Goal: Task Accomplishment & Management: Manage account settings

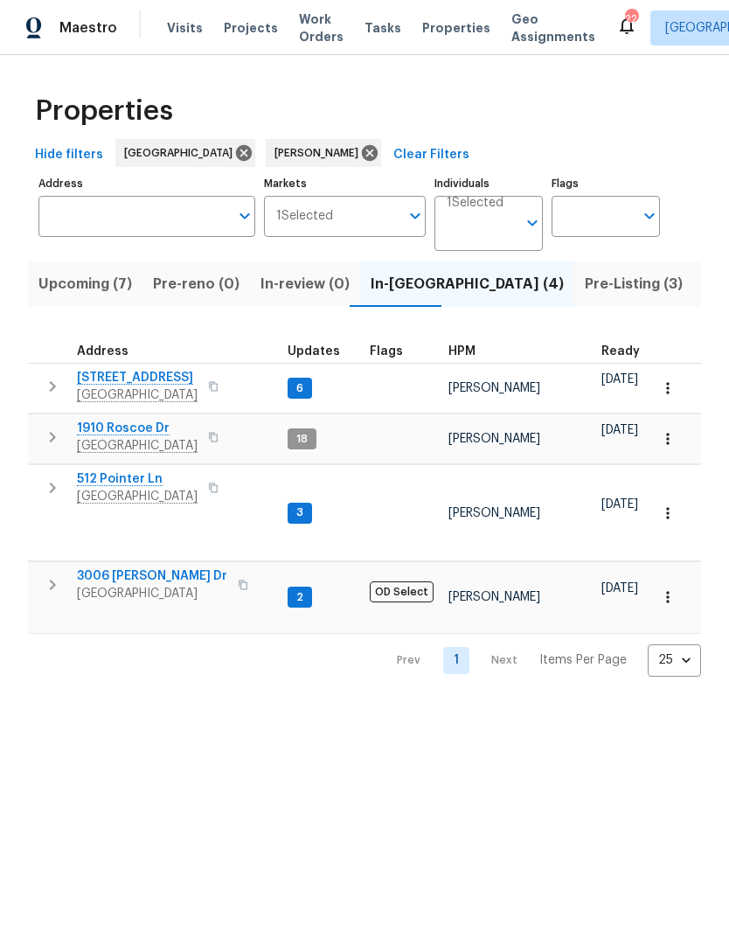
click at [166, 379] on span "2203 Green Acres Dr" at bounding box center [137, 377] width 121 height 17
click at [585, 294] on span "Pre-Listing (3)" at bounding box center [634, 284] width 98 height 24
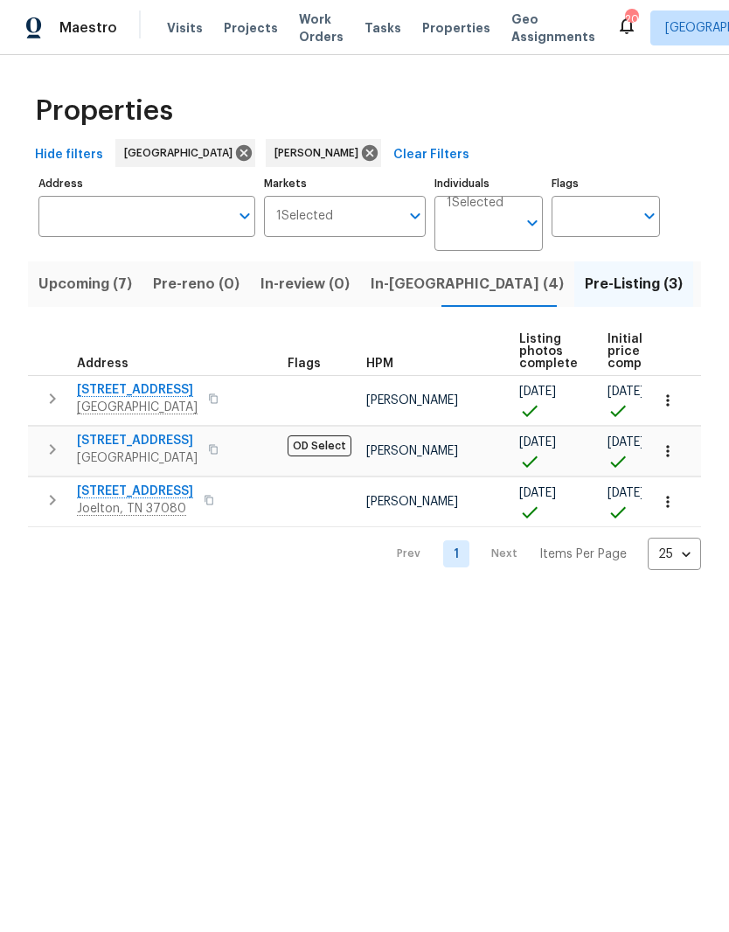
click at [150, 492] on span "1115 Morriswood Dr" at bounding box center [135, 491] width 116 height 17
click at [389, 290] on span "In-reno (4)" at bounding box center [467, 284] width 193 height 24
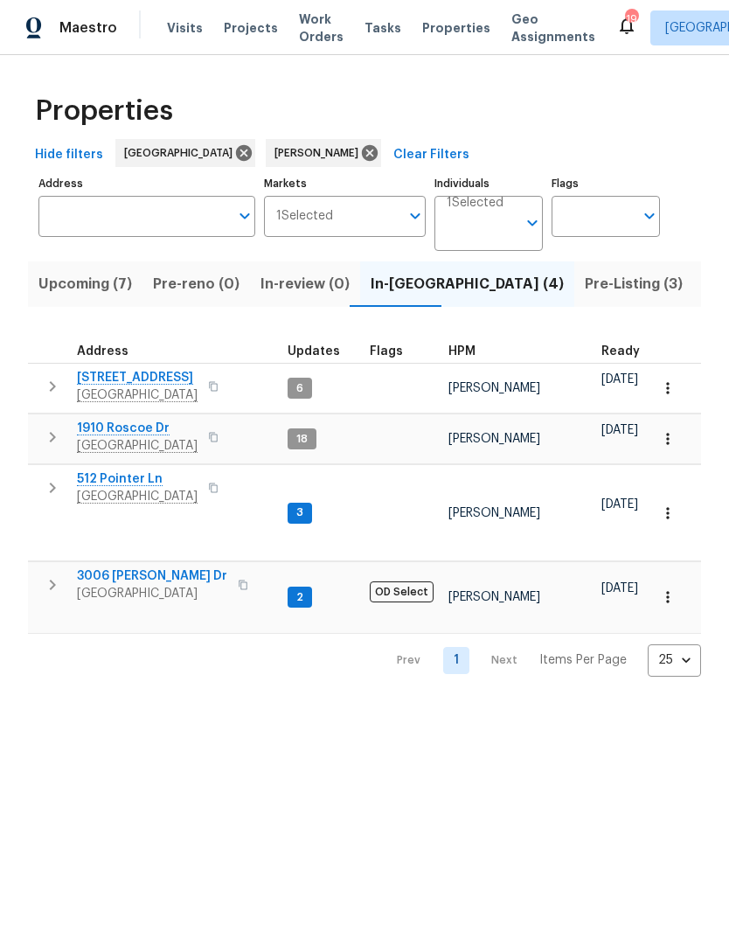
click at [667, 442] on icon "button" at bounding box center [667, 438] width 17 height 17
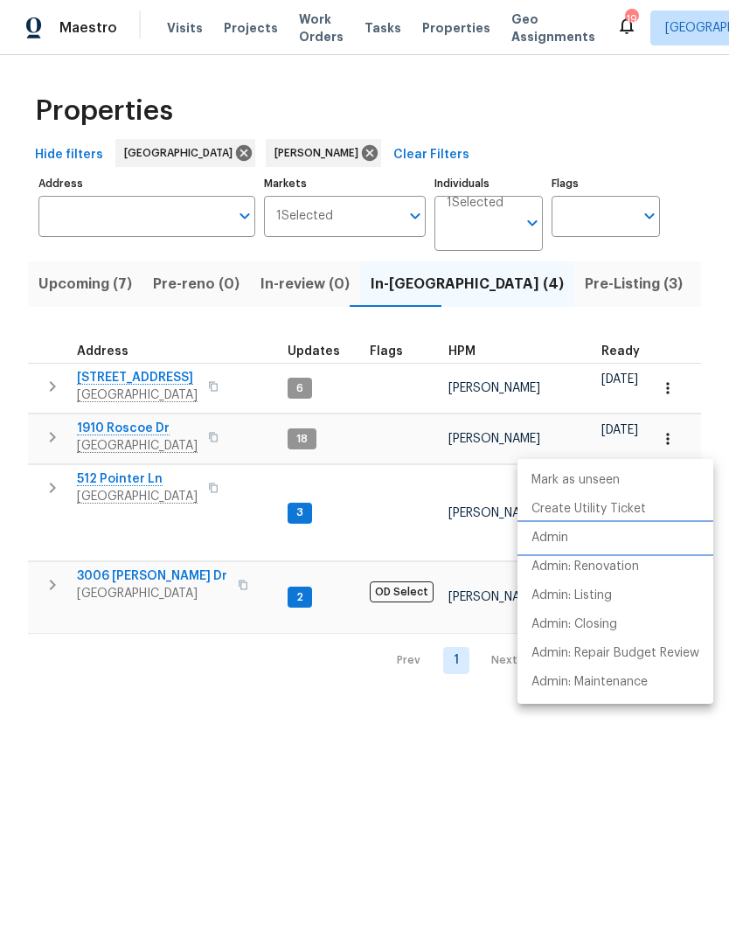
click at [569, 540] on li "Admin" at bounding box center [616, 538] width 196 height 29
click at [504, 294] on div at bounding box center [364, 466] width 729 height 932
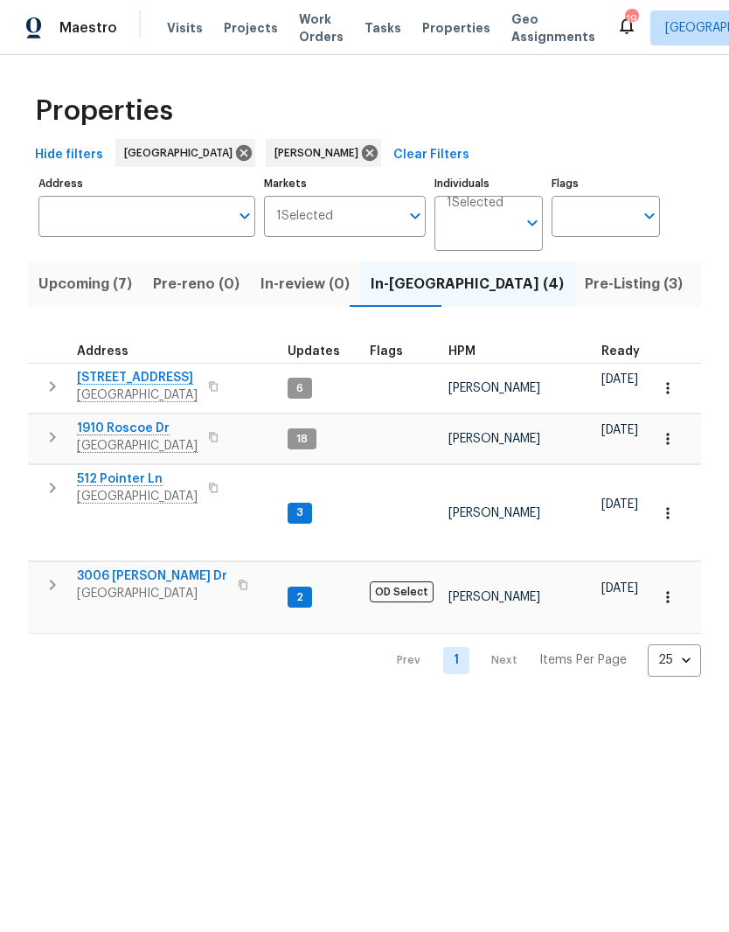
click at [585, 283] on span "Pre-Listing (3)" at bounding box center [634, 284] width 98 height 24
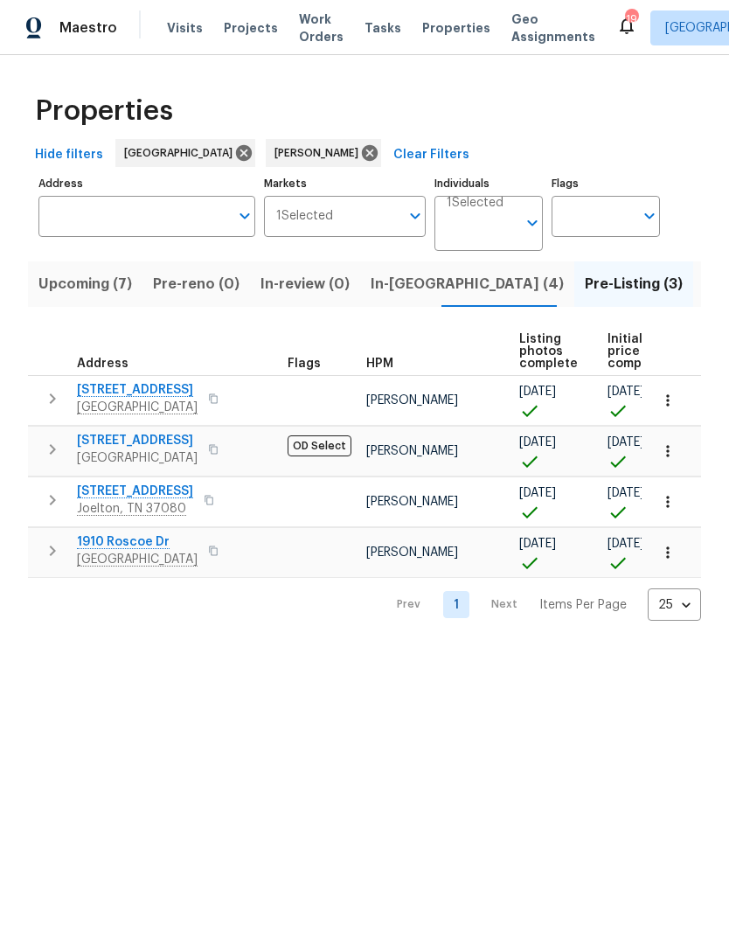
click at [173, 443] on span "6112 Gardendale Dr" at bounding box center [137, 440] width 121 height 17
click at [159, 494] on span "1115 Morriswood Dr" at bounding box center [135, 491] width 116 height 17
click at [383, 291] on span "In-reno (4)" at bounding box center [467, 284] width 193 height 24
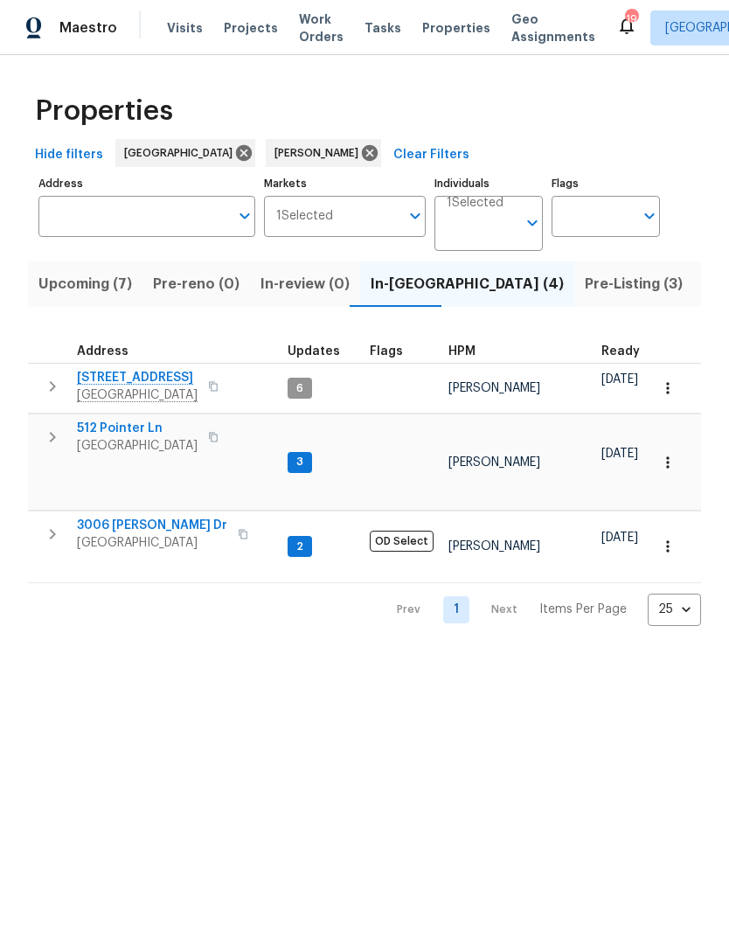
click at [145, 435] on span "512 Pointer Ln" at bounding box center [137, 428] width 121 height 17
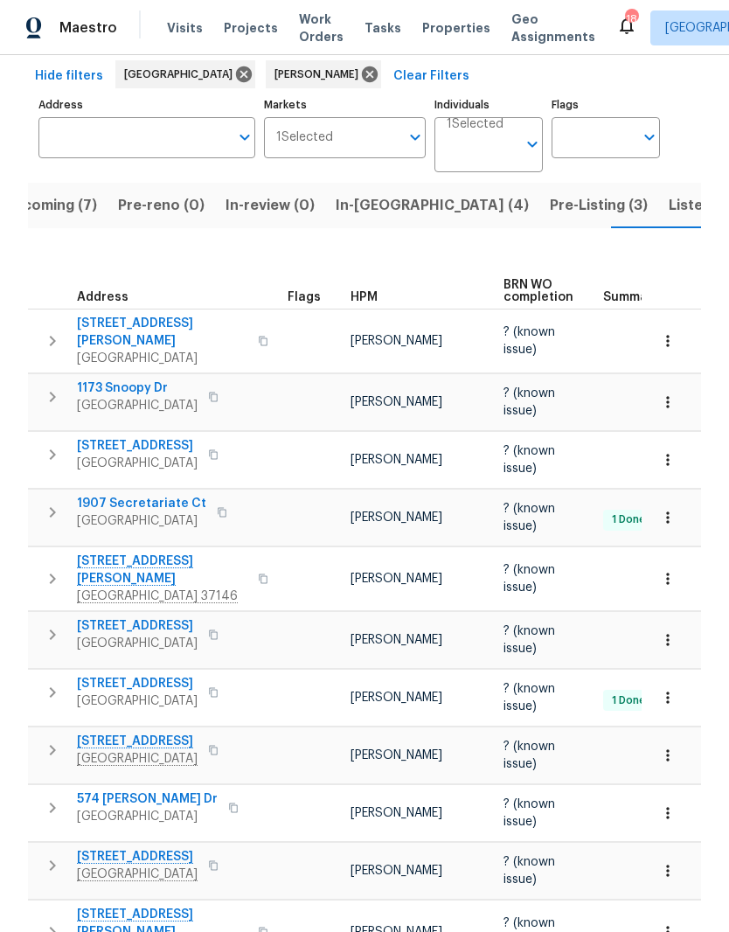
scroll to position [78, 0]
click at [143, 693] on span "[GEOGRAPHIC_DATA]" at bounding box center [137, 701] width 121 height 17
click at [136, 676] on span "111 Azalea Ct" at bounding box center [137, 684] width 121 height 17
click at [670, 690] on icon "button" at bounding box center [667, 698] width 17 height 17
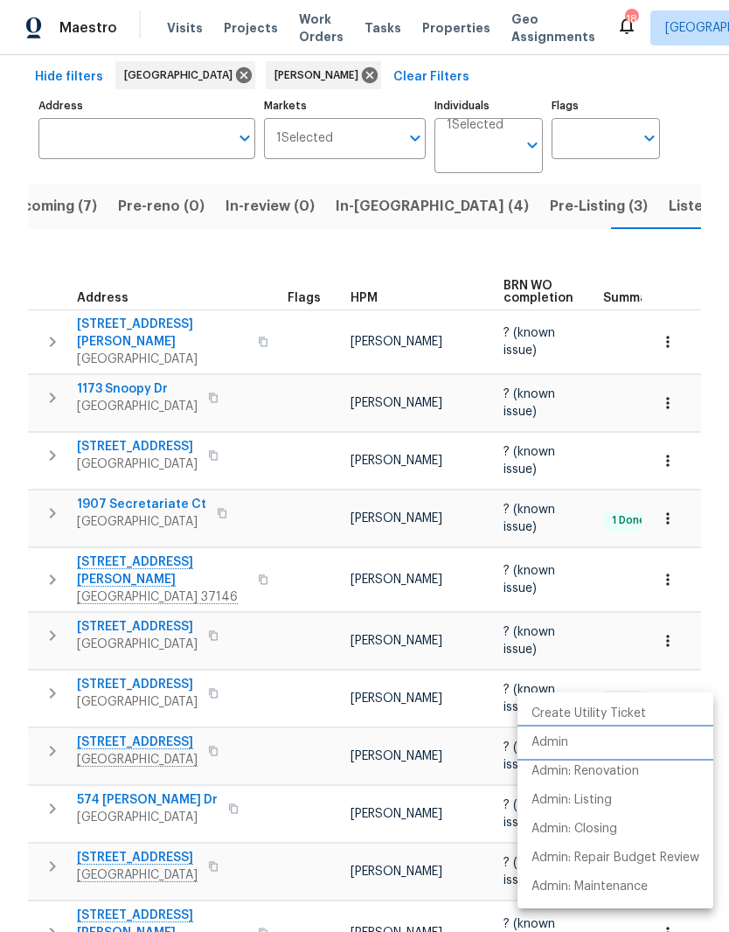
click at [561, 738] on p "Admin" at bounding box center [550, 743] width 37 height 18
click at [366, 205] on div at bounding box center [364, 466] width 729 height 932
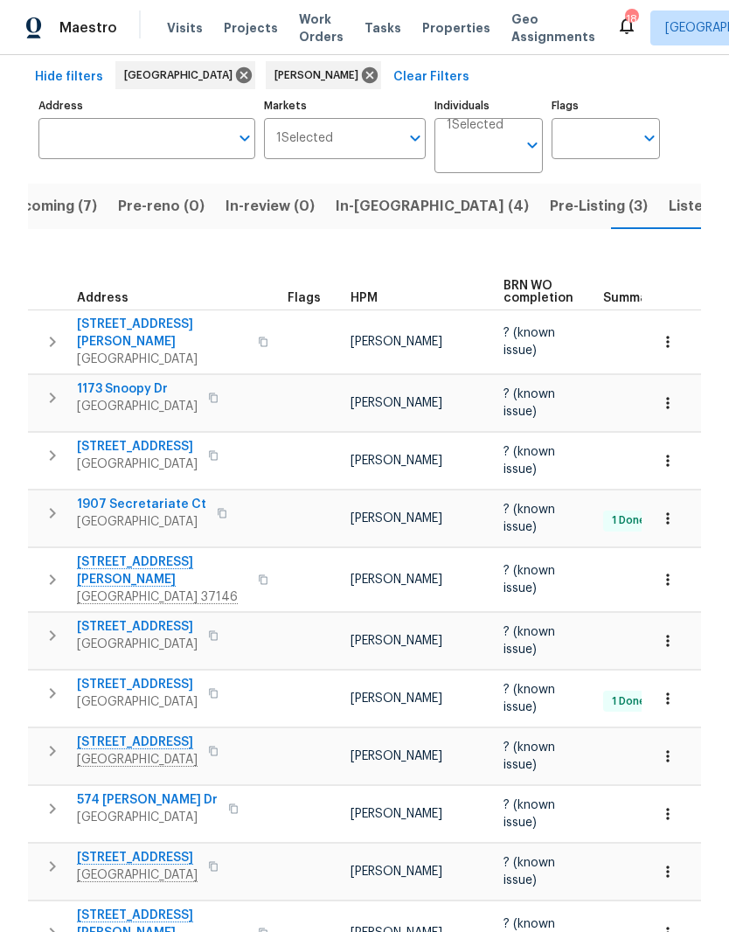
click at [669, 208] on span "Listed (21)" at bounding box center [705, 206] width 72 height 24
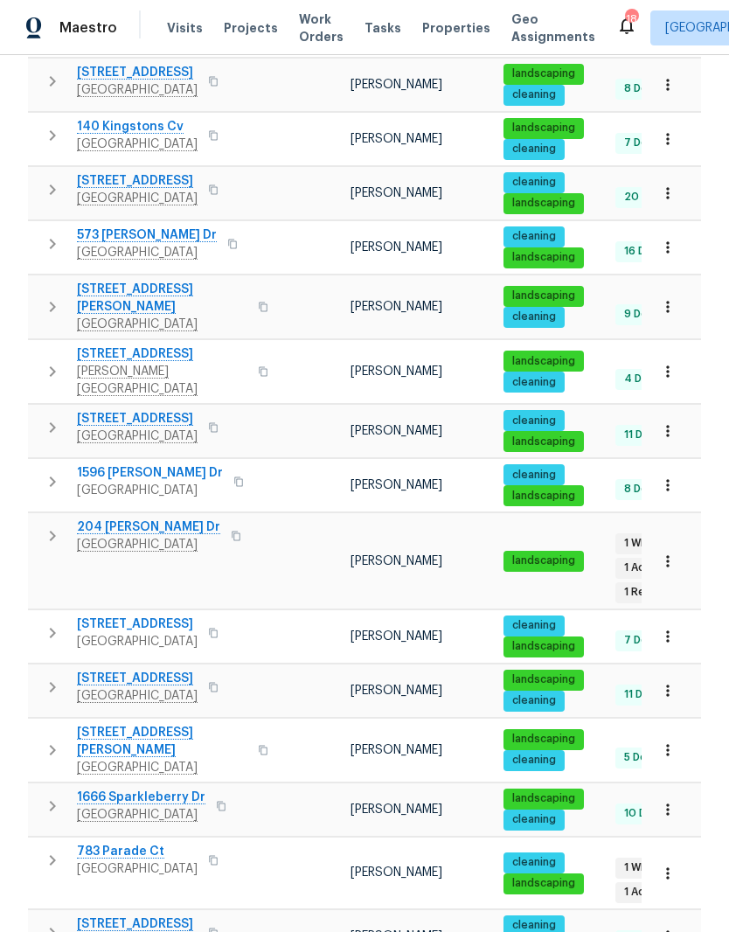
scroll to position [616, 0]
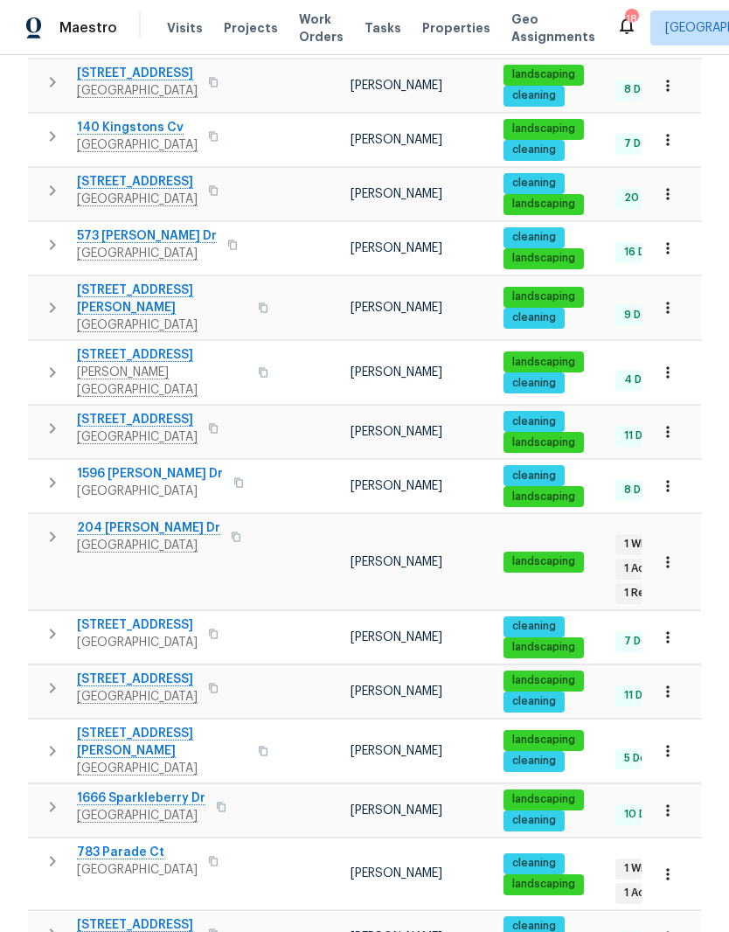
click at [132, 844] on span "783 Parade Ct" at bounding box center [137, 852] width 121 height 17
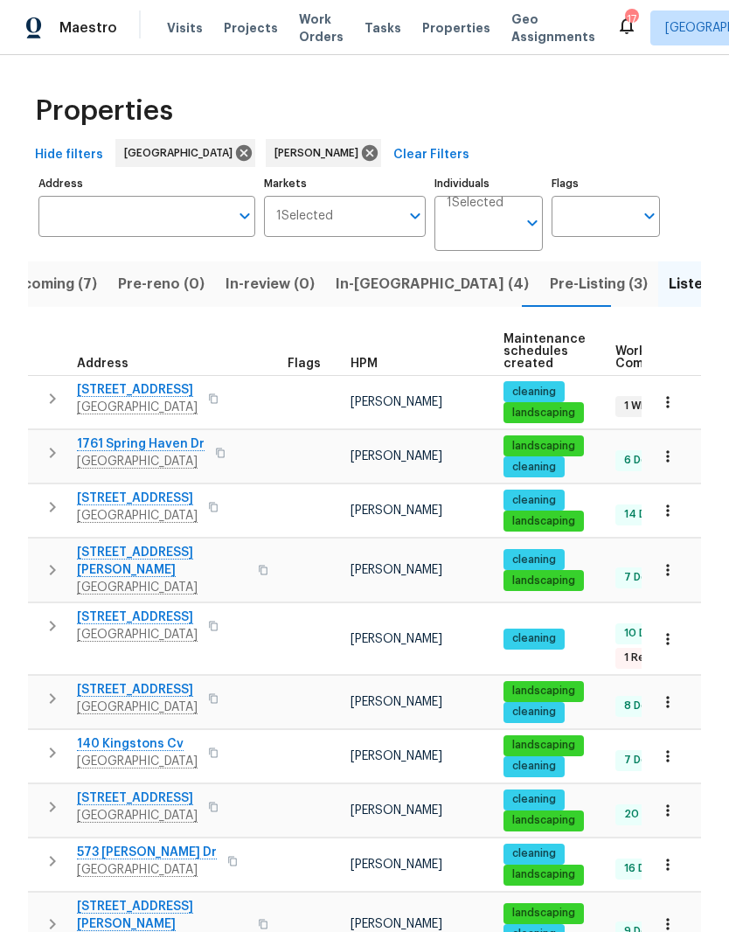
scroll to position [0, 0]
click at [58, 293] on span "Upcoming (7)" at bounding box center [50, 284] width 94 height 24
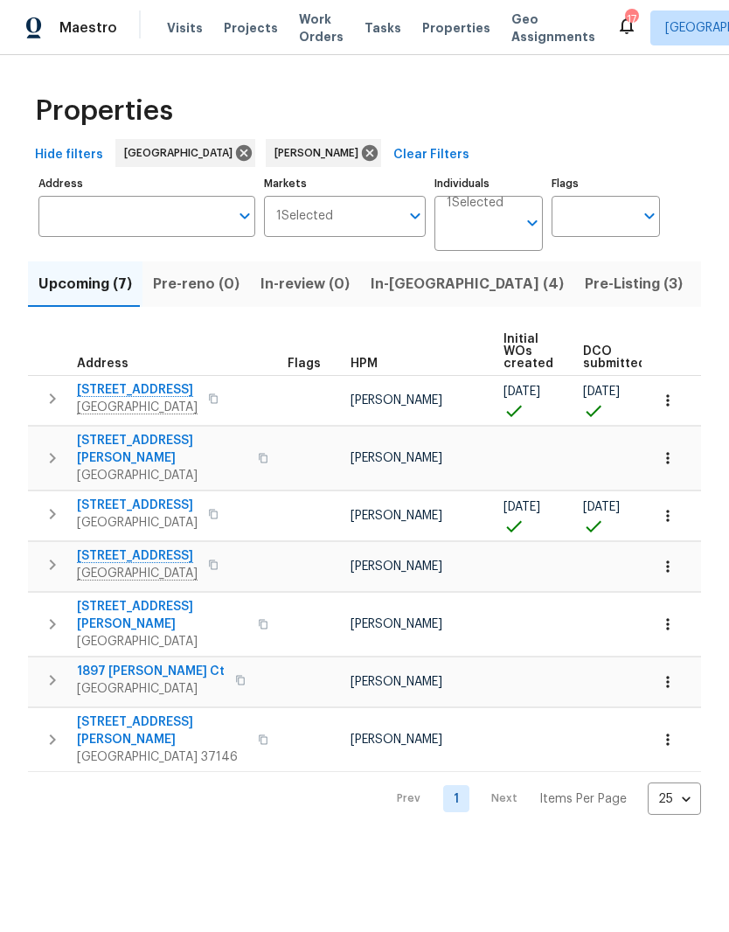
click at [135, 393] on span "2754 Cider Dr" at bounding box center [137, 389] width 121 height 17
click at [669, 402] on icon "button" at bounding box center [667, 399] width 3 height 11
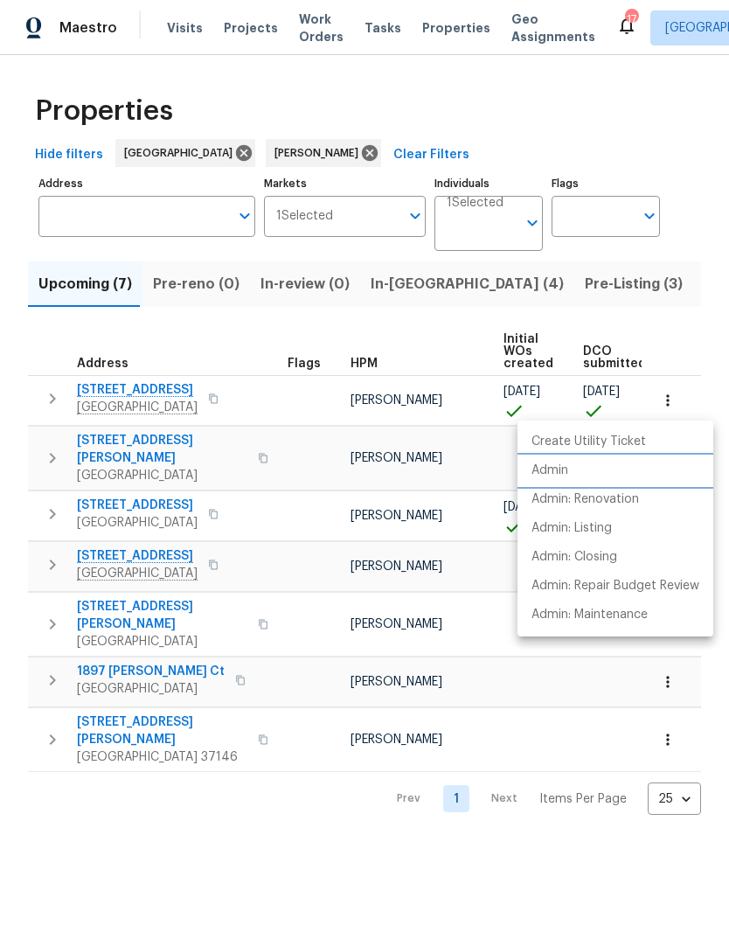
click at [561, 474] on p "Admin" at bounding box center [550, 471] width 37 height 18
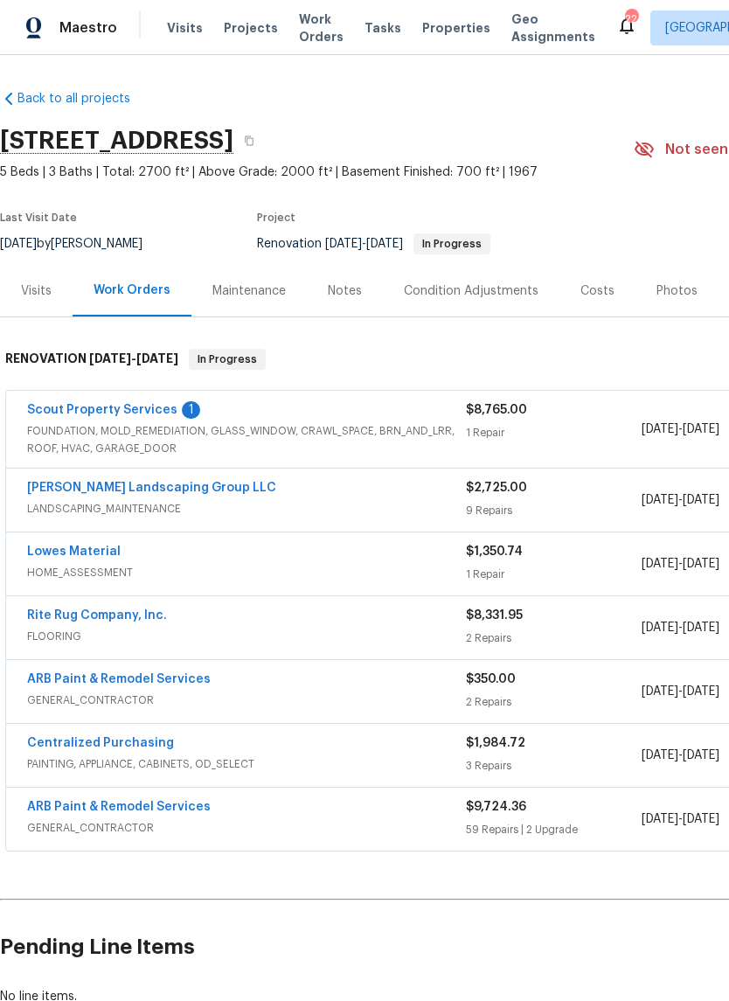
click at [121, 411] on link "Scout Property Services" at bounding box center [102, 410] width 150 height 12
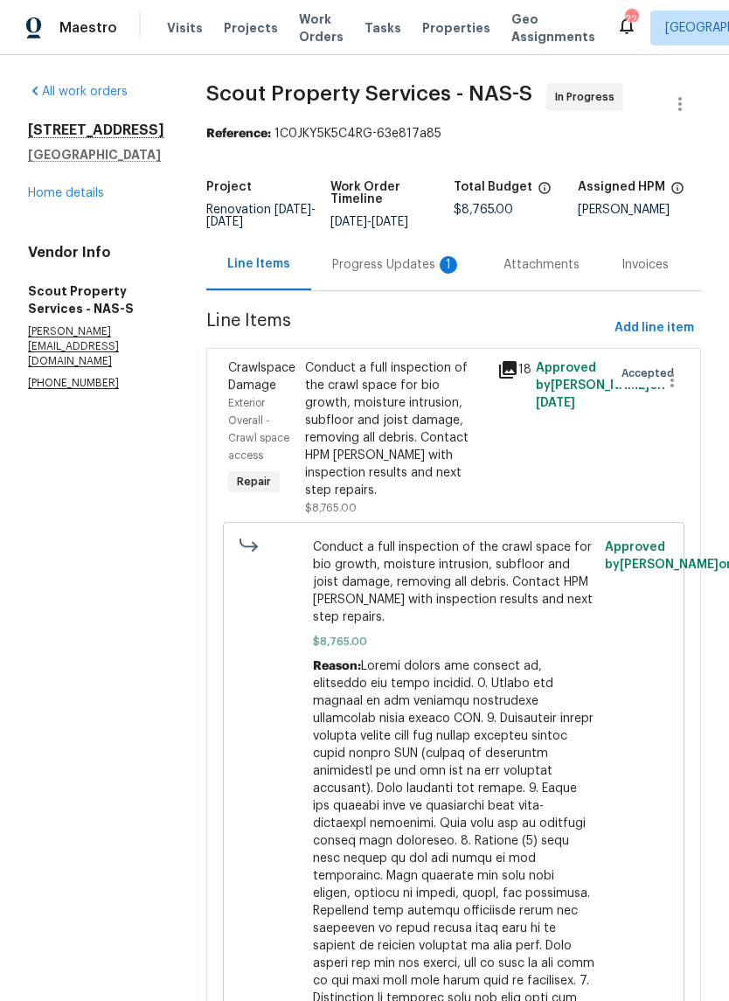
click at [332, 268] on div "Progress Updates 1" at bounding box center [396, 264] width 129 height 17
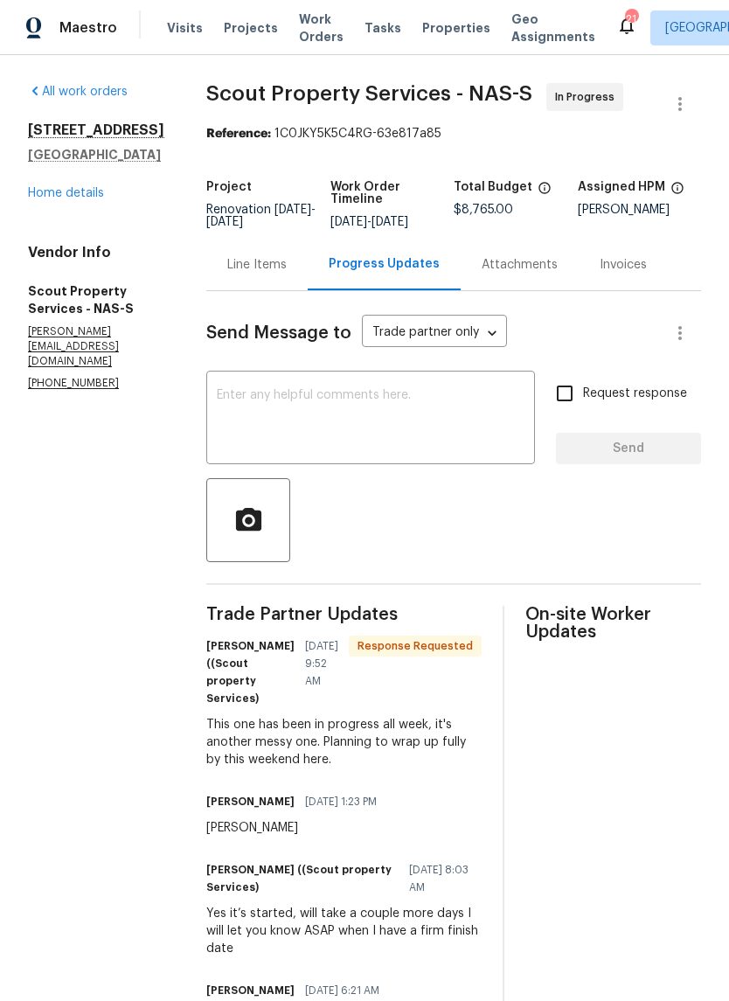
click at [275, 398] on textarea at bounding box center [371, 419] width 308 height 61
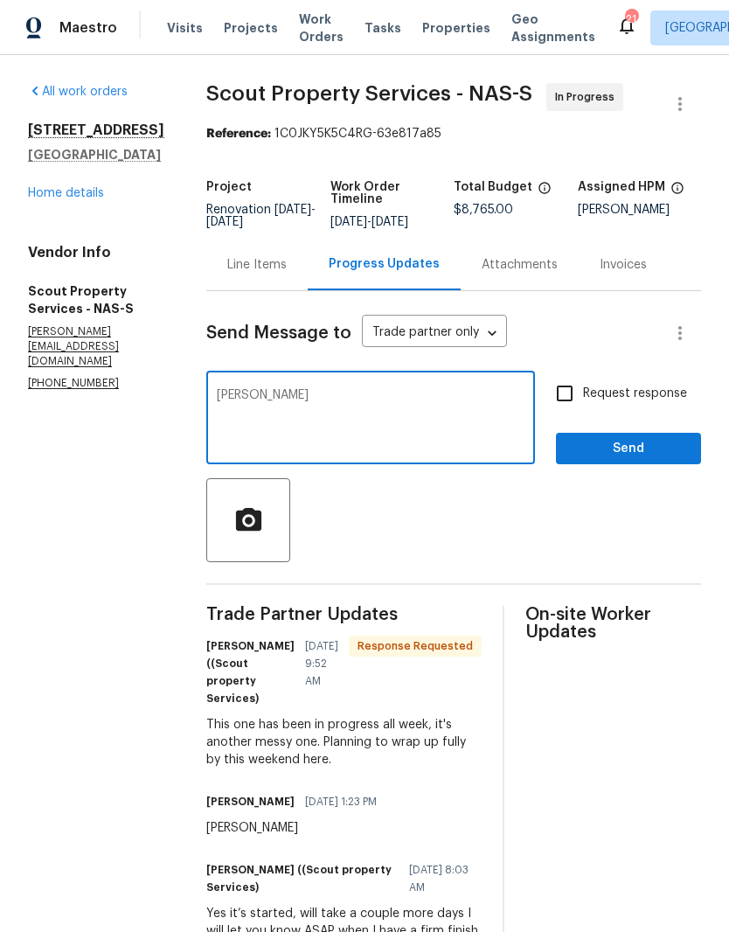
type textarea "Ty"
click at [631, 449] on span "Send" at bounding box center [628, 449] width 117 height 22
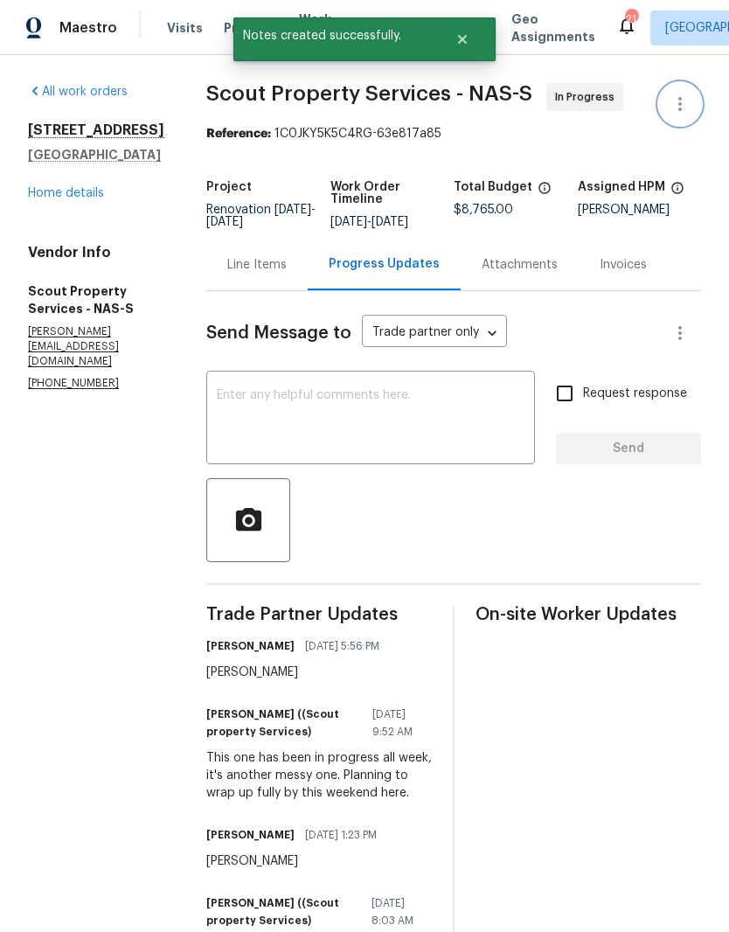
click at [683, 108] on icon "button" at bounding box center [680, 104] width 21 height 21
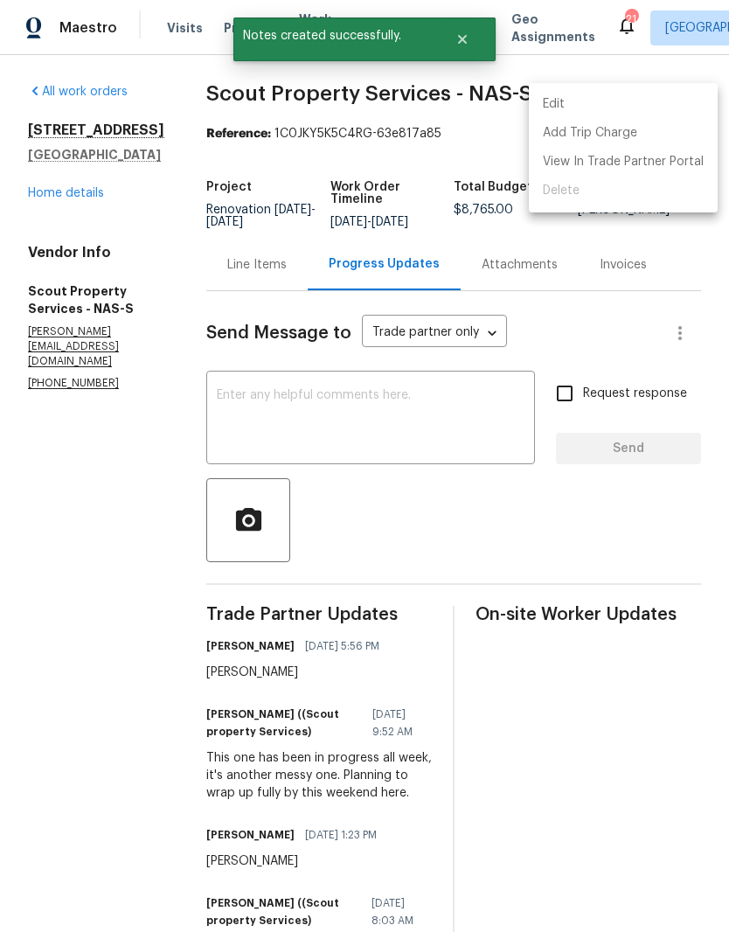
click at [582, 102] on li "Edit" at bounding box center [623, 104] width 189 height 29
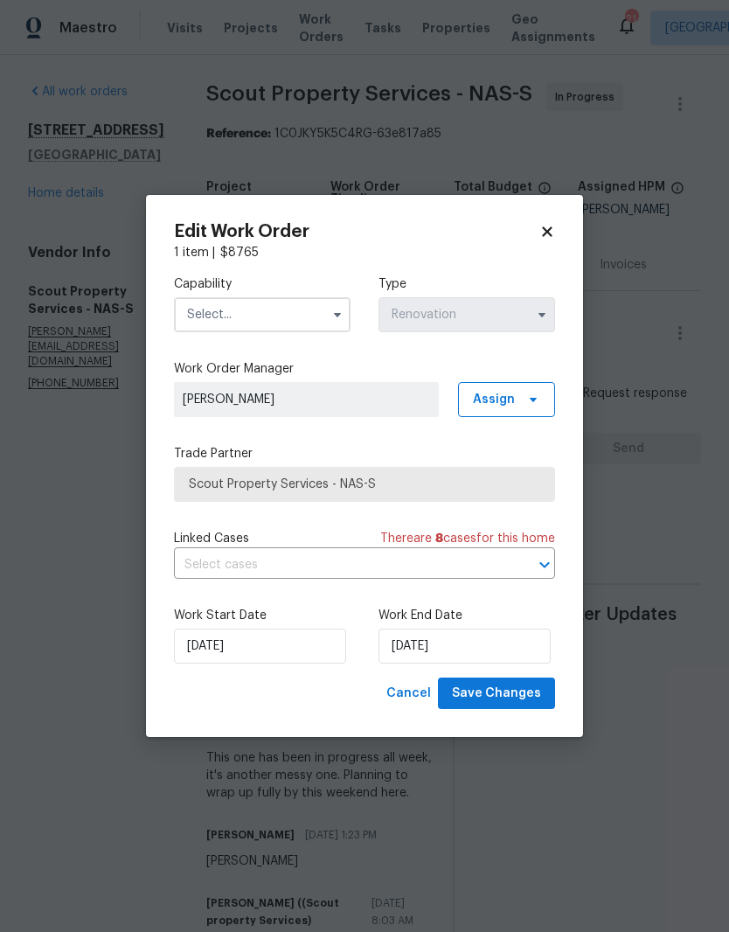
click at [317, 314] on input "text" at bounding box center [262, 314] width 177 height 35
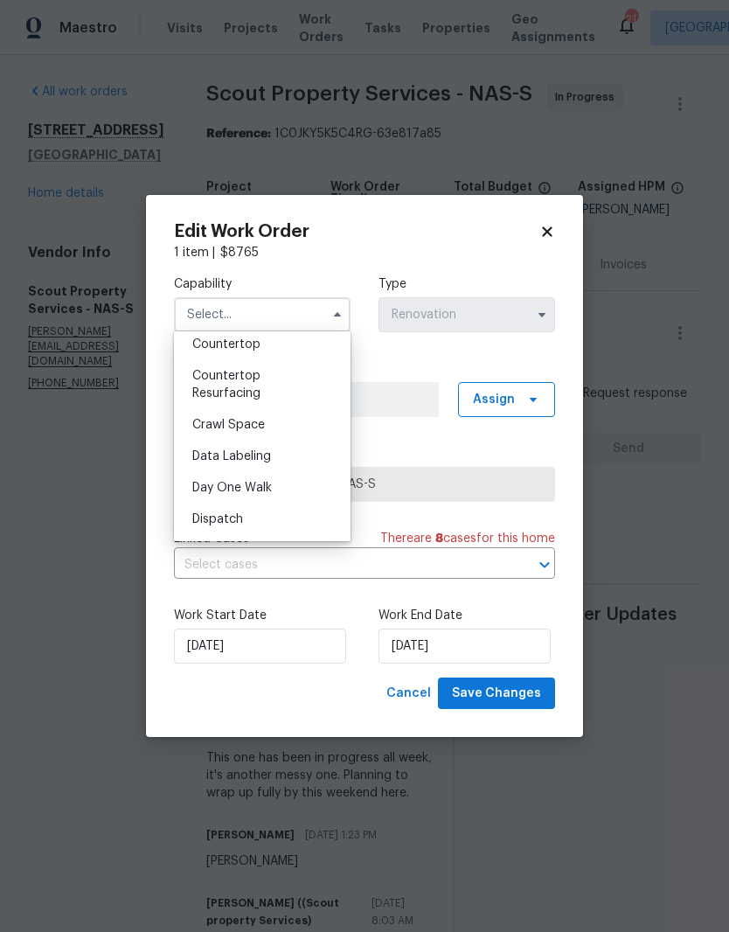
scroll to position [348, 0]
click at [288, 429] on div "Crawl Space" at bounding box center [262, 429] width 168 height 31
type input "Crawl Space"
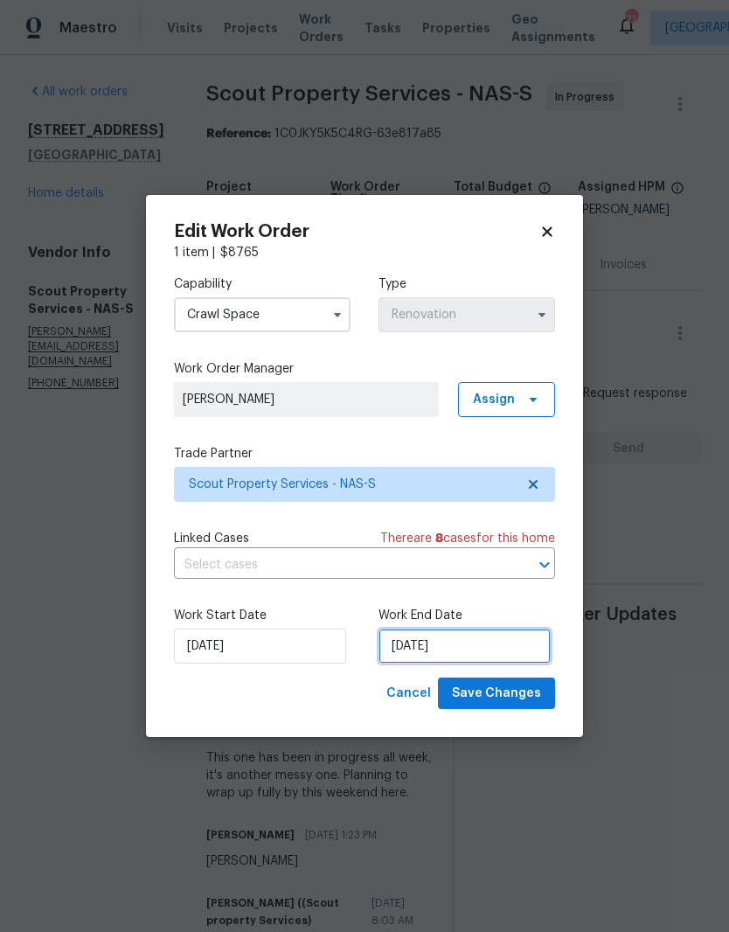
click at [498, 641] on input "8/28/2025" at bounding box center [465, 646] width 172 height 35
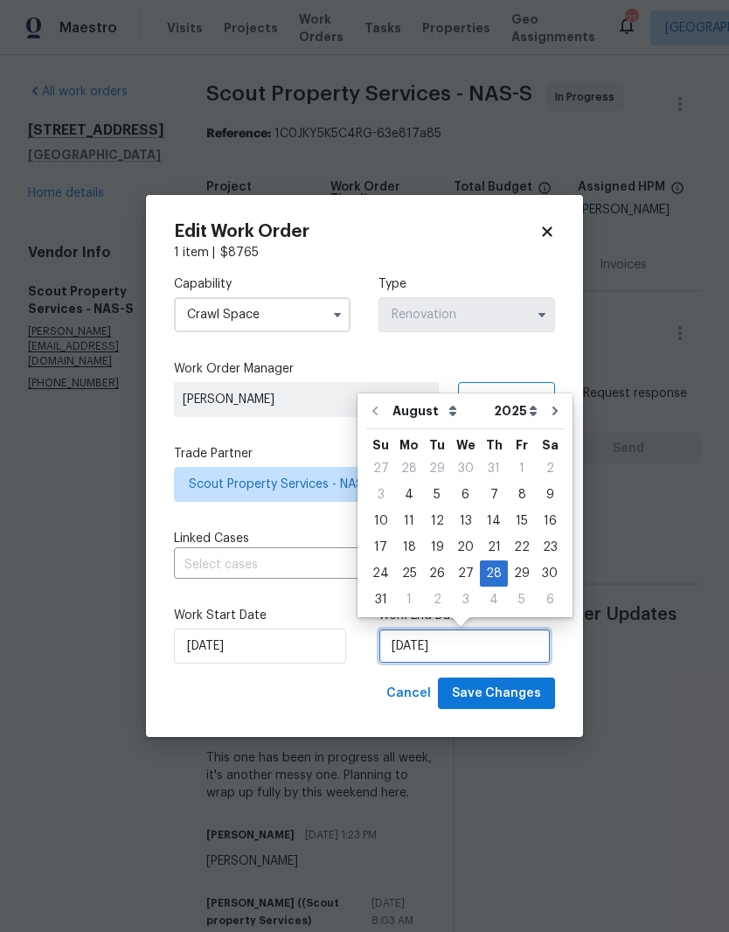
scroll to position [13, 0]
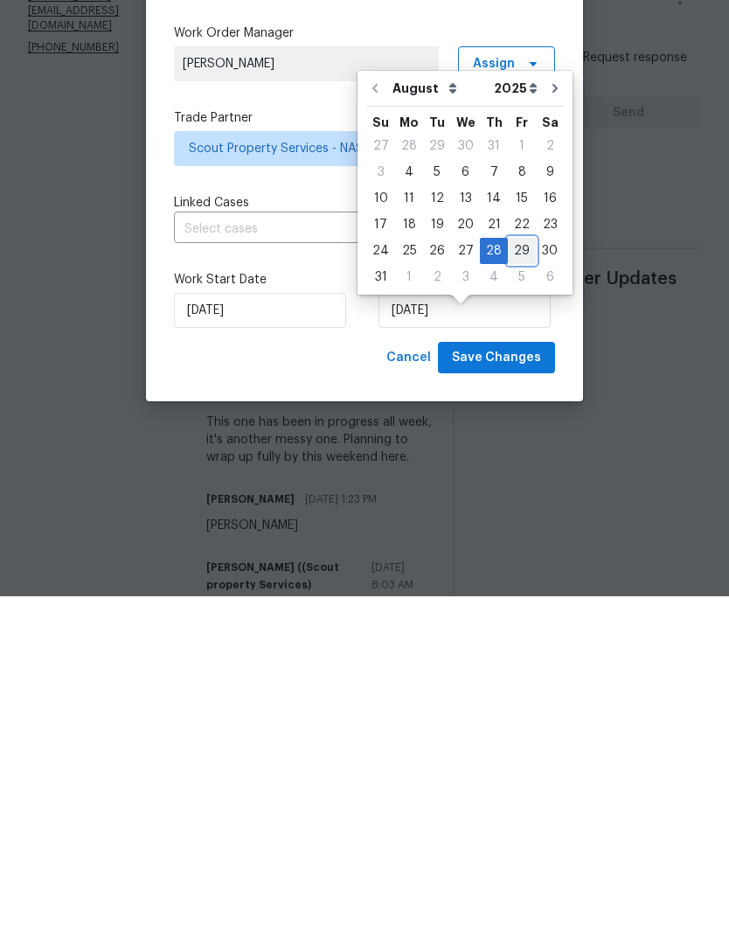
click at [517, 574] on div "29" at bounding box center [522, 586] width 28 height 24
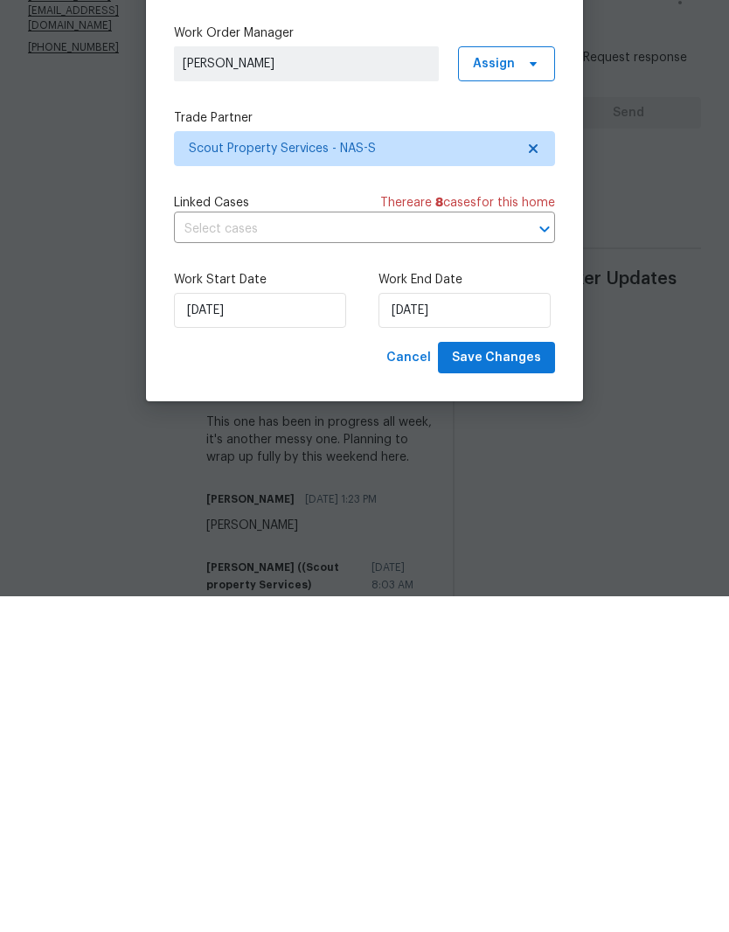
scroll to position [72, 0]
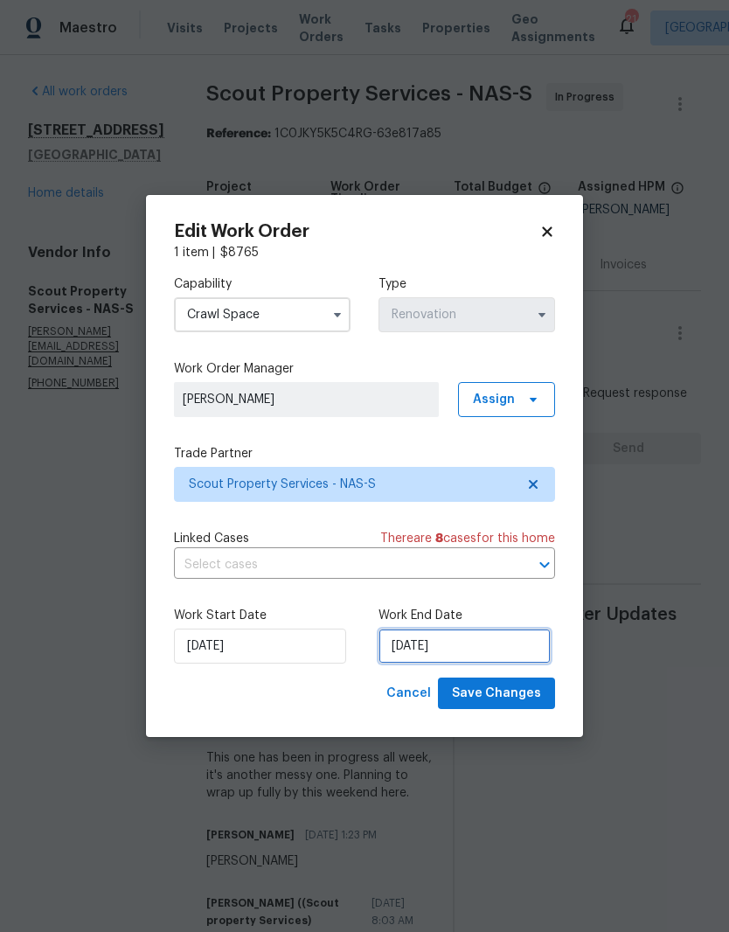
click at [498, 644] on input "8/29/2025" at bounding box center [465, 646] width 172 height 35
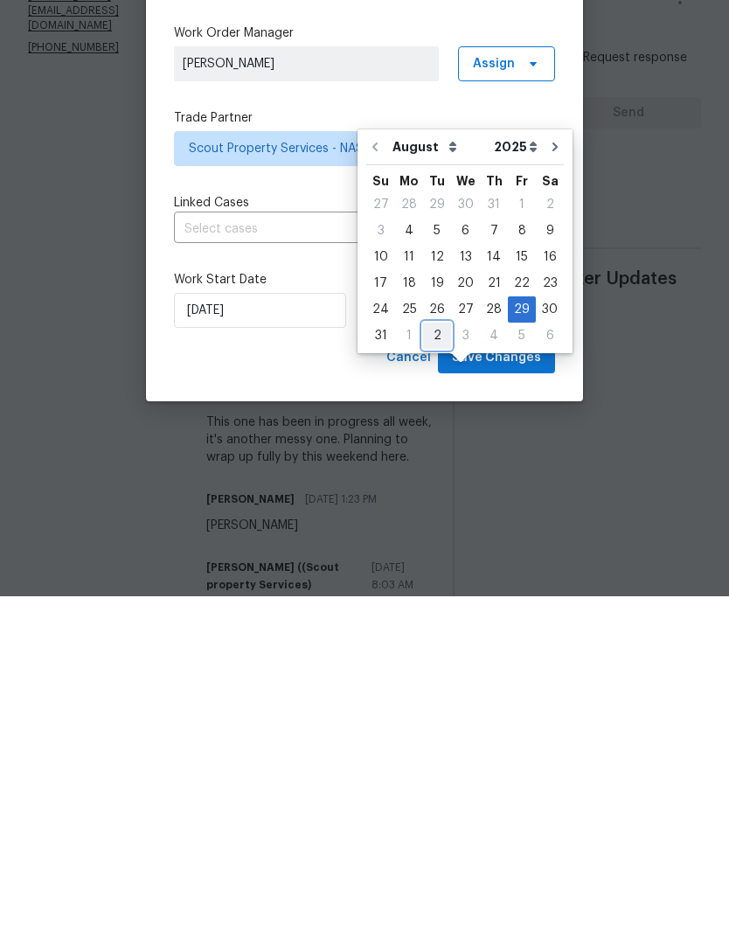
click at [435, 659] on div "2" at bounding box center [437, 671] width 28 height 24
type input "[DATE]"
select select "8"
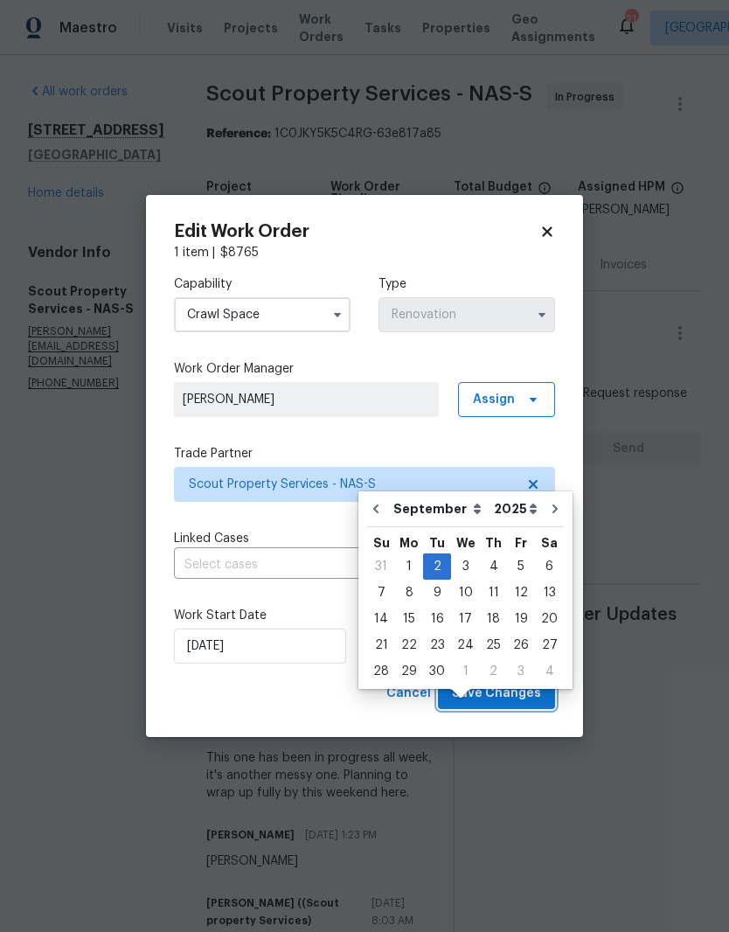
click at [510, 691] on span "Save Changes" at bounding box center [496, 694] width 89 height 22
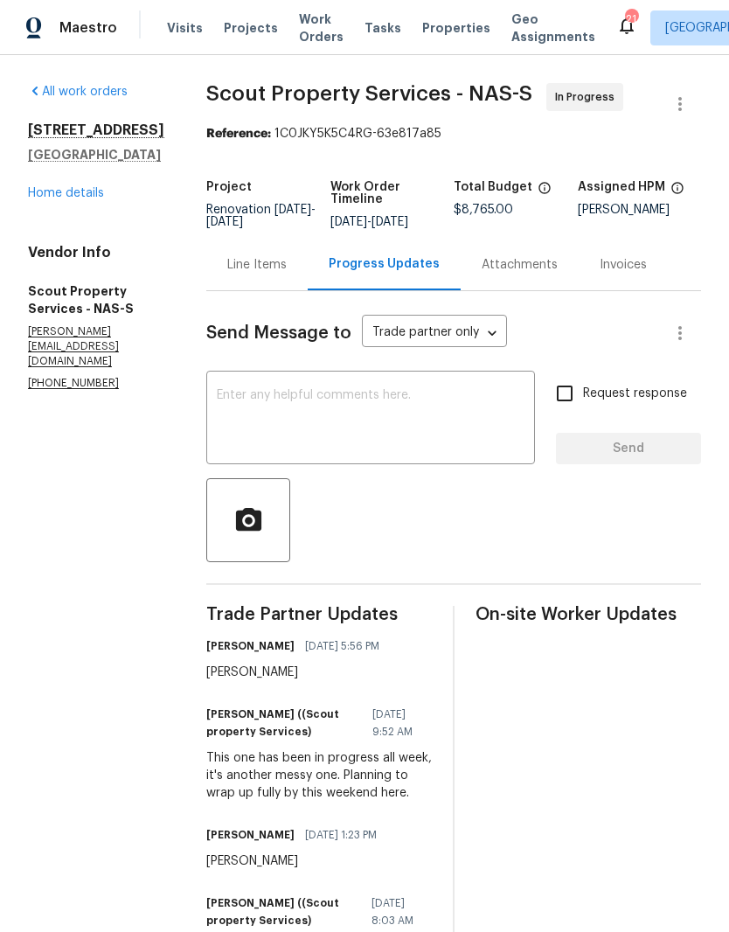
click at [56, 199] on link "Home details" at bounding box center [66, 193] width 76 height 12
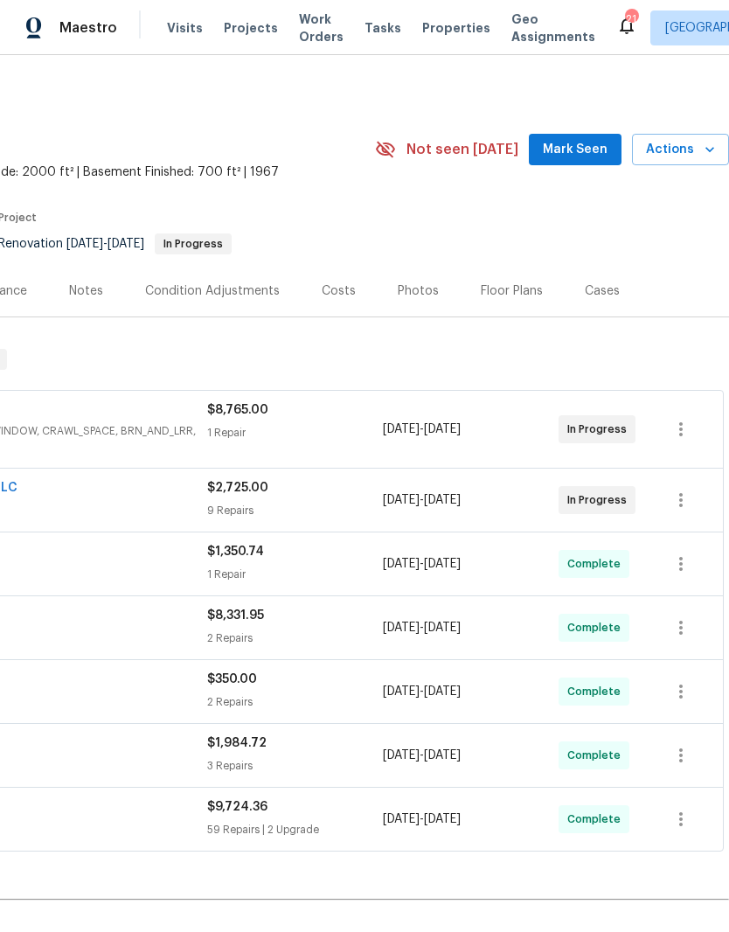
scroll to position [0, 259]
click at [599, 139] on span "Mark Seen" at bounding box center [575, 150] width 65 height 22
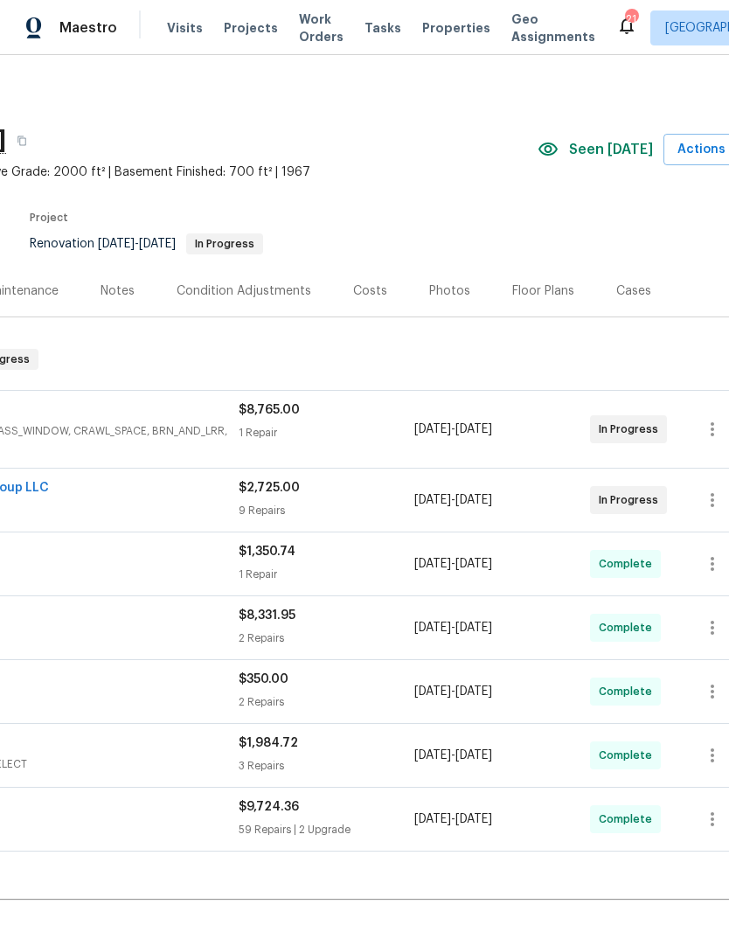
scroll to position [0, 226]
click at [453, 282] on div "Photos" at bounding box center [450, 290] width 41 height 17
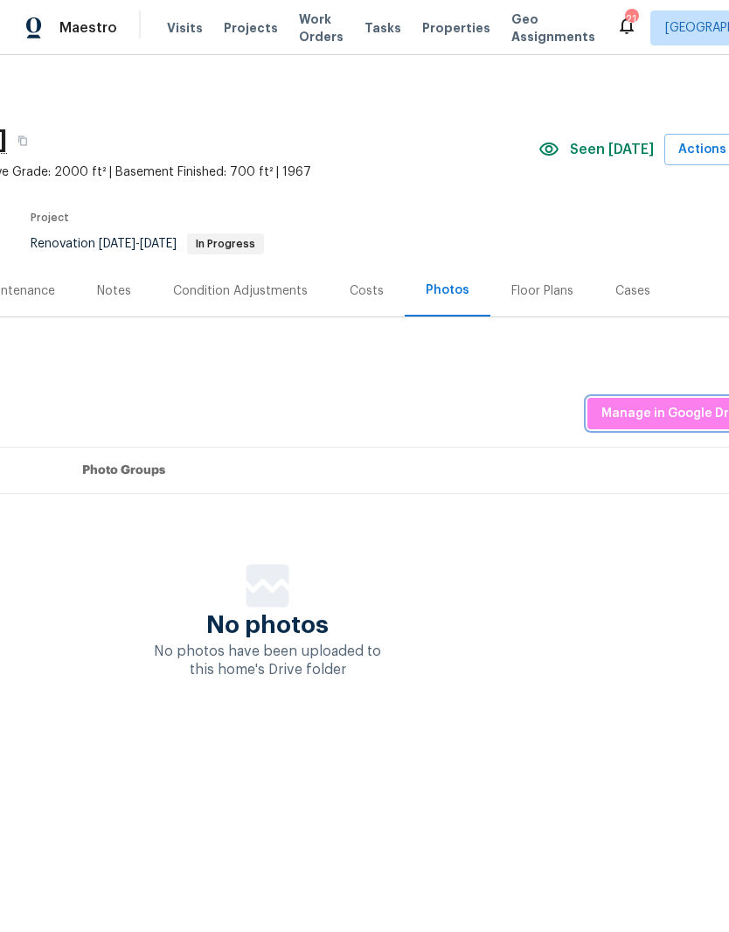
click at [670, 412] on span "Manage in Google Drive" at bounding box center [675, 414] width 146 height 22
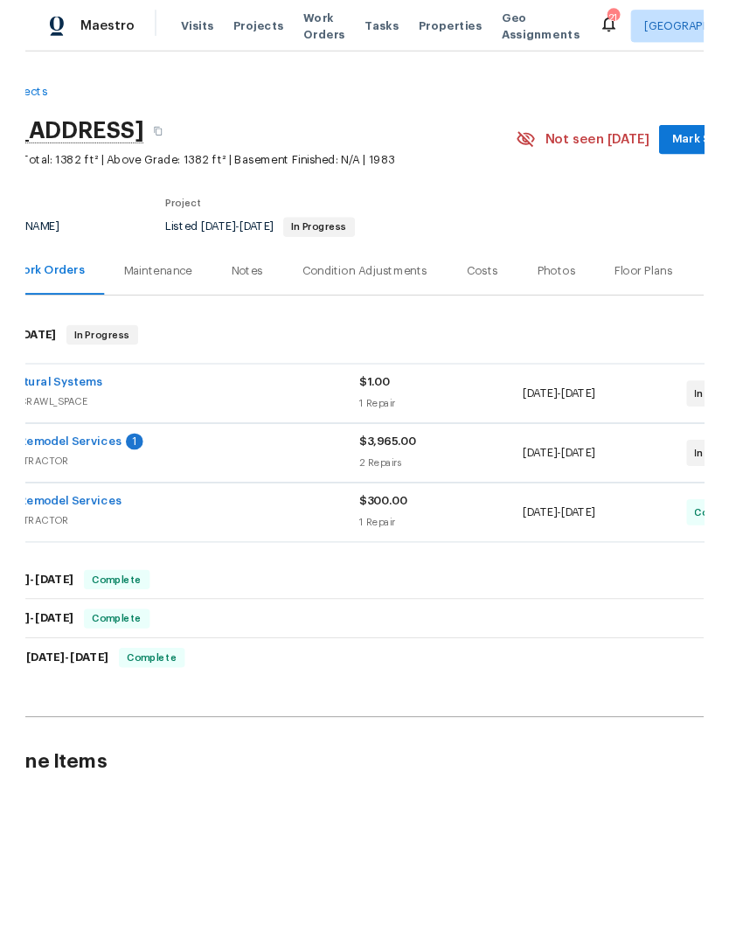
scroll to position [0, 25]
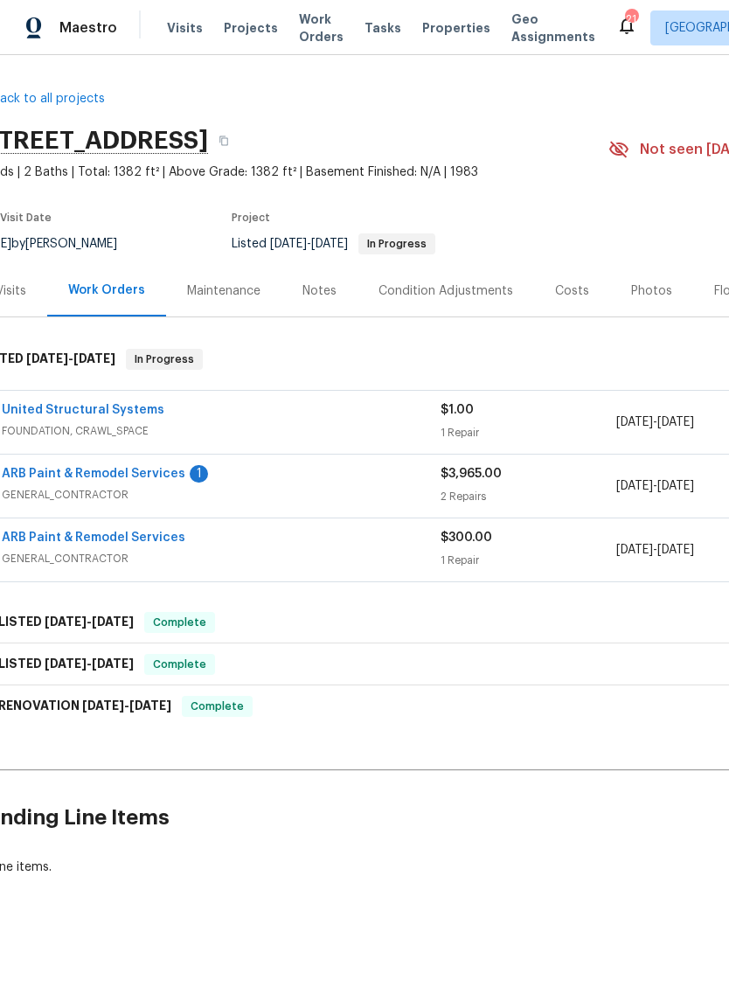
click at [94, 479] on link "ARB Paint & Remodel Services" at bounding box center [94, 474] width 184 height 12
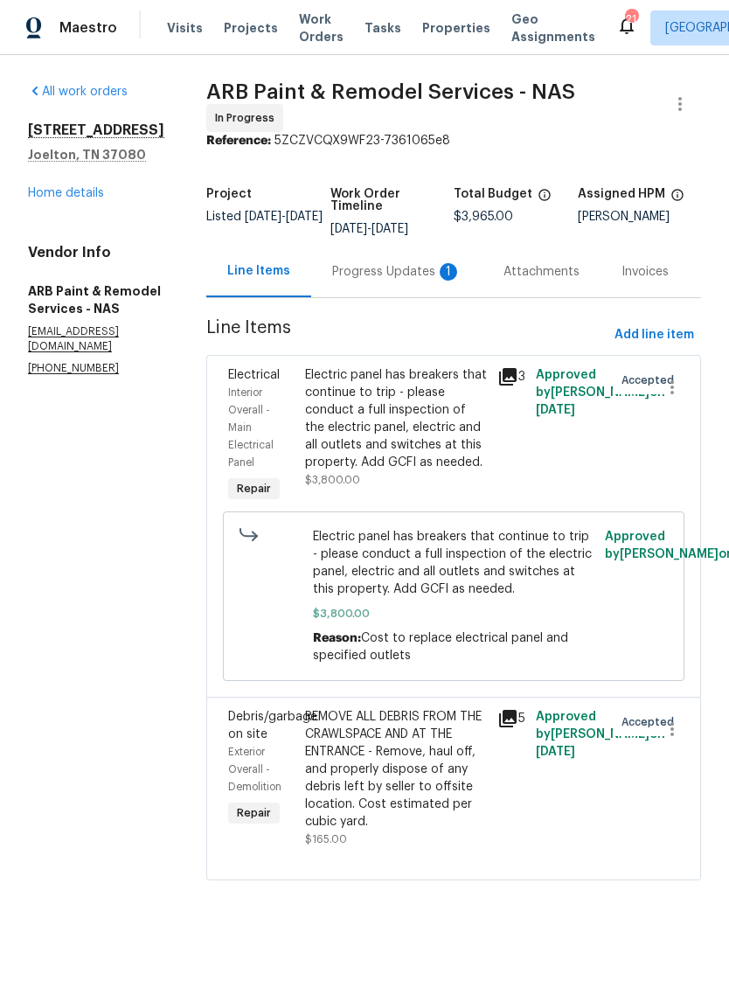
click at [386, 263] on div "Progress Updates 1" at bounding box center [396, 271] width 129 height 17
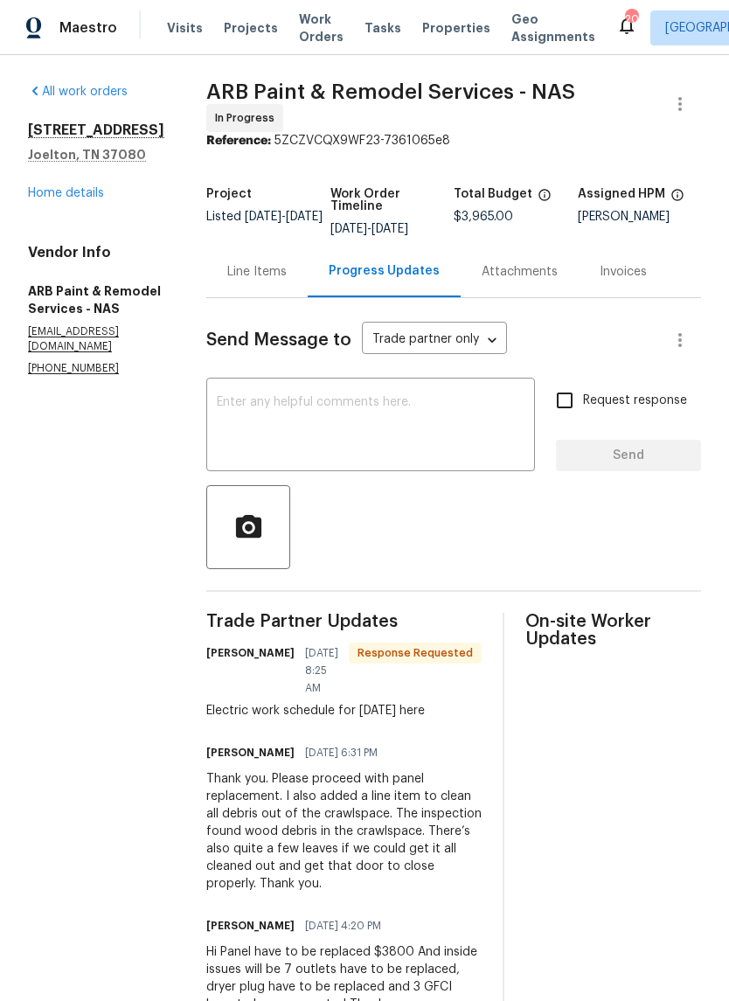
click at [304, 396] on textarea at bounding box center [371, 426] width 308 height 61
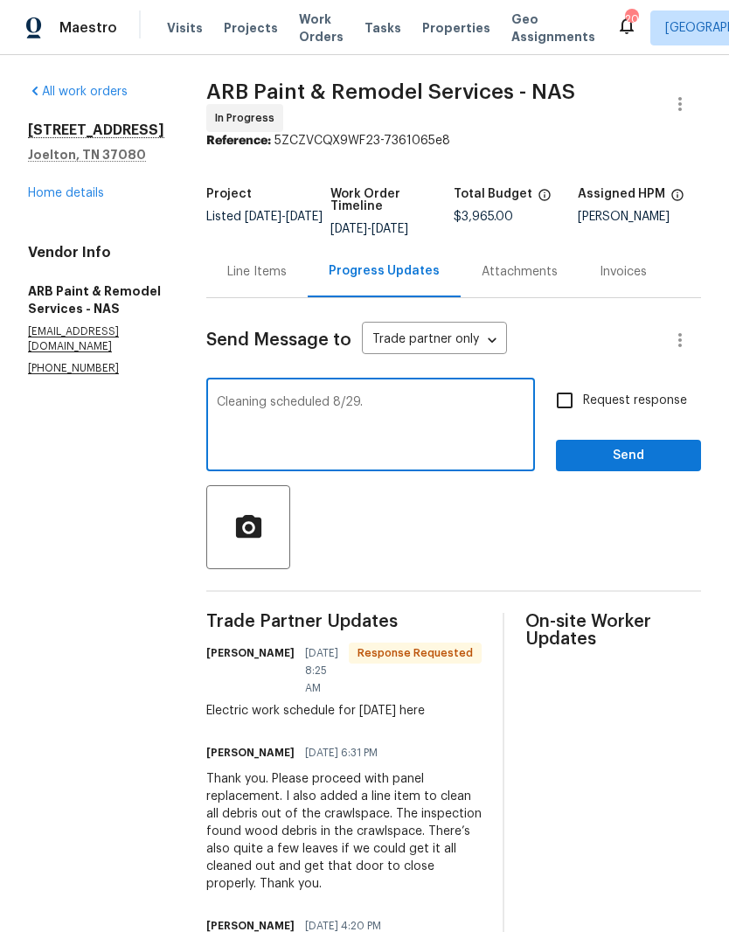
type textarea "Cleaning scheduled 8/29."
click at [651, 449] on span "Send" at bounding box center [628, 456] width 117 height 22
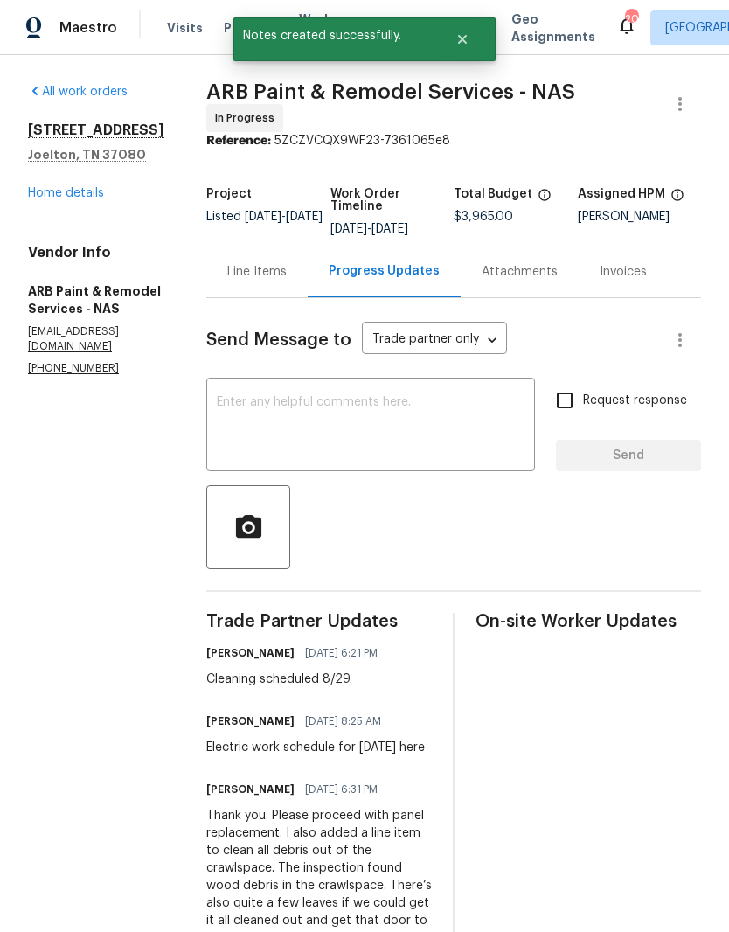
click at [83, 199] on link "Home details" at bounding box center [66, 193] width 76 height 12
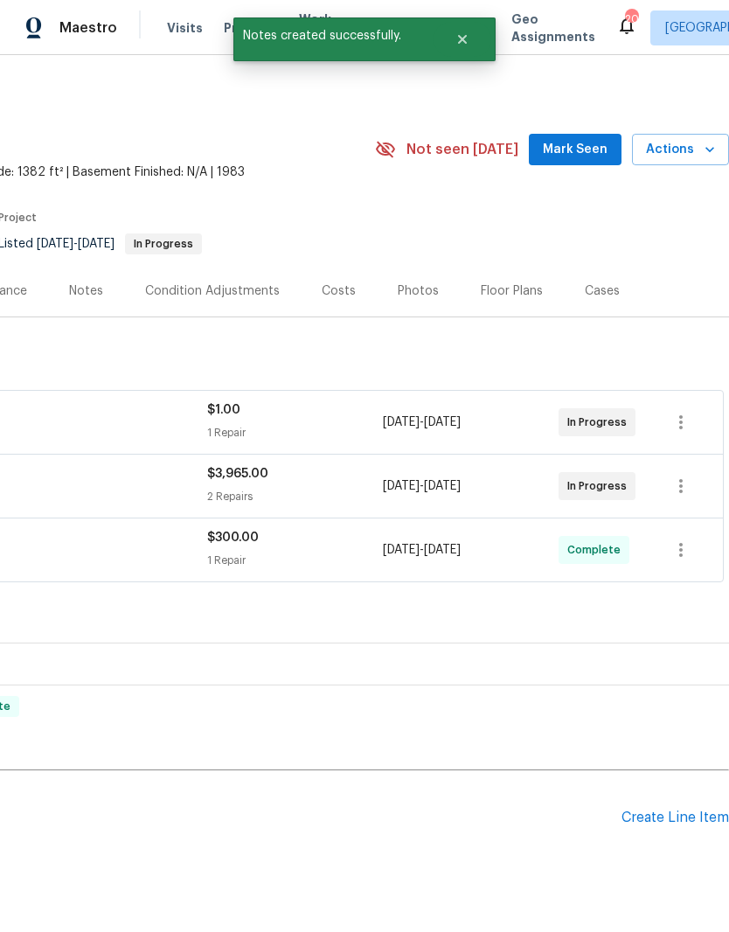
scroll to position [0, 259]
click at [590, 148] on span "Mark Seen" at bounding box center [575, 150] width 65 height 22
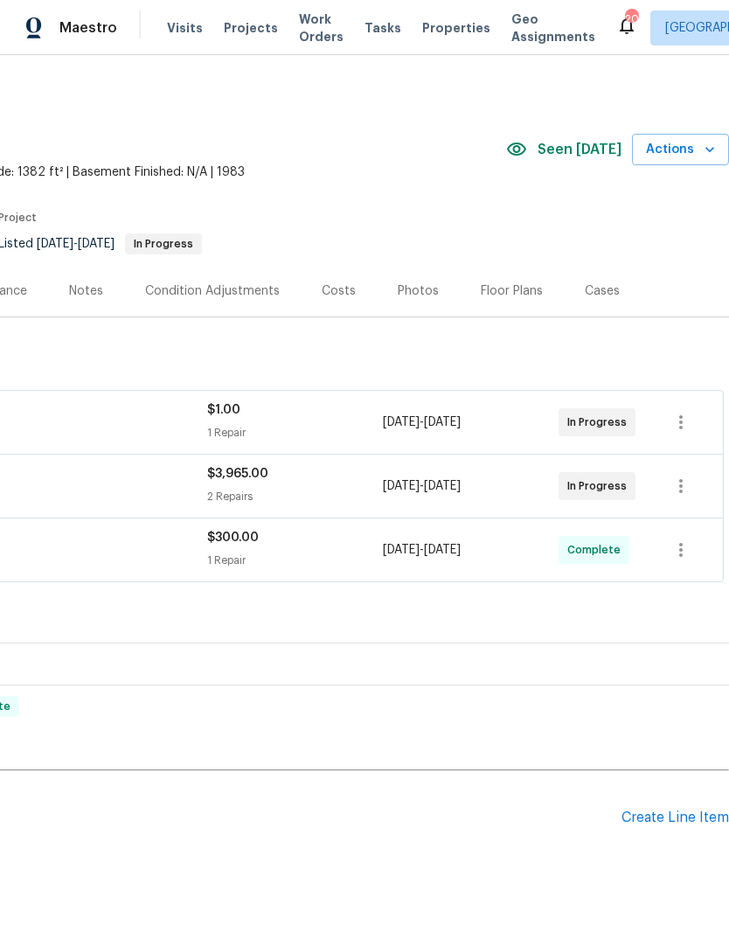
click at [676, 820] on div "Create Line Item" at bounding box center [676, 818] width 108 height 17
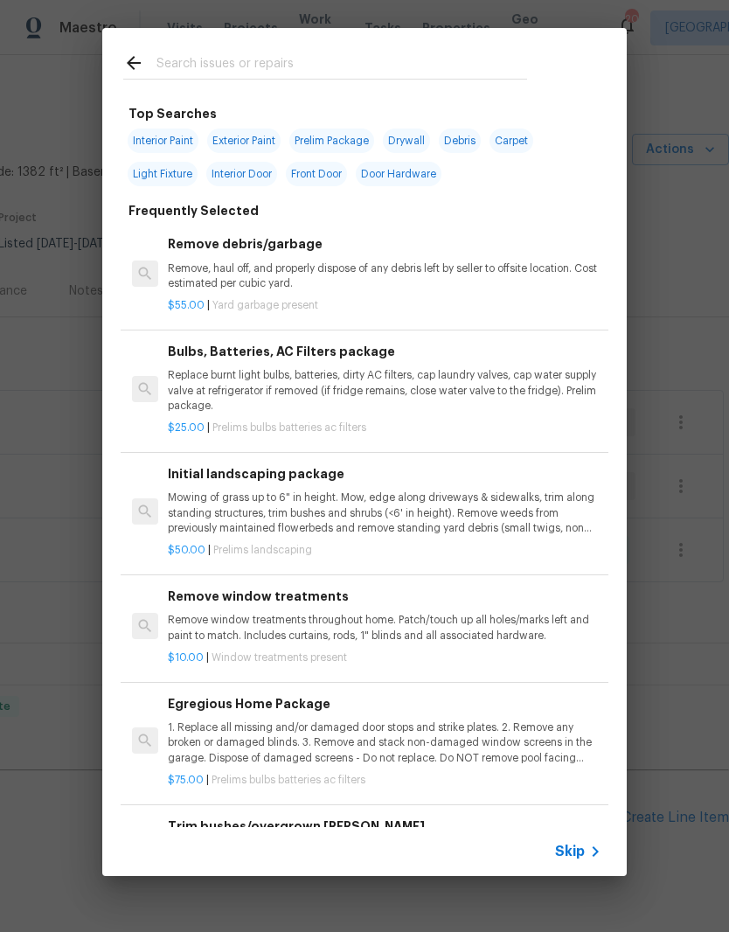
click at [230, 58] on input "text" at bounding box center [342, 65] width 371 height 26
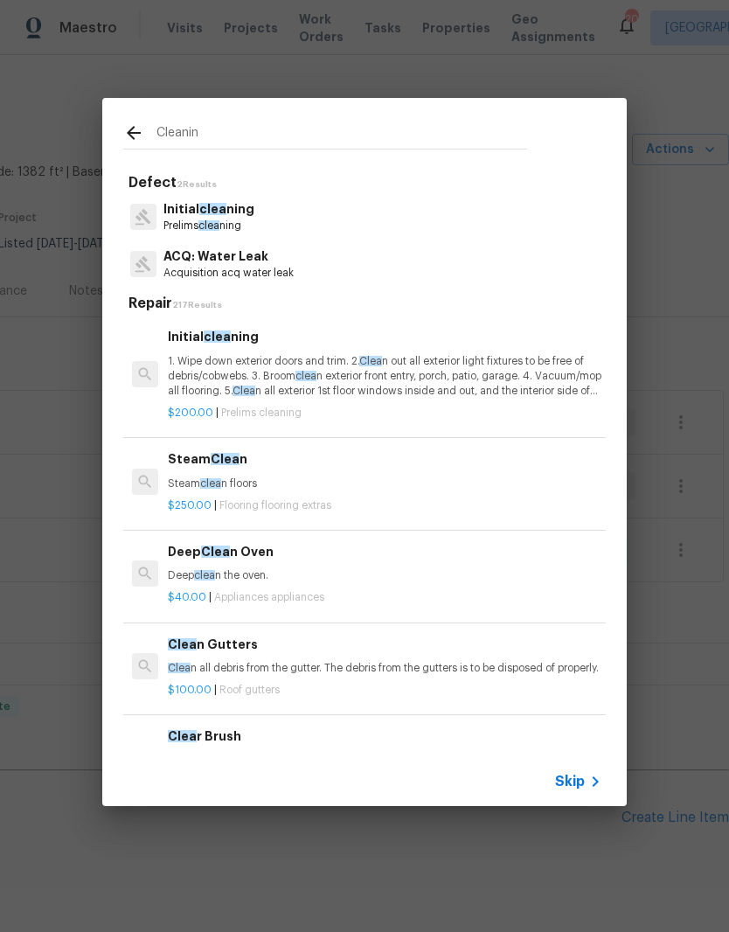
type input "Cleaning"
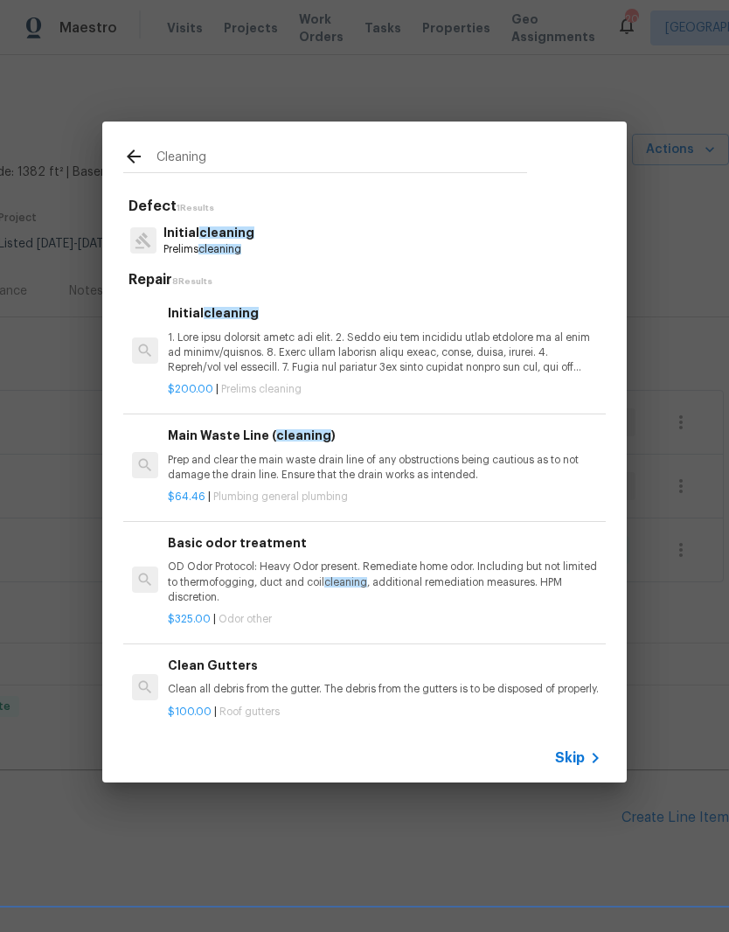
click at [247, 233] on span "cleaning" at bounding box center [226, 232] width 55 height 12
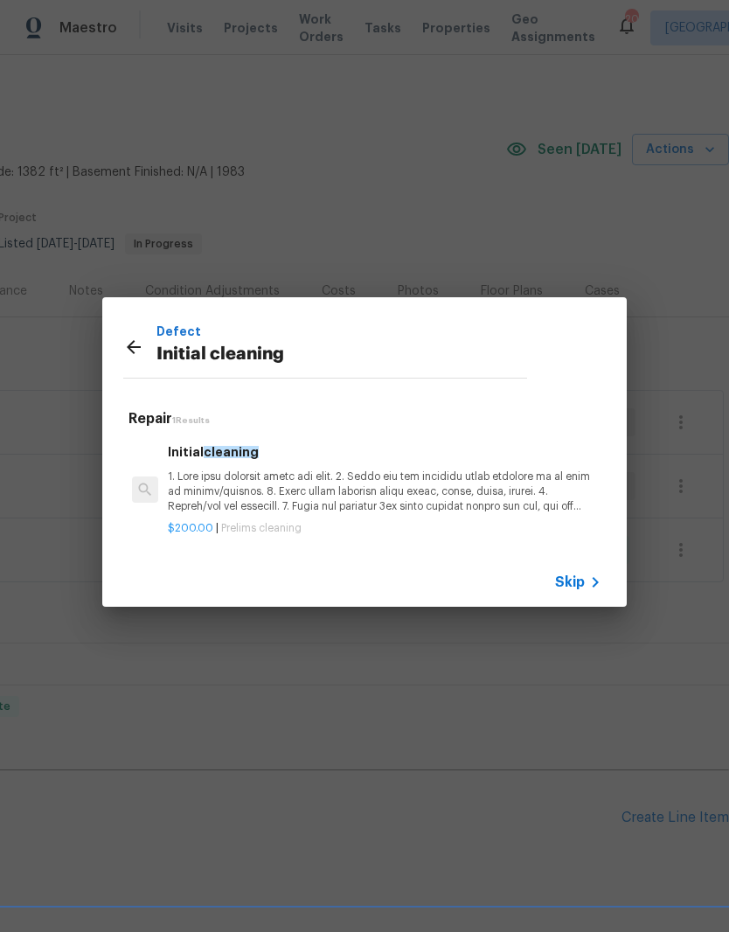
click at [345, 491] on p at bounding box center [385, 492] width 434 height 45
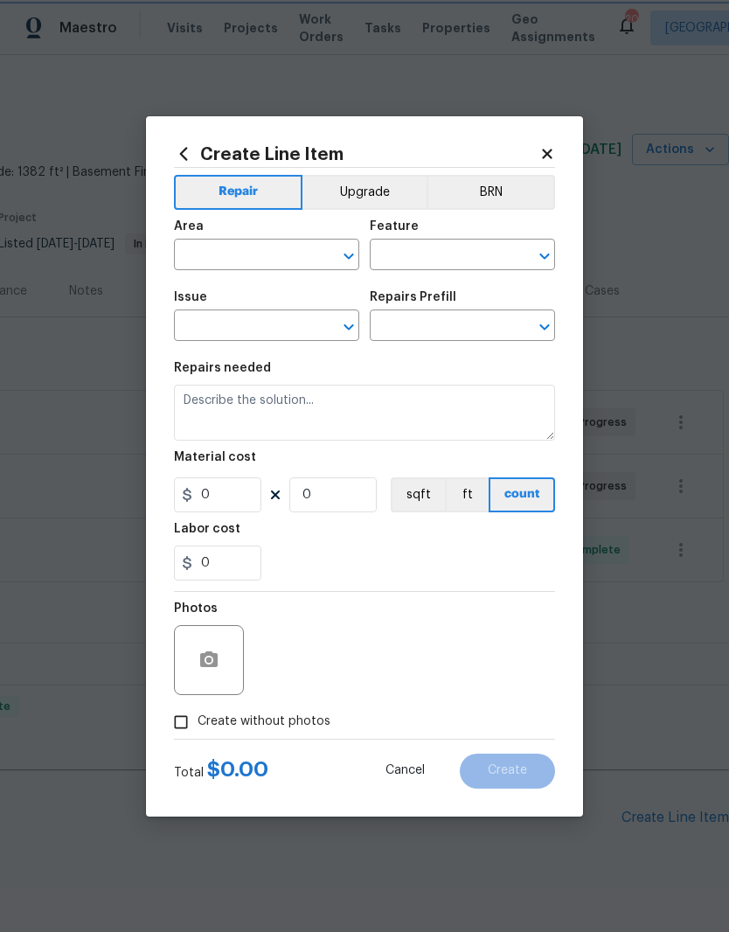
type input "Home Readiness Packages"
type input "Initial cleaning"
type input "Initial cleaning $200.00"
type textarea "1. Wipe down exterior doors and trim. 2. Clean out all exterior light fixtures …"
type input "200"
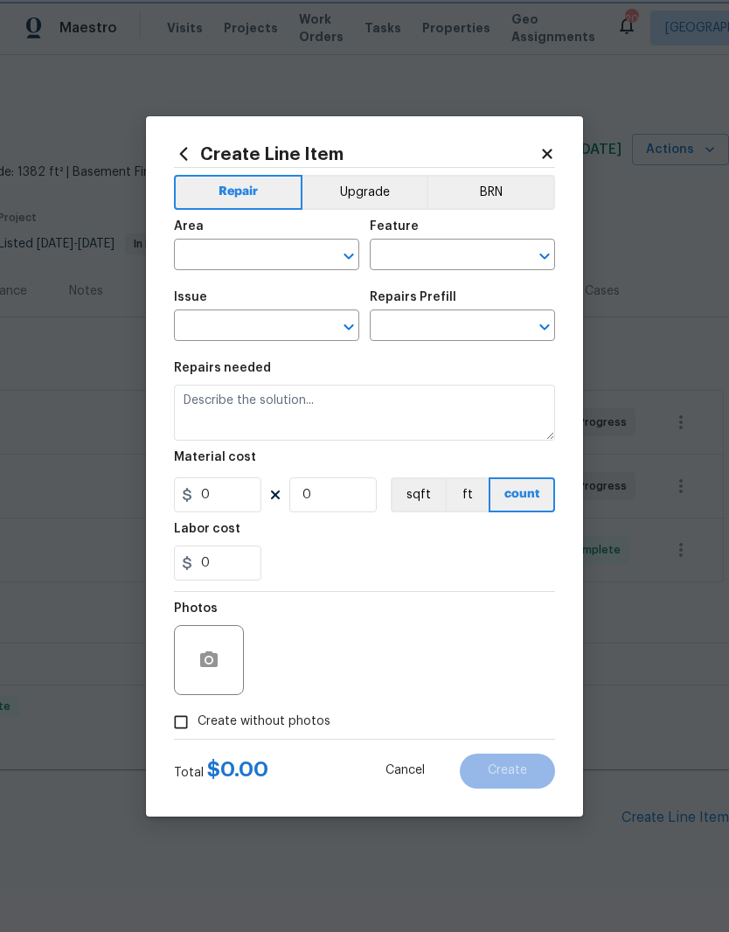
type input "1"
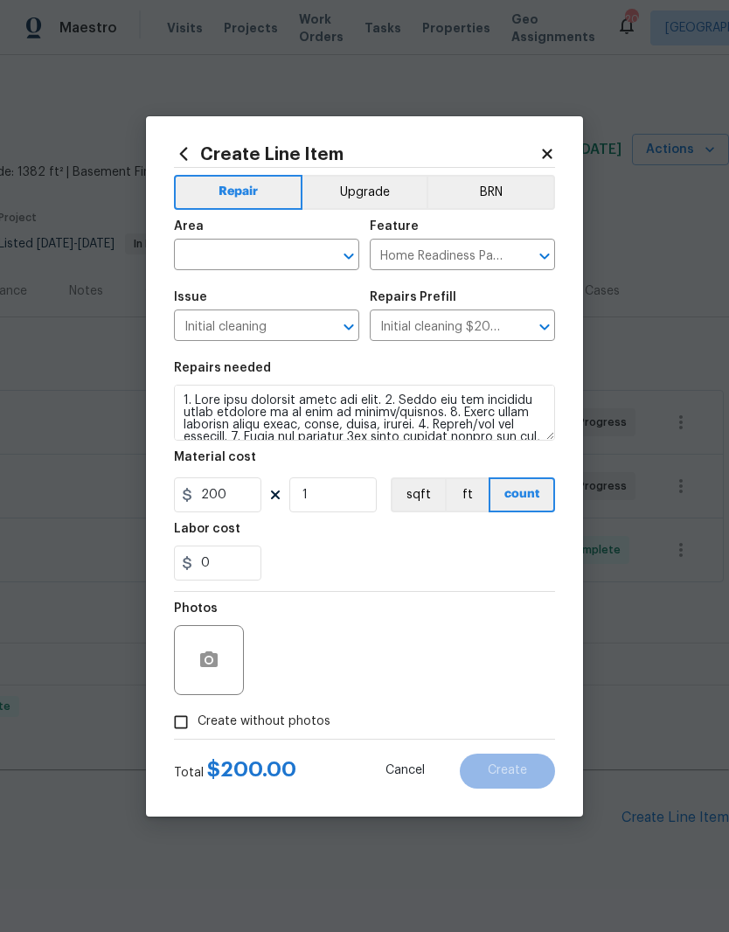
click at [302, 251] on input "text" at bounding box center [242, 256] width 136 height 27
click at [270, 325] on li "Interior Overall" at bounding box center [266, 324] width 185 height 29
type input "Interior Overall"
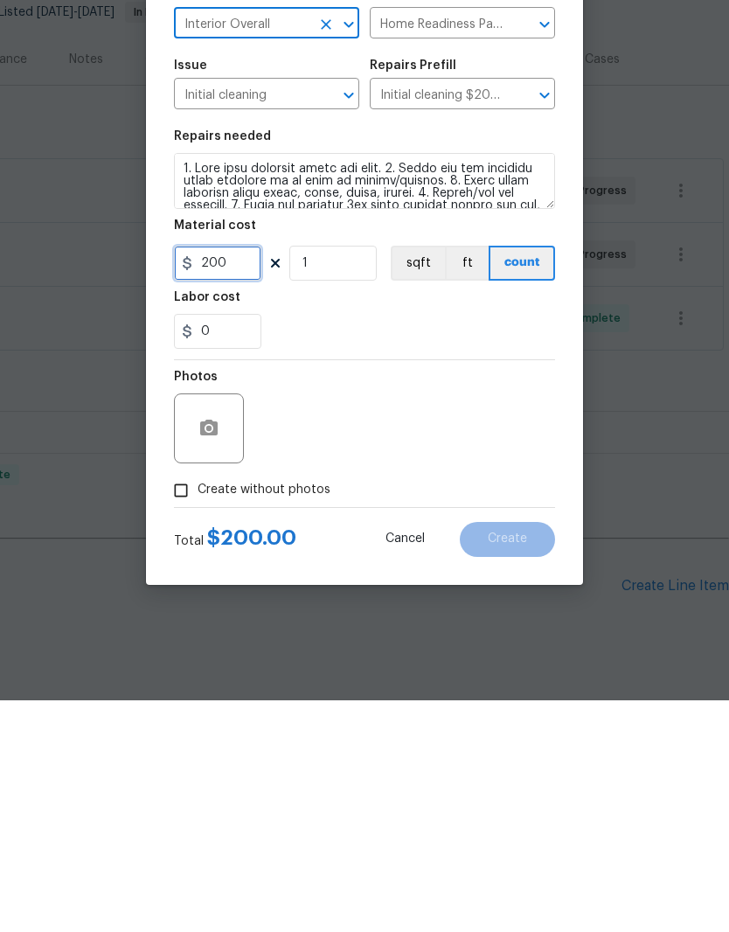
click at [254, 477] on input "200" at bounding box center [217, 494] width 87 height 35
type input "100"
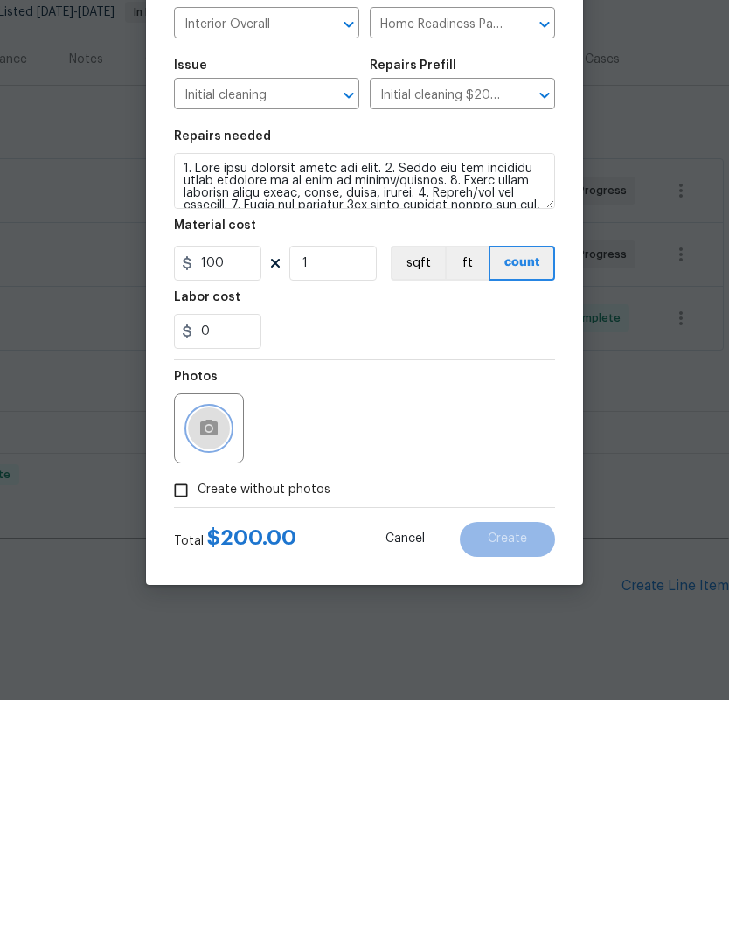
click at [225, 639] on button "button" at bounding box center [209, 660] width 42 height 42
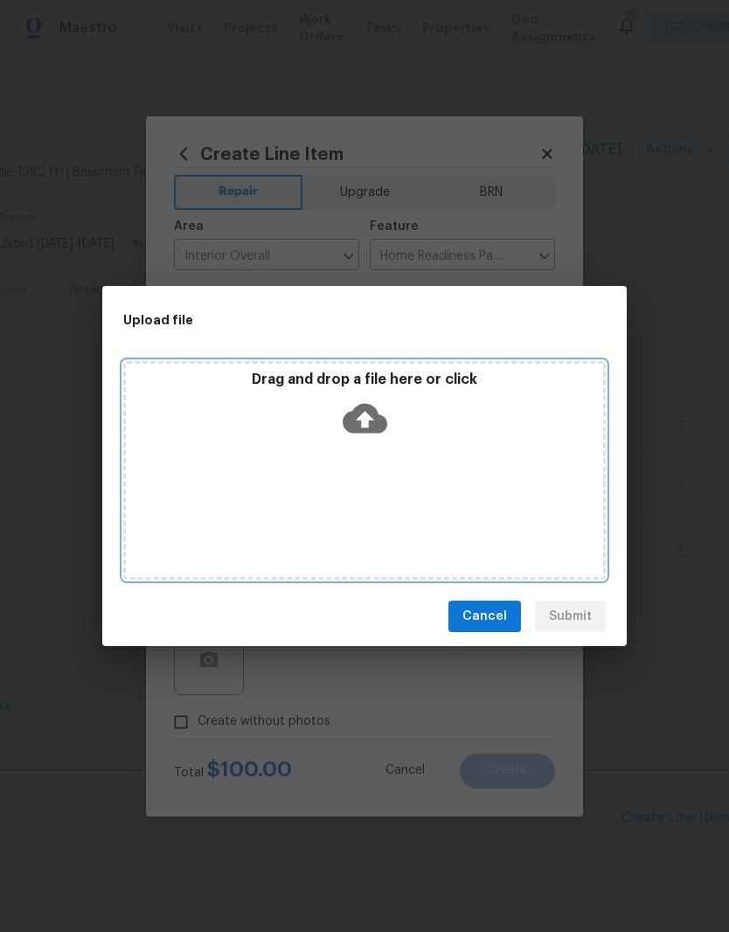
click at [434, 457] on div "Drag and drop a file here or click" at bounding box center [364, 470] width 483 height 219
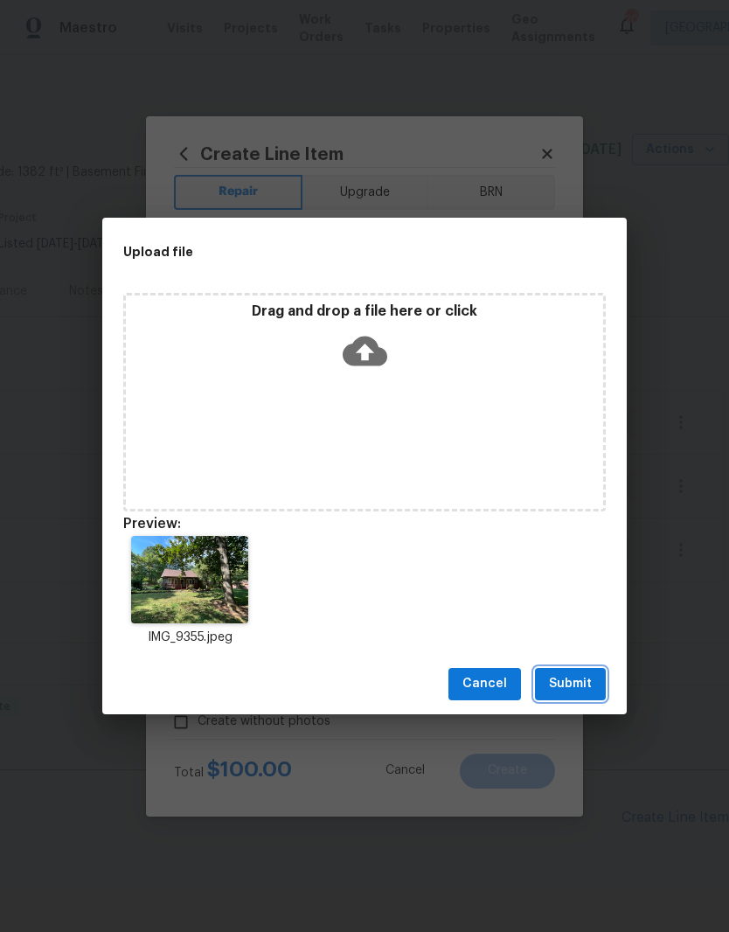
click at [575, 691] on span "Submit" at bounding box center [570, 684] width 43 height 22
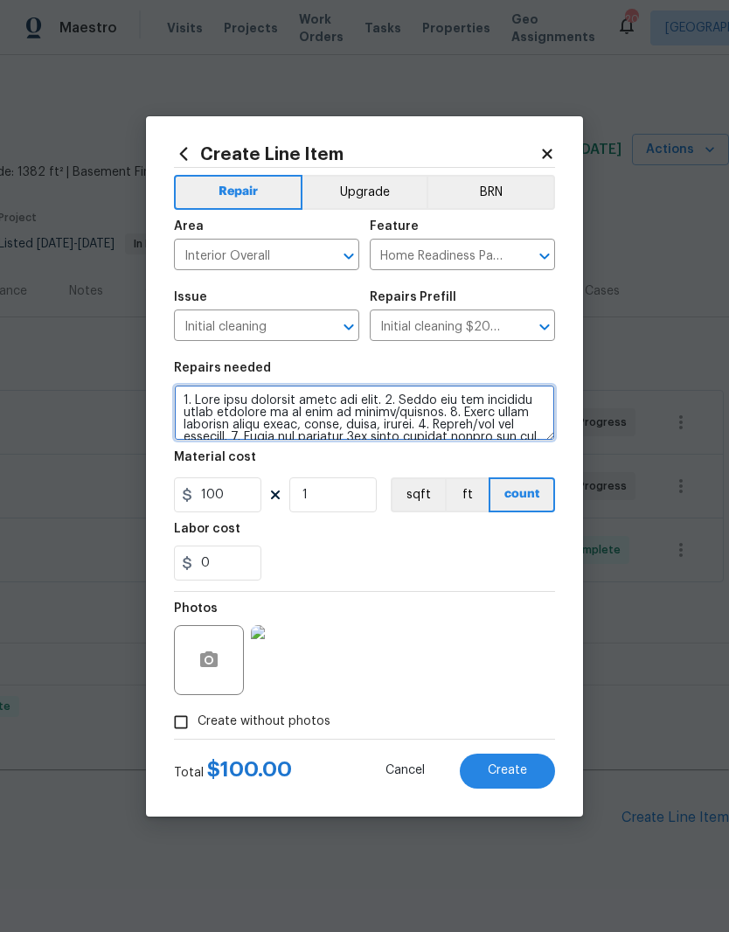
click at [186, 400] on textarea at bounding box center [364, 413] width 381 height 56
click at [188, 403] on textarea at bounding box center [364, 413] width 381 height 56
click at [188, 402] on textarea at bounding box center [364, 413] width 381 height 56
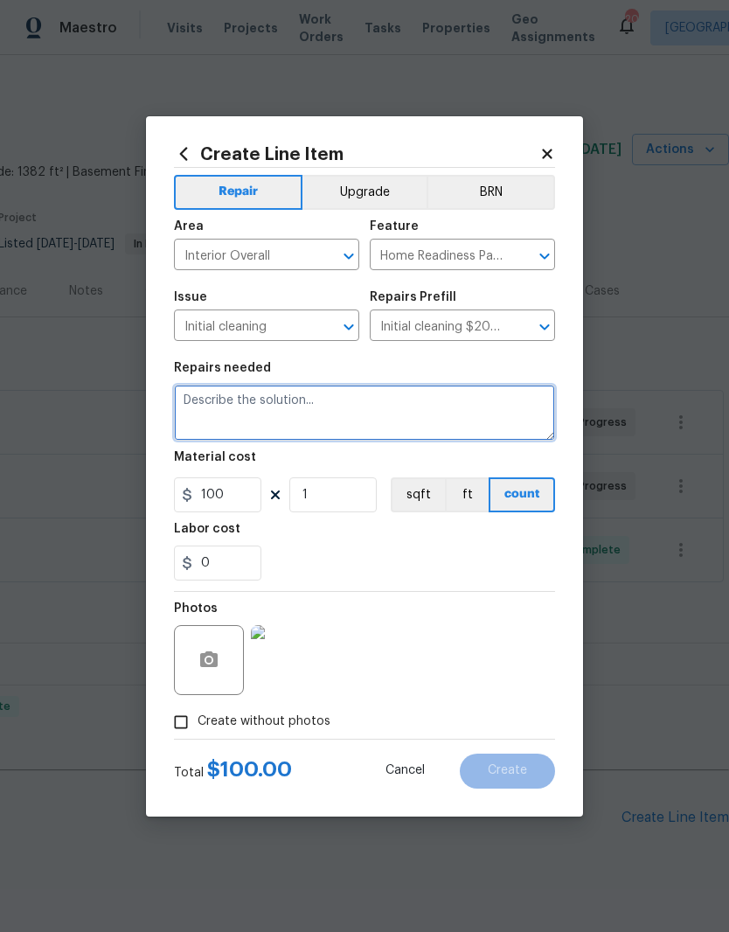
scroll to position [0, 0]
type textarea "P"
click at [180, 397] on textarea "We did some repairs here." at bounding box center [364, 413] width 381 height 56
click at [513, 401] on textarea "One off cleaning needed. We did some repairs here." at bounding box center [364, 413] width 381 height 56
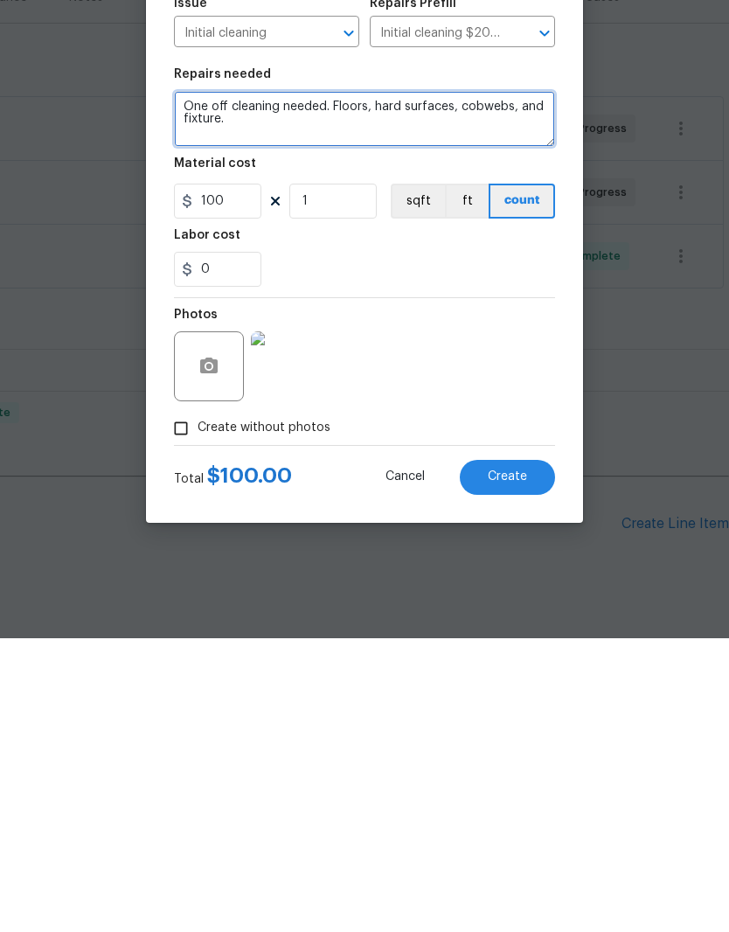
type textarea "One off cleaning needed. Floors, hard surfaces, cobwebs, and fixture."
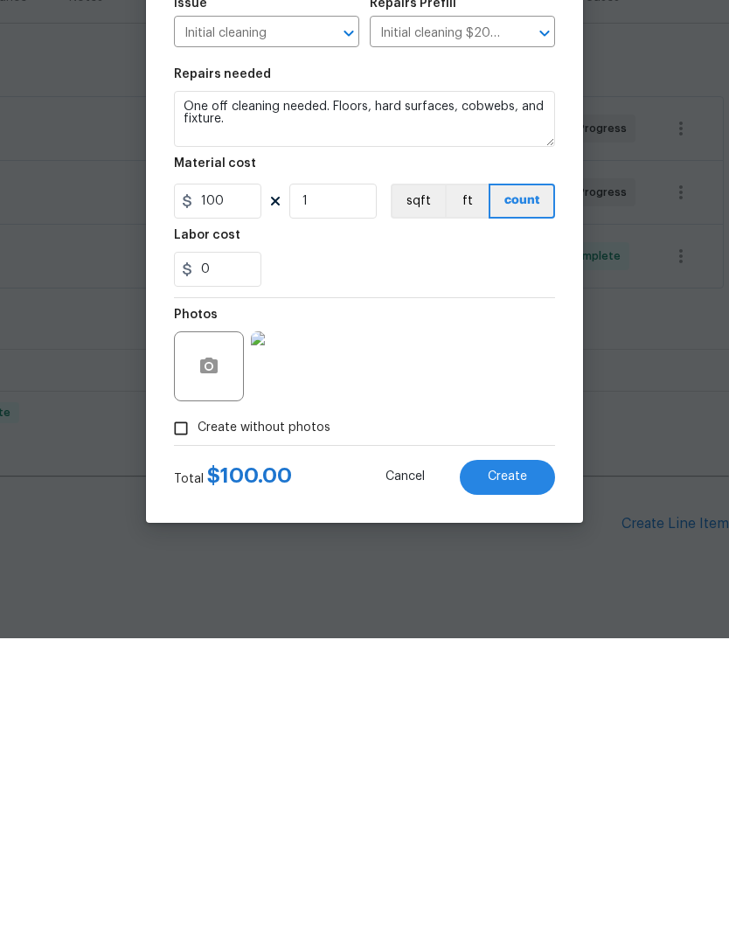
click at [517, 764] on span "Create" at bounding box center [507, 770] width 39 height 13
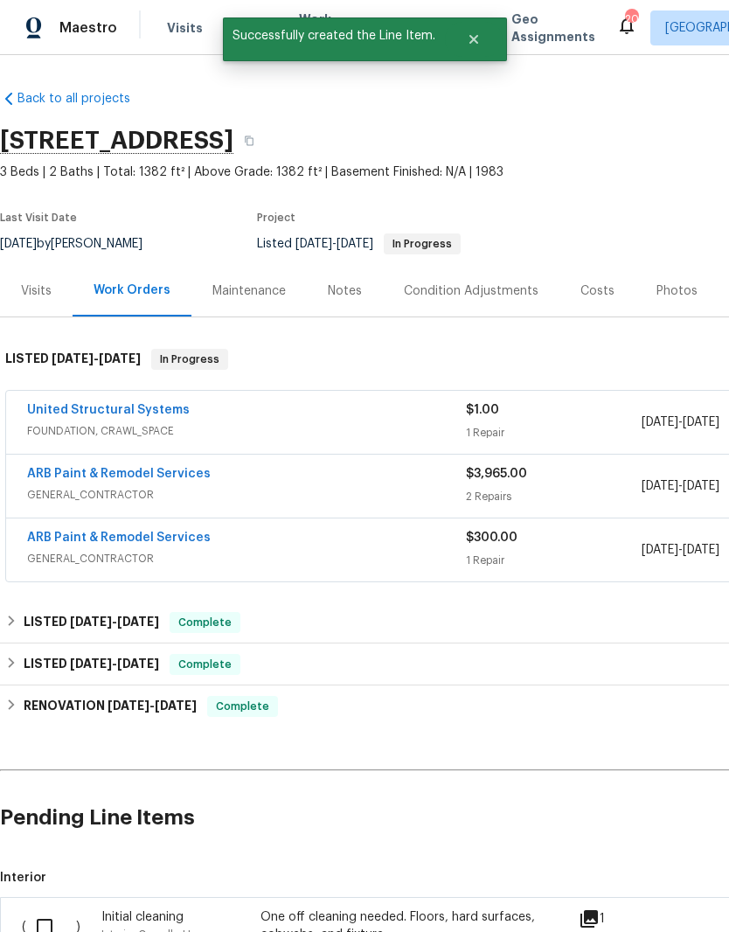
click at [52, 908] on input "checkbox" at bounding box center [51, 926] width 50 height 37
checkbox input "true"
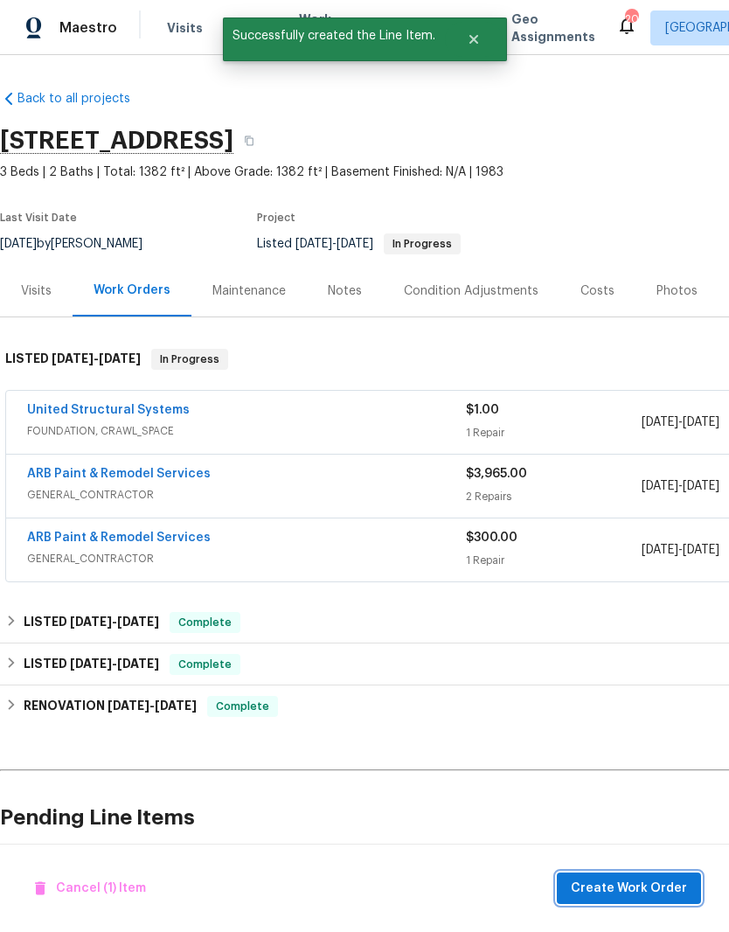
click at [641, 888] on span "Create Work Order" at bounding box center [629, 889] width 116 height 22
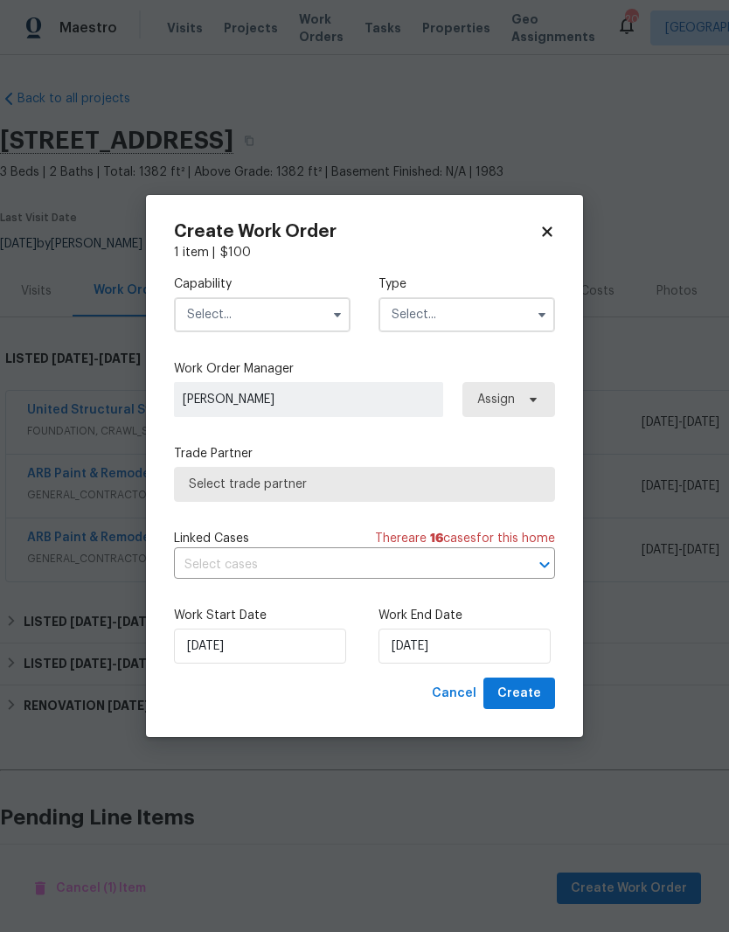
click at [287, 306] on input "text" at bounding box center [262, 314] width 177 height 35
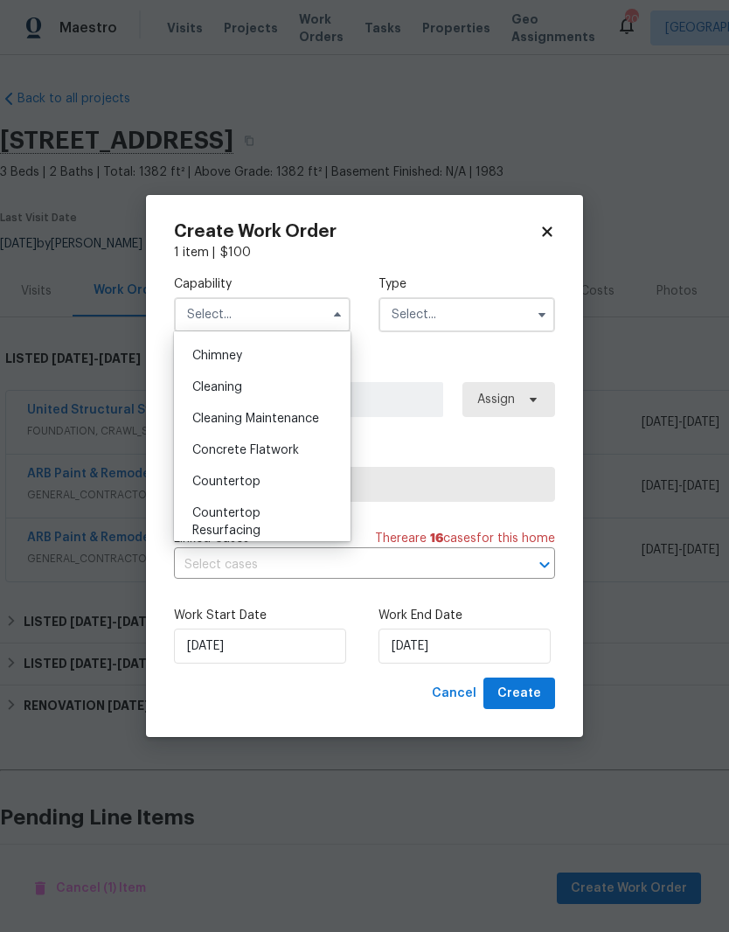
scroll to position [205, 0]
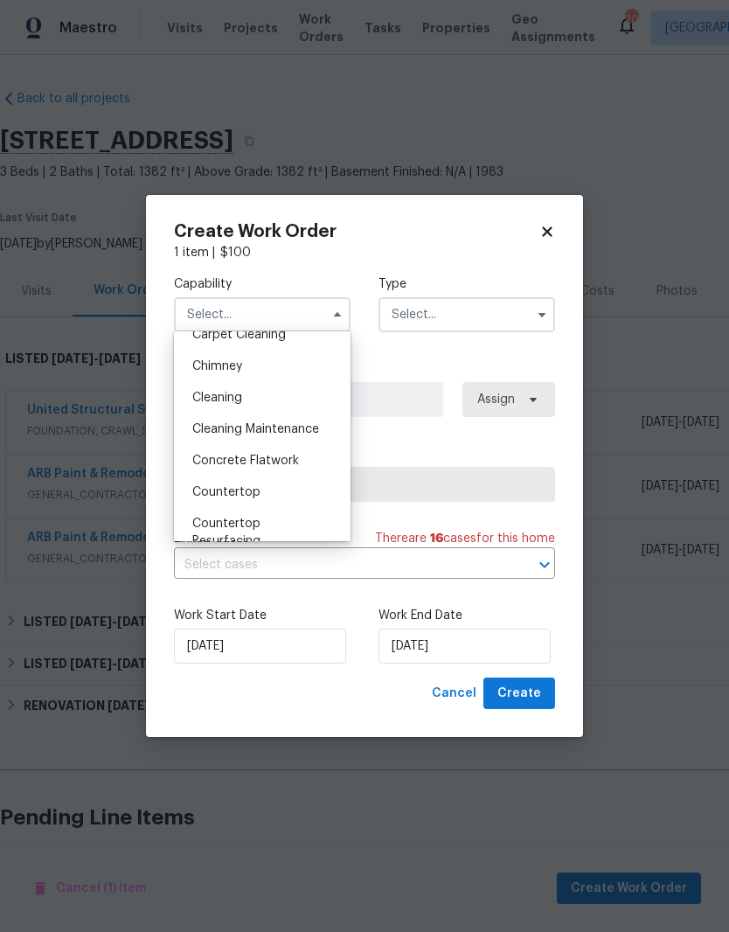
click at [240, 397] on span "Cleaning" at bounding box center [217, 398] width 50 height 12
type input "Cleaning"
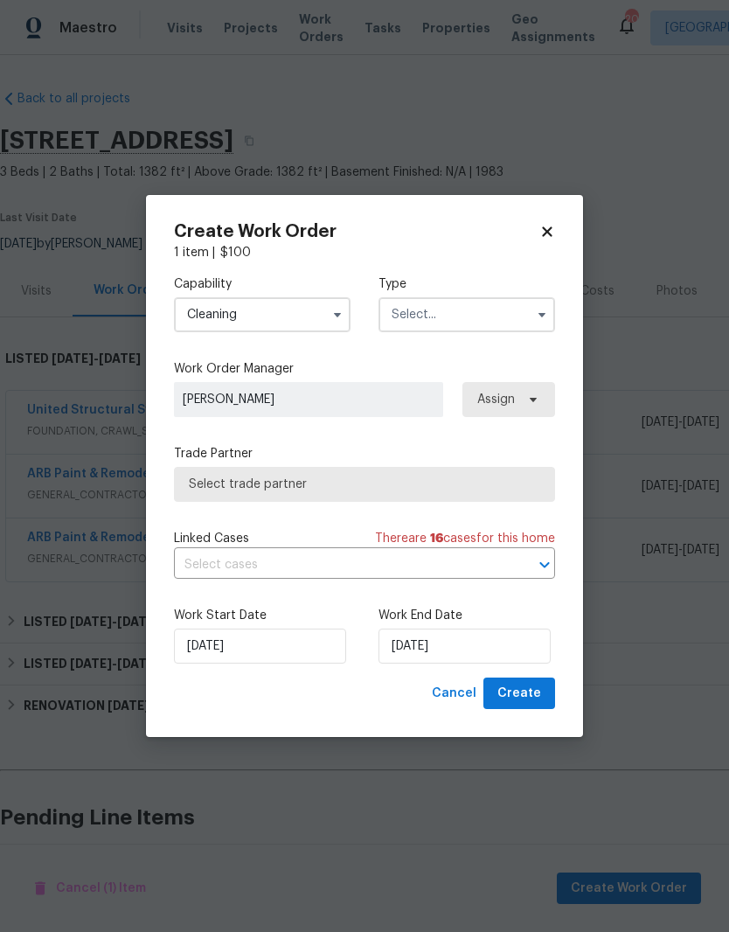
click at [489, 306] on input "text" at bounding box center [467, 314] width 177 height 35
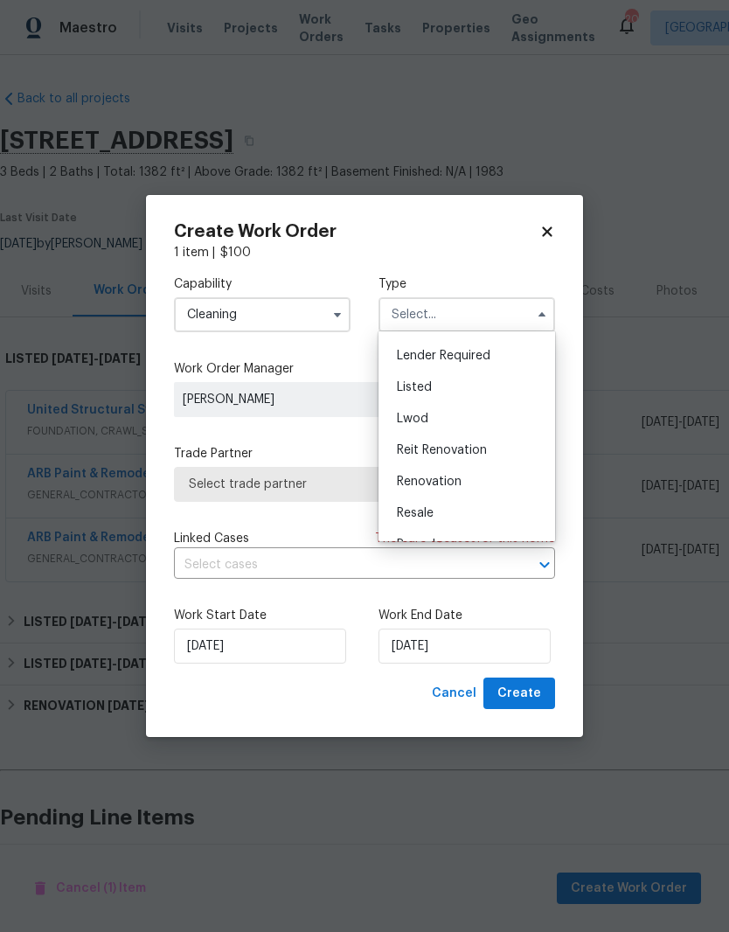
scroll to position [73, 0]
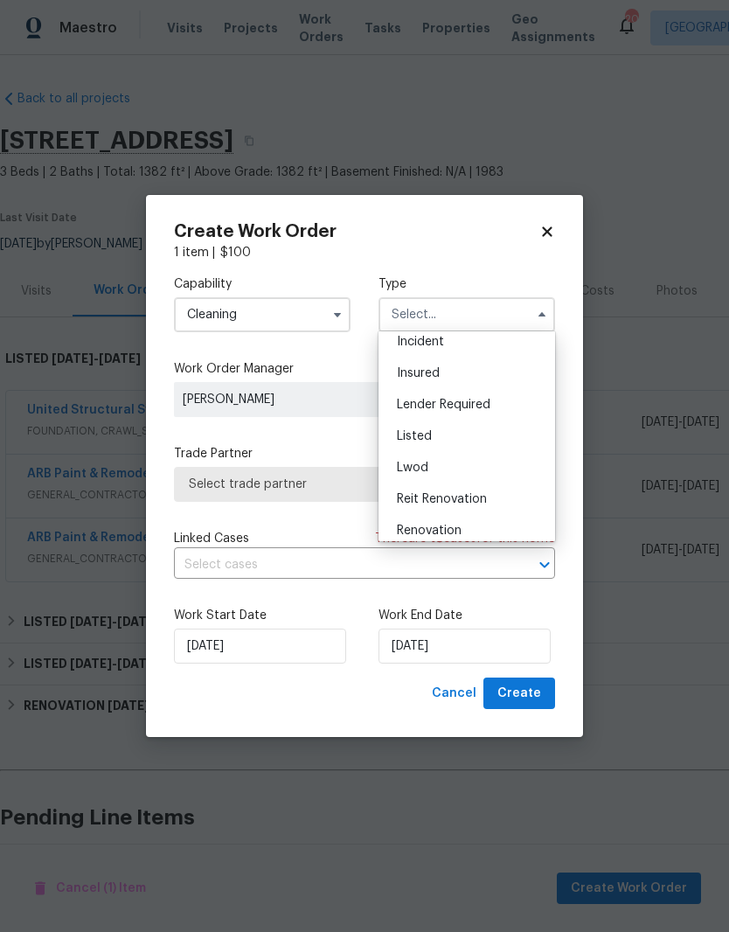
click at [449, 438] on div "Listed" at bounding box center [467, 436] width 168 height 31
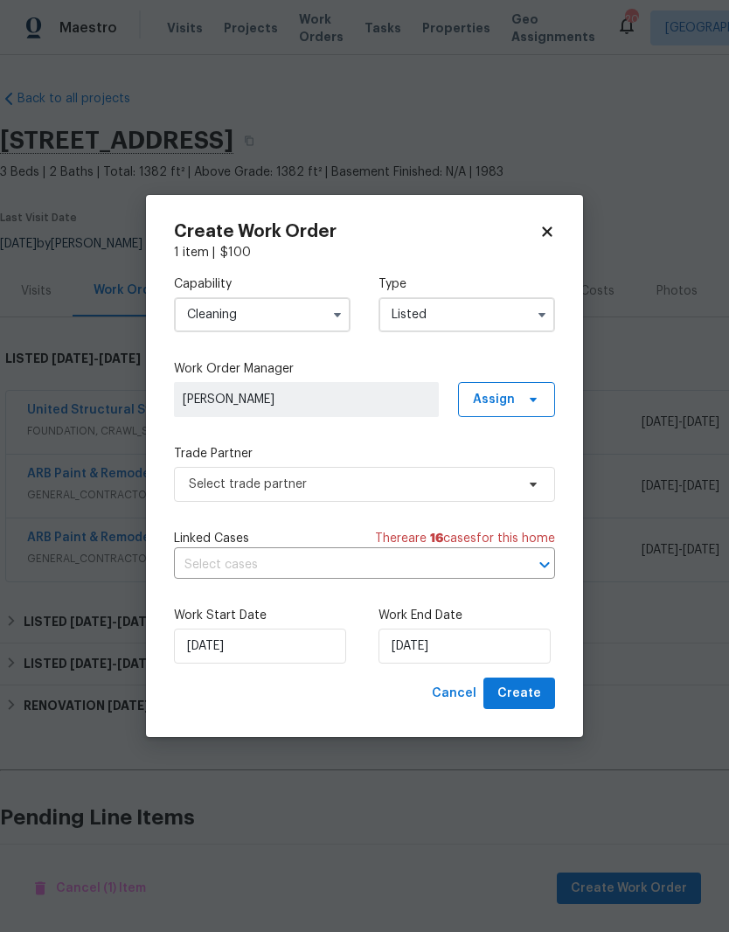
type input "Listed"
click at [512, 400] on span "Assign" at bounding box center [494, 399] width 42 height 17
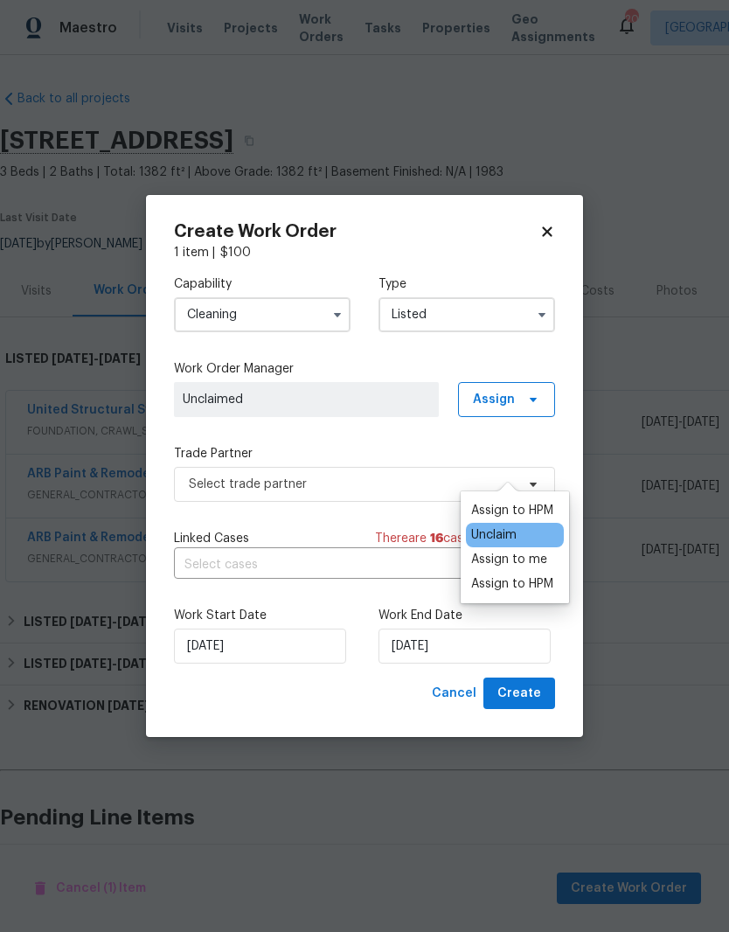
click at [527, 551] on div "Assign to me" at bounding box center [509, 559] width 76 height 17
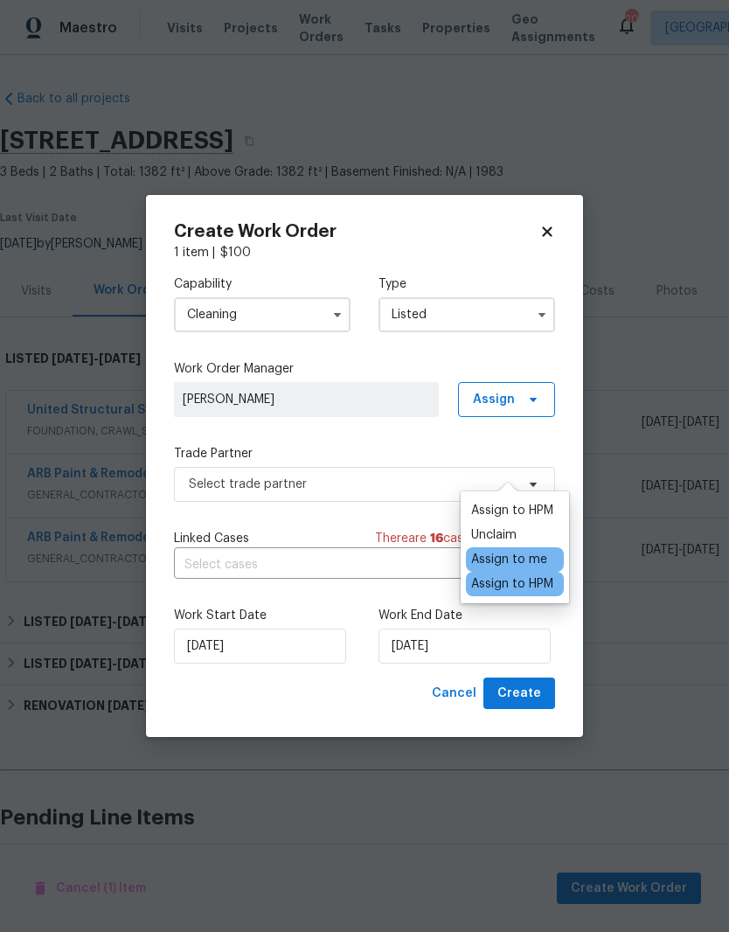
click at [353, 396] on span "[PERSON_NAME]" at bounding box center [306, 399] width 247 height 17
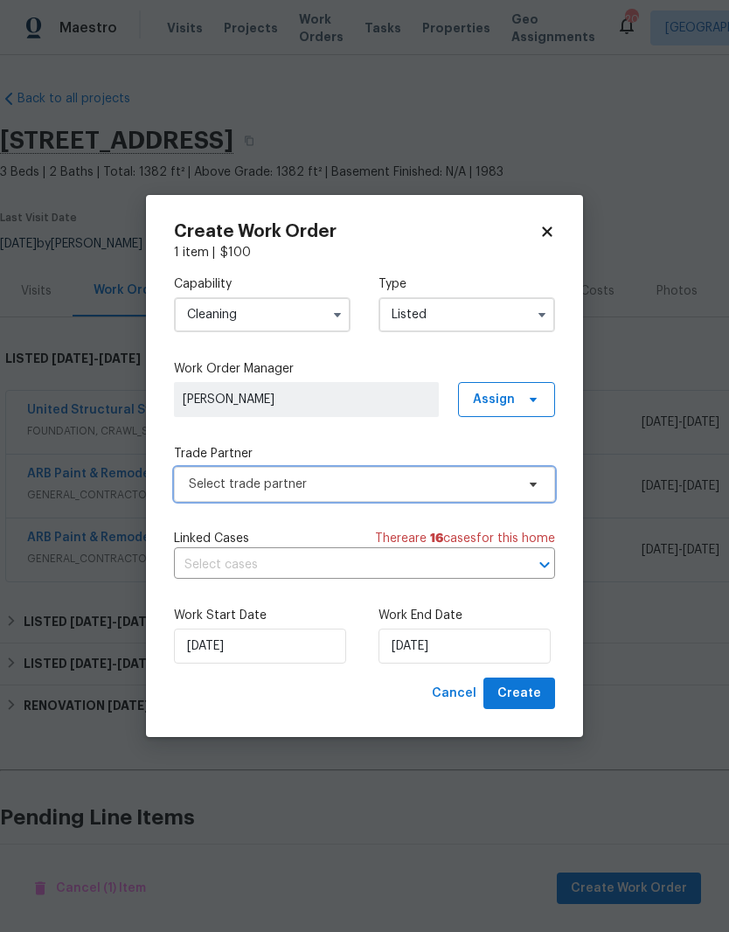
click at [531, 488] on icon at bounding box center [533, 484] width 14 height 14
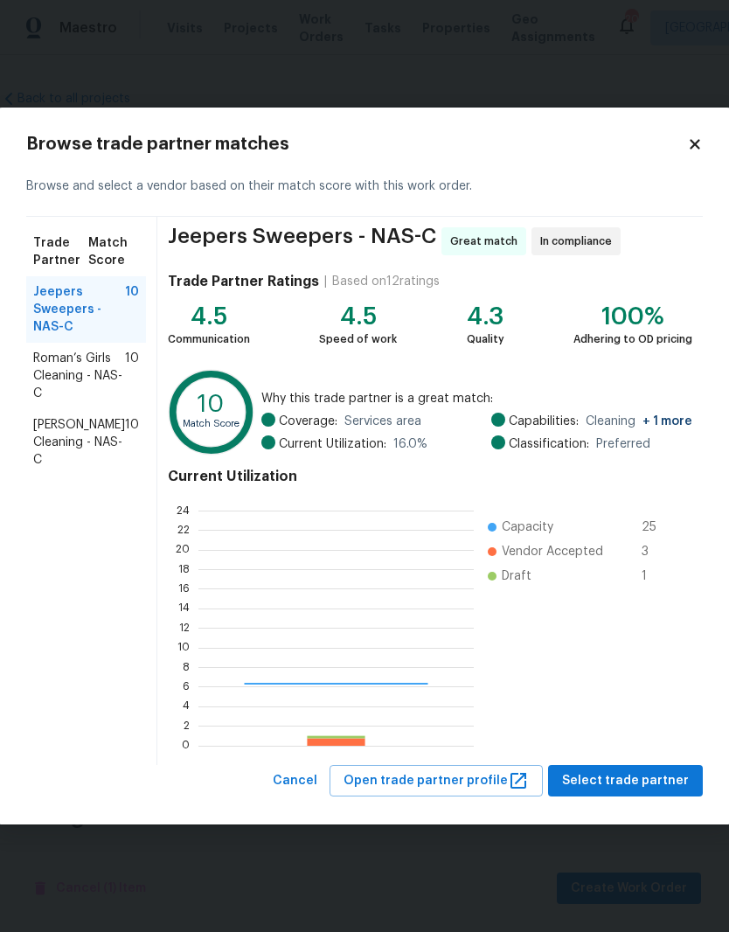
scroll to position [245, 275]
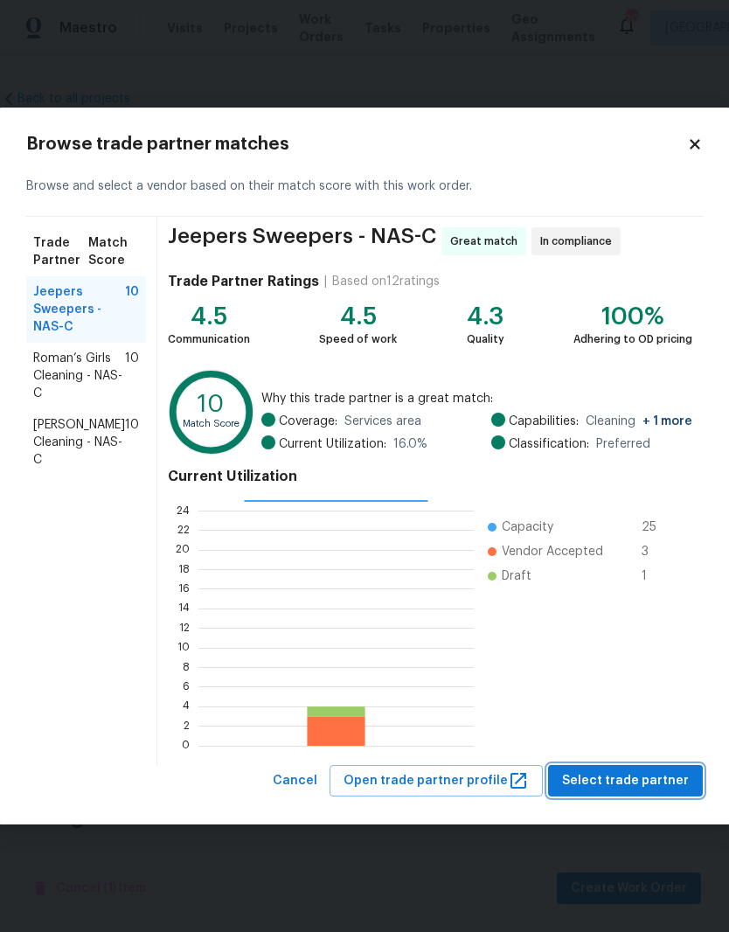
click at [639, 784] on span "Select trade partner" at bounding box center [625, 781] width 127 height 22
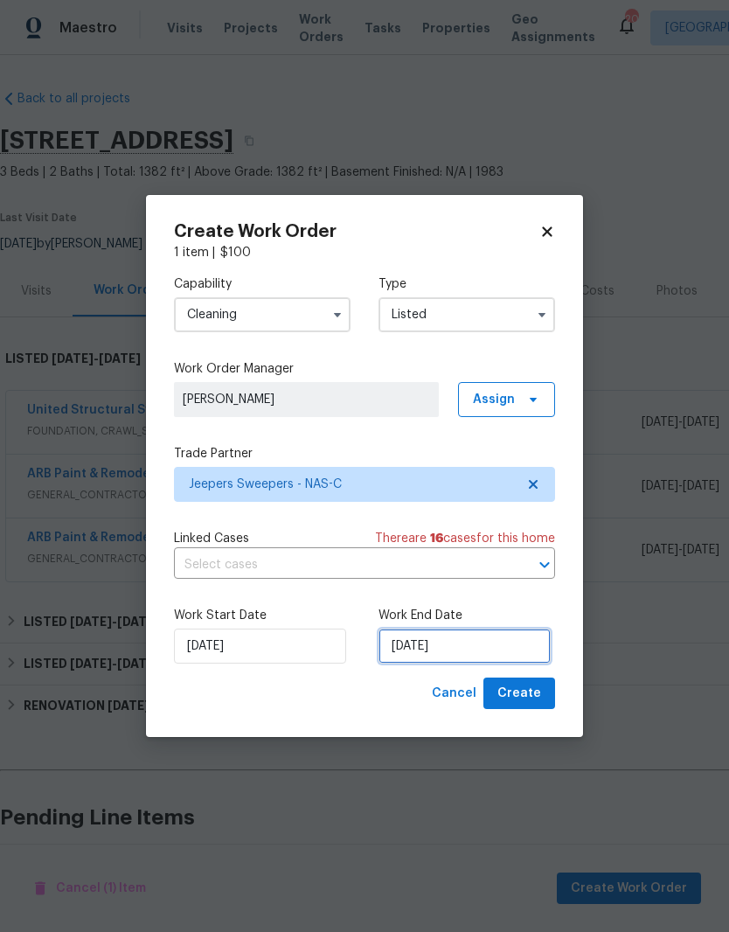
click at [481, 649] on input "[DATE]" at bounding box center [465, 646] width 172 height 35
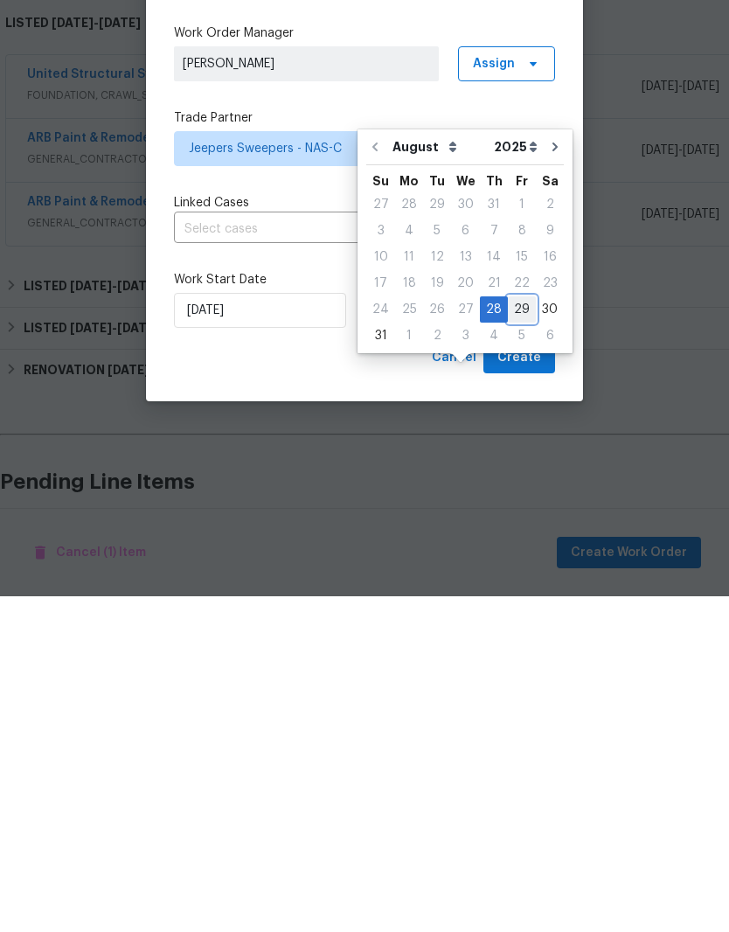
click at [517, 633] on div "29" at bounding box center [522, 645] width 28 height 24
type input "[DATE]"
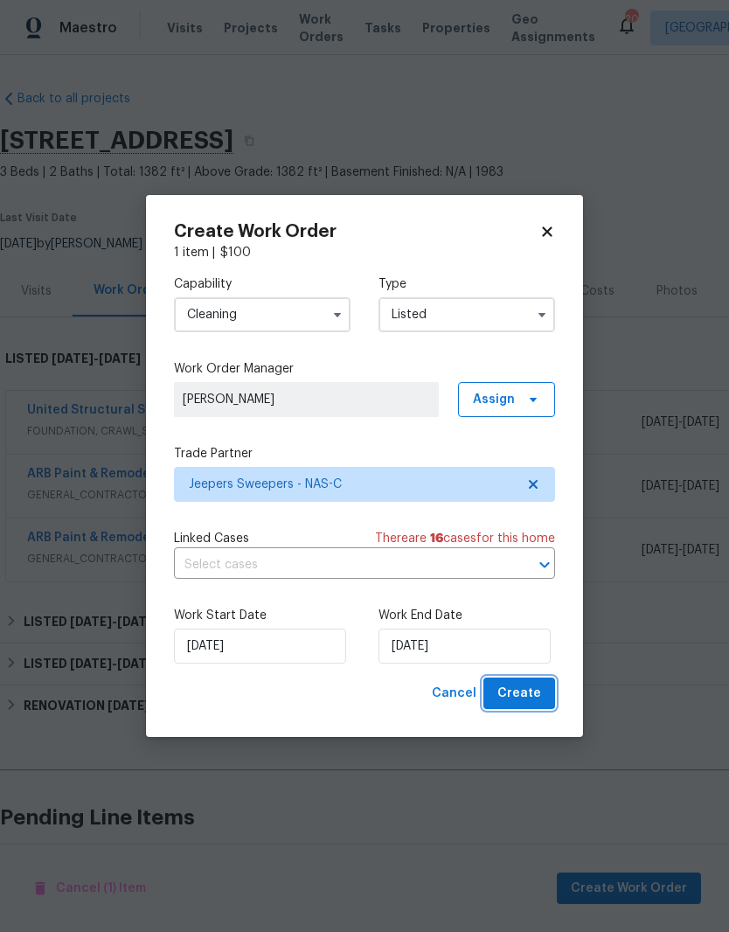
click at [528, 697] on span "Create" at bounding box center [520, 694] width 44 height 22
checkbox input "false"
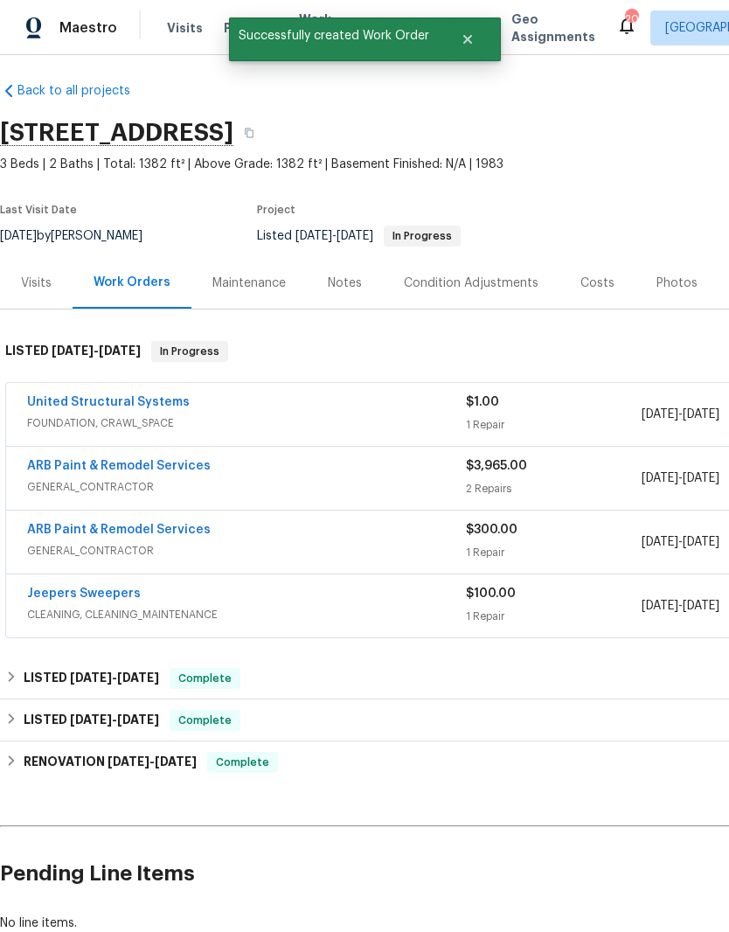
scroll to position [8, 0]
click at [110, 588] on link "Jeepers Sweepers" at bounding box center [84, 594] width 114 height 12
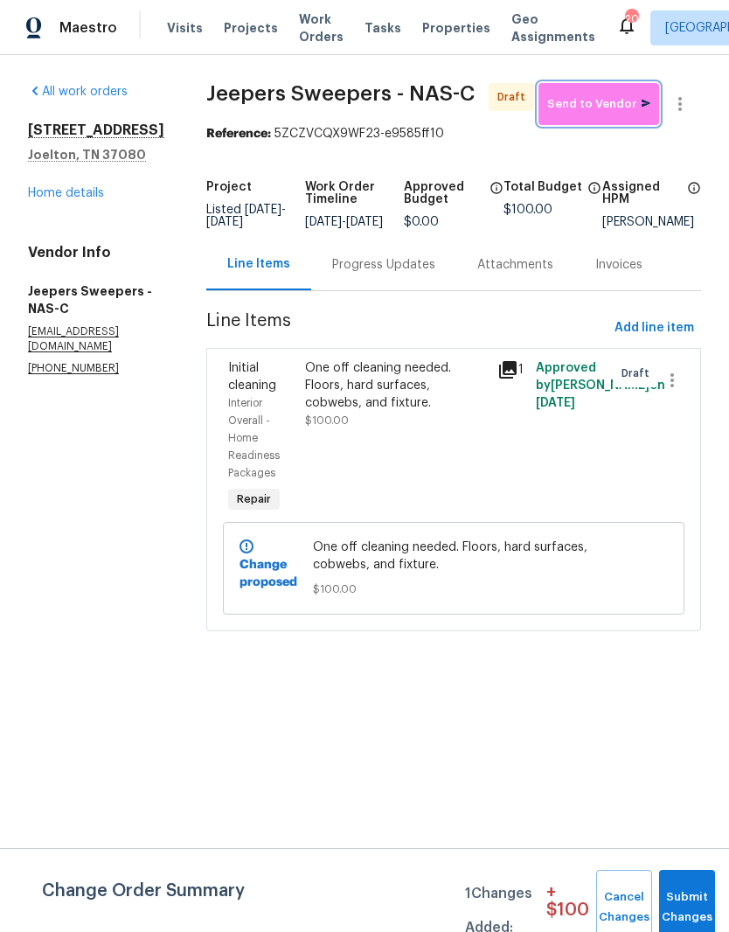
click at [609, 111] on span "Send to Vendor" at bounding box center [598, 104] width 103 height 20
click at [435, 274] on div "Progress Updates" at bounding box center [383, 264] width 103 height 17
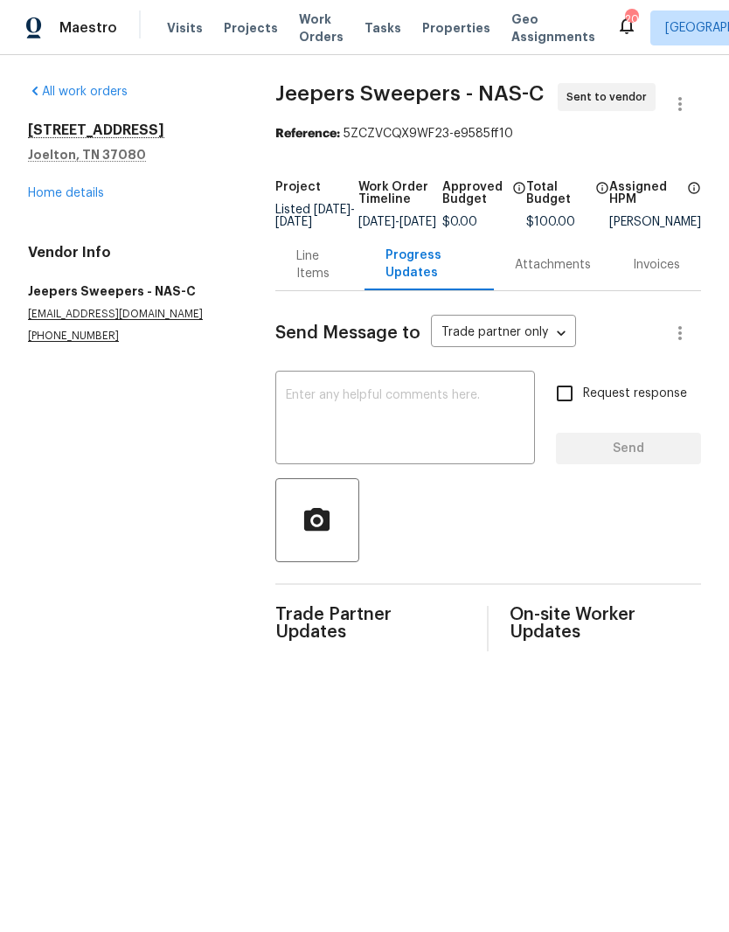
click at [400, 413] on textarea at bounding box center [405, 419] width 239 height 61
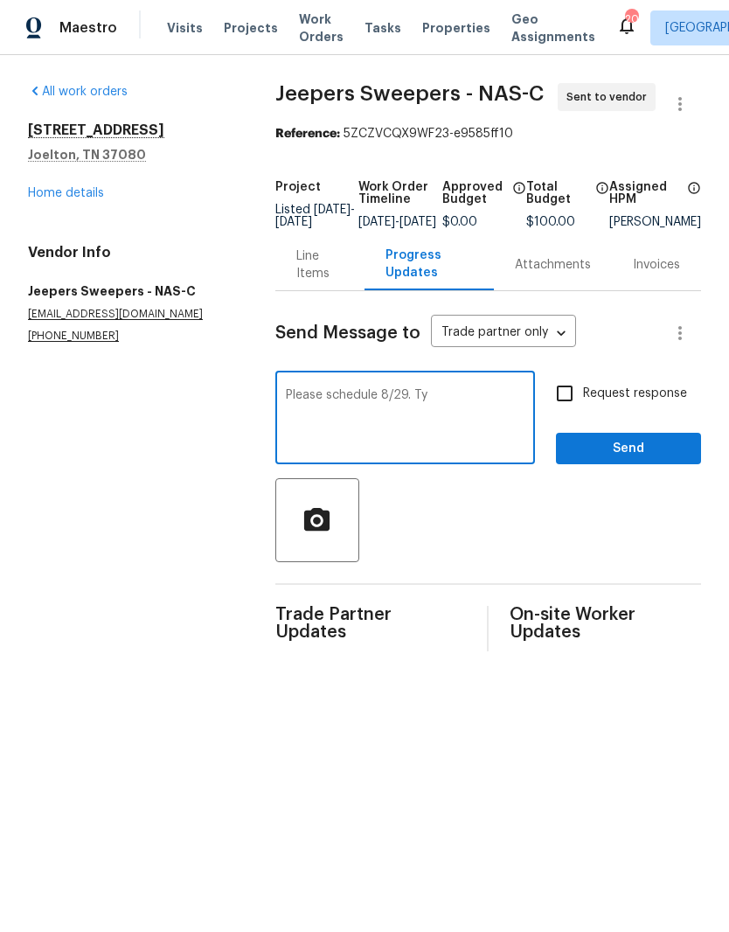
type textarea "Please schedule 8/29. Ty"
click at [637, 459] on span "Send" at bounding box center [628, 449] width 117 height 22
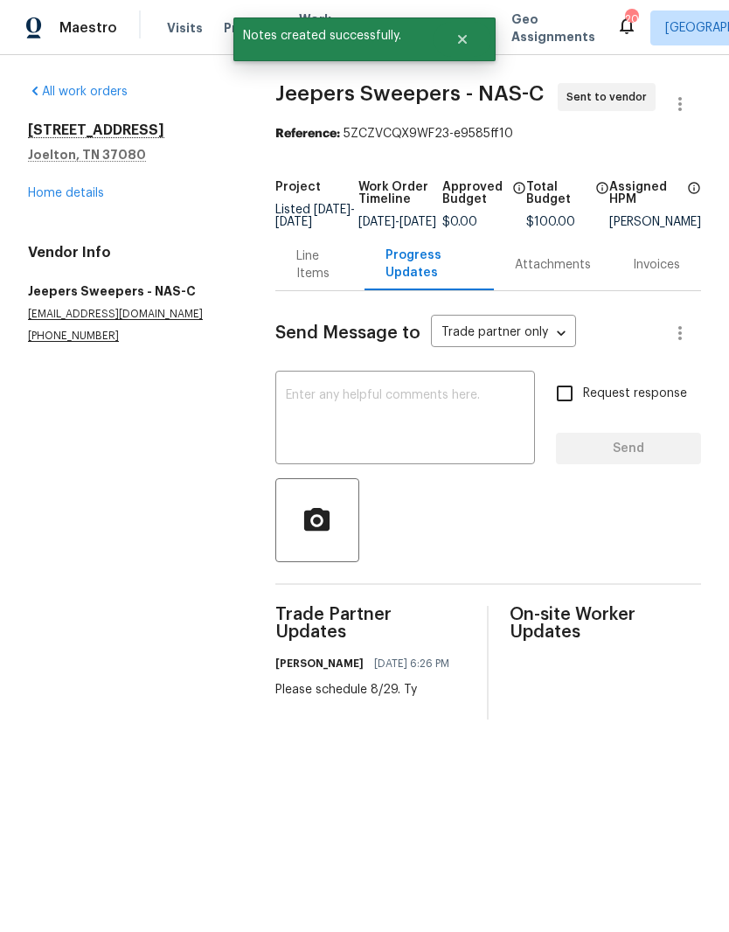
click at [87, 193] on link "Home details" at bounding box center [66, 193] width 76 height 12
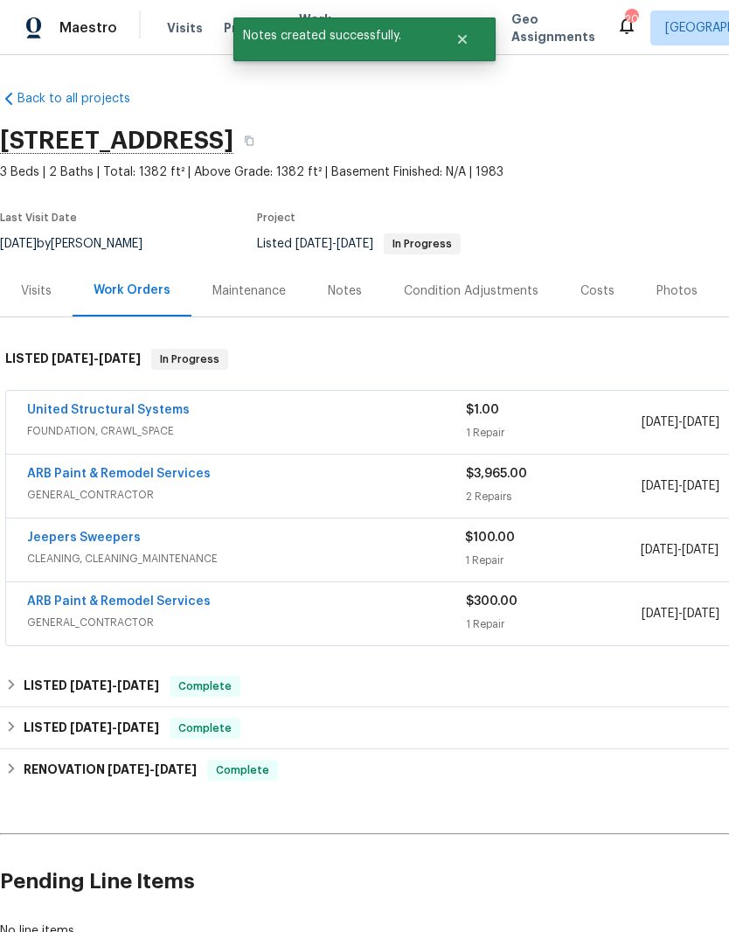
click at [345, 293] on div "Notes" at bounding box center [345, 290] width 34 height 17
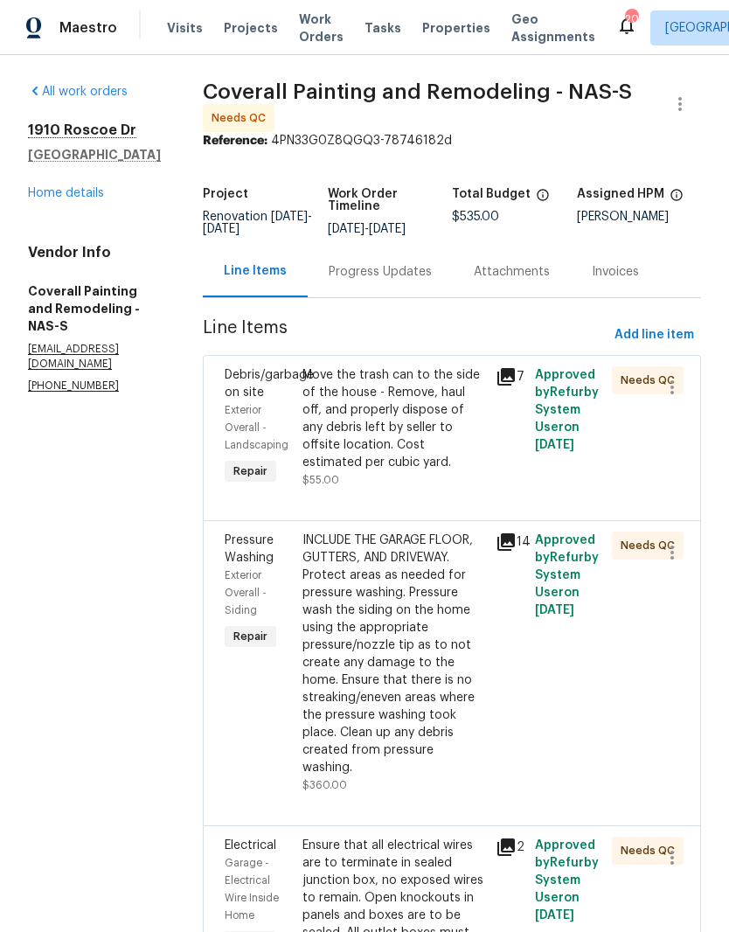
click at [479, 398] on div "Move the trash can to the side of the house - Remove, haul off, and properly di…" at bounding box center [395, 418] width 184 height 105
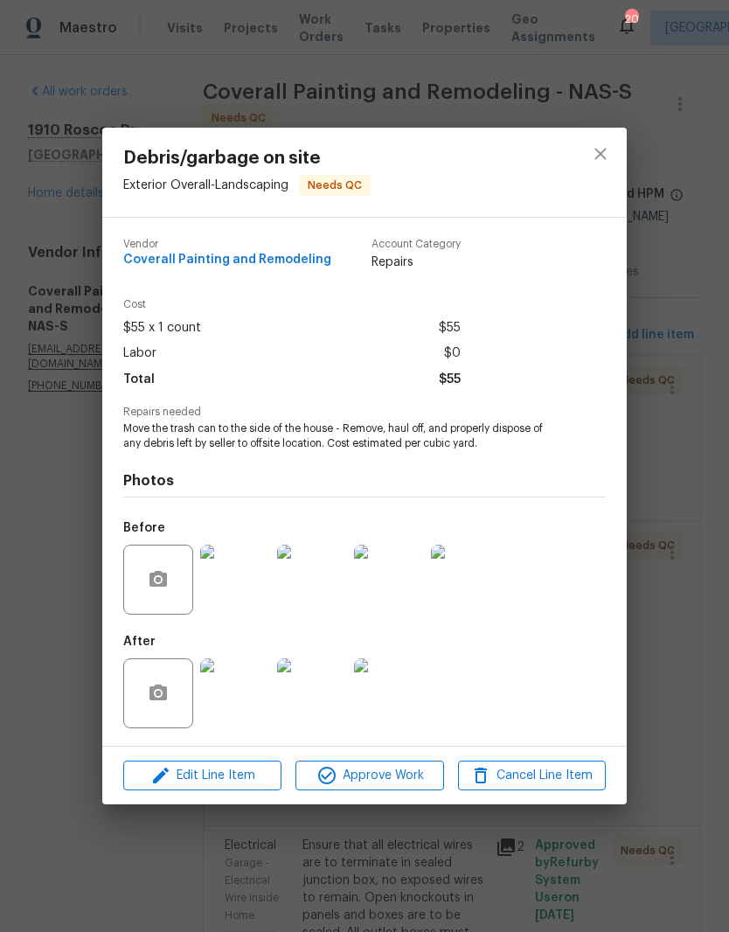
click at [247, 696] on img at bounding box center [235, 693] width 70 height 70
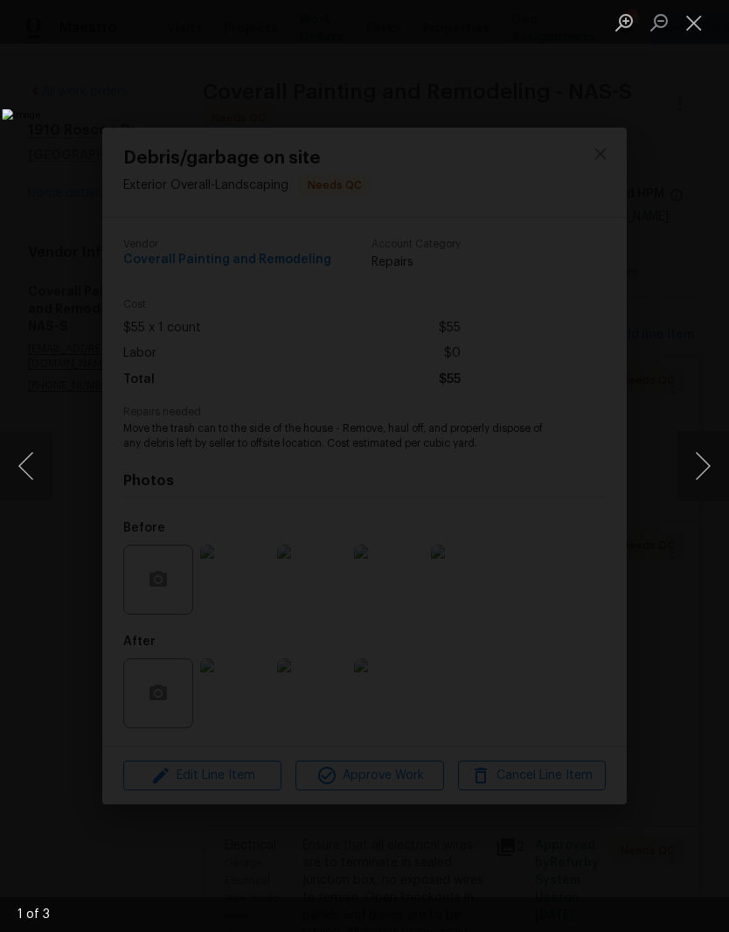
click at [709, 461] on button "Next image" at bounding box center [703, 466] width 52 height 70
click at [709, 466] on button "Next image" at bounding box center [703, 466] width 52 height 70
click at [704, 464] on button "Next image" at bounding box center [703, 466] width 52 height 70
click at [705, 463] on button "Next image" at bounding box center [703, 466] width 52 height 70
click at [701, 26] on button "Close lightbox" at bounding box center [694, 22] width 35 height 31
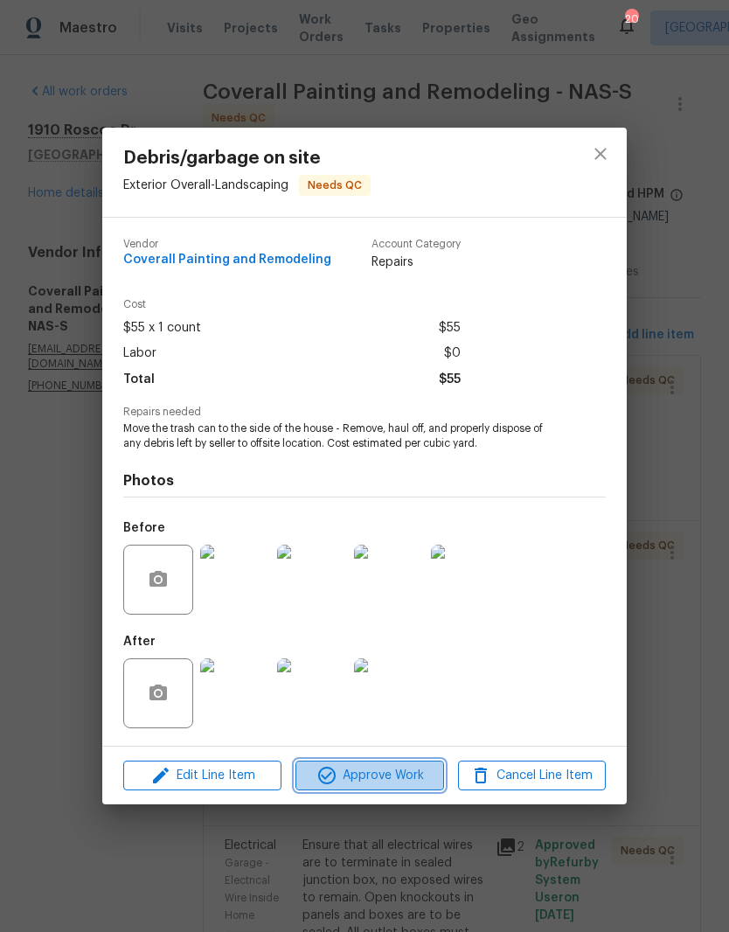
click at [402, 777] on span "Approve Work" at bounding box center [369, 776] width 137 height 22
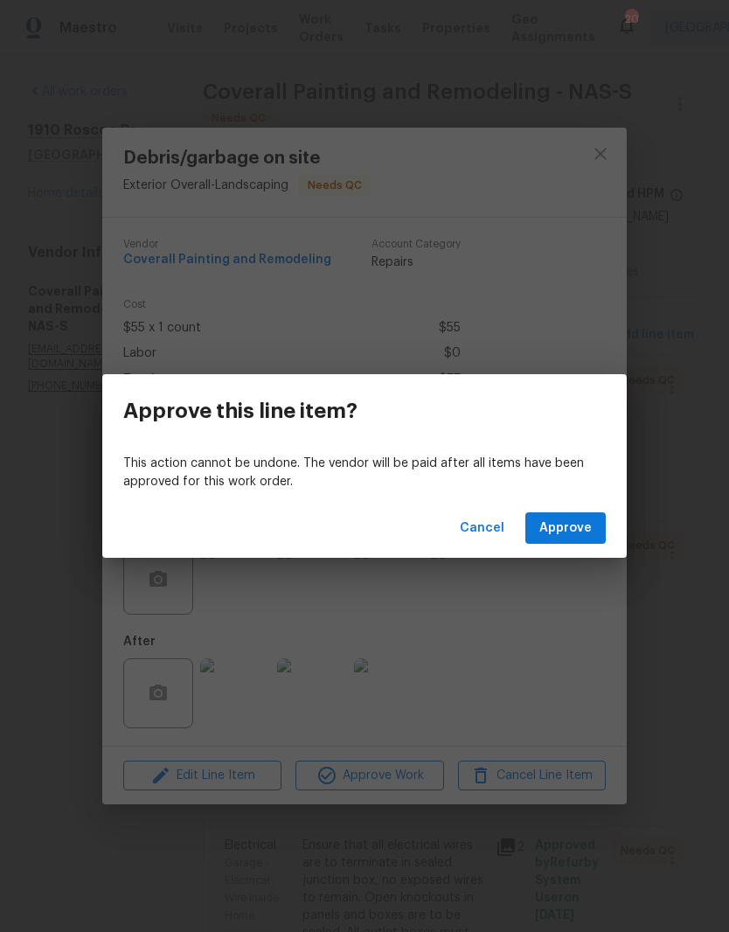
click at [577, 533] on span "Approve" at bounding box center [566, 529] width 52 height 22
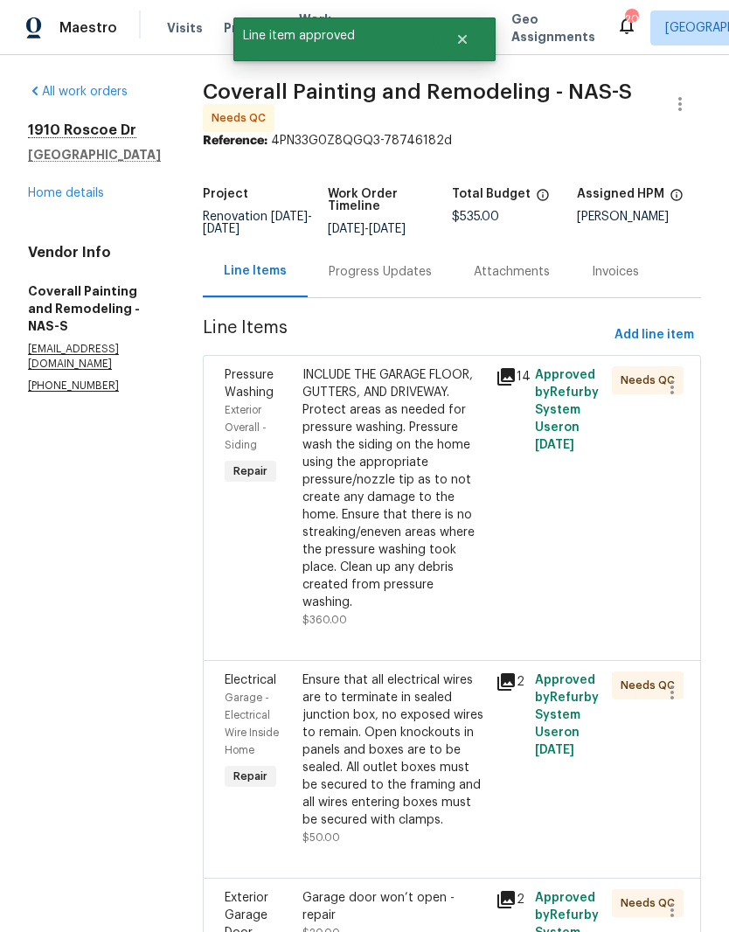
click at [486, 401] on div "INCLUDE THE GARAGE FLOOR, GUTTERS, AND DRIVEWAY. Protect areas as needed for pr…" at bounding box center [395, 488] width 184 height 245
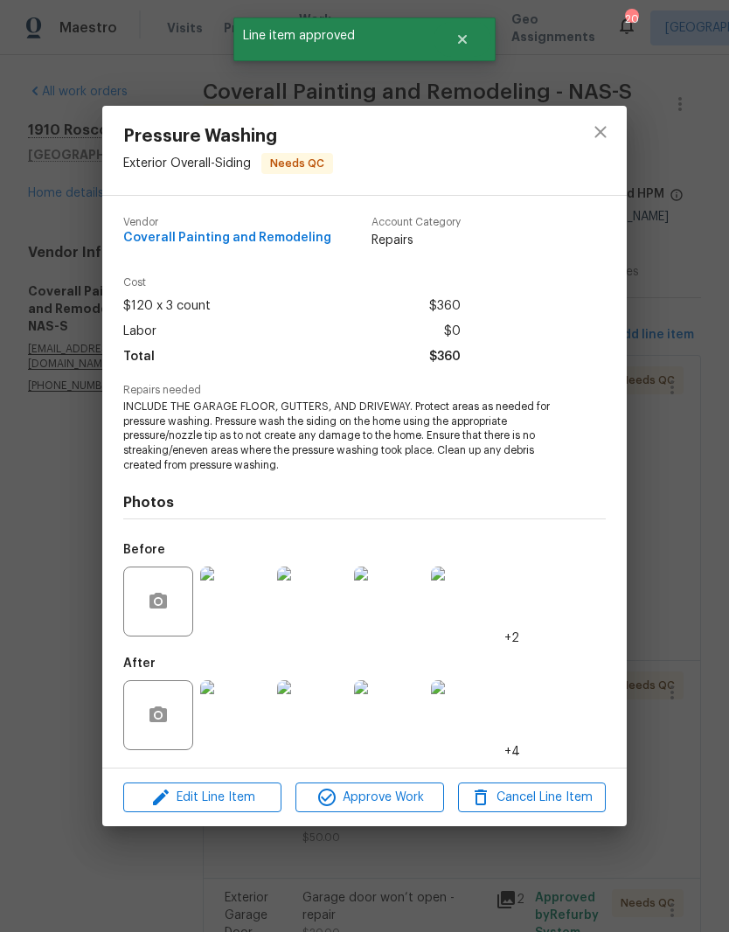
click at [245, 724] on img at bounding box center [235, 715] width 70 height 70
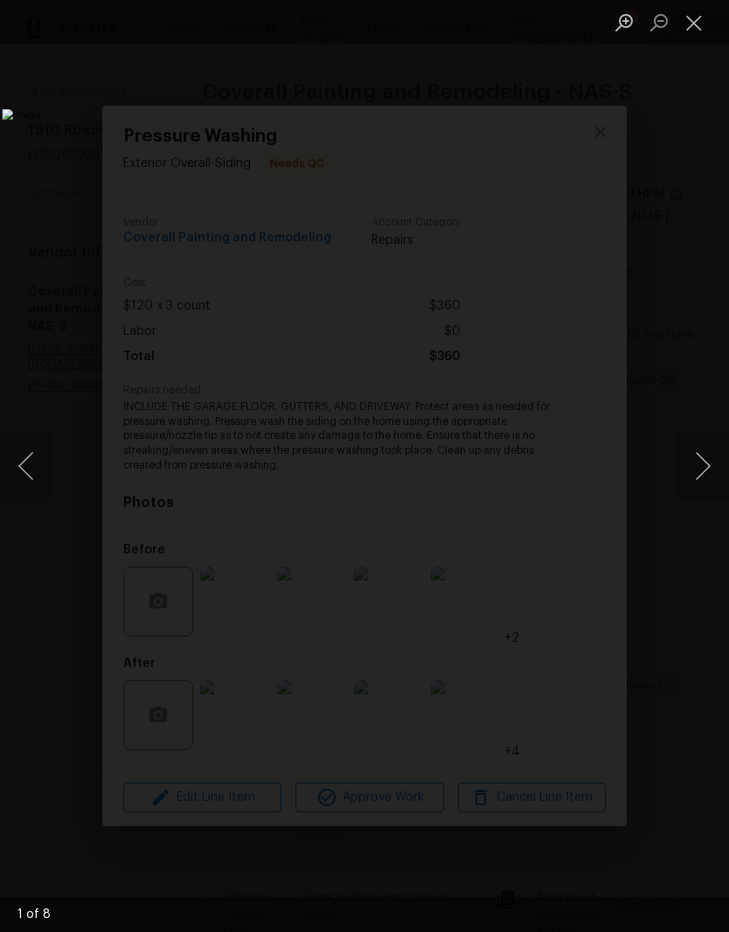
click at [708, 470] on button "Next image" at bounding box center [703, 466] width 52 height 70
click at [708, 460] on button "Next image" at bounding box center [703, 466] width 52 height 70
click at [706, 468] on button "Next image" at bounding box center [703, 466] width 52 height 70
click at [37, 466] on button "Previous image" at bounding box center [26, 466] width 52 height 70
click at [704, 476] on button "Next image" at bounding box center [703, 466] width 52 height 70
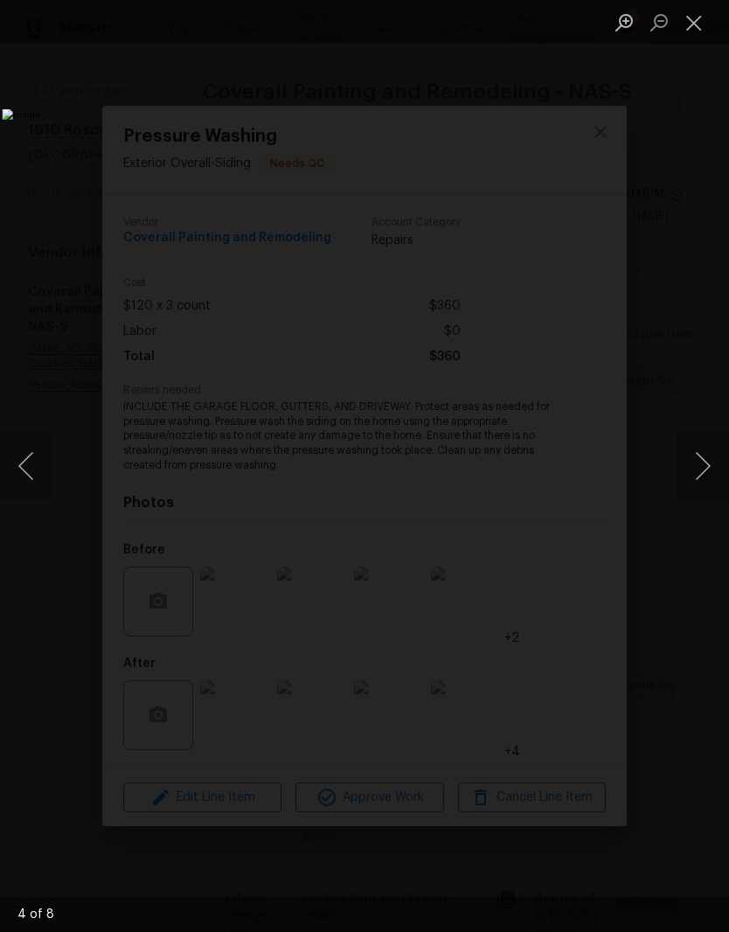
click at [709, 472] on button "Next image" at bounding box center [703, 466] width 52 height 70
click at [710, 468] on button "Next image" at bounding box center [703, 466] width 52 height 70
click at [713, 465] on button "Next image" at bounding box center [703, 466] width 52 height 70
click at [710, 472] on button "Next image" at bounding box center [703, 466] width 52 height 70
click at [693, 31] on button "Close lightbox" at bounding box center [694, 22] width 35 height 31
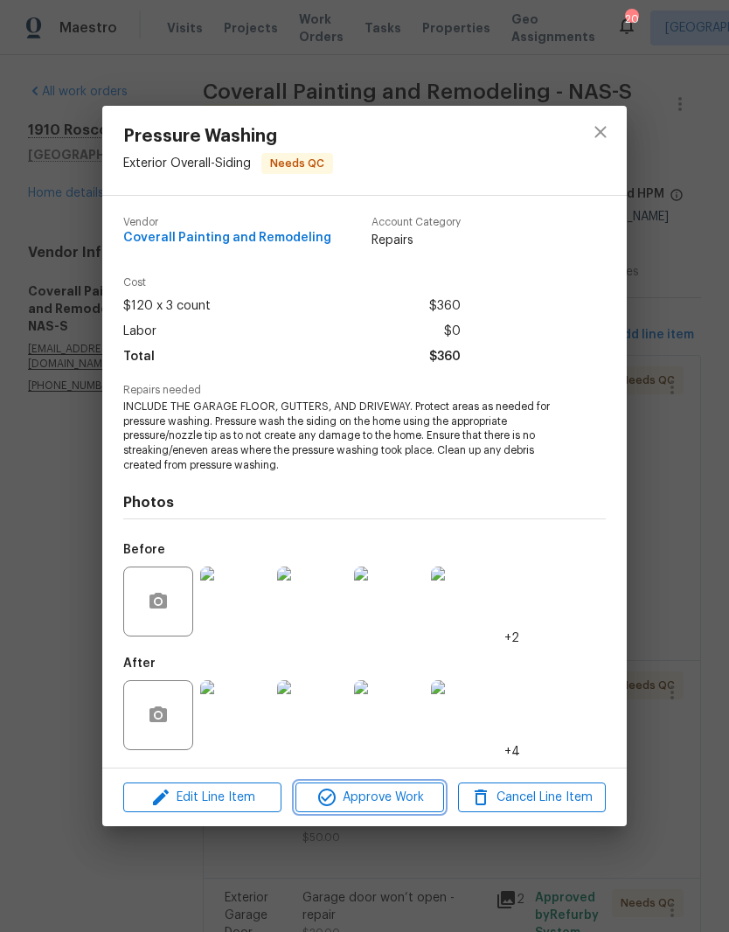
click at [417, 801] on span "Approve Work" at bounding box center [369, 798] width 137 height 22
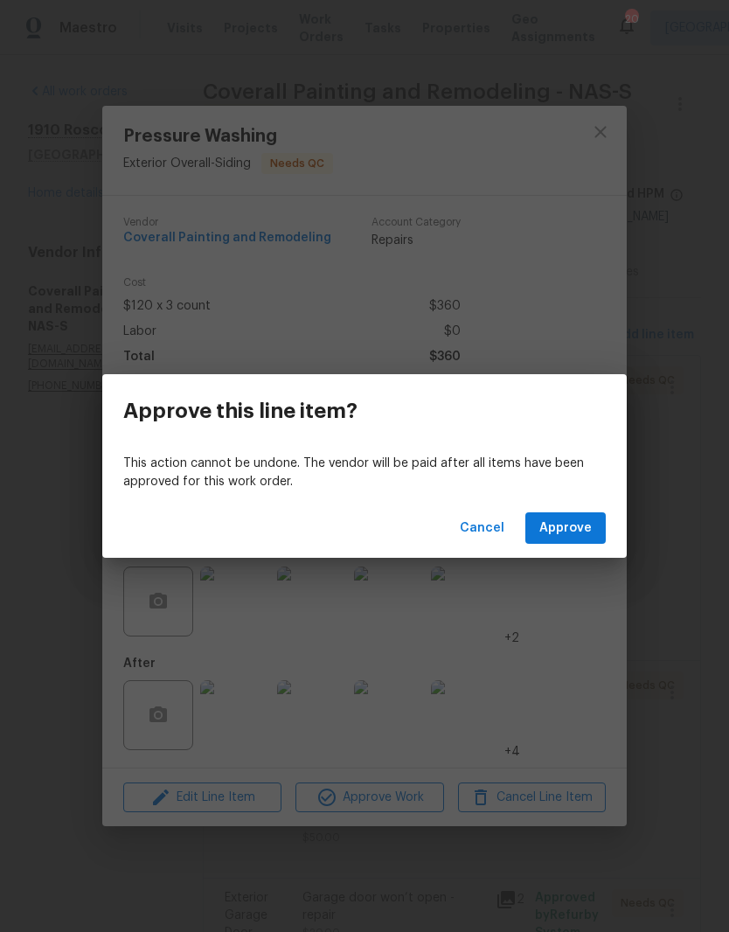
click at [583, 529] on span "Approve" at bounding box center [566, 529] width 52 height 22
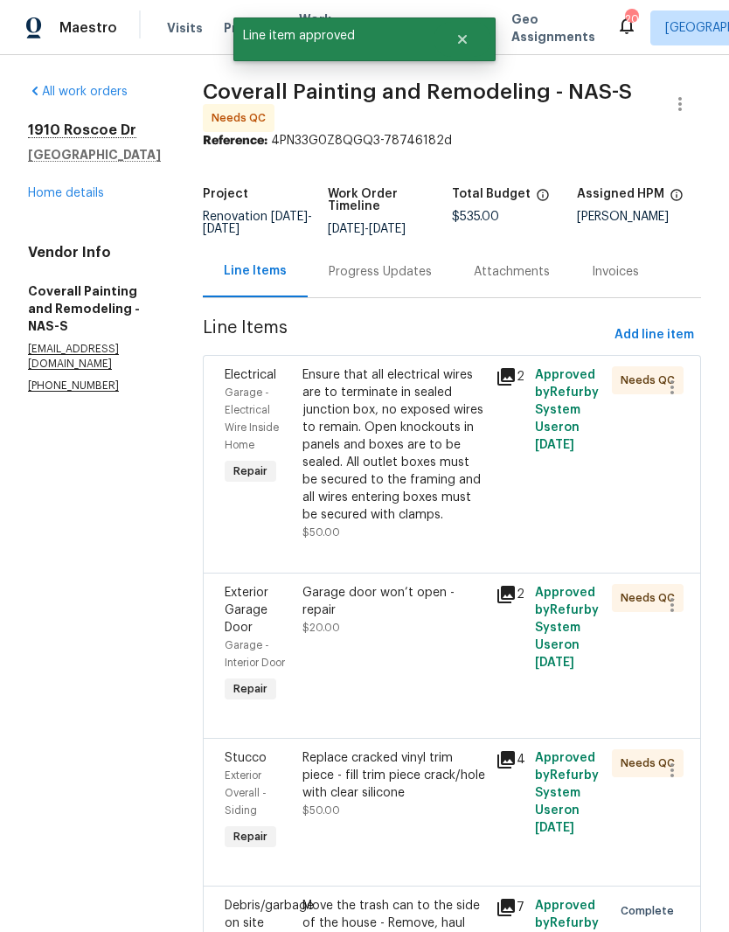
click at [486, 393] on div "Ensure that all electrical wires are to terminate in sealed junction box, no ex…" at bounding box center [395, 444] width 184 height 157
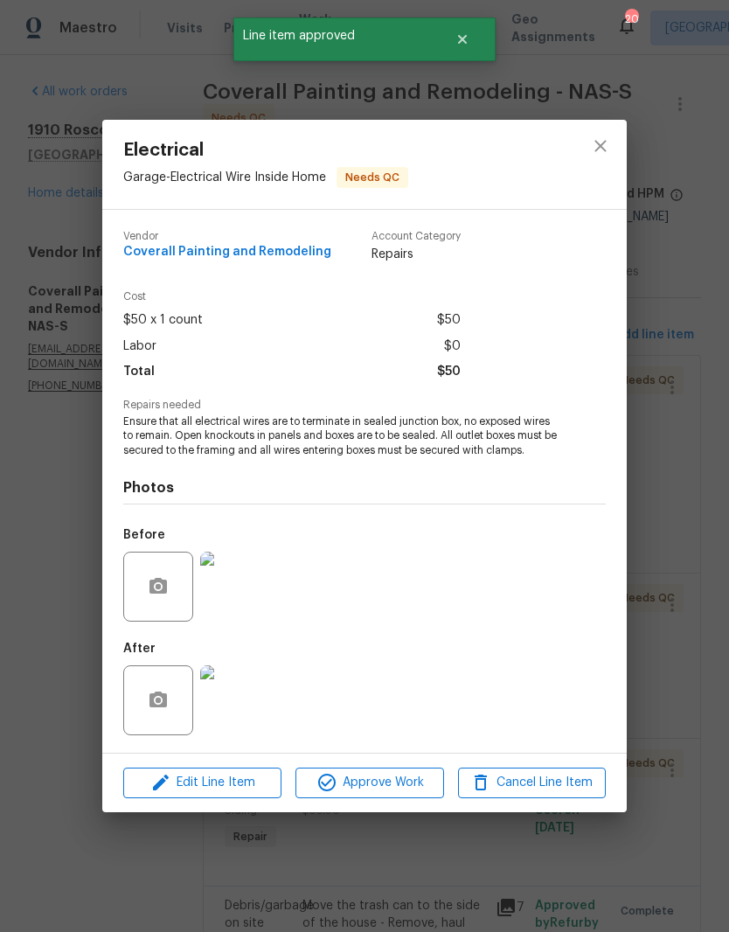
click at [249, 704] on img at bounding box center [235, 700] width 70 height 70
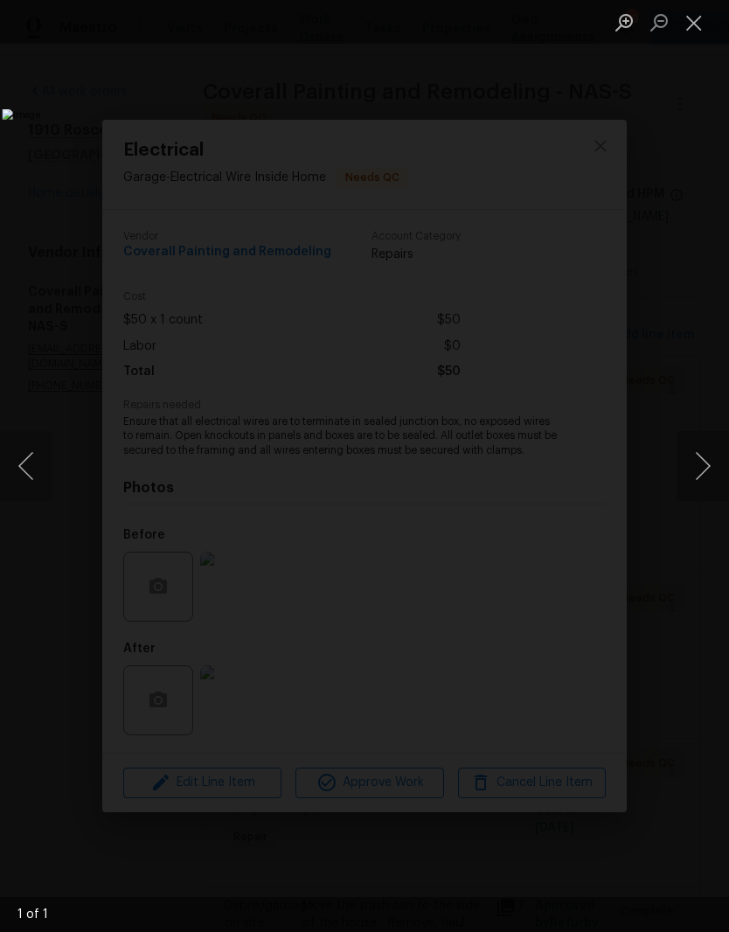
click at [698, 29] on button "Close lightbox" at bounding box center [694, 22] width 35 height 31
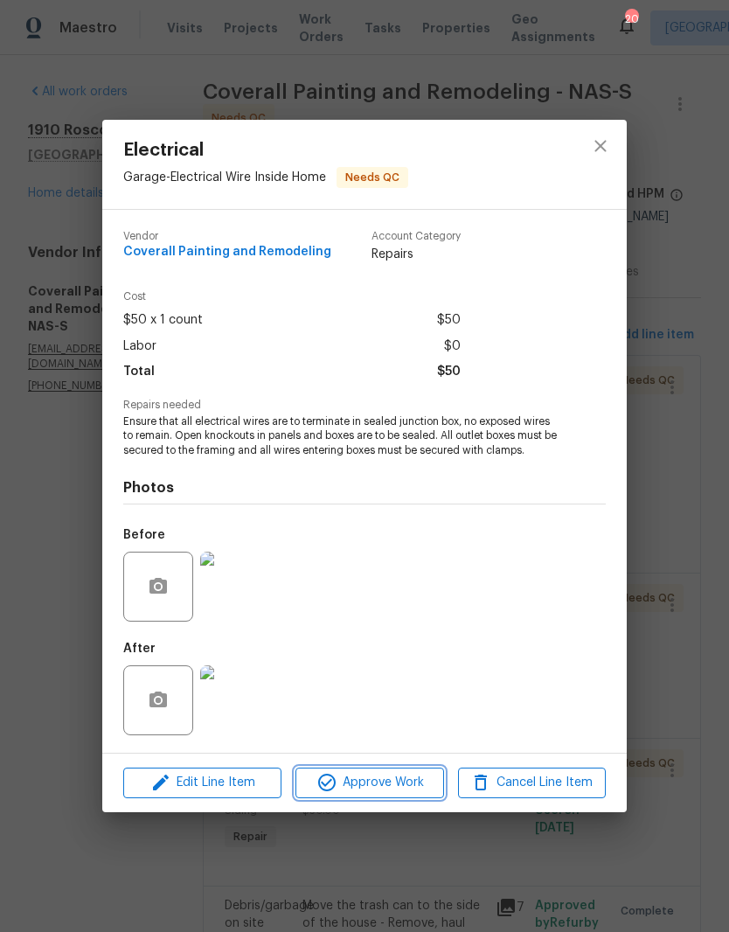
click at [407, 791] on span "Approve Work" at bounding box center [369, 783] width 137 height 22
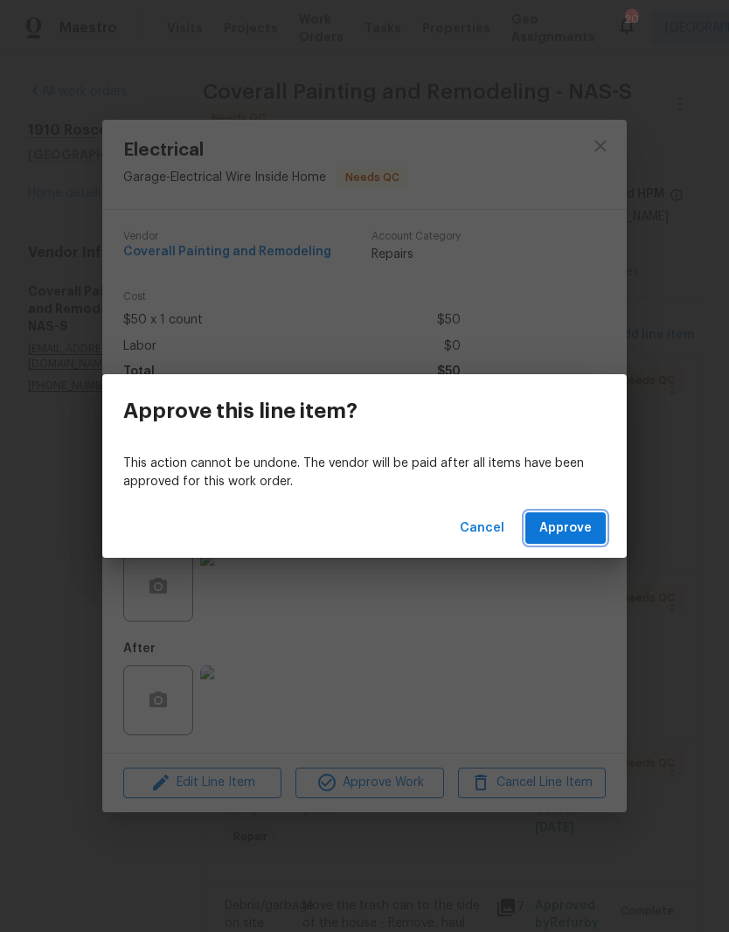
click at [596, 530] on button "Approve" at bounding box center [566, 528] width 80 height 32
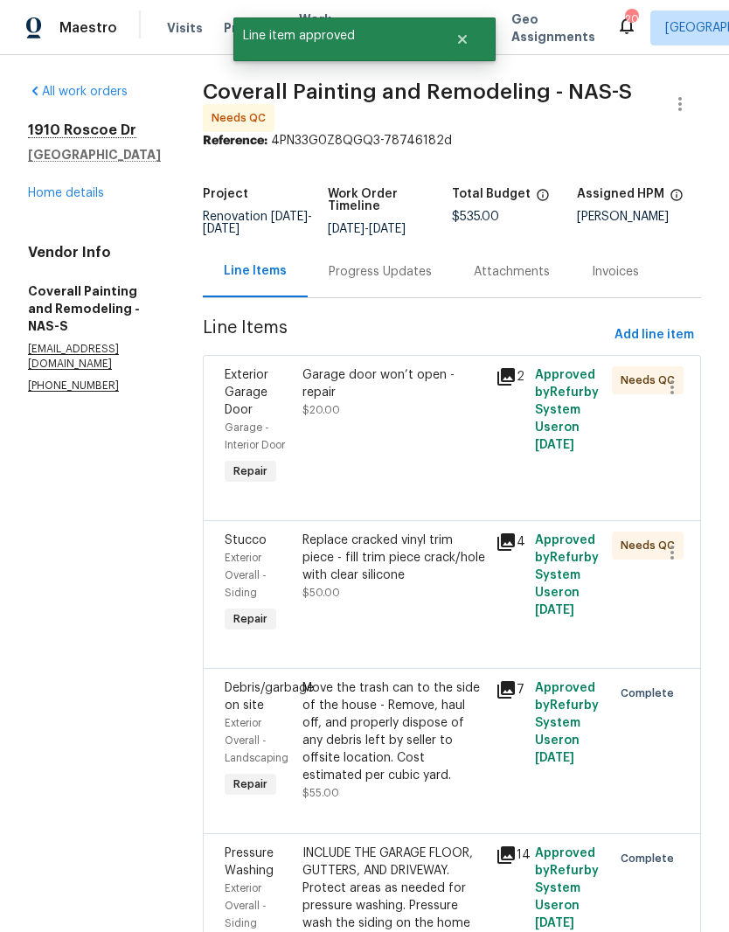
click at [478, 399] on div "Garage door won’t open - repair" at bounding box center [395, 383] width 184 height 35
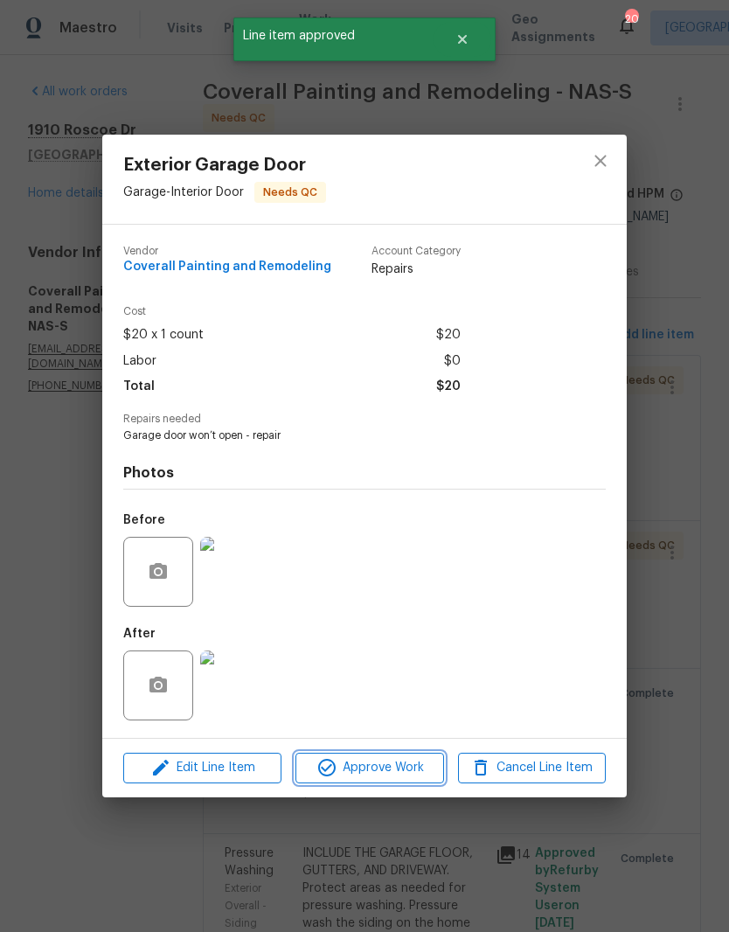
click at [405, 770] on span "Approve Work" at bounding box center [369, 768] width 137 height 22
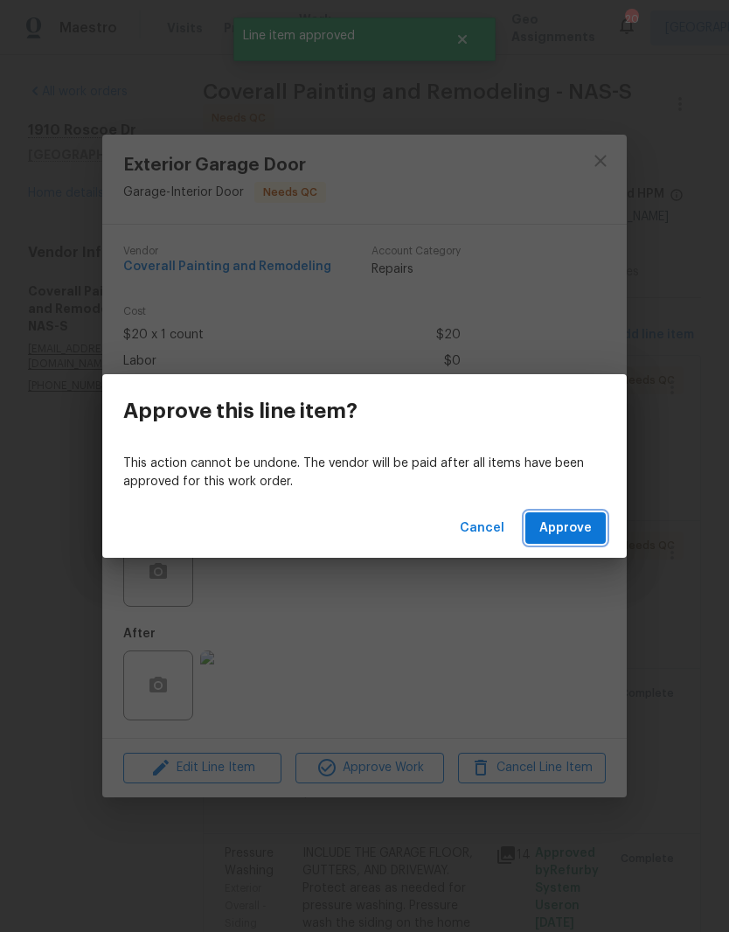
click at [575, 532] on span "Approve" at bounding box center [566, 529] width 52 height 22
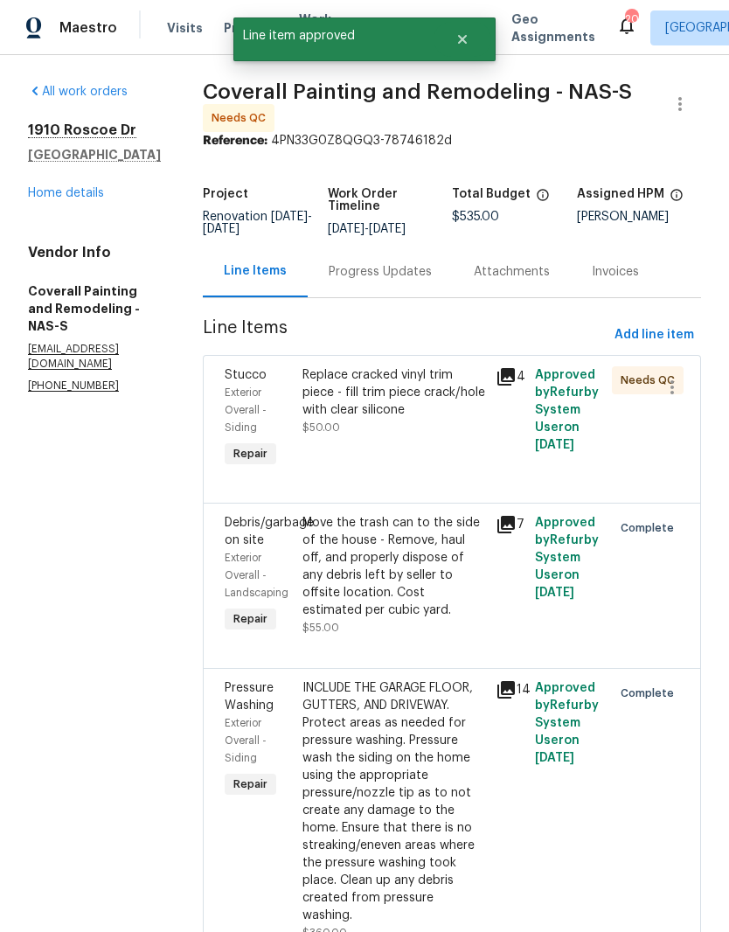
click at [486, 398] on div "Replace cracked vinyl trim piece - fill trim piece crack/hole with clear silico…" at bounding box center [395, 392] width 184 height 52
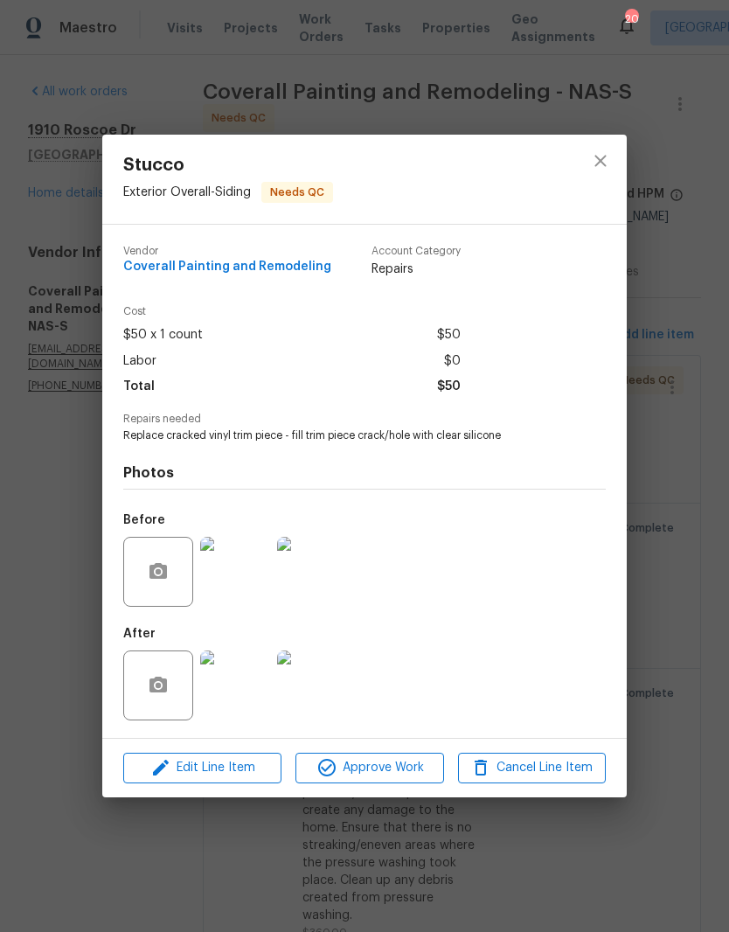
click at [251, 687] on img at bounding box center [235, 686] width 70 height 70
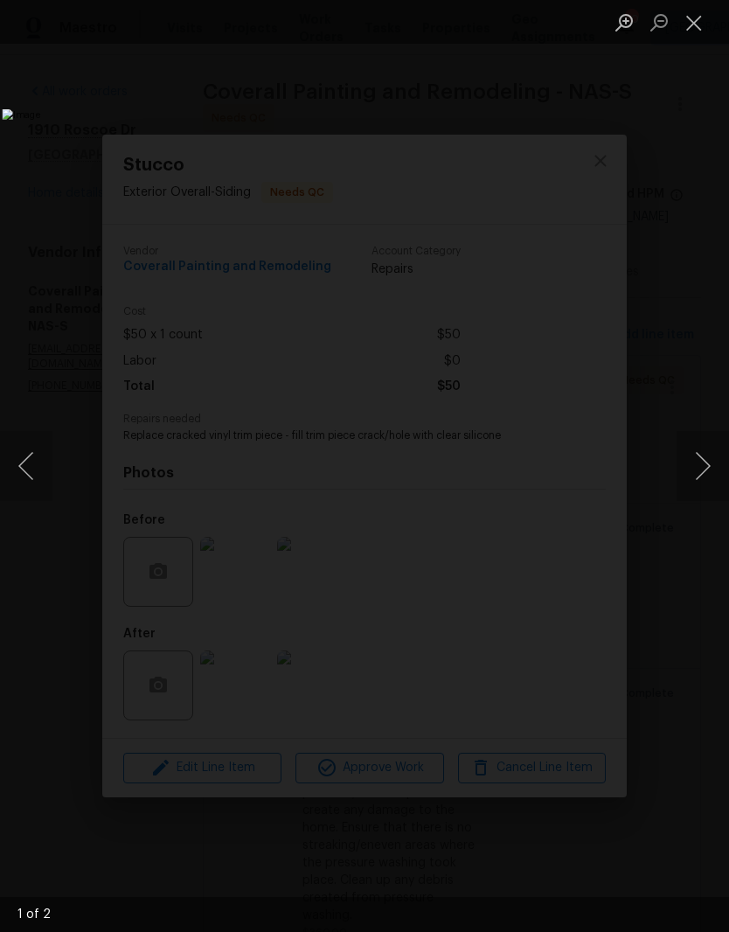
click at [705, 467] on button "Next image" at bounding box center [703, 466] width 52 height 70
click at [698, 22] on button "Close lightbox" at bounding box center [694, 22] width 35 height 31
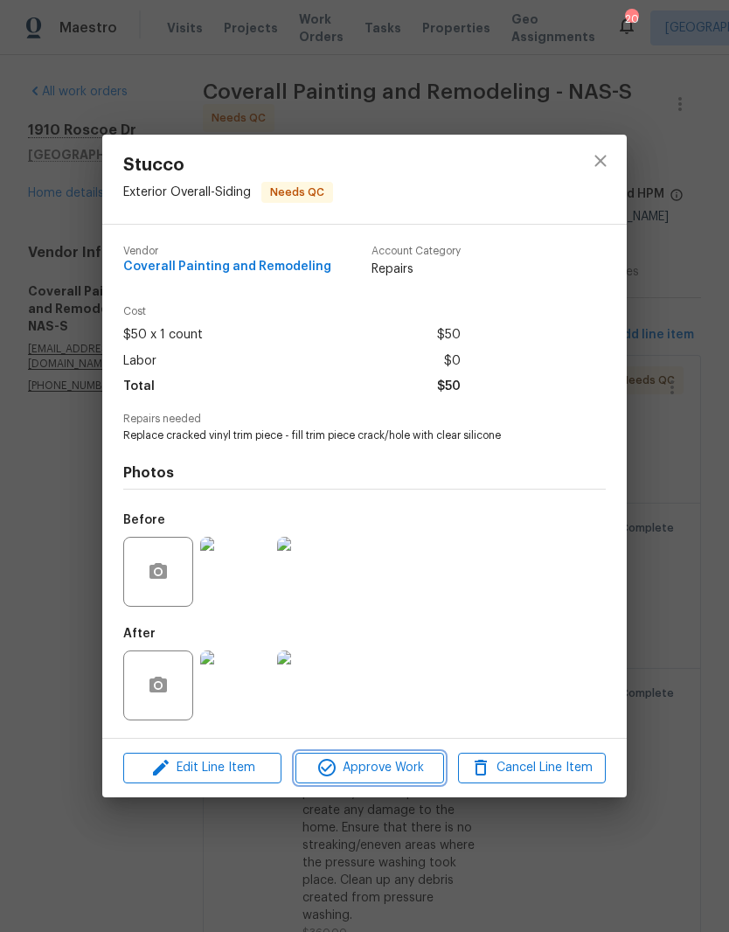
click at [404, 779] on span "Approve Work" at bounding box center [369, 768] width 137 height 22
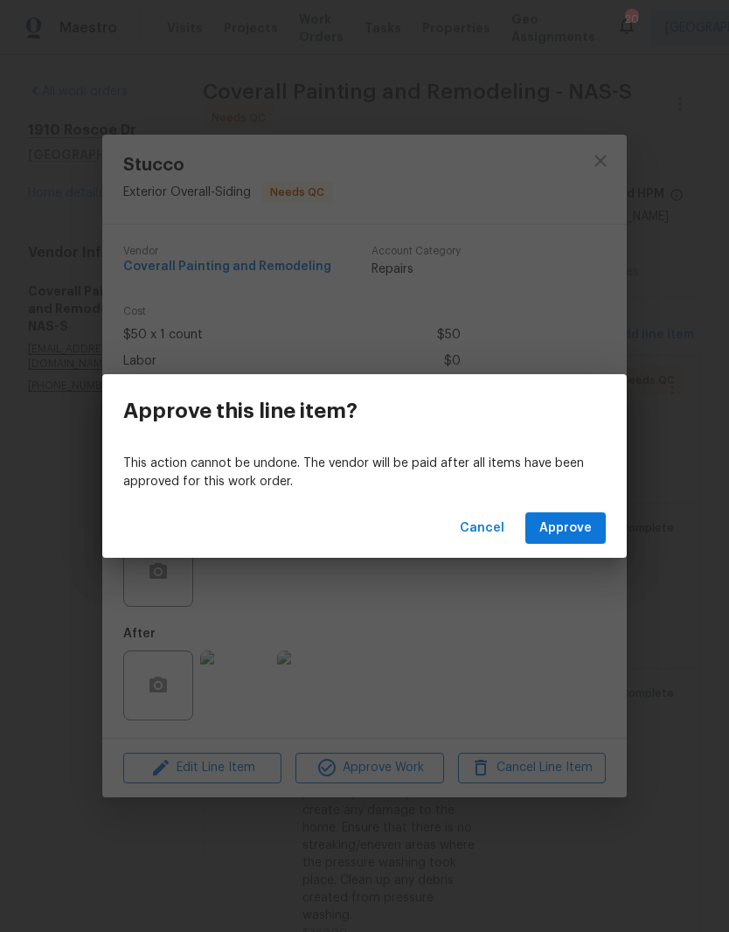
click at [584, 527] on span "Approve" at bounding box center [566, 529] width 52 height 22
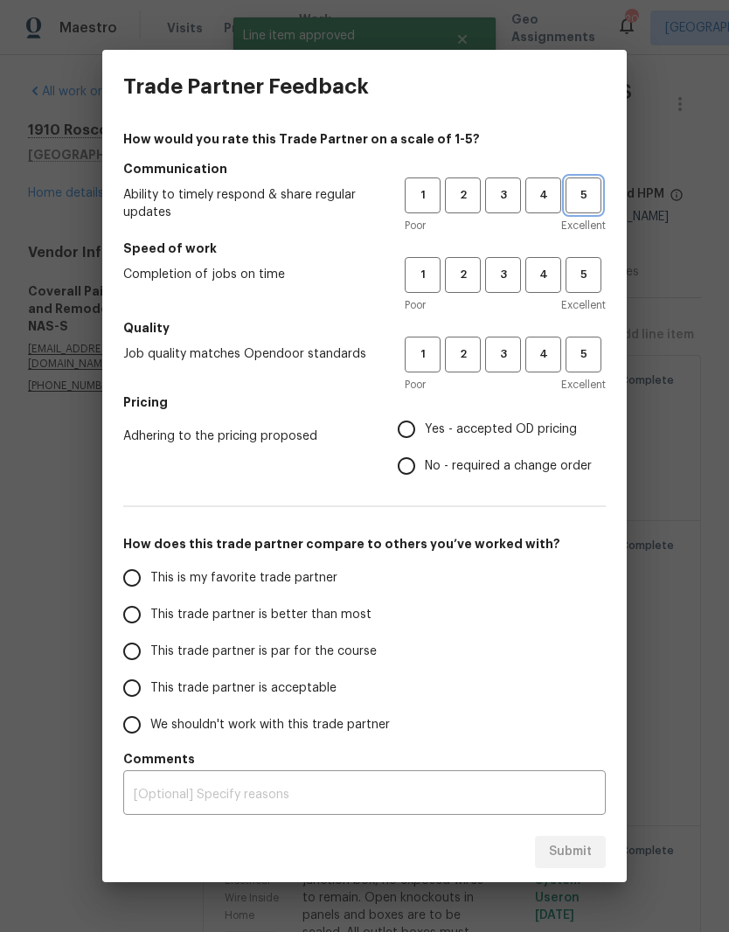
click at [586, 199] on span "5" at bounding box center [583, 195] width 32 height 20
click at [587, 282] on span "5" at bounding box center [583, 275] width 32 height 20
click at [585, 357] on span "5" at bounding box center [583, 355] width 32 height 20
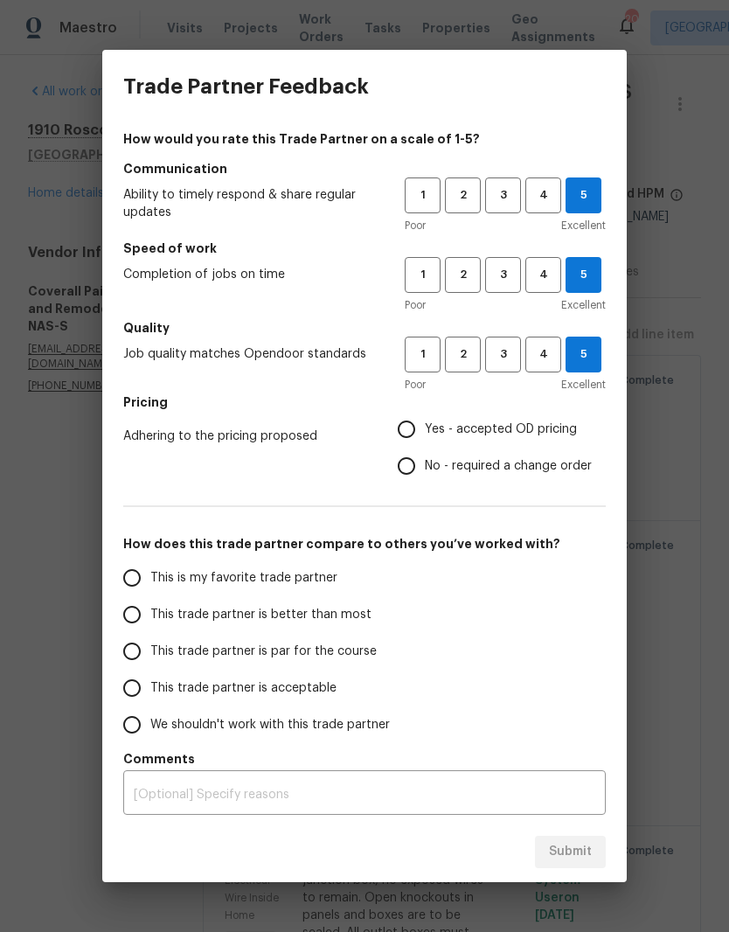
click at [416, 434] on input "Yes - accepted OD pricing" at bounding box center [406, 429] width 37 height 37
radio input "true"
click at [137, 584] on input "This is my favorite trade partner" at bounding box center [132, 578] width 37 height 37
click at [583, 853] on span "Submit" at bounding box center [570, 852] width 43 height 22
radio input "true"
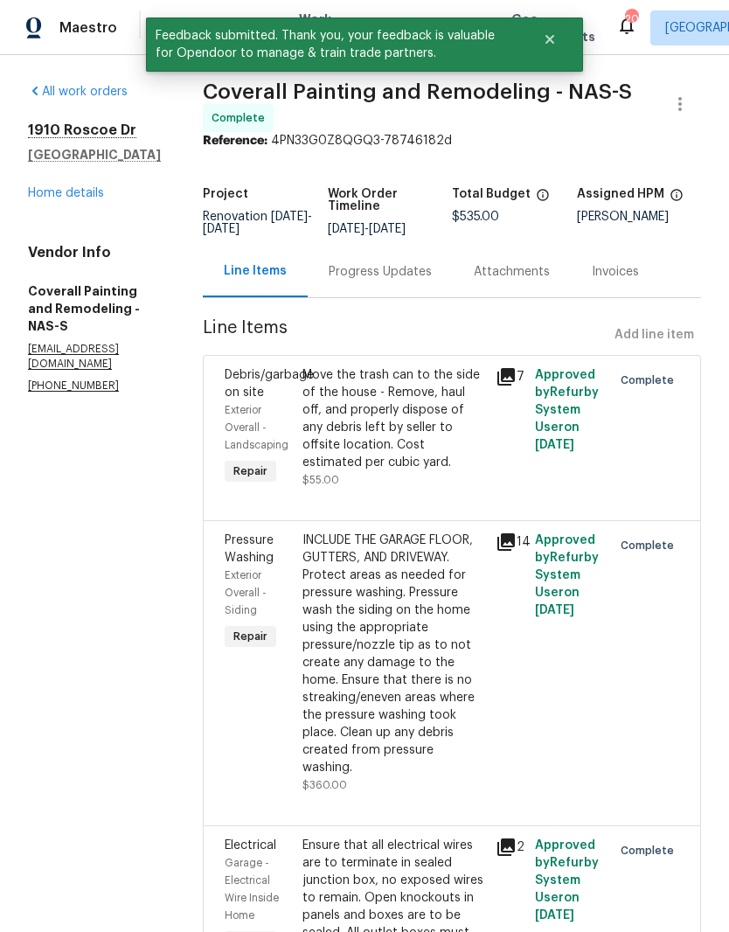
click at [84, 195] on link "Home details" at bounding box center [66, 193] width 76 height 12
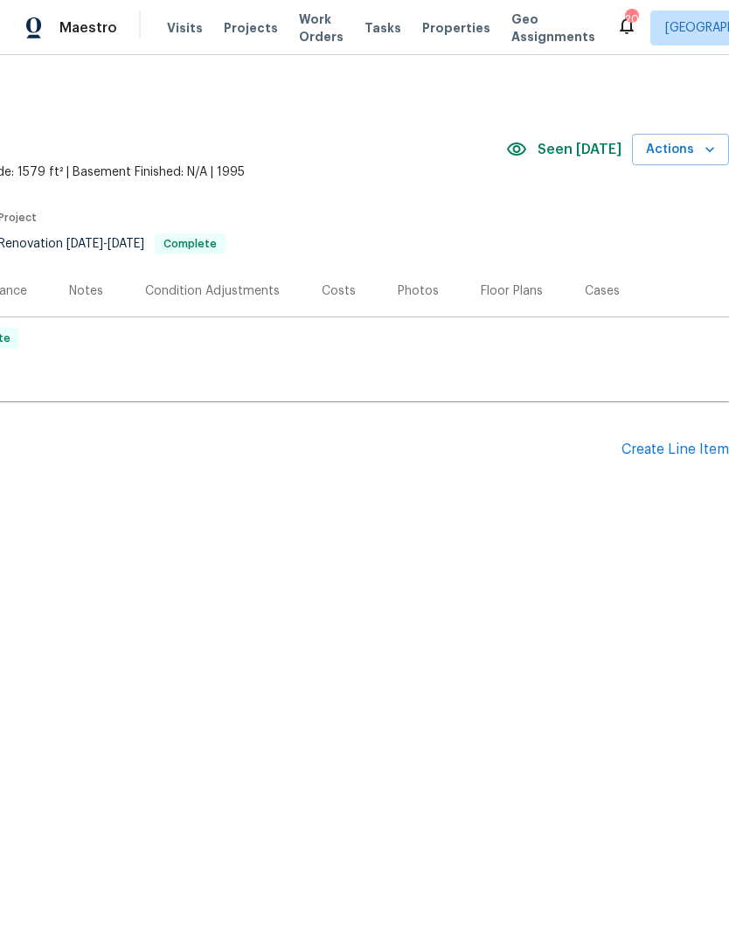
scroll to position [0, 259]
click at [684, 151] on span "Actions" at bounding box center [680, 150] width 69 height 22
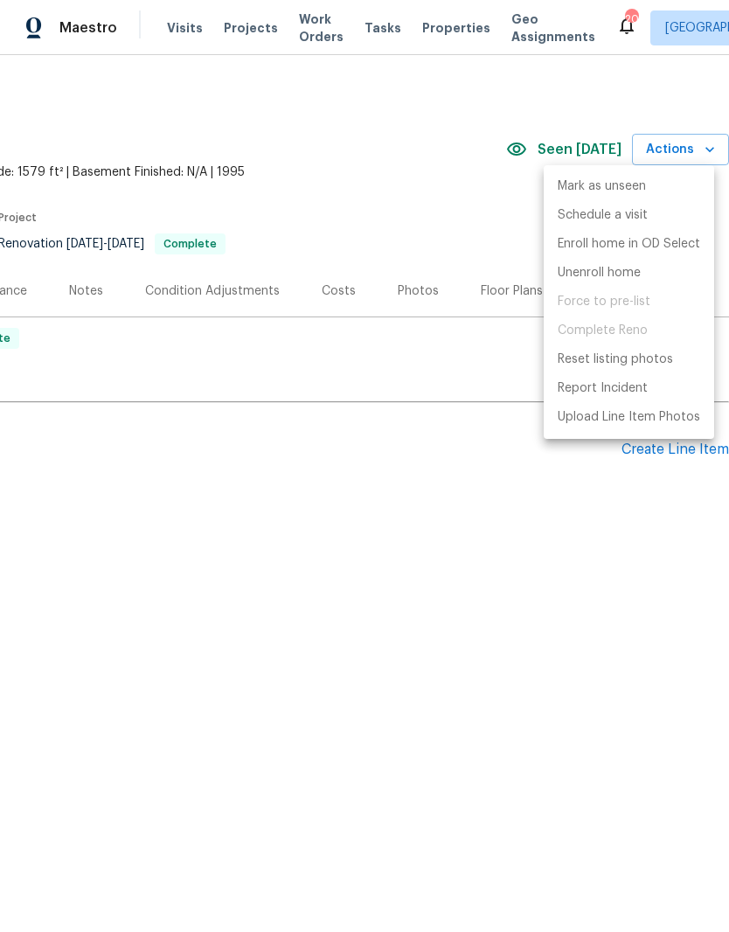
click at [472, 204] on div at bounding box center [364, 466] width 729 height 932
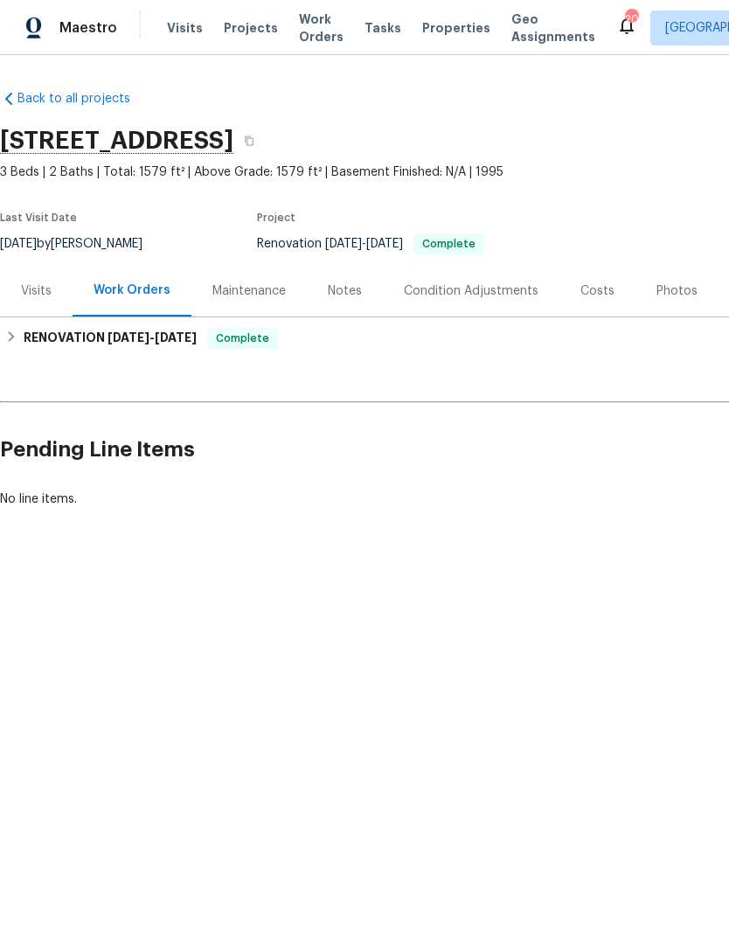
scroll to position [0, 0]
click at [345, 291] on div "Notes" at bounding box center [345, 290] width 34 height 17
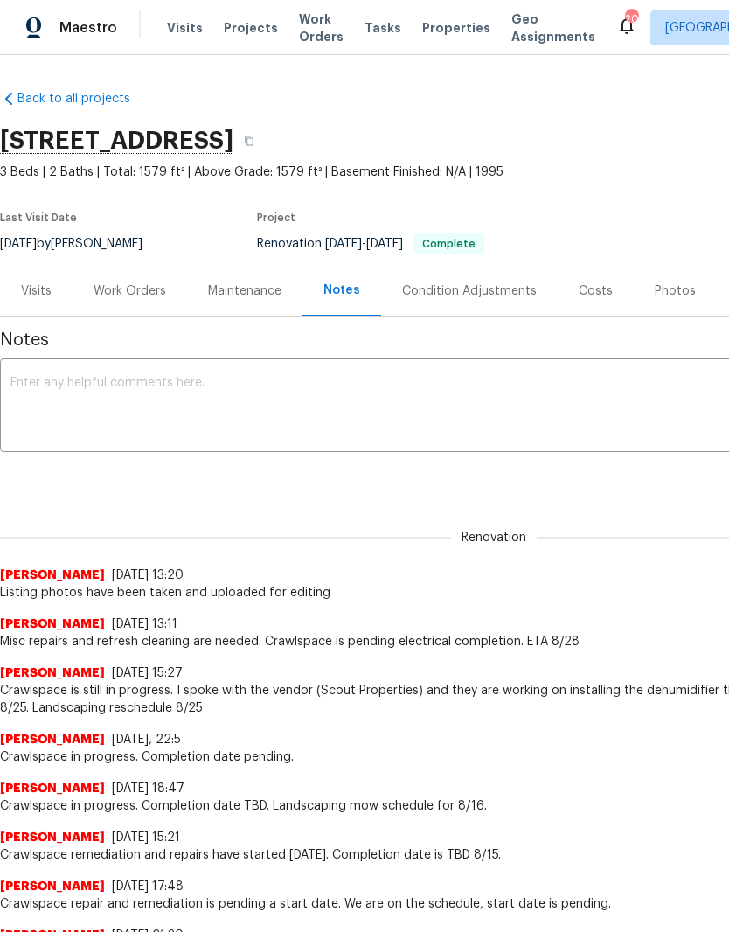
click at [255, 382] on textarea at bounding box center [493, 407] width 967 height 61
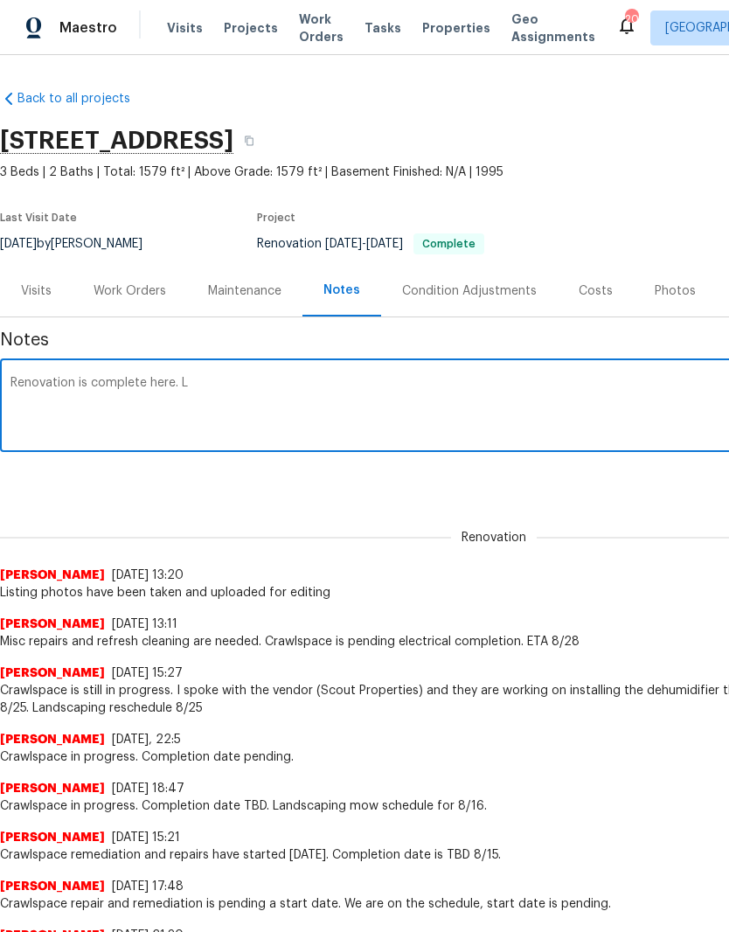
type textarea "Renovation is complete here."
click at [588, 292] on div "Costs" at bounding box center [596, 290] width 34 height 17
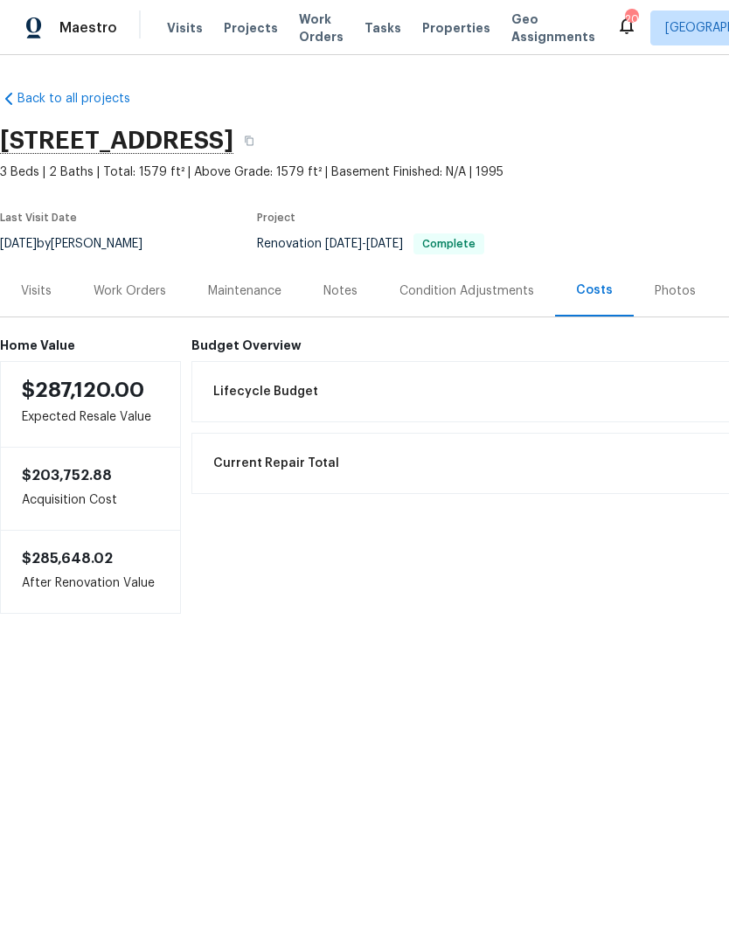
click at [669, 291] on div "Photos" at bounding box center [675, 290] width 41 height 17
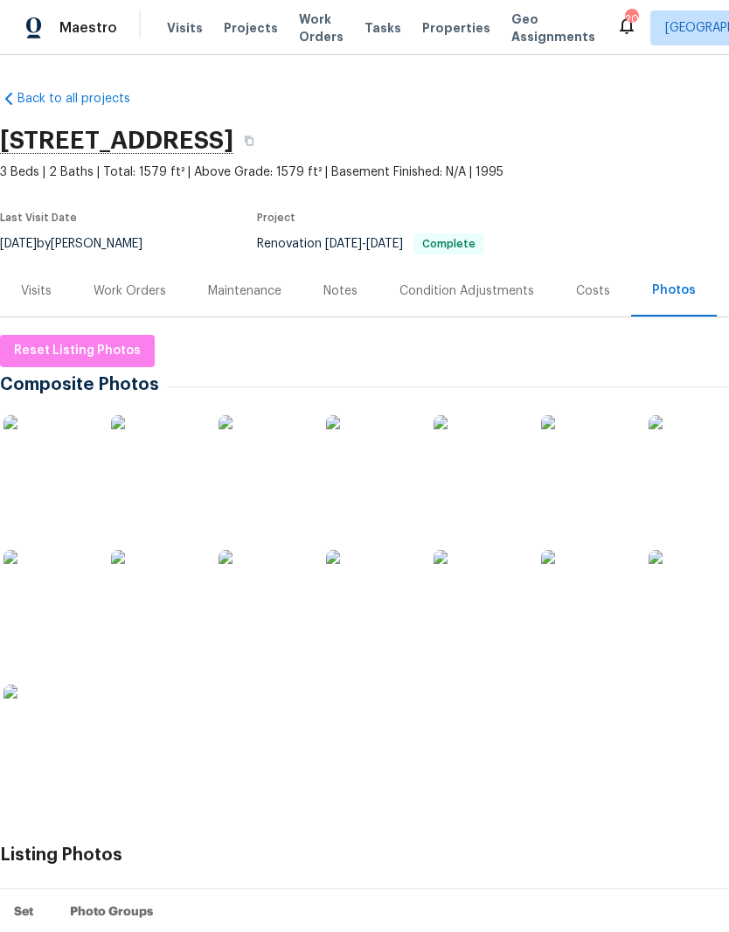
click at [67, 469] on img at bounding box center [46, 458] width 87 height 87
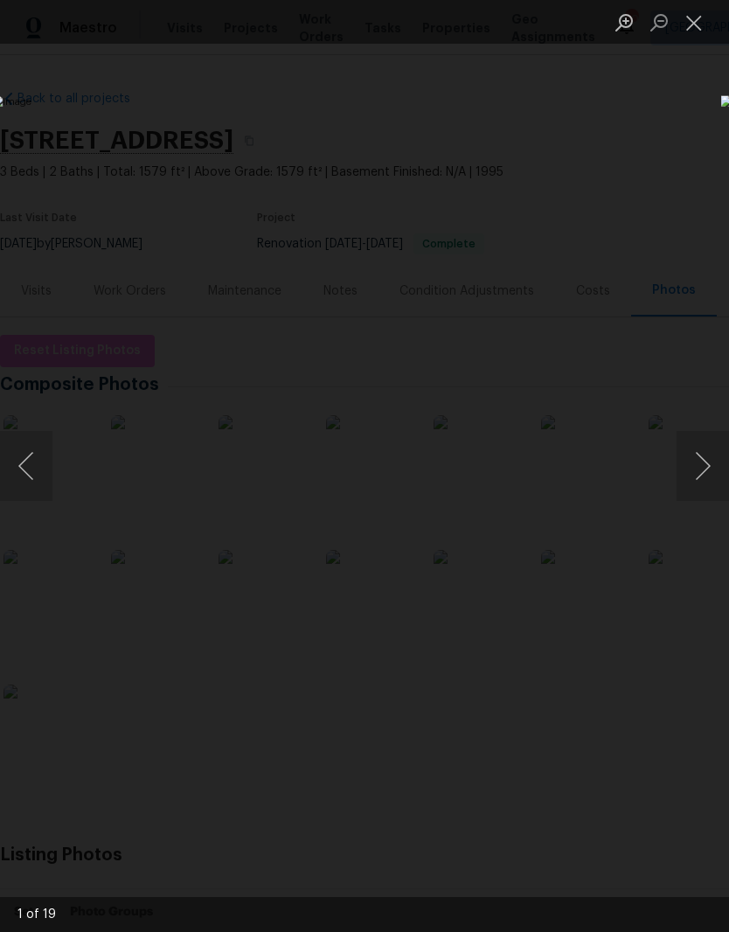
click at [706, 473] on button "Next image" at bounding box center [703, 466] width 52 height 70
click at [707, 474] on button "Next image" at bounding box center [703, 466] width 52 height 70
click at [700, 479] on button "Next image" at bounding box center [703, 466] width 52 height 70
click at [702, 476] on button "Next image" at bounding box center [703, 466] width 52 height 70
click at [707, 471] on button "Next image" at bounding box center [703, 466] width 52 height 70
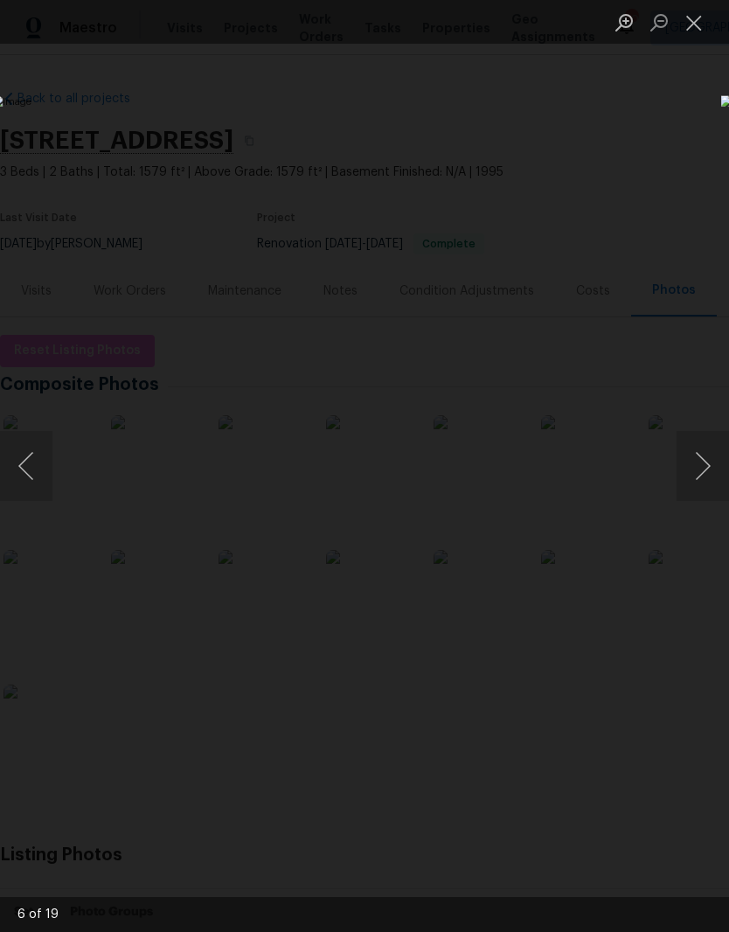
click at [704, 476] on button "Next image" at bounding box center [703, 466] width 52 height 70
click at [709, 474] on button "Next image" at bounding box center [703, 466] width 52 height 70
click at [707, 477] on button "Next image" at bounding box center [703, 466] width 52 height 70
click at [705, 472] on button "Next image" at bounding box center [703, 466] width 52 height 70
click at [706, 472] on button "Next image" at bounding box center [703, 466] width 52 height 70
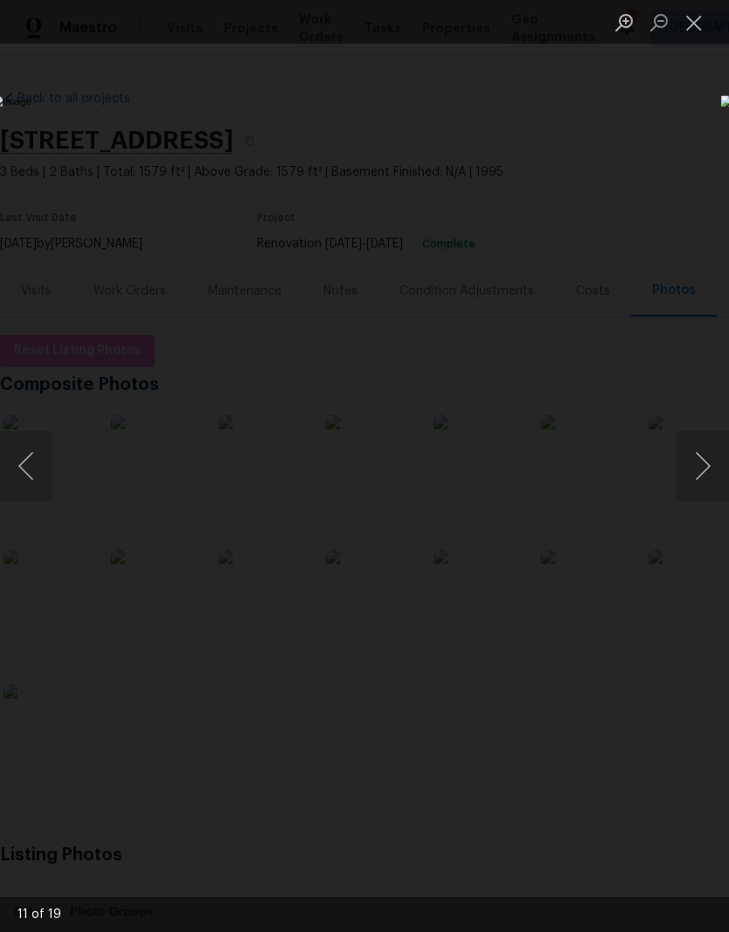
click at [708, 470] on button "Next image" at bounding box center [703, 466] width 52 height 70
click at [703, 473] on button "Next image" at bounding box center [703, 466] width 52 height 70
click at [703, 476] on button "Next image" at bounding box center [703, 466] width 52 height 70
click at [704, 470] on button "Next image" at bounding box center [703, 466] width 52 height 70
click at [705, 476] on button "Next image" at bounding box center [703, 466] width 52 height 70
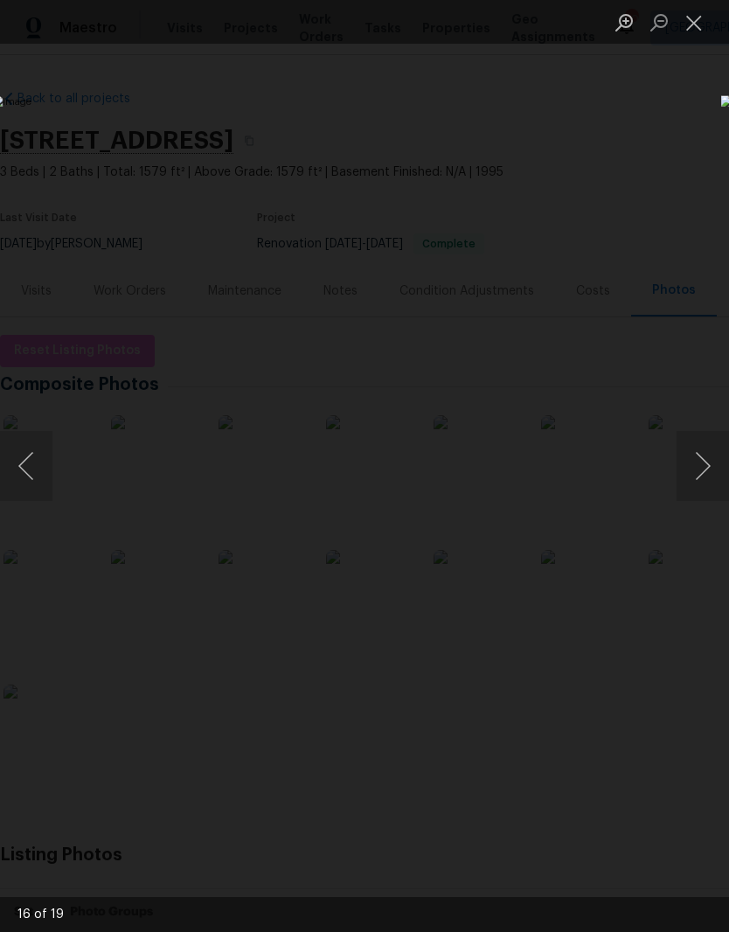
click at [708, 477] on button "Next image" at bounding box center [703, 466] width 52 height 70
click at [707, 476] on button "Next image" at bounding box center [703, 466] width 52 height 70
click at [572, 501] on img "Lightbox" at bounding box center [282, 465] width 580 height 741
click at [706, 478] on button "Next image" at bounding box center [703, 466] width 52 height 70
click at [707, 476] on button "Next image" at bounding box center [703, 466] width 52 height 70
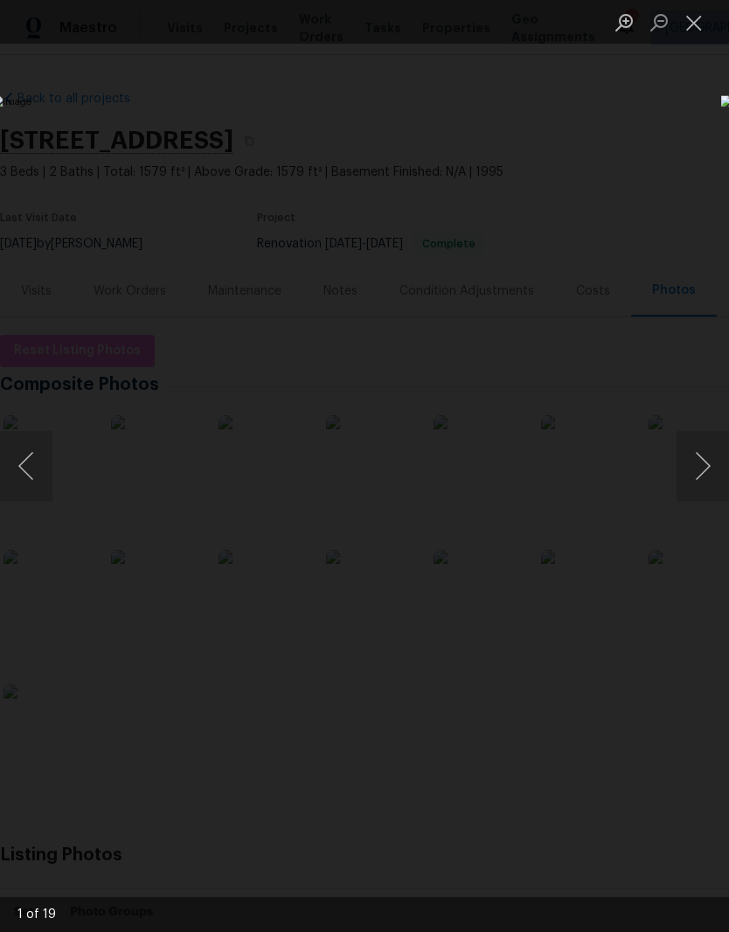
click at [703, 474] on button "Next image" at bounding box center [703, 466] width 52 height 70
click at [700, 29] on button "Close lightbox" at bounding box center [694, 22] width 35 height 31
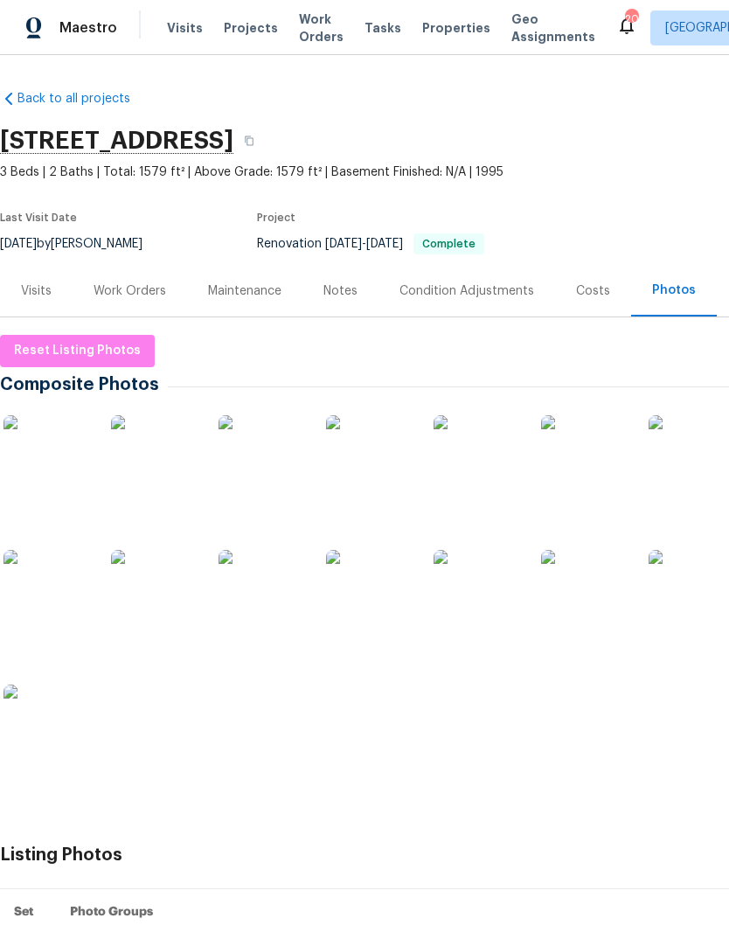
click at [350, 293] on div "Notes" at bounding box center [341, 290] width 34 height 17
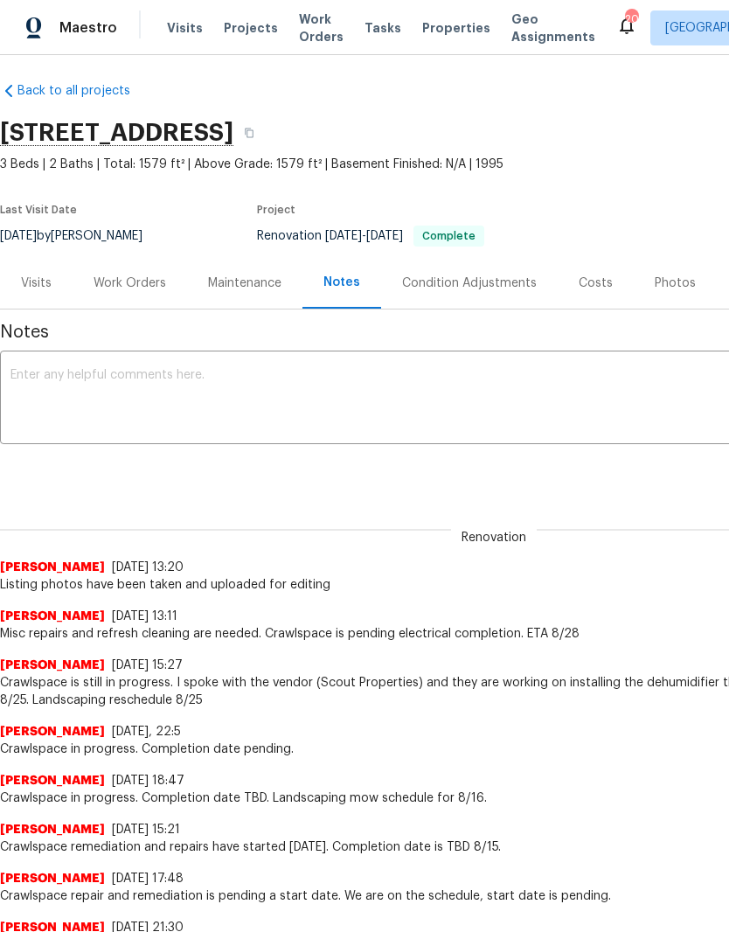
scroll to position [8, 0]
click at [130, 390] on textarea at bounding box center [493, 399] width 967 height 61
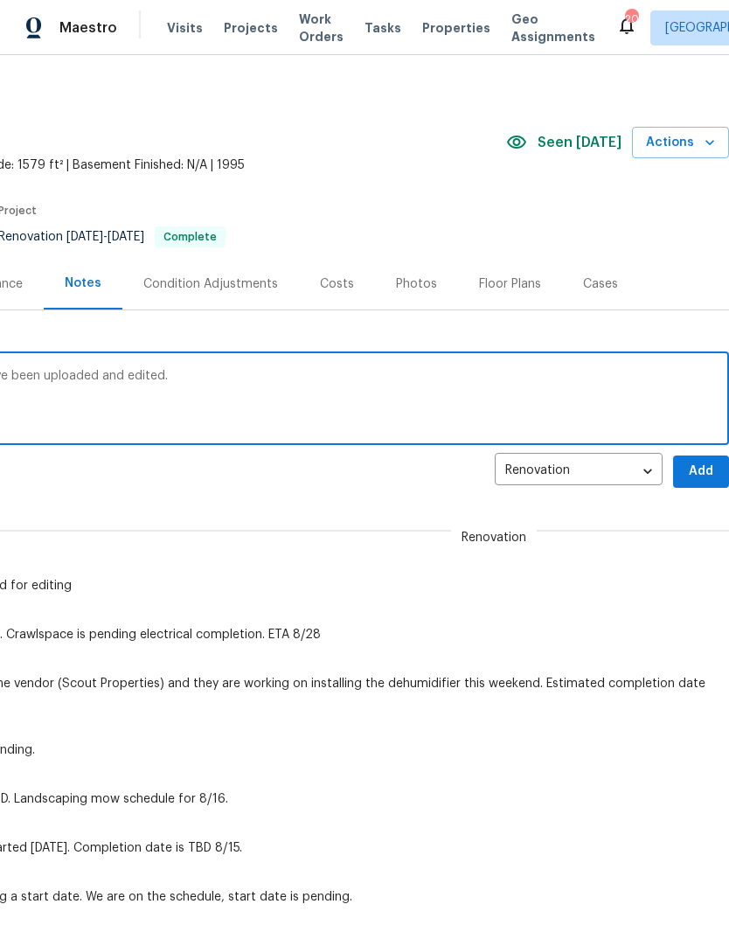
scroll to position [6, 259]
type textarea "Renovation is complete. Listing photos have been uploaded and edited."
click at [704, 474] on span "Add" at bounding box center [701, 473] width 28 height 22
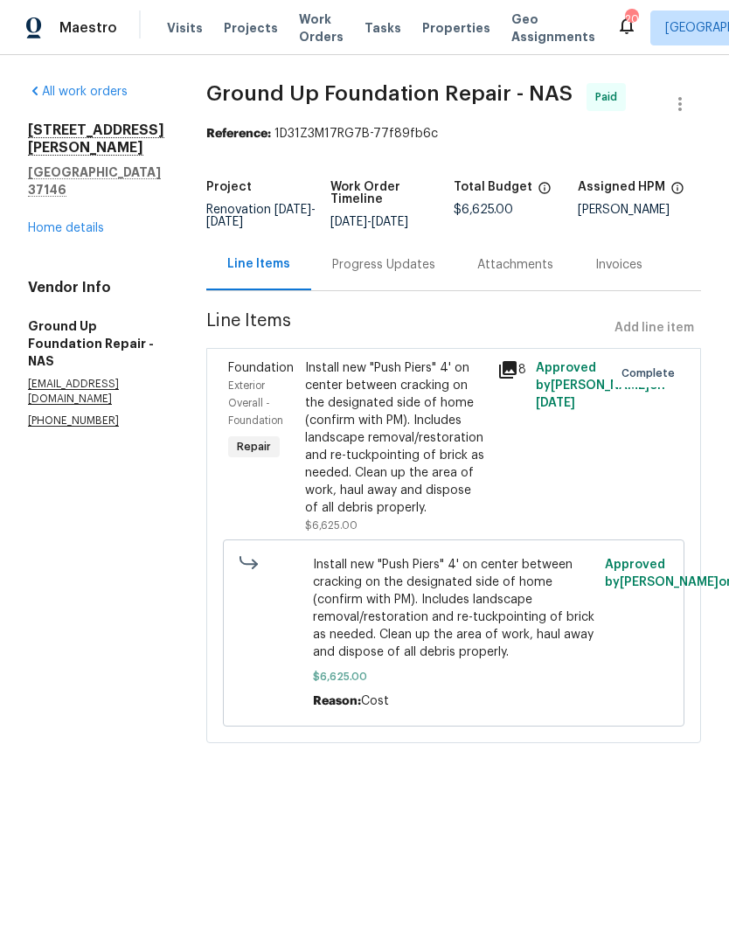
click at [86, 222] on link "Home details" at bounding box center [66, 228] width 76 height 12
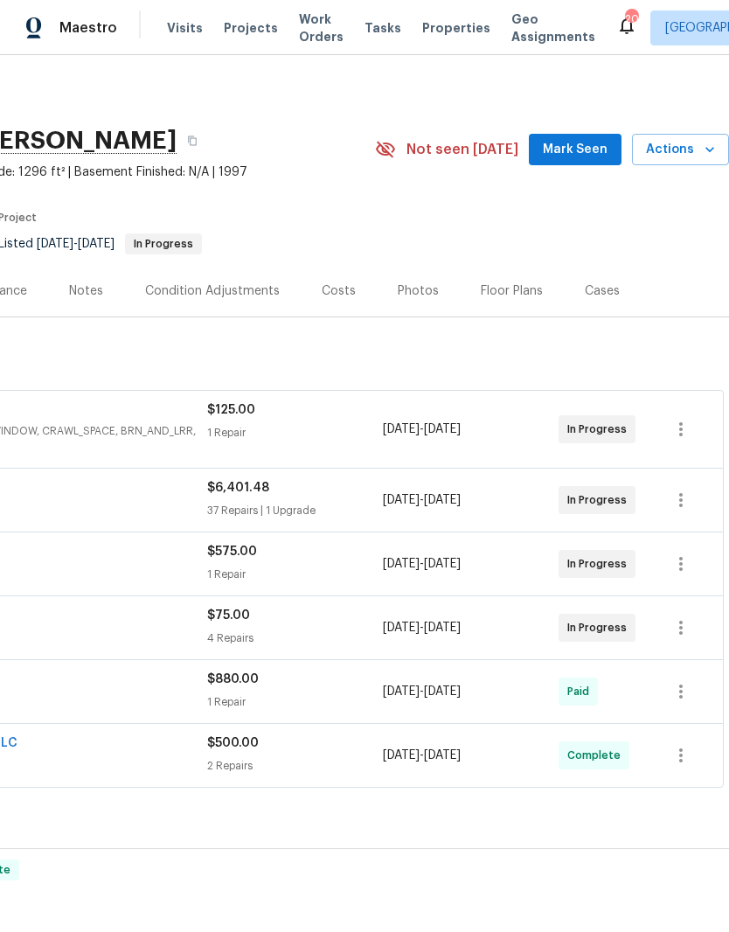
scroll to position [0, 259]
click at [582, 159] on span "Mark Seen" at bounding box center [575, 150] width 65 height 22
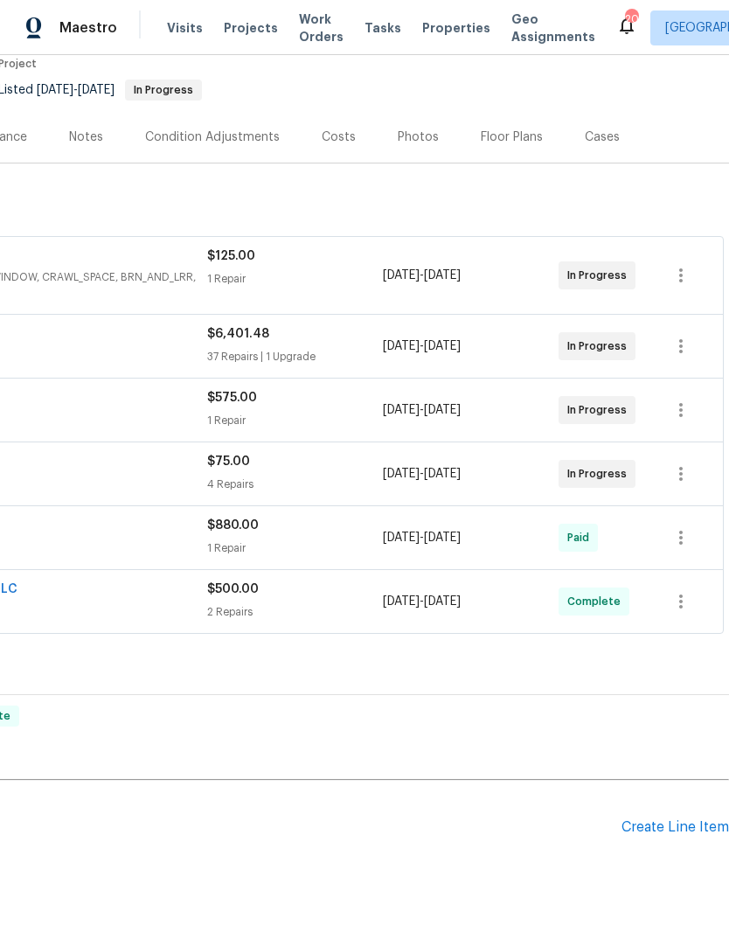
scroll to position [154, 259]
click at [686, 830] on div "Create Line Item" at bounding box center [676, 827] width 108 height 17
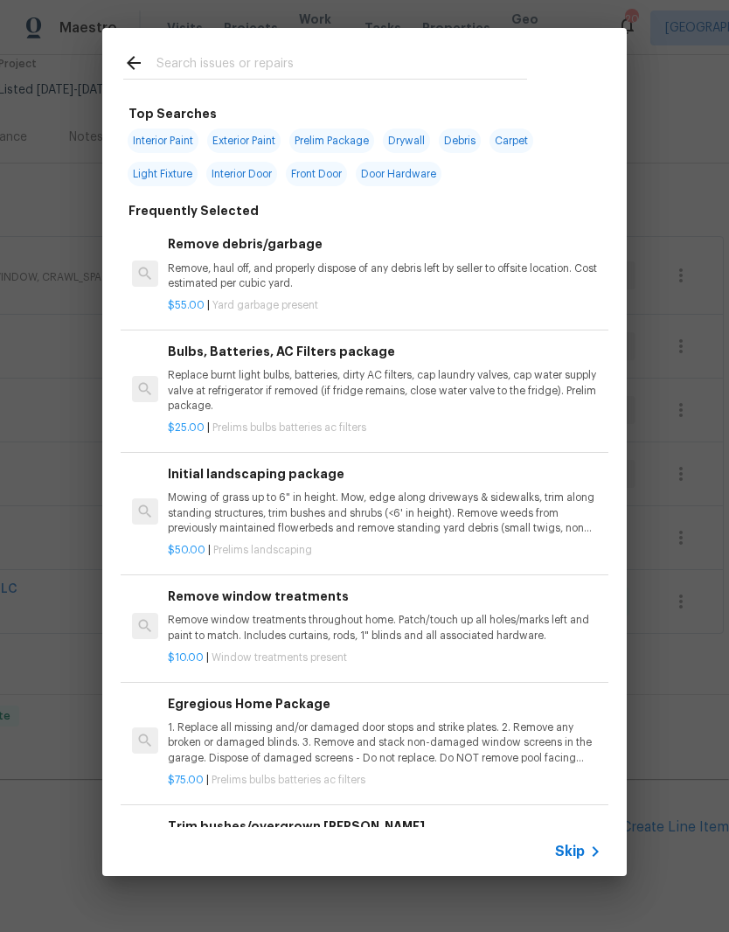
click at [264, 47] on div at bounding box center [325, 62] width 446 height 69
click at [233, 59] on input "text" at bounding box center [342, 65] width 371 height 26
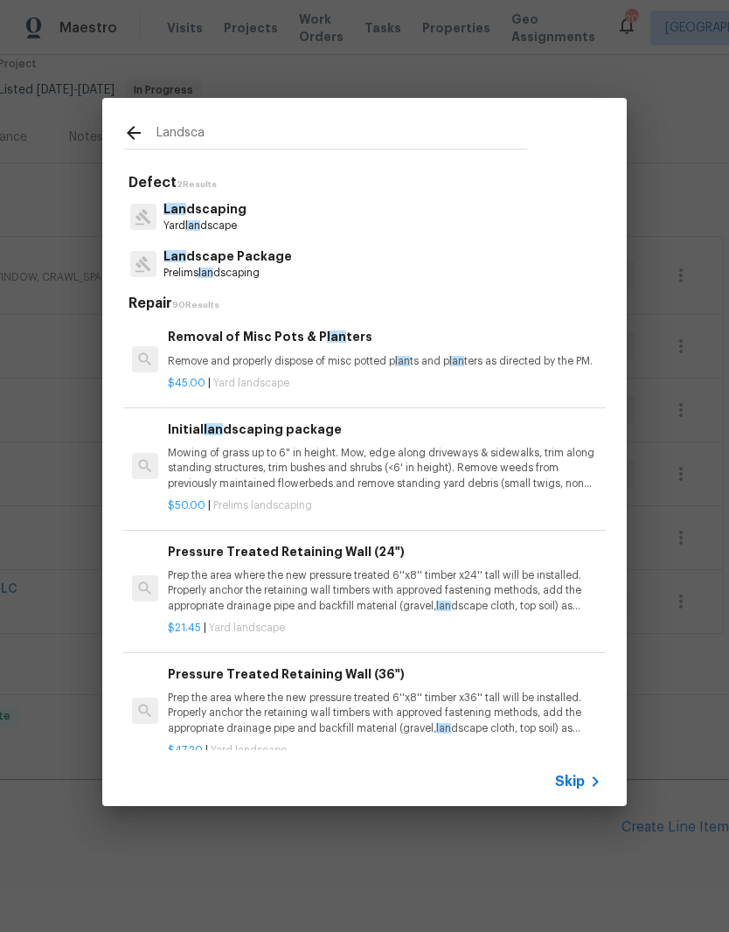
type input "Landscap"
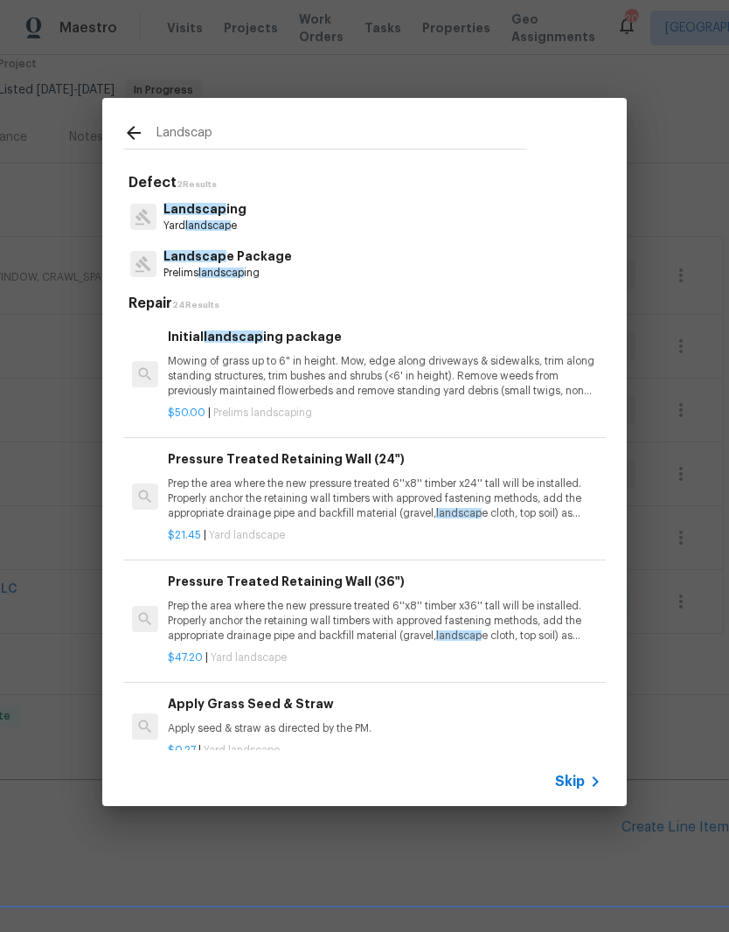
click at [222, 210] on p "Landscap ing" at bounding box center [205, 209] width 83 height 18
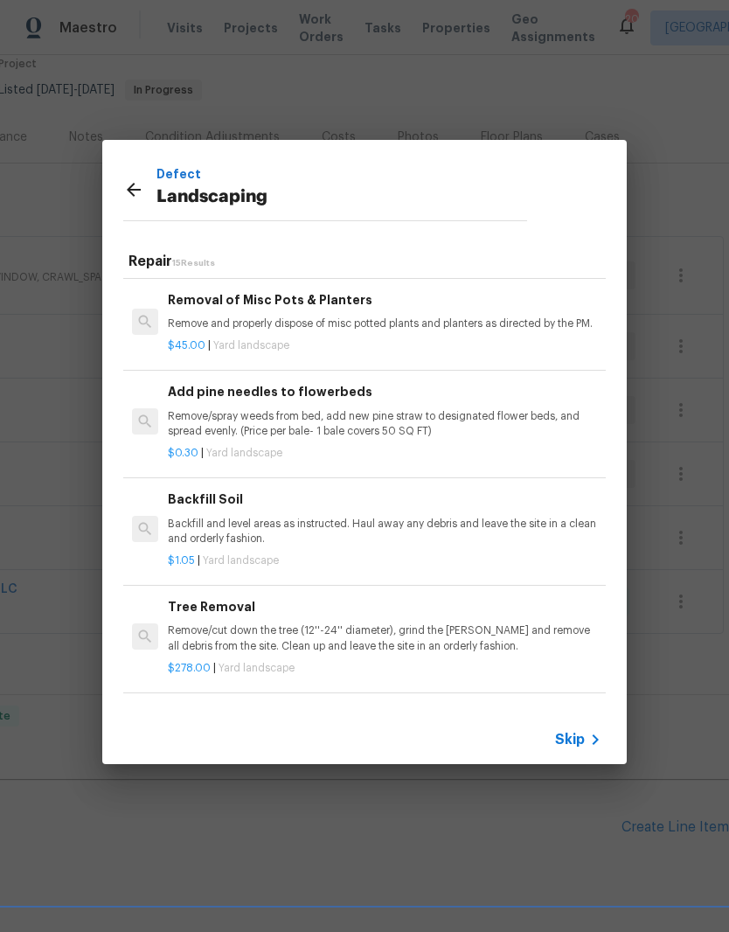
scroll to position [1131, 0]
click at [261, 515] on p "Backfill and level areas as instructed. Haul away any debris and leave the site…" at bounding box center [385, 530] width 434 height 30
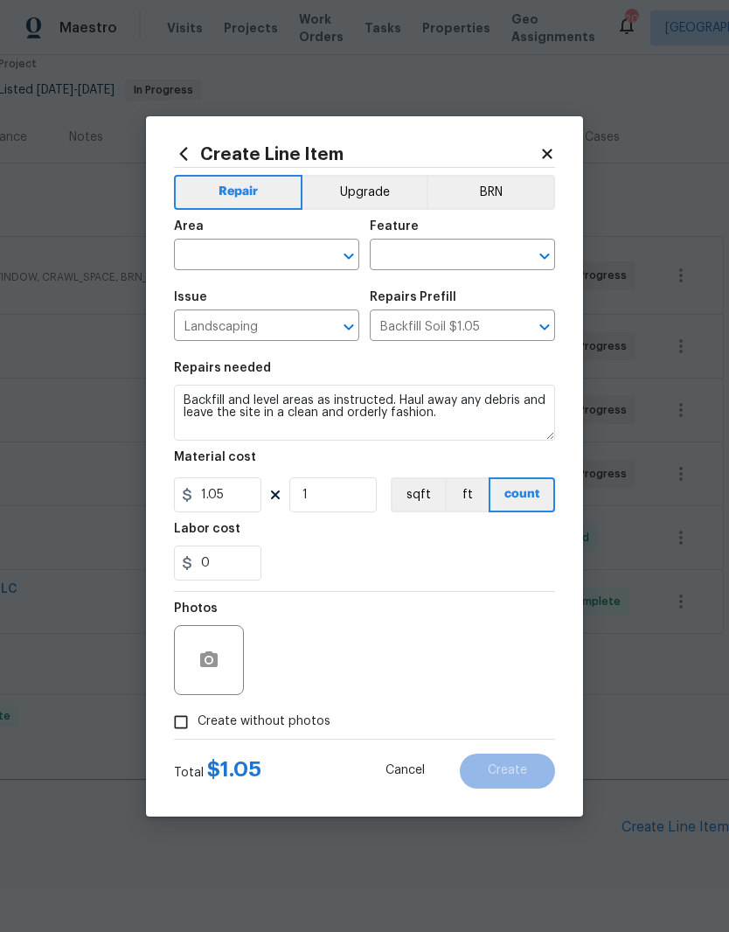
click at [294, 254] on input "text" at bounding box center [242, 256] width 136 height 27
click at [270, 327] on li "Exterior Overall" at bounding box center [266, 324] width 185 height 29
type input "Exterior Overall"
click at [456, 256] on input "text" at bounding box center [438, 256] width 136 height 27
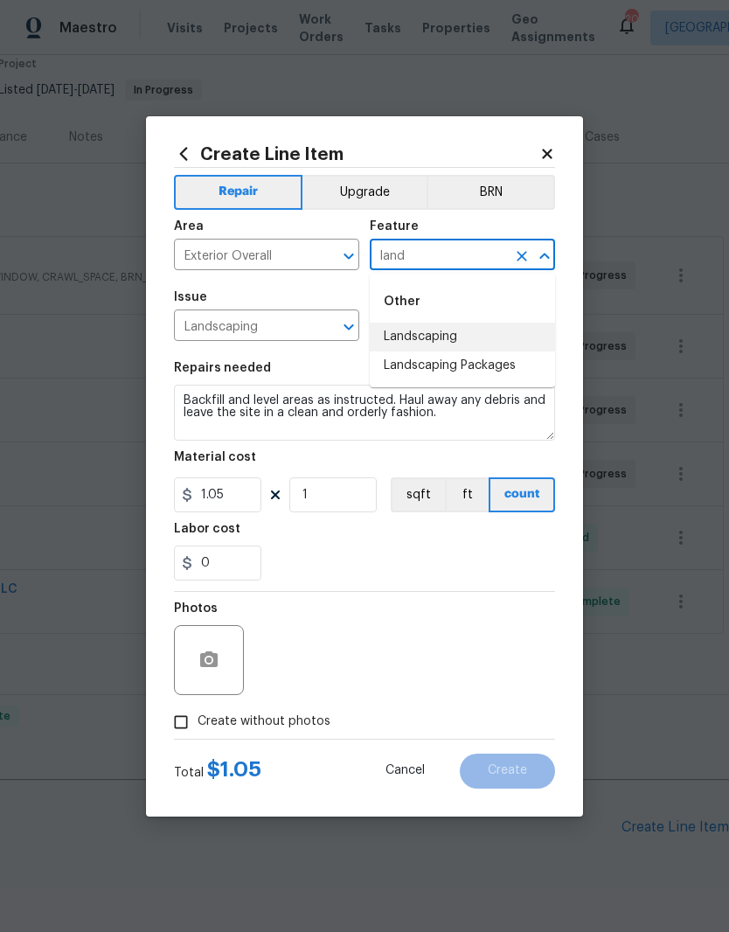
click at [460, 334] on li "Landscaping" at bounding box center [462, 337] width 185 height 29
type input "Landscaping"
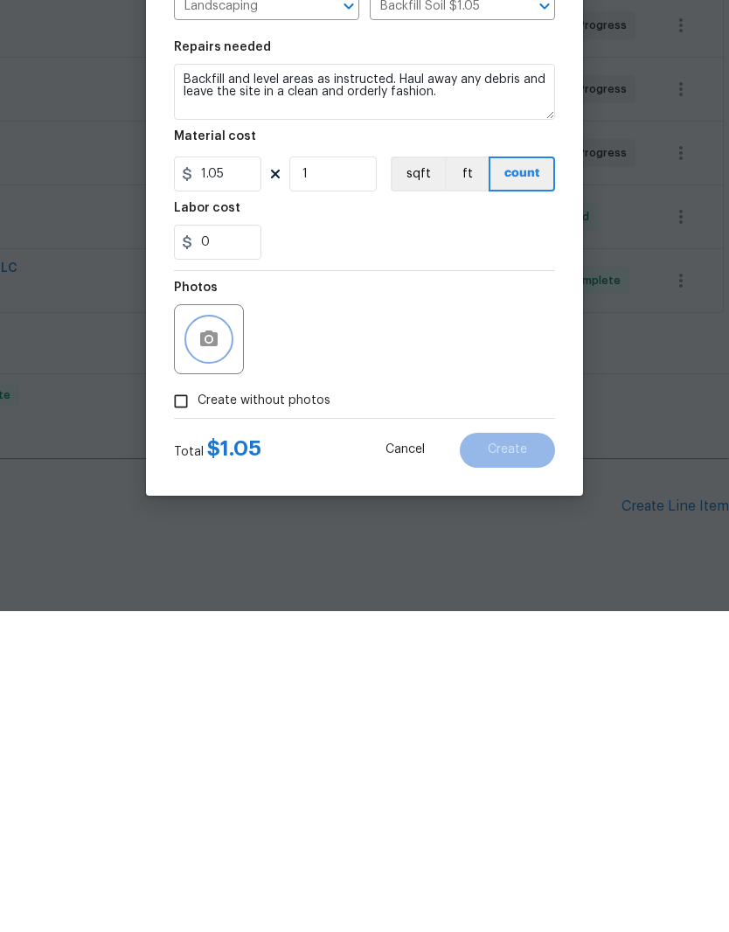
click at [217, 650] on icon "button" at bounding box center [208, 660] width 21 height 21
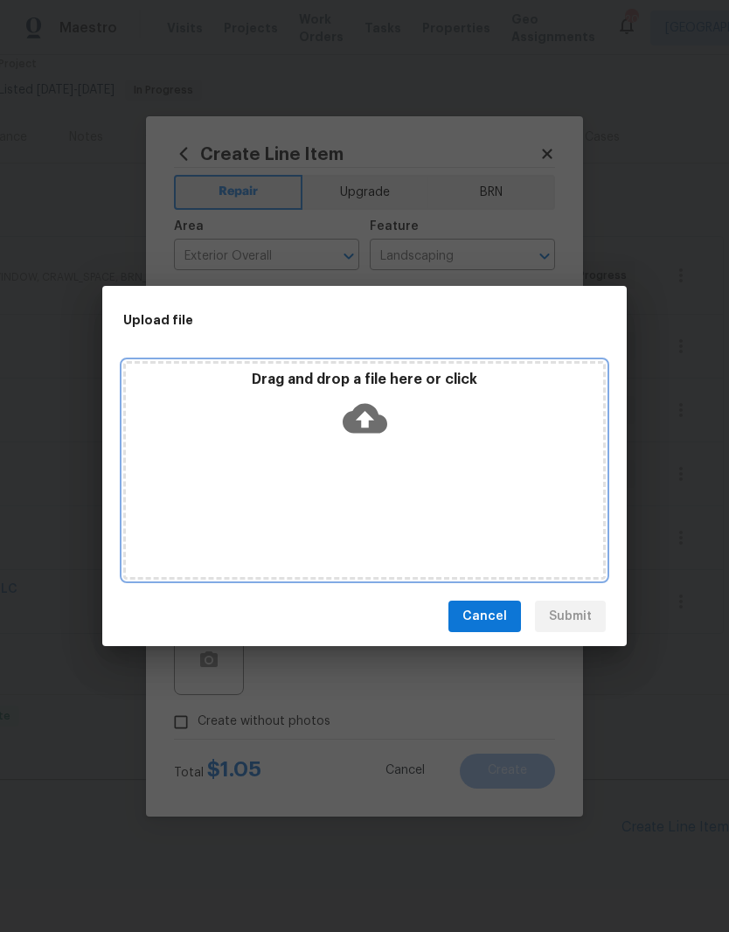
click at [451, 462] on div "Drag and drop a file here or click" at bounding box center [364, 470] width 483 height 219
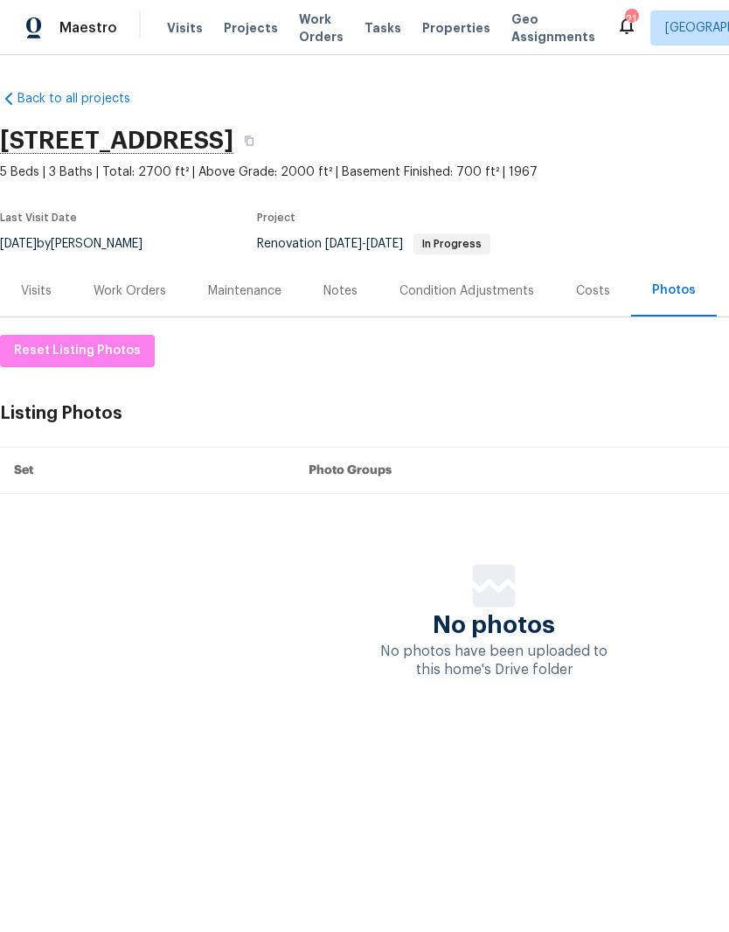
click at [349, 292] on div "Notes" at bounding box center [341, 290] width 34 height 17
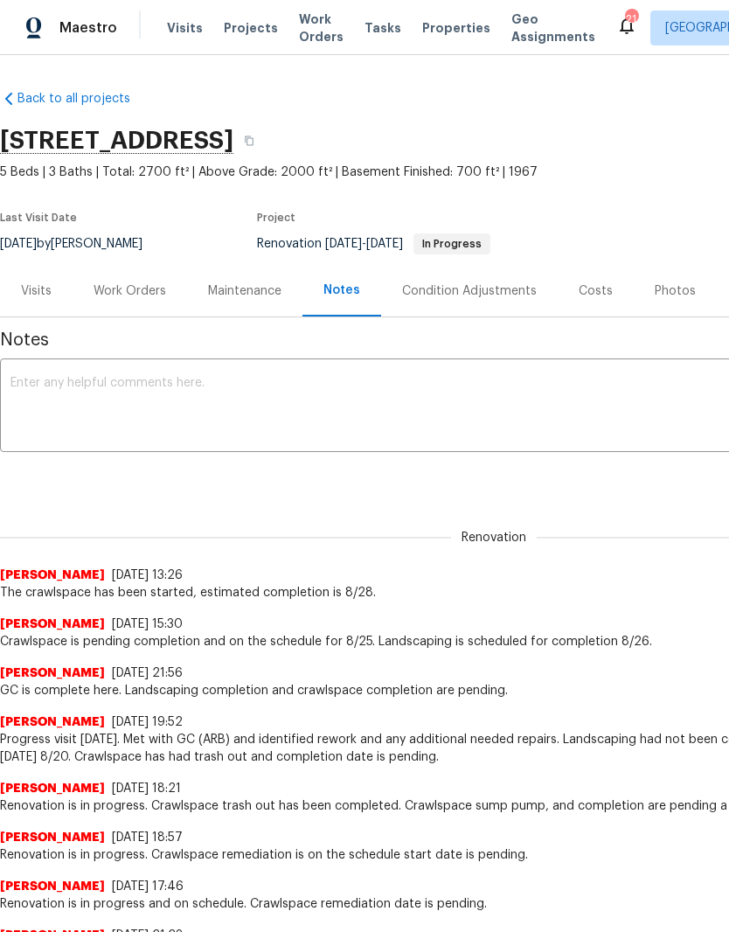
click at [280, 394] on textarea at bounding box center [493, 407] width 967 height 61
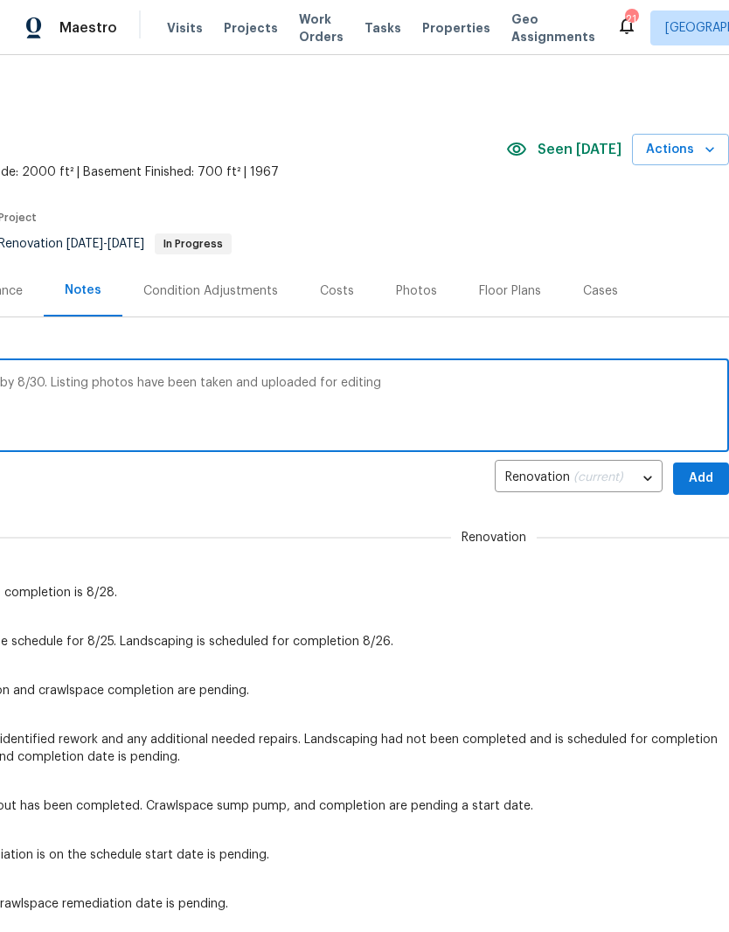
scroll to position [0, 259]
type textarea "Crawlspace is estimated to be completed by 8/30. Listing photos have been taken…"
click at [701, 477] on span "Add" at bounding box center [701, 479] width 28 height 22
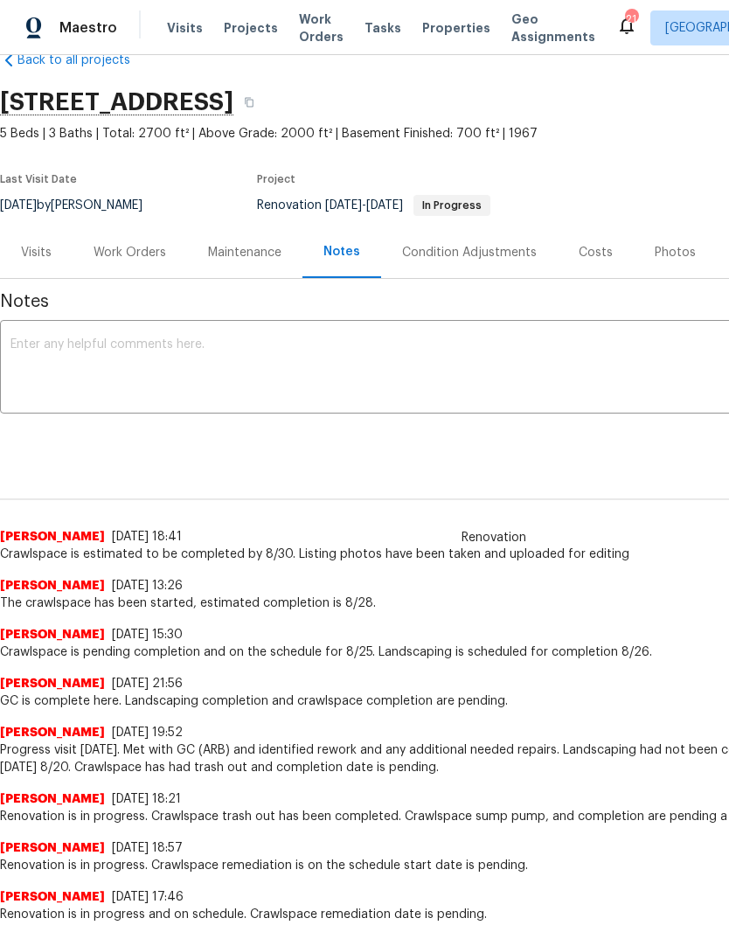
scroll to position [40, 0]
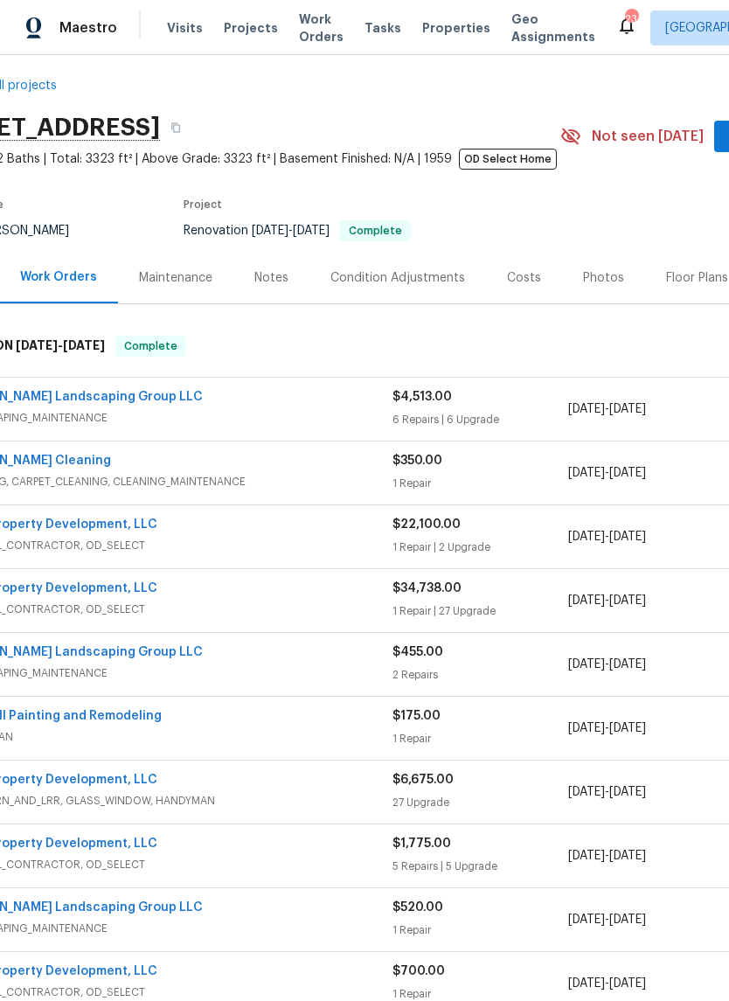
scroll to position [17, 54]
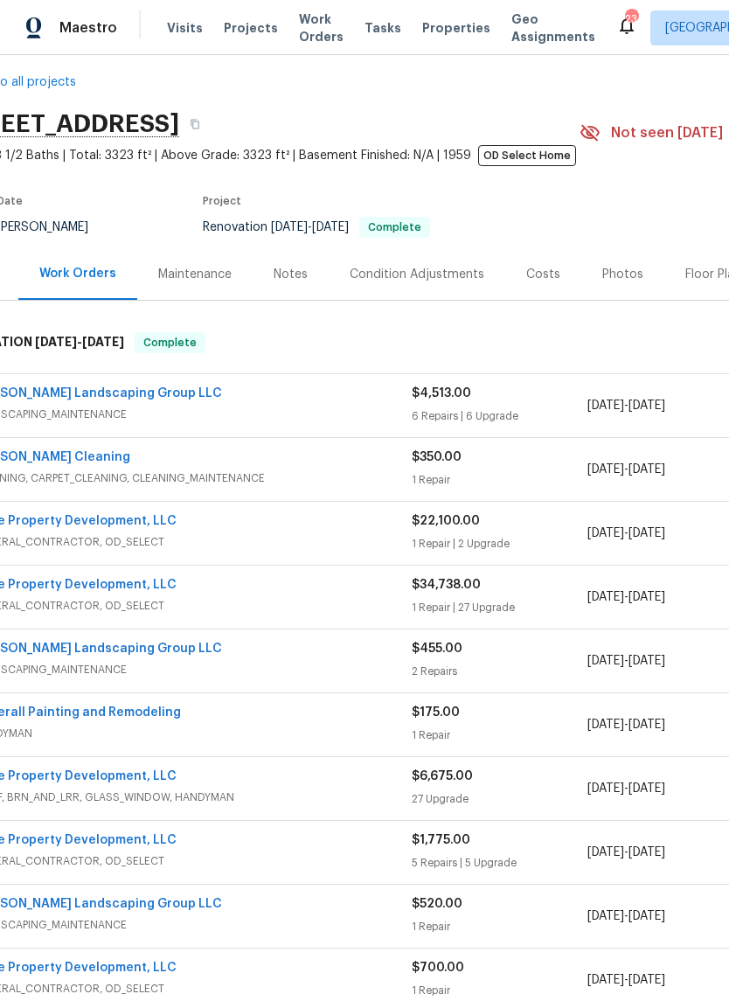
click at [115, 398] on link "[PERSON_NAME] Landscaping Group LLC" at bounding box center [97, 393] width 249 height 12
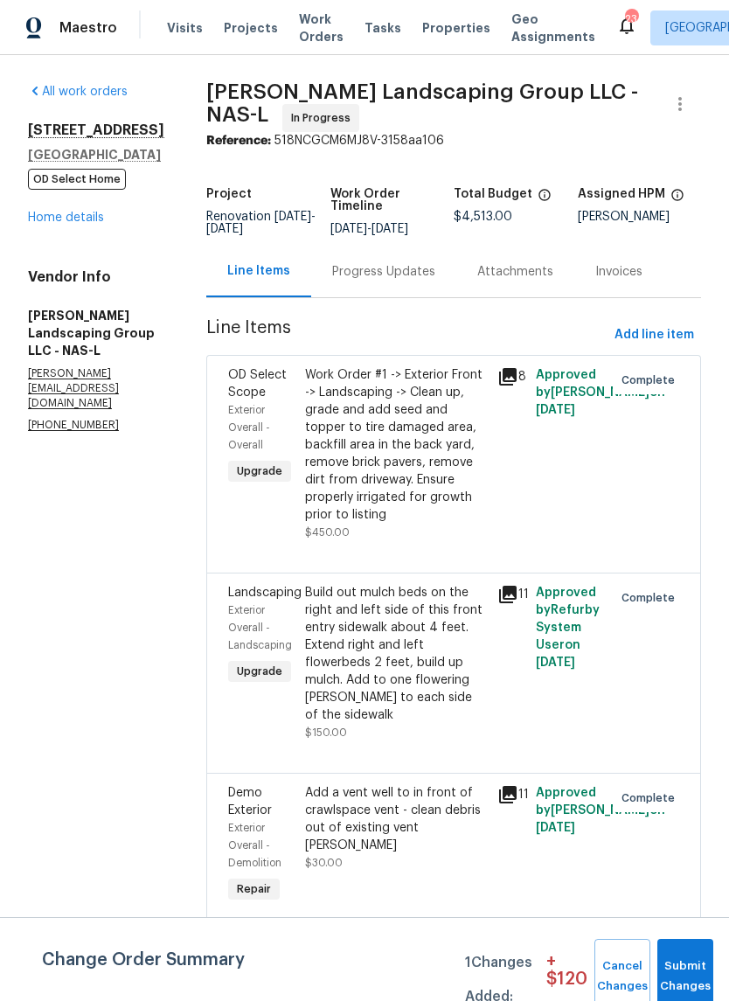
click at [426, 281] on div "Progress Updates" at bounding box center [383, 271] width 103 height 17
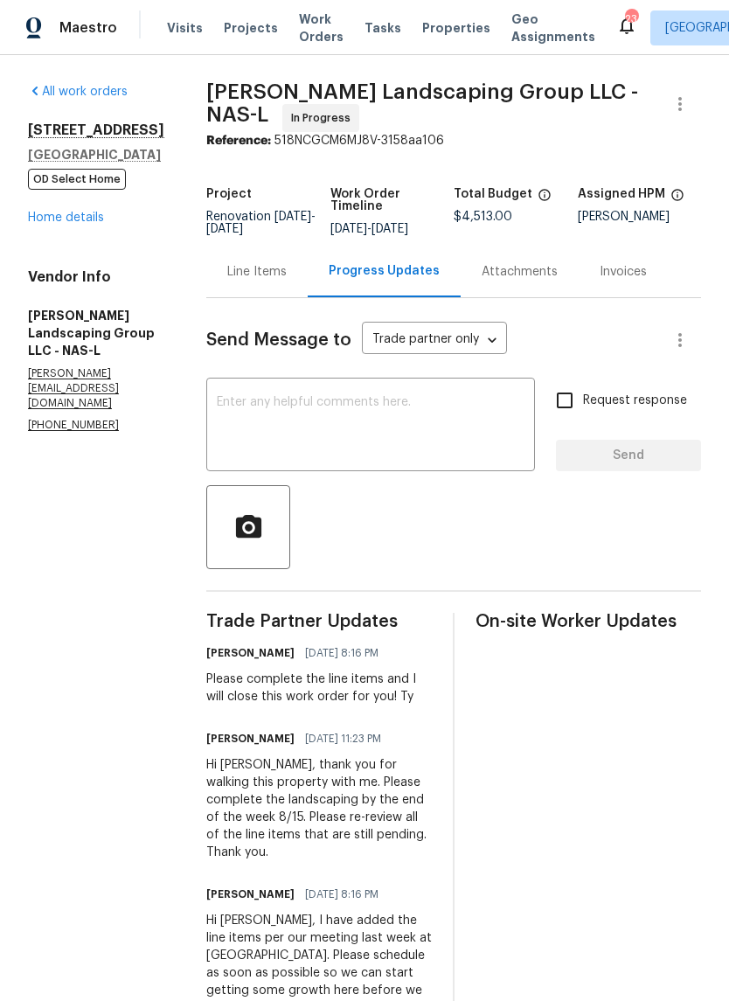
click at [96, 222] on link "Home details" at bounding box center [66, 218] width 76 height 12
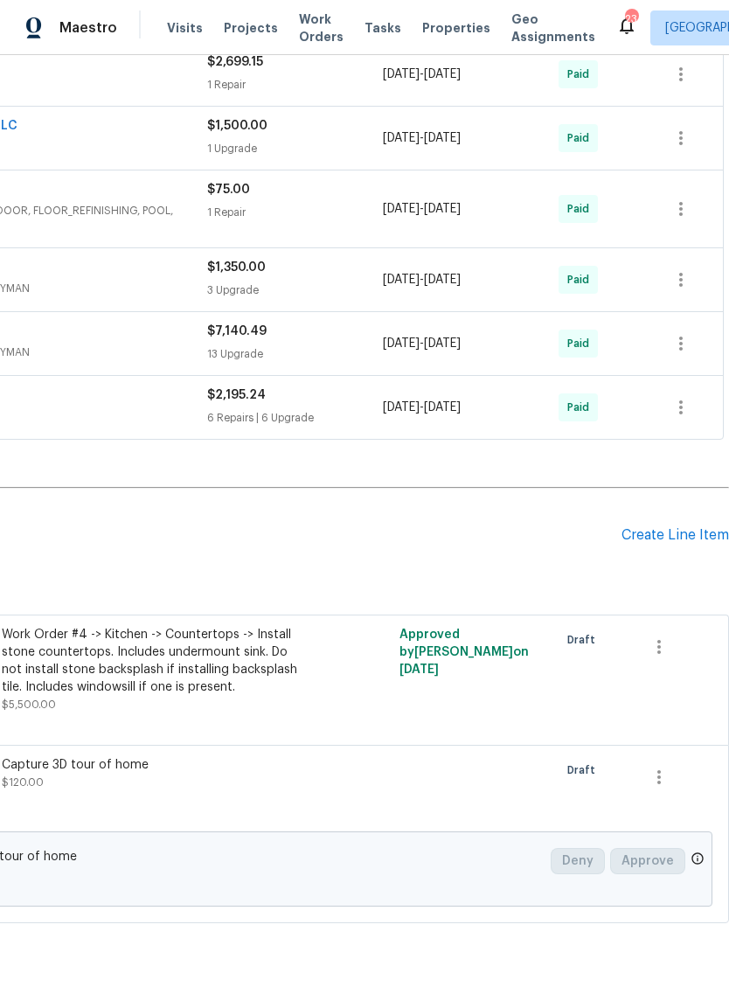
scroll to position [1780, 259]
click at [662, 646] on icon "button" at bounding box center [659, 647] width 21 height 21
click at [677, 647] on li "Cancel" at bounding box center [671, 647] width 67 height 29
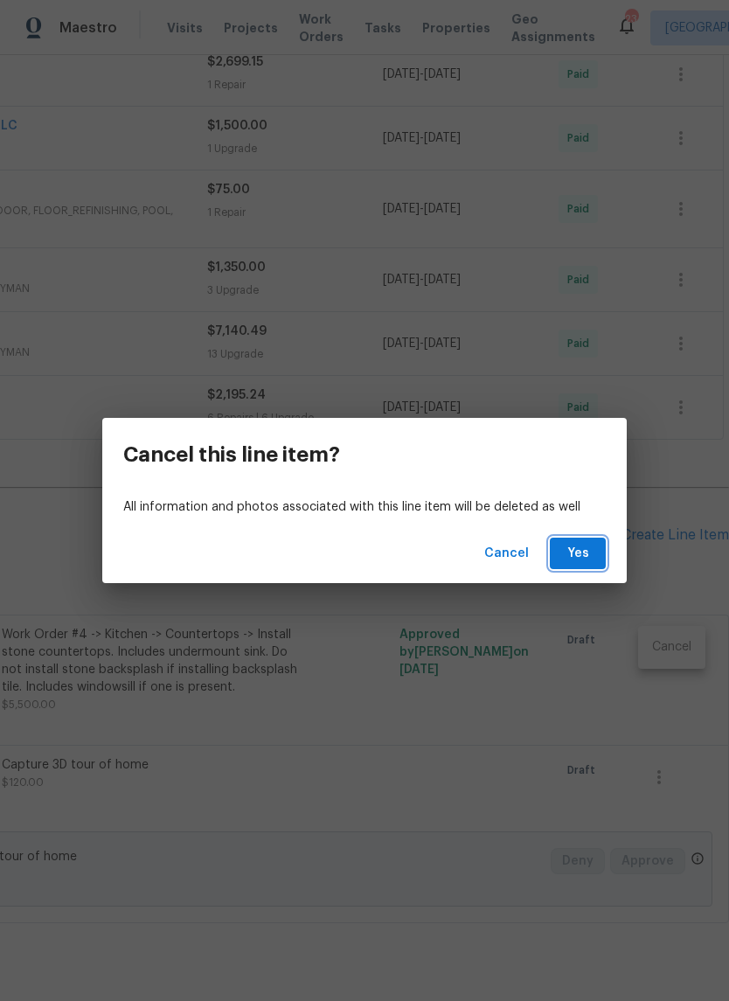
click at [582, 559] on span "Yes" at bounding box center [578, 554] width 28 height 22
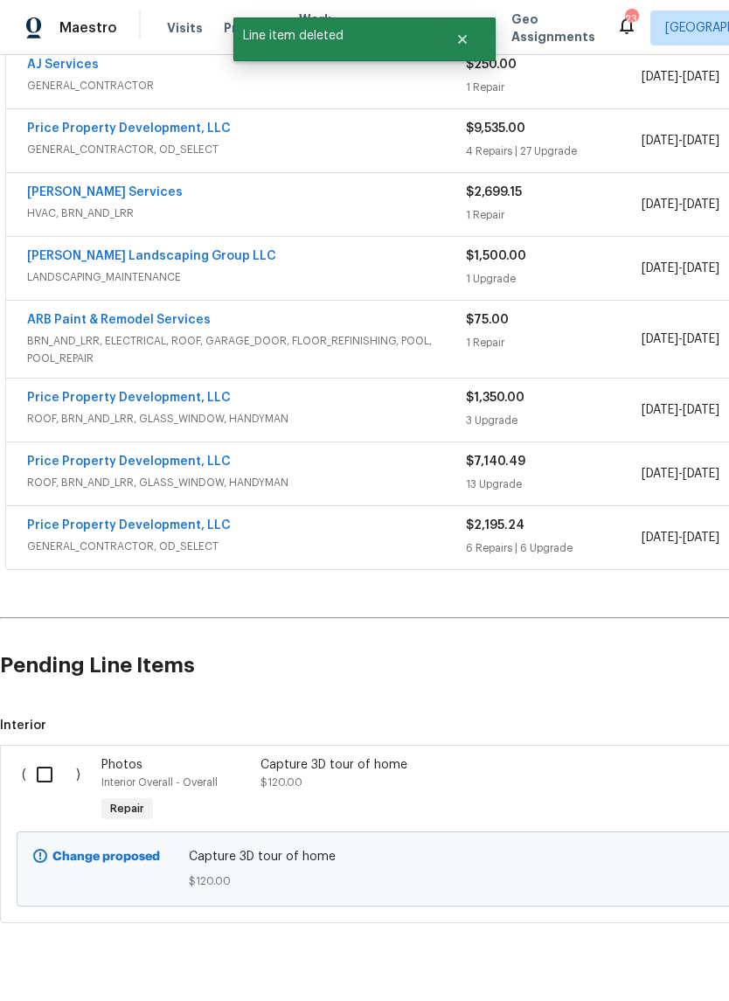
scroll to position [1649, 0]
click at [184, 529] on link "Price Property Development, LLC" at bounding box center [129, 526] width 204 height 12
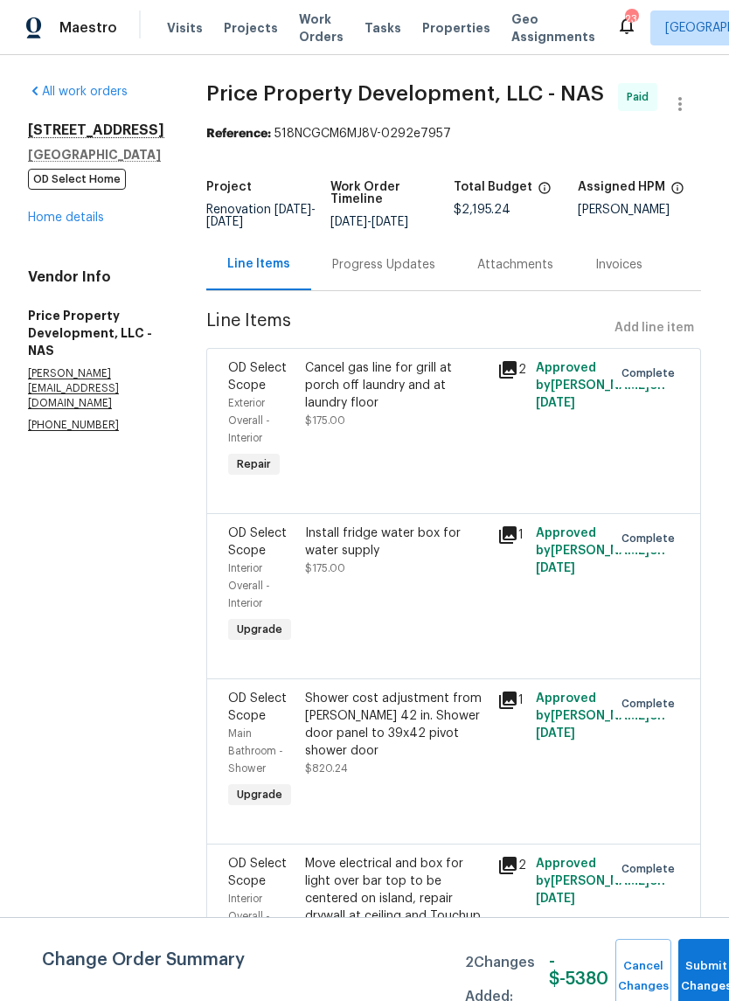
click at [95, 222] on link "Home details" at bounding box center [66, 218] width 76 height 12
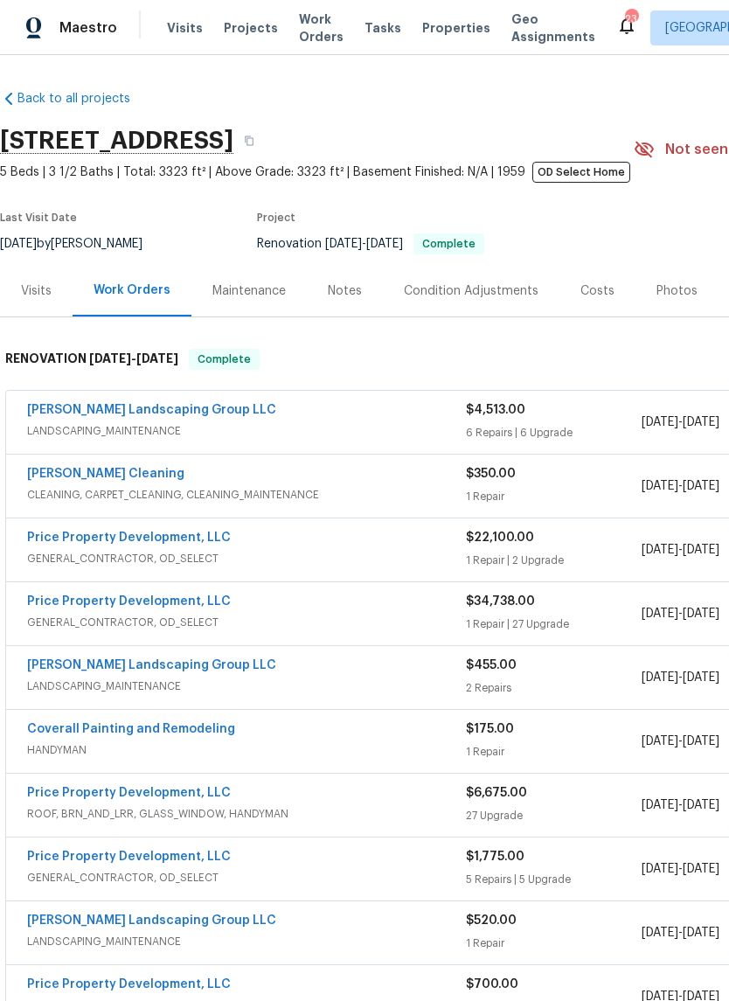
click at [188, 788] on link "Price Property Development, LLC" at bounding box center [129, 793] width 204 height 12
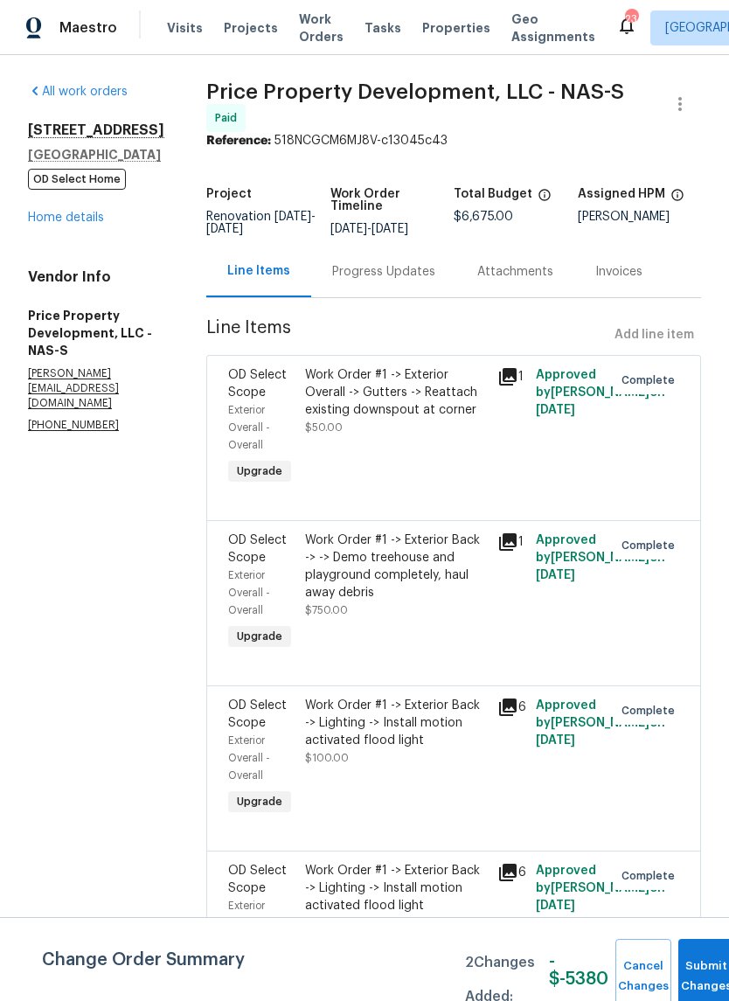
click at [82, 219] on link "Home details" at bounding box center [66, 218] width 76 height 12
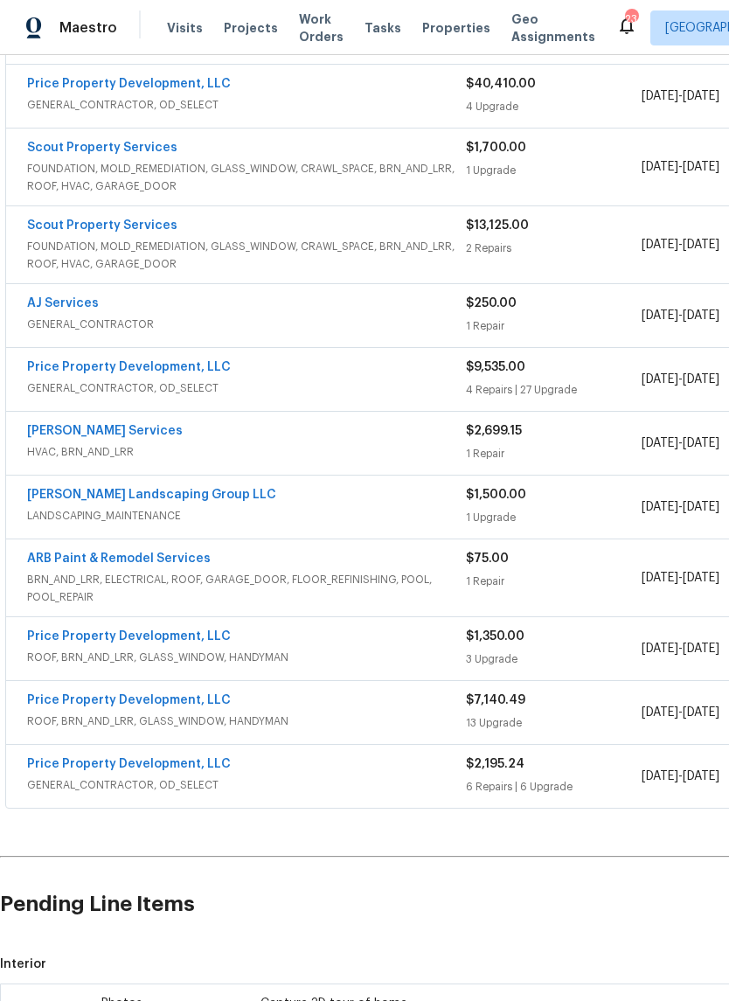
scroll to position [1412, 0]
click at [164, 370] on link "Price Property Development, LLC" at bounding box center [129, 366] width 204 height 12
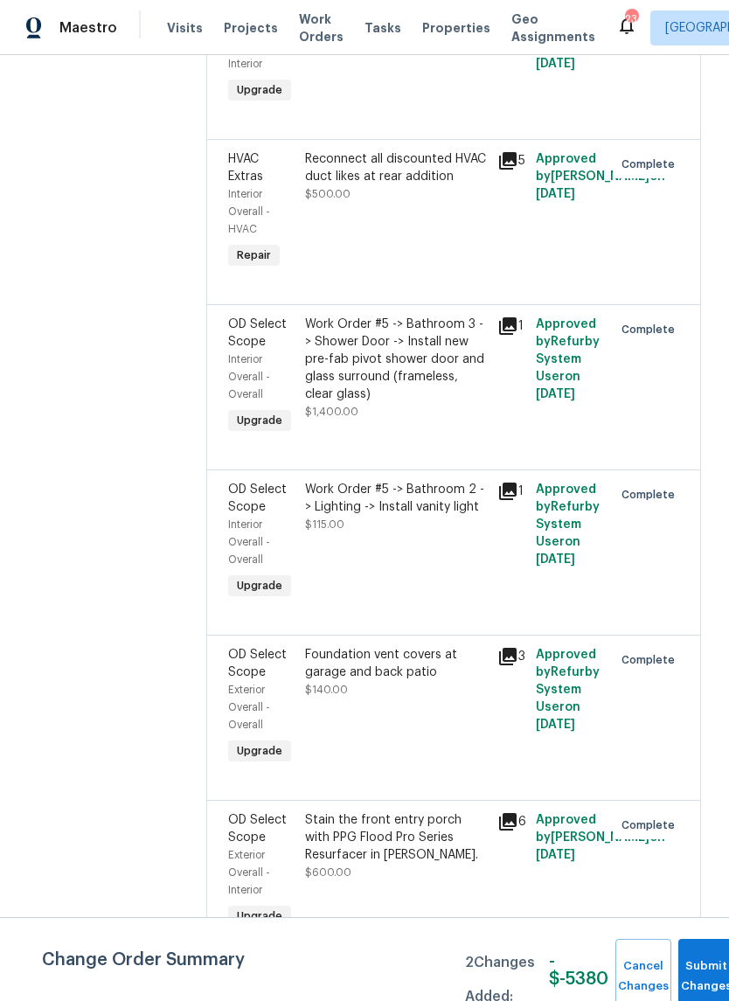
scroll to position [3187, 0]
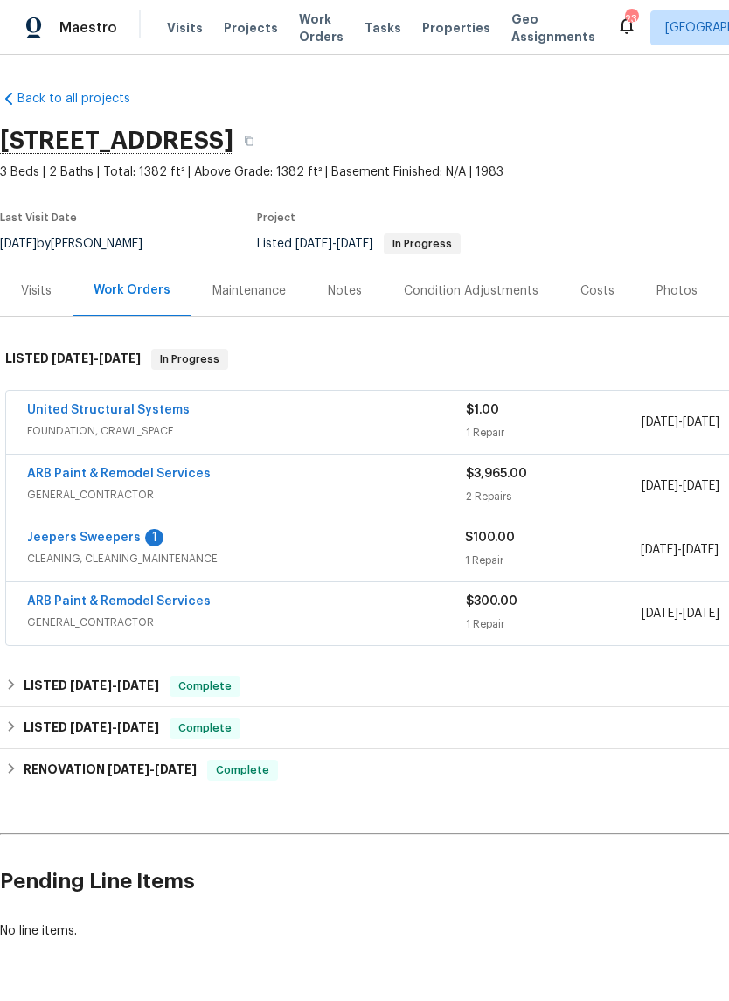
click at [123, 540] on link "Jeepers Sweepers" at bounding box center [84, 538] width 114 height 12
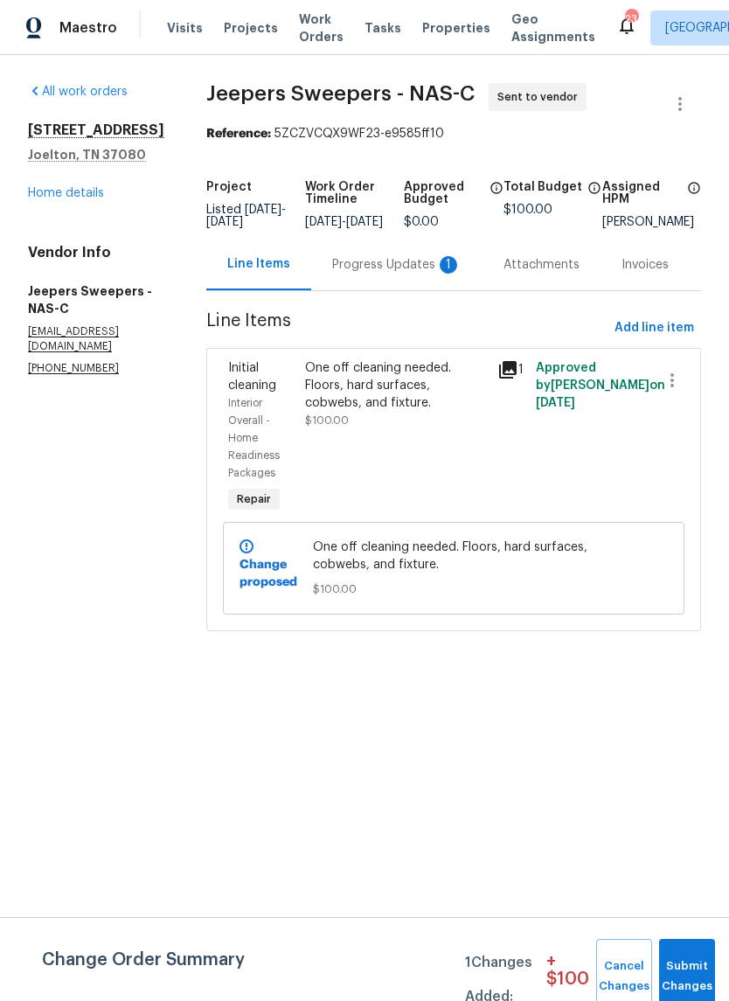
click at [387, 274] on div "Progress Updates 1" at bounding box center [396, 264] width 129 height 17
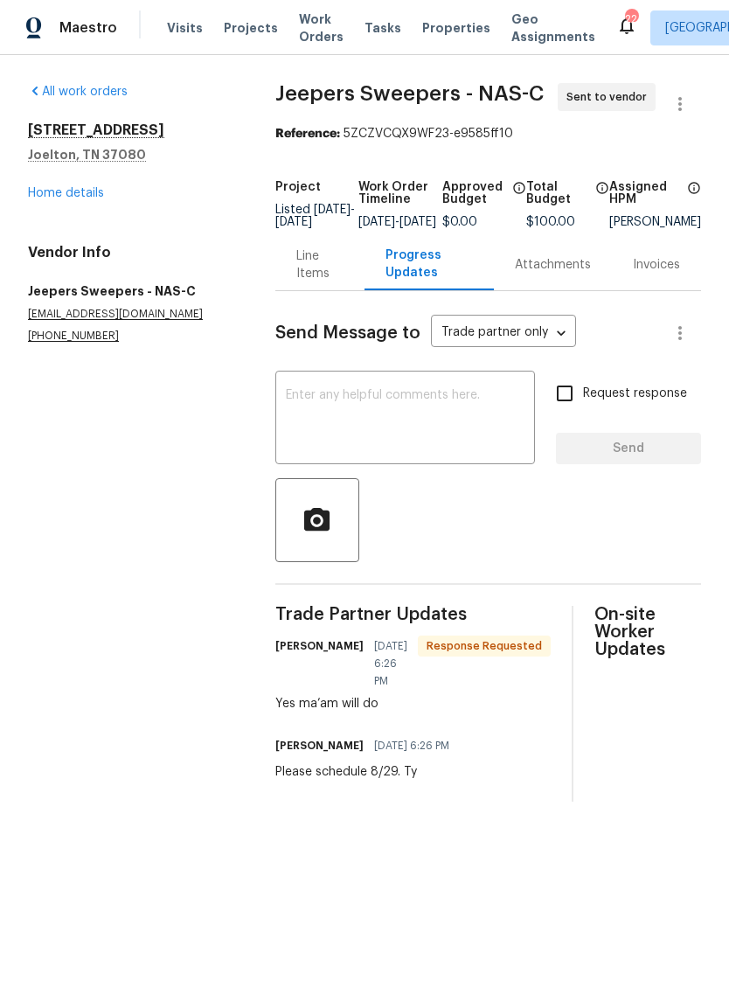
click at [353, 409] on textarea at bounding box center [405, 419] width 239 height 61
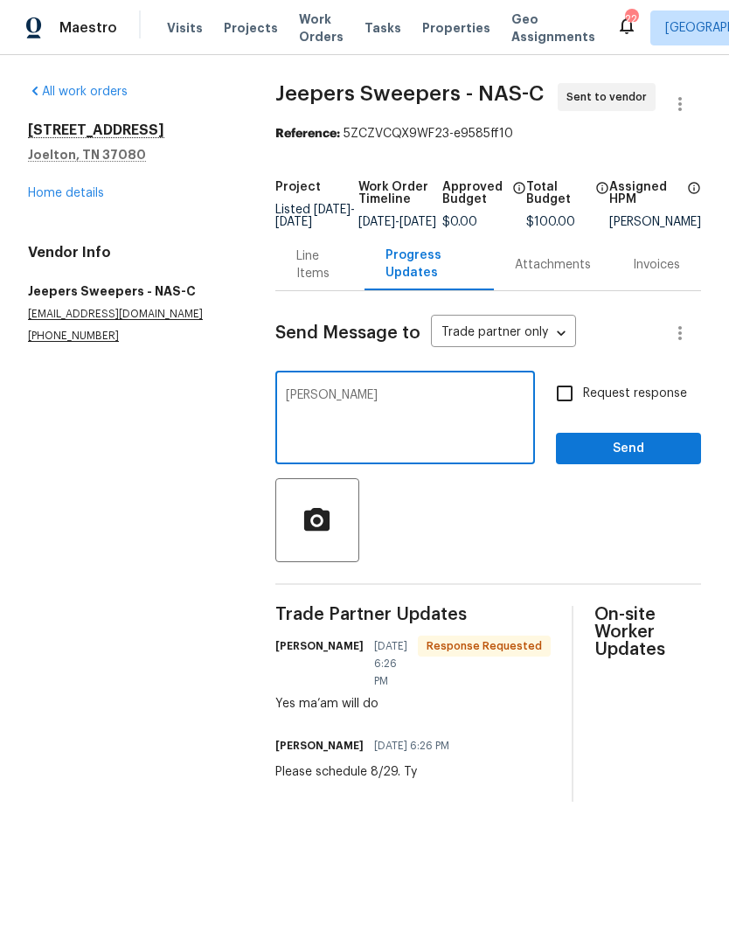
type textarea "Ty"
click at [624, 460] on span "Send" at bounding box center [628, 449] width 117 height 22
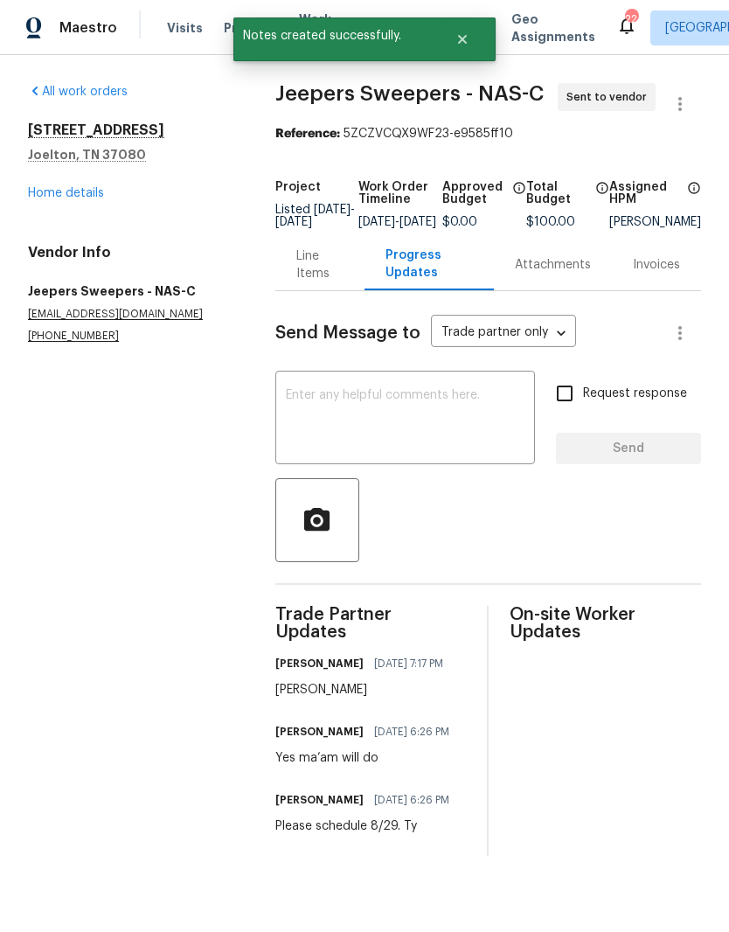
click at [94, 192] on link "Home details" at bounding box center [66, 193] width 76 height 12
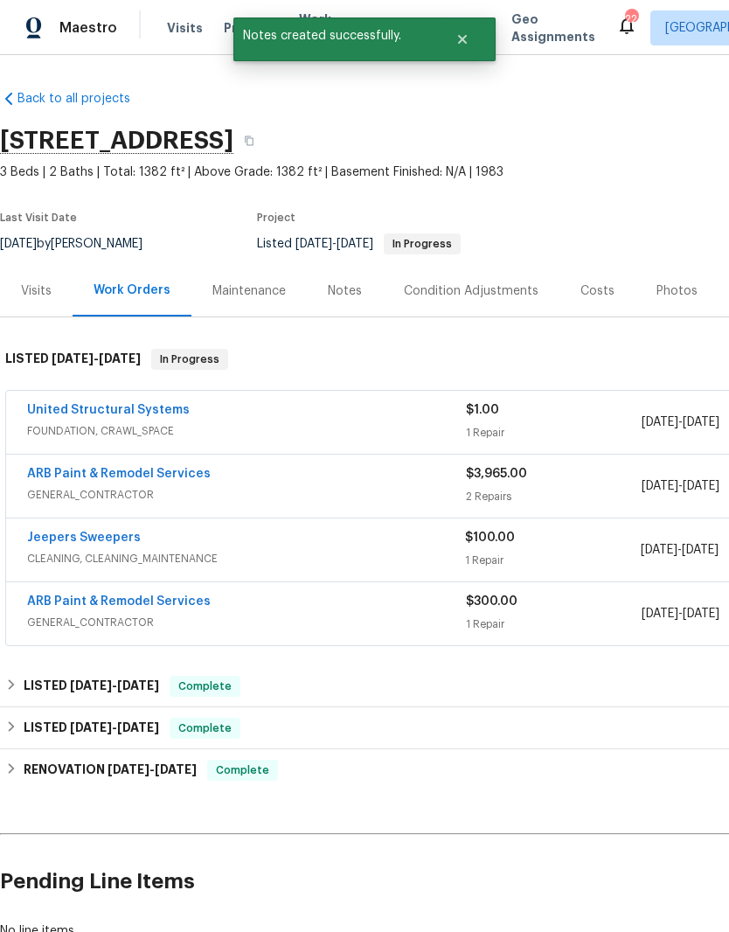
click at [347, 294] on div "Notes" at bounding box center [345, 290] width 34 height 17
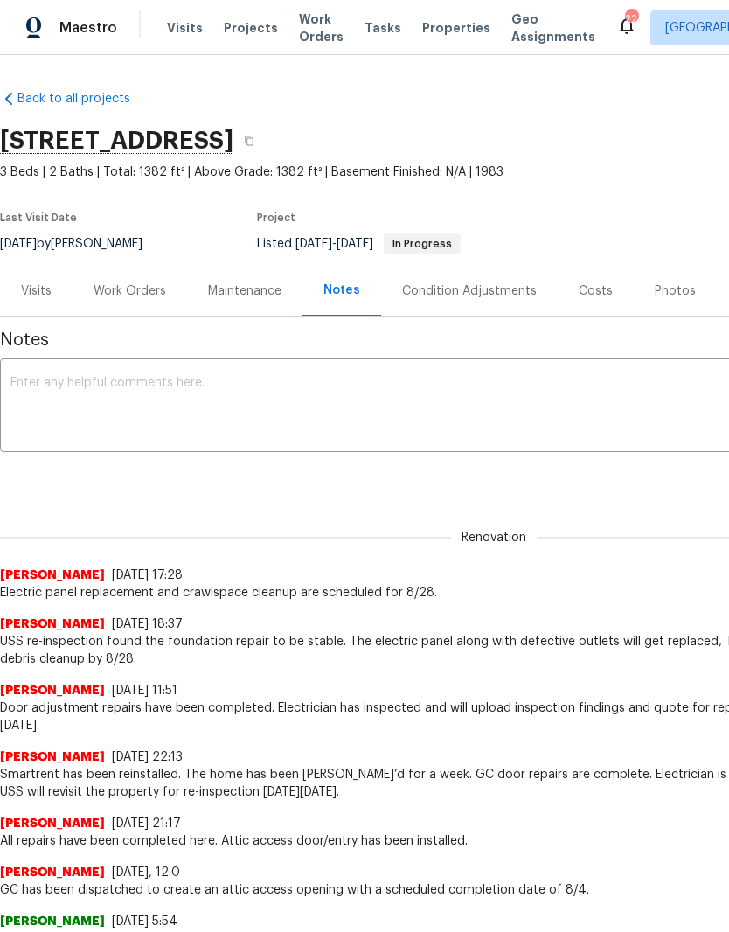
click at [219, 388] on textarea at bounding box center [493, 407] width 967 height 61
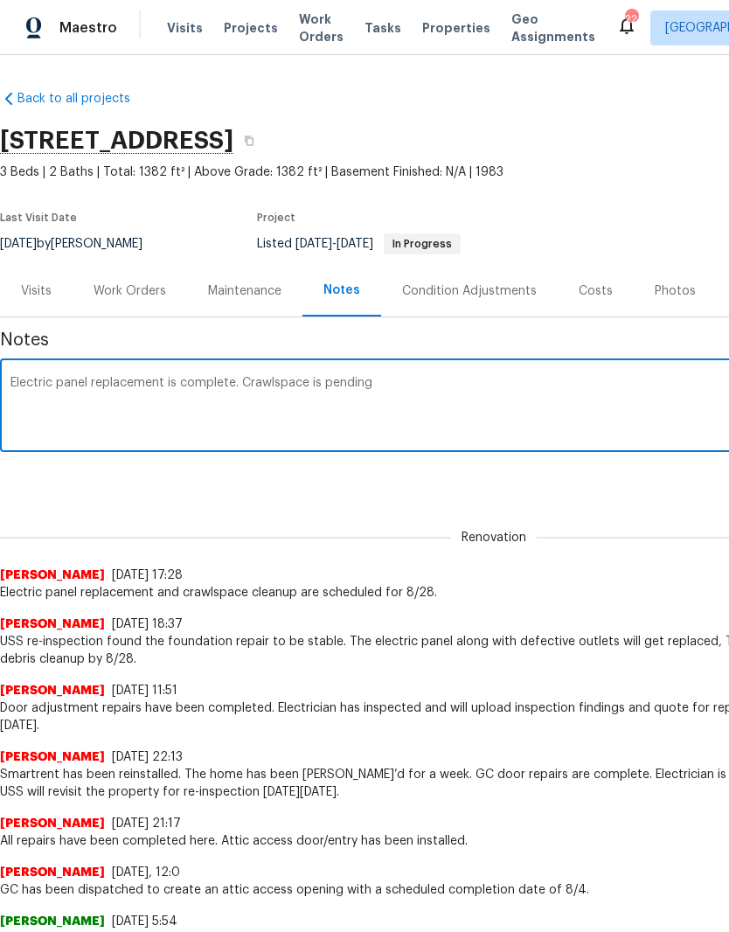
click at [317, 373] on div "Electric panel replacement is complete. Crawlspace is pending x ​" at bounding box center [494, 407] width 988 height 89
click at [308, 384] on textarea "Electric panel replacement is complete. Crawlspace is pending" at bounding box center [493, 407] width 967 height 61
click at [455, 386] on textarea "Electric panel replacement is complete. Crawlspace cleanup is pending" at bounding box center [493, 407] width 967 height 61
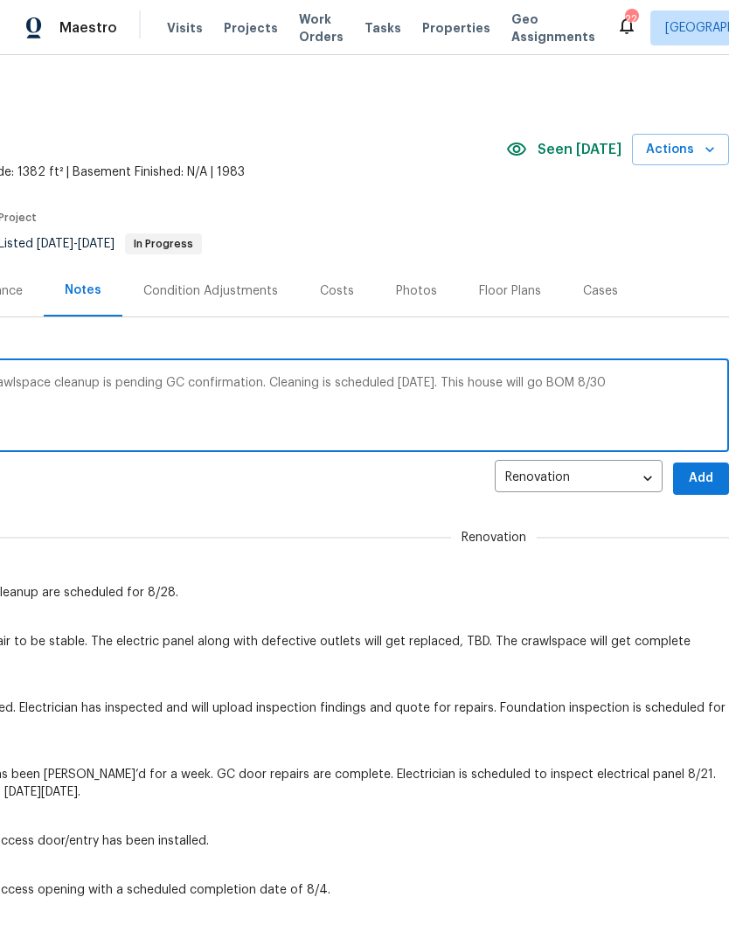
type textarea "Electric panel replacement is complete. Crawlspace cleanup is pending GC confir…"
click at [707, 475] on span "Add" at bounding box center [701, 479] width 28 height 22
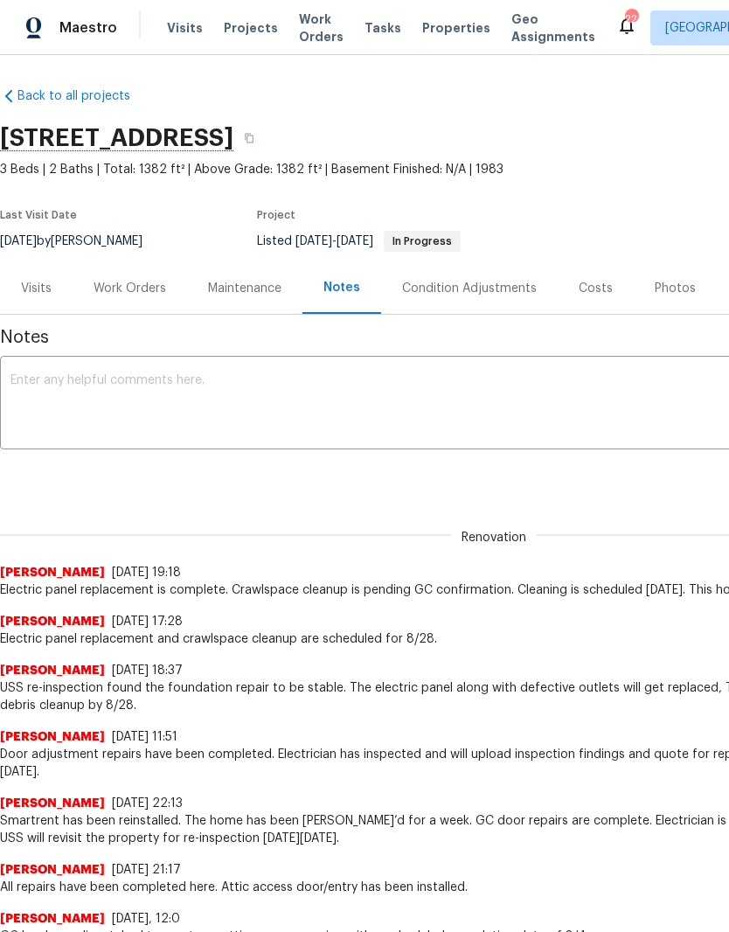
scroll to position [3, 0]
click at [150, 285] on div "Work Orders" at bounding box center [130, 288] width 73 height 17
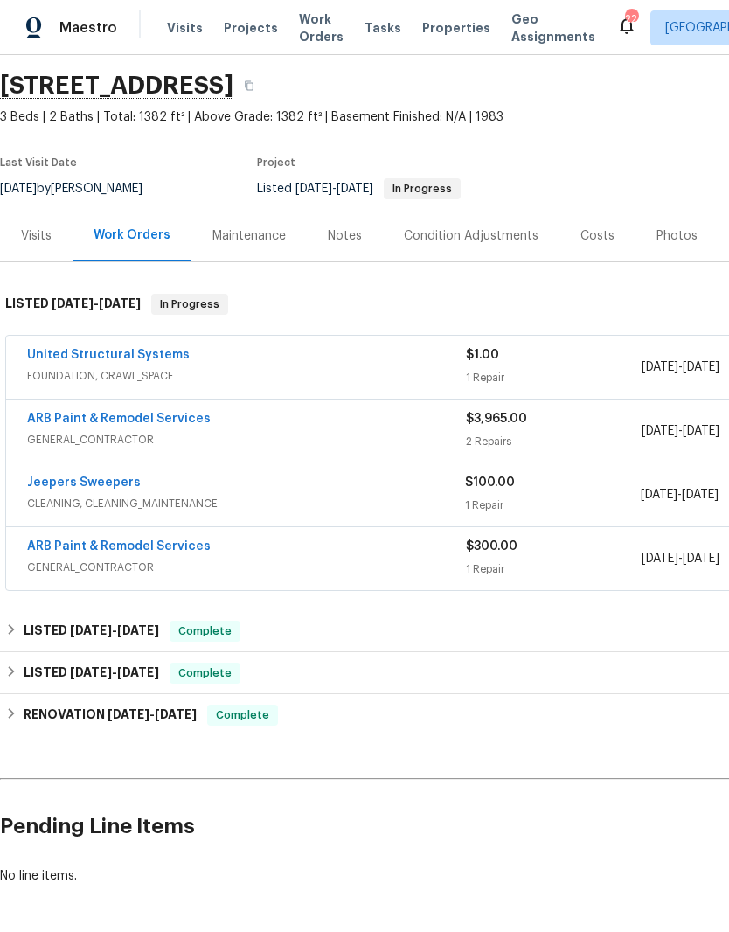
scroll to position [54, 0]
click at [170, 356] on link "United Structural Systems" at bounding box center [108, 356] width 163 height 12
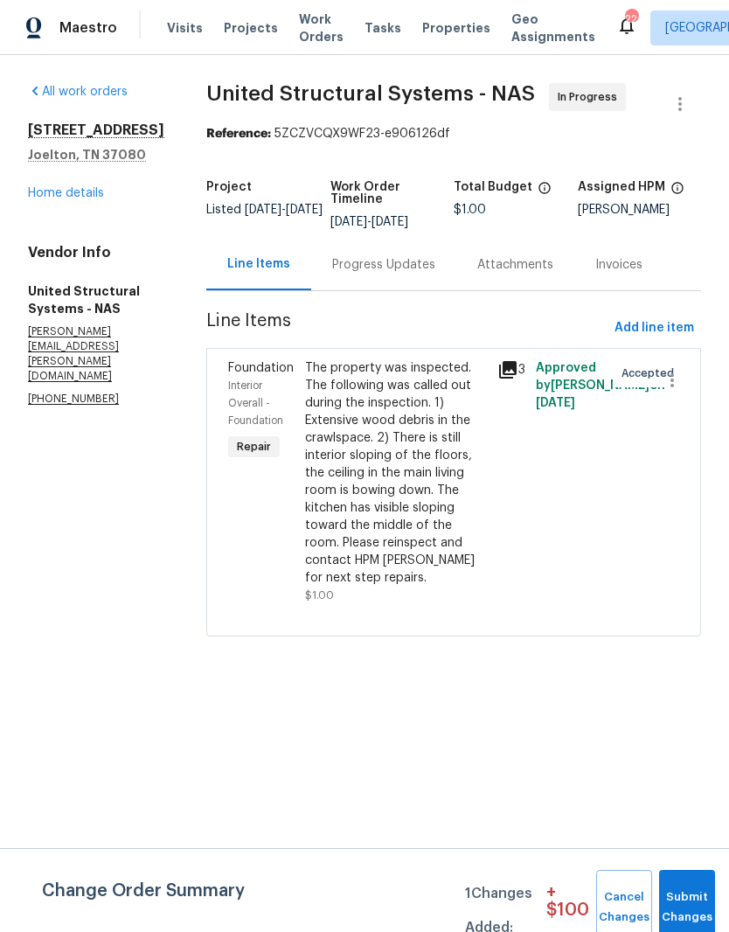
click at [419, 270] on div "Progress Updates" at bounding box center [383, 264] width 103 height 17
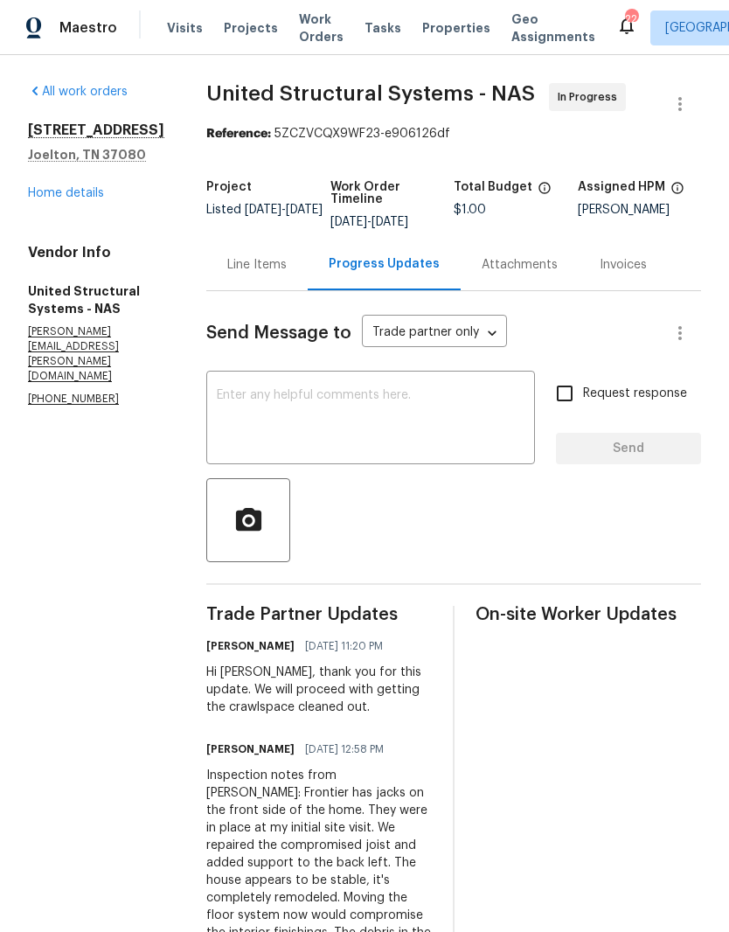
click at [88, 192] on link "Home details" at bounding box center [66, 193] width 76 height 12
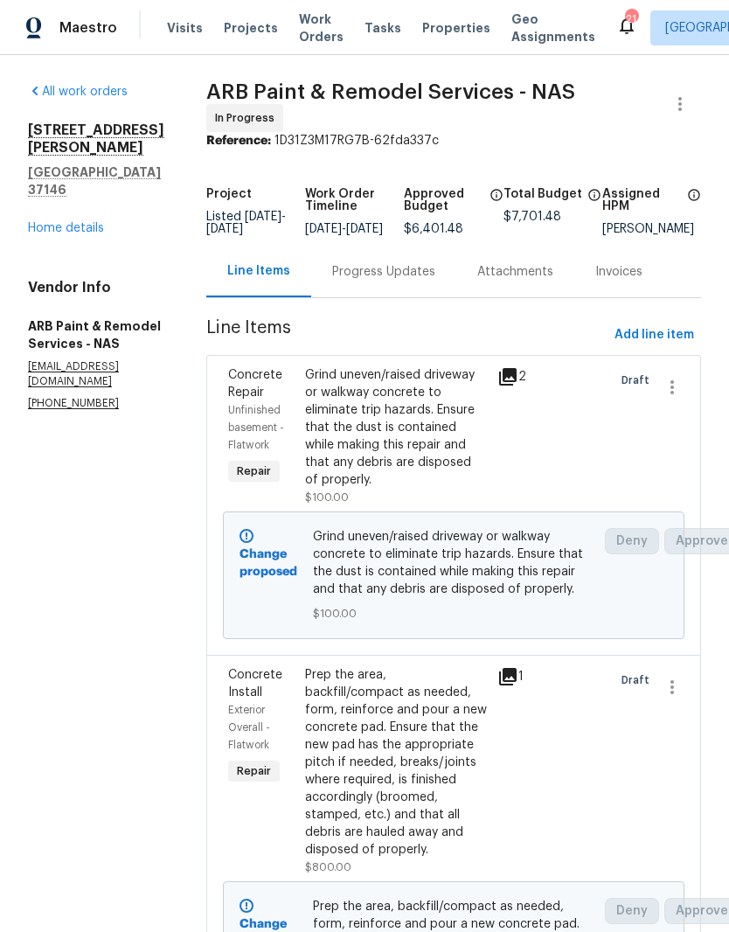
click at [312, 27] on span "Work Orders" at bounding box center [321, 27] width 45 height 35
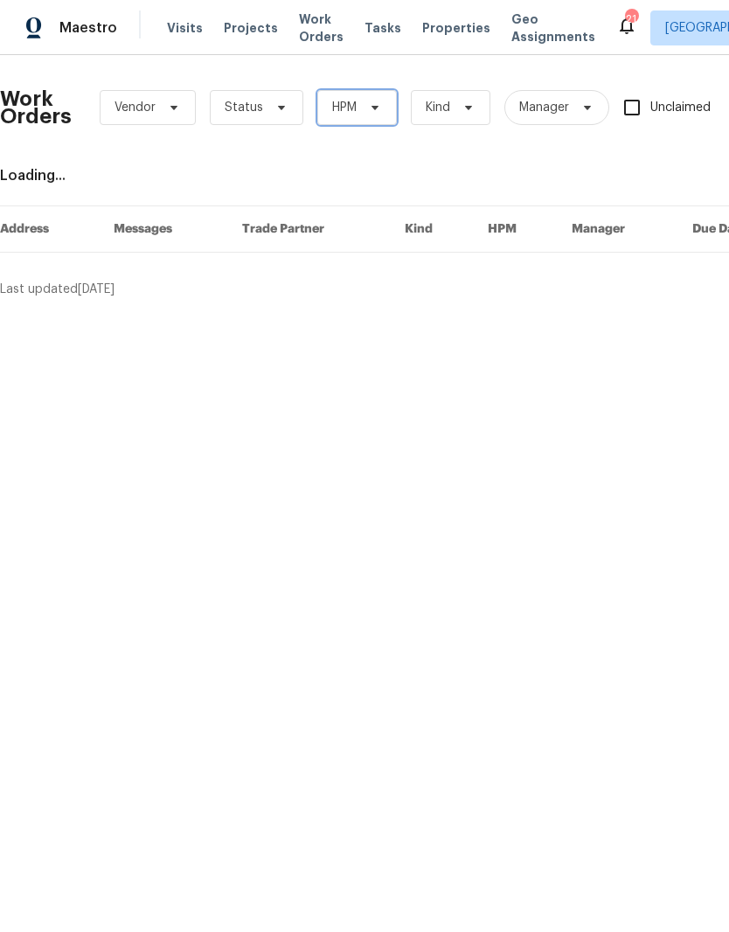
click at [377, 109] on icon at bounding box center [375, 108] width 14 height 14
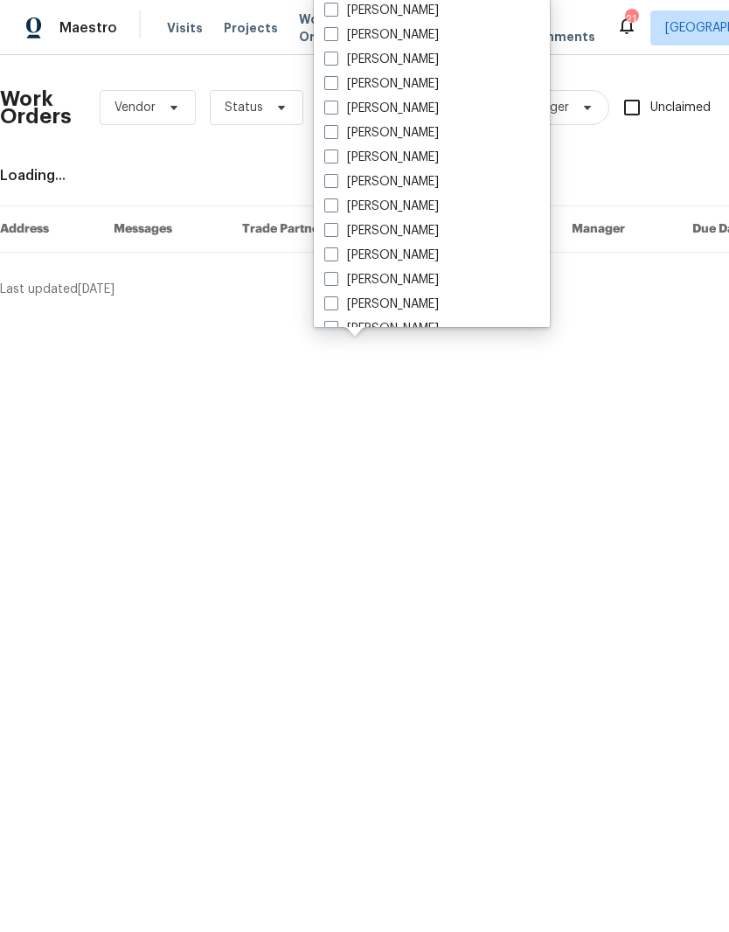
click at [413, 208] on label "[PERSON_NAME]" at bounding box center [381, 206] width 115 height 17
click at [336, 208] on input "[PERSON_NAME]" at bounding box center [329, 203] width 11 height 11
checkbox input "true"
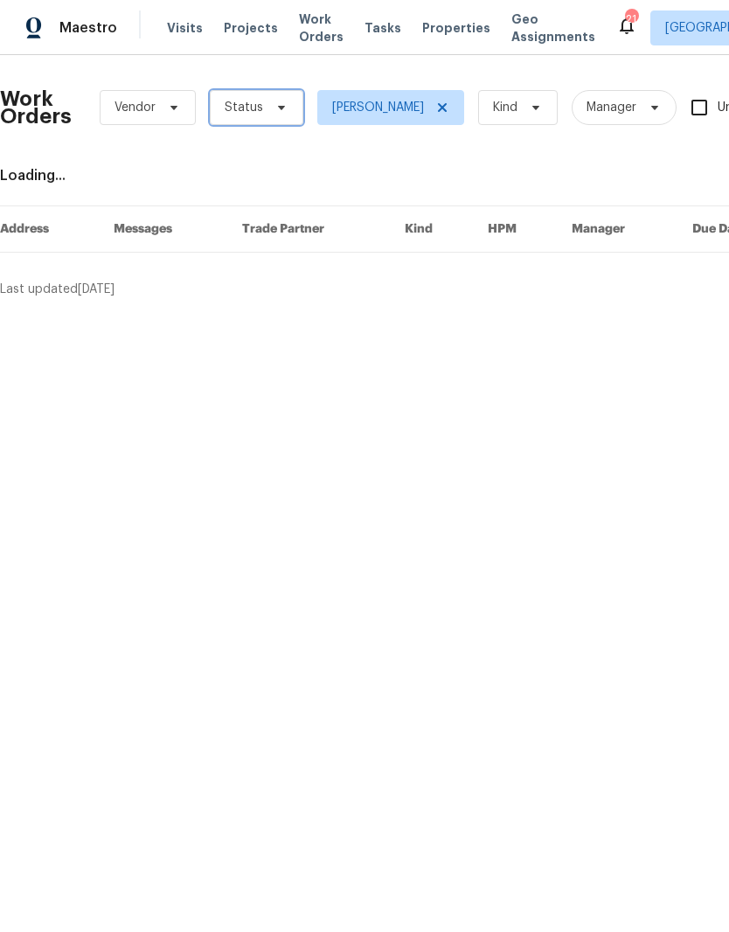
click at [269, 105] on span at bounding box center [278, 108] width 19 height 14
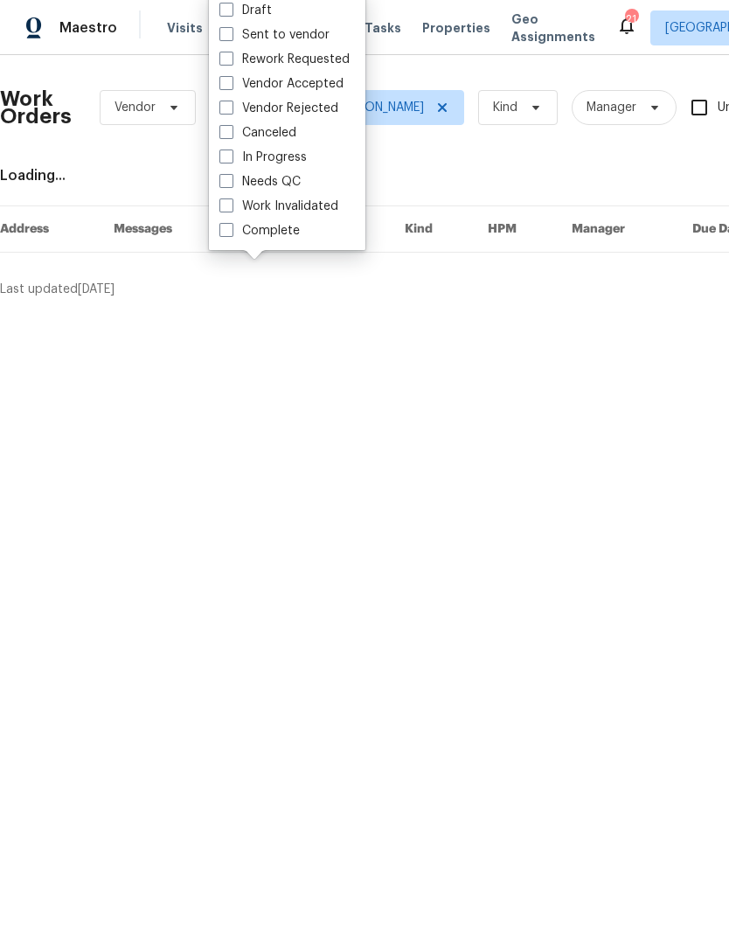
click at [296, 182] on label "Needs QC" at bounding box center [259, 181] width 81 height 17
click at [231, 182] on input "Needs QC" at bounding box center [224, 178] width 11 height 11
checkbox input "true"
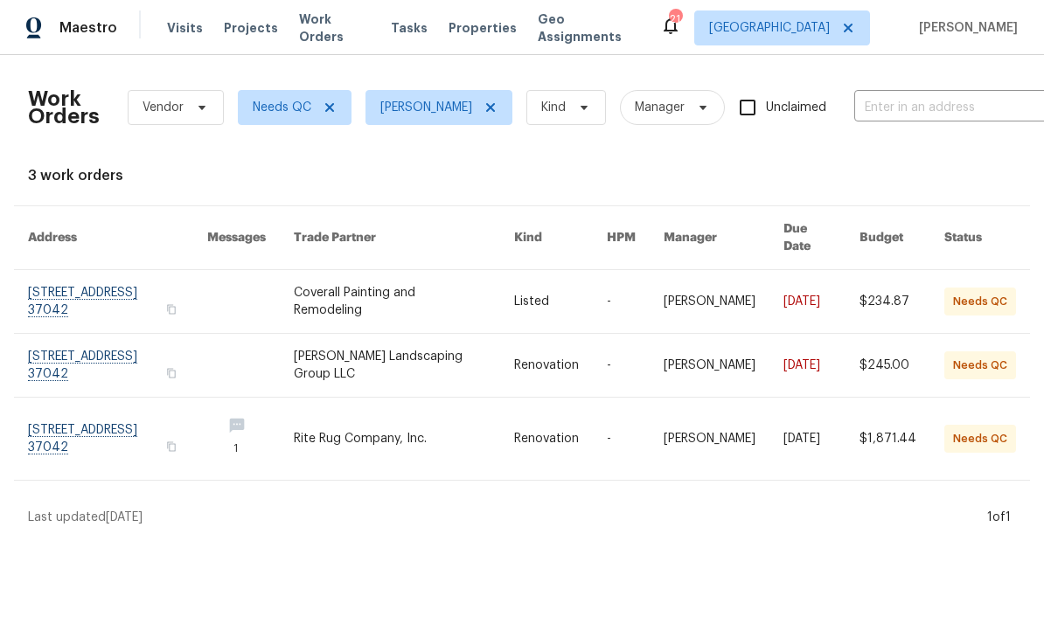
click at [49, 282] on link at bounding box center [117, 301] width 179 height 63
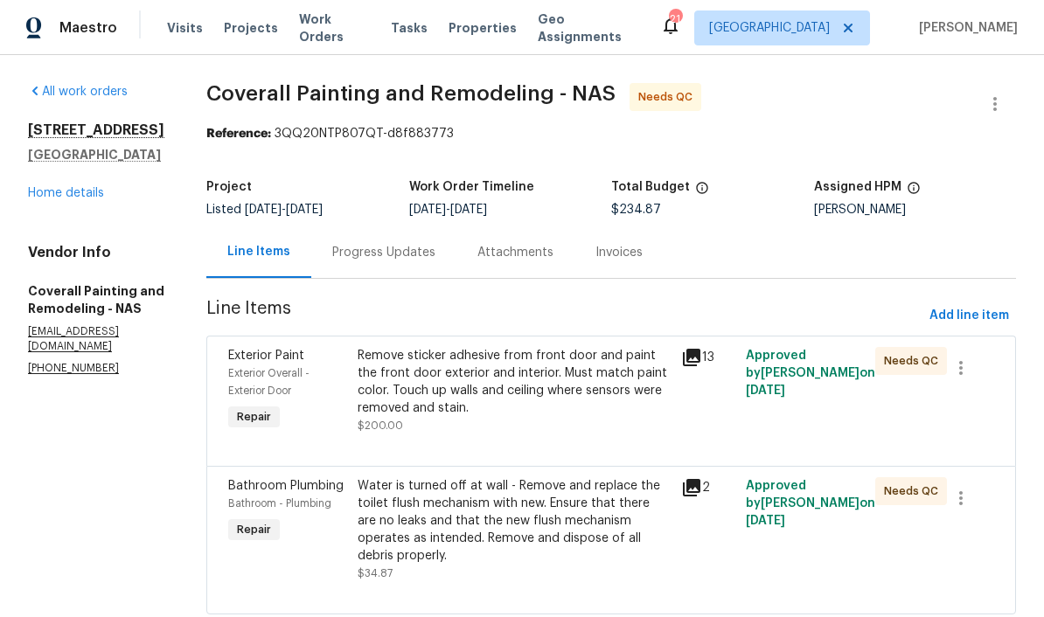
click at [624, 368] on div "Remove sticker adhesive from front door and paint the front door exterior and i…" at bounding box center [514, 382] width 313 height 70
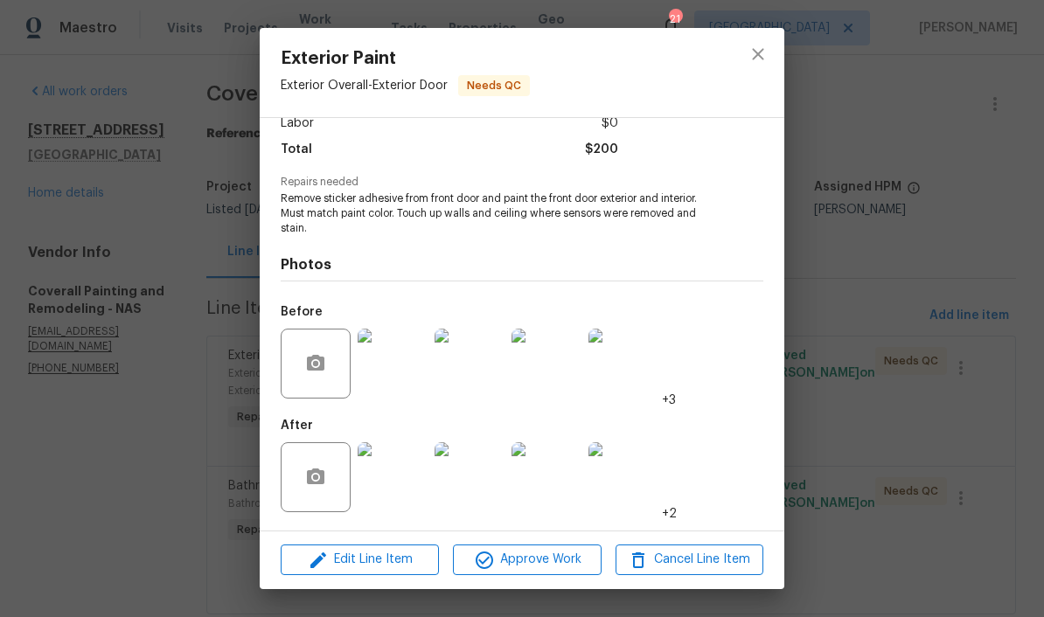
scroll to position [132, 0]
click at [404, 478] on img at bounding box center [393, 477] width 70 height 70
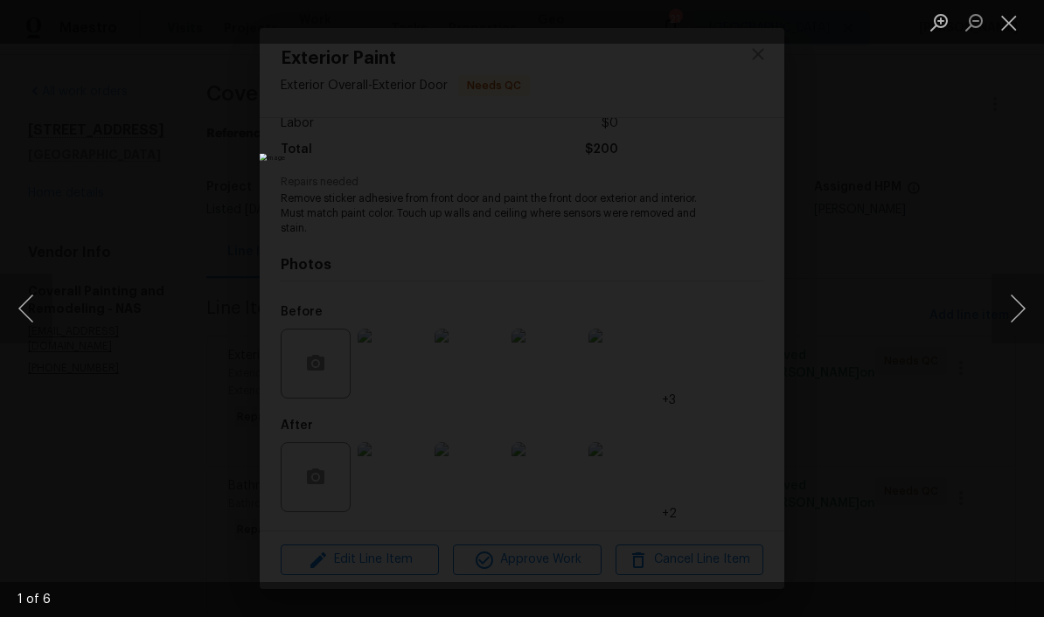
click at [728, 310] on button "Next image" at bounding box center [1018, 309] width 52 height 70
click at [728, 304] on button "Next image" at bounding box center [1018, 309] width 52 height 70
click at [728, 309] on button "Next image" at bounding box center [1018, 309] width 52 height 70
click at [728, 310] on button "Next image" at bounding box center [1018, 309] width 52 height 70
click at [728, 308] on button "Next image" at bounding box center [1018, 309] width 52 height 70
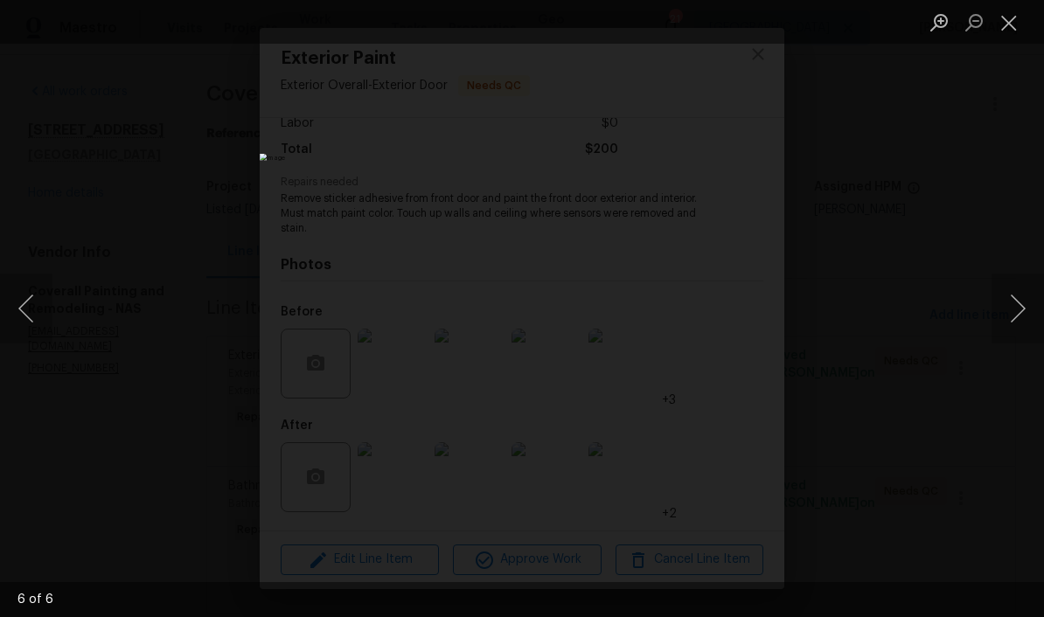
click at [728, 317] on button "Next image" at bounding box center [1018, 309] width 52 height 70
click at [728, 319] on button "Next image" at bounding box center [1018, 309] width 52 height 70
click at [728, 326] on button "Next image" at bounding box center [1018, 309] width 52 height 70
click at [728, 26] on button "Close lightbox" at bounding box center [1009, 22] width 35 height 31
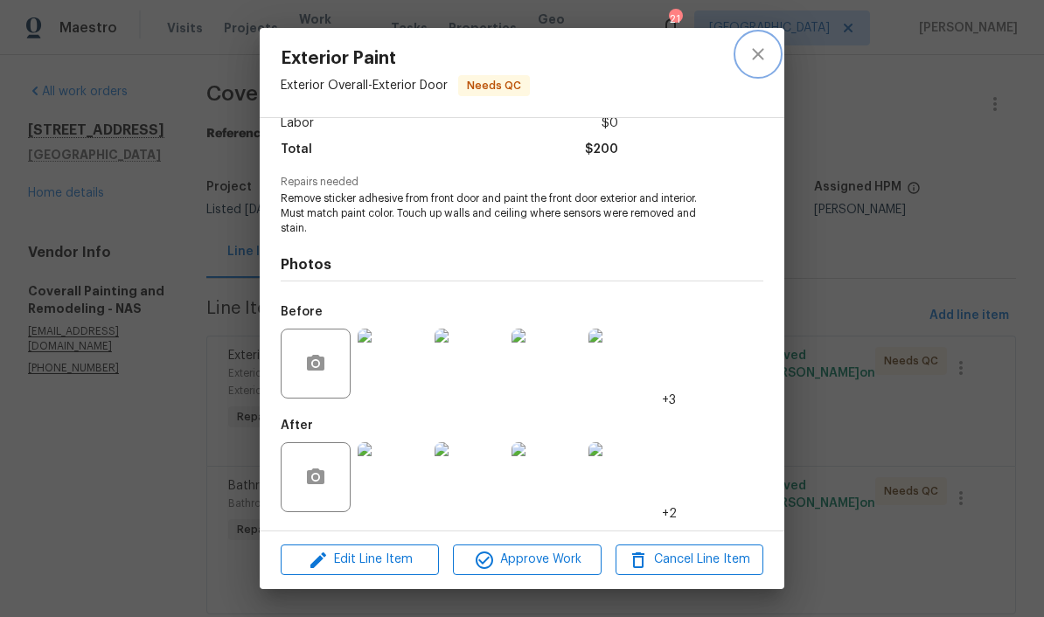
click at [728, 58] on icon "close" at bounding box center [757, 53] width 11 height 11
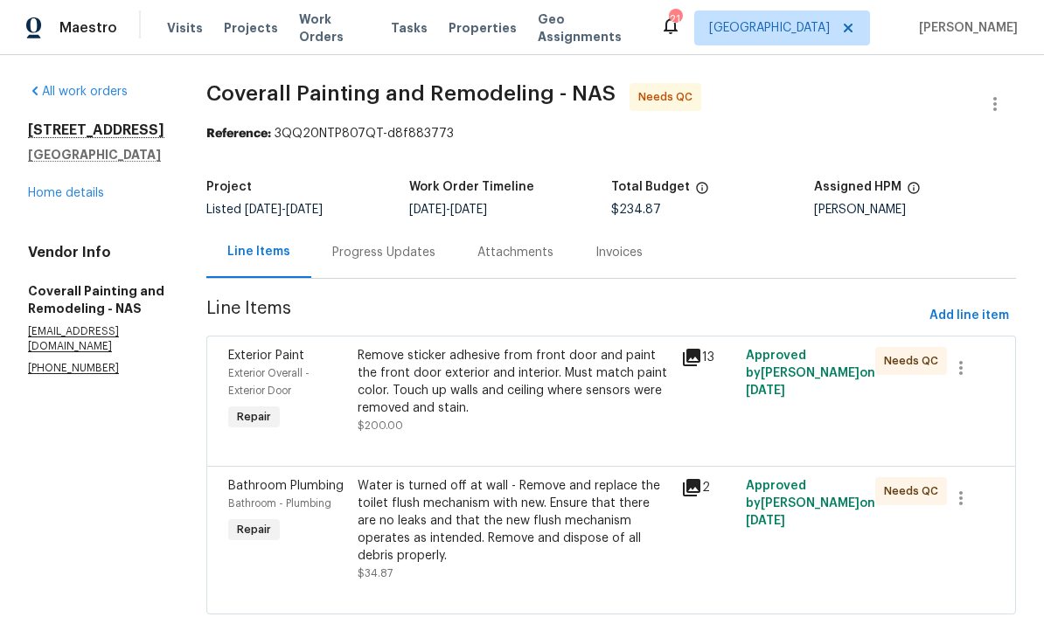
scroll to position [49, 0]
click at [653, 477] on div "Water is turned off at wall - Remove and replace the toilet flush mechanism wit…" at bounding box center [514, 520] width 313 height 87
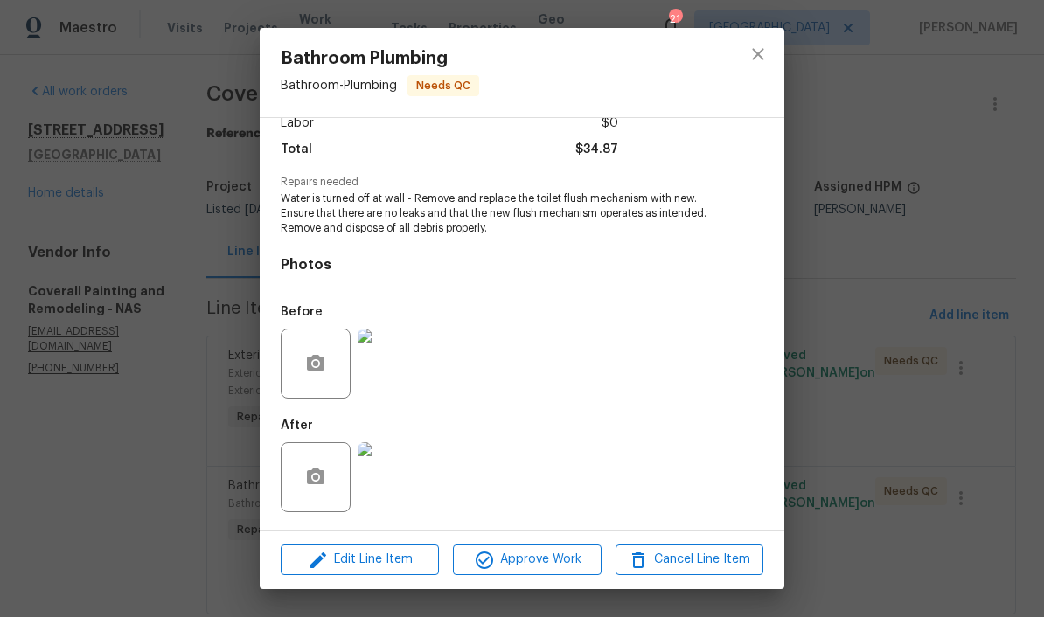
scroll to position [132, 0]
click at [550, 559] on span "Approve Work" at bounding box center [526, 560] width 137 height 22
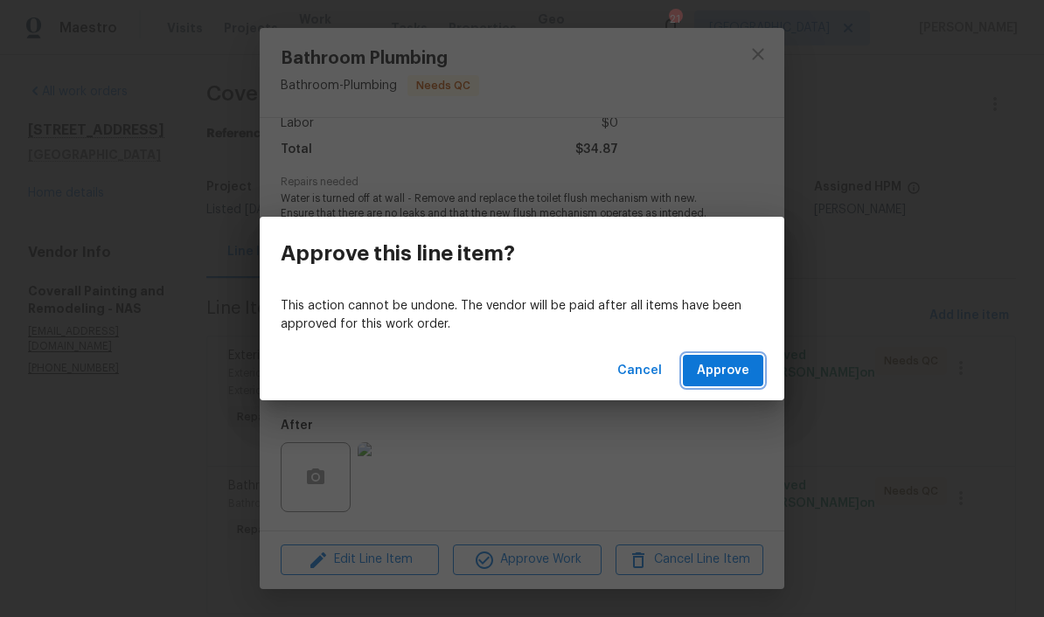
click at [728, 368] on span "Approve" at bounding box center [723, 371] width 52 height 22
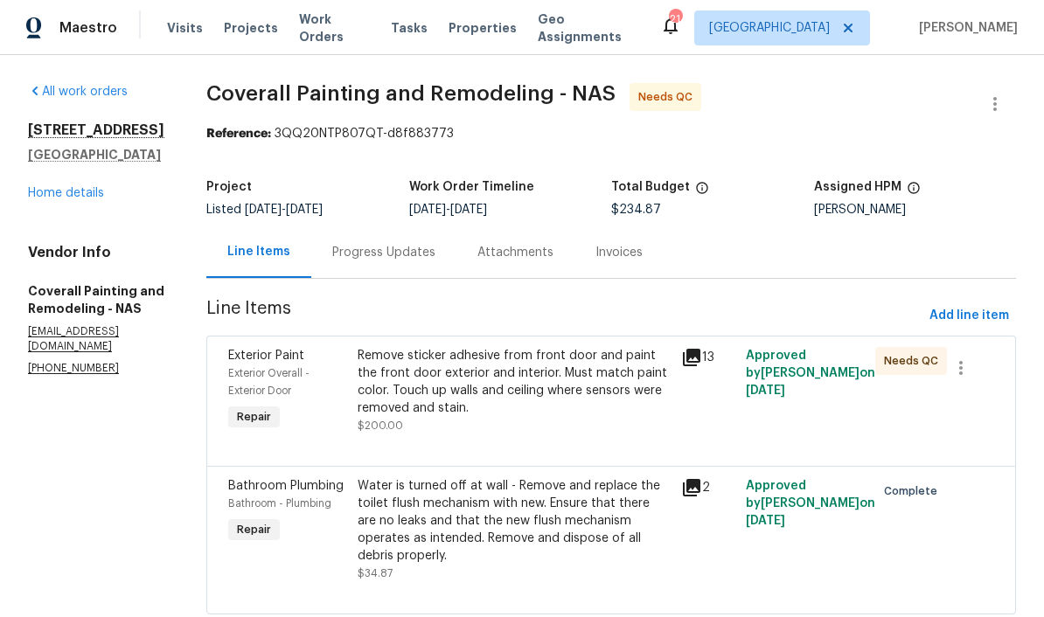
scroll to position [0, 0]
click at [342, 28] on span "Work Orders" at bounding box center [334, 27] width 71 height 35
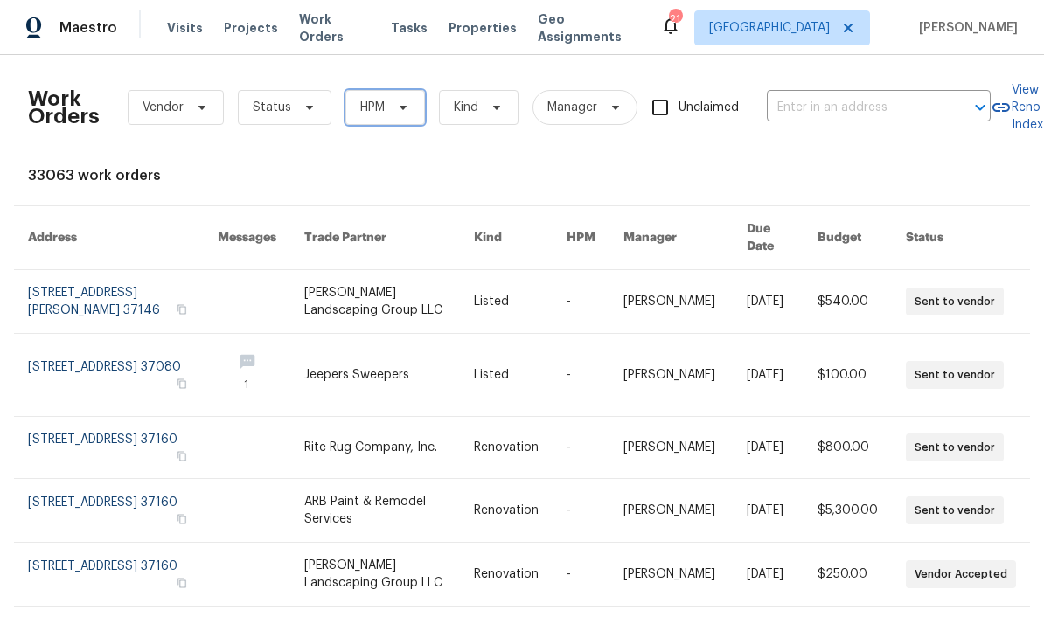
click at [402, 112] on icon at bounding box center [403, 108] width 14 height 14
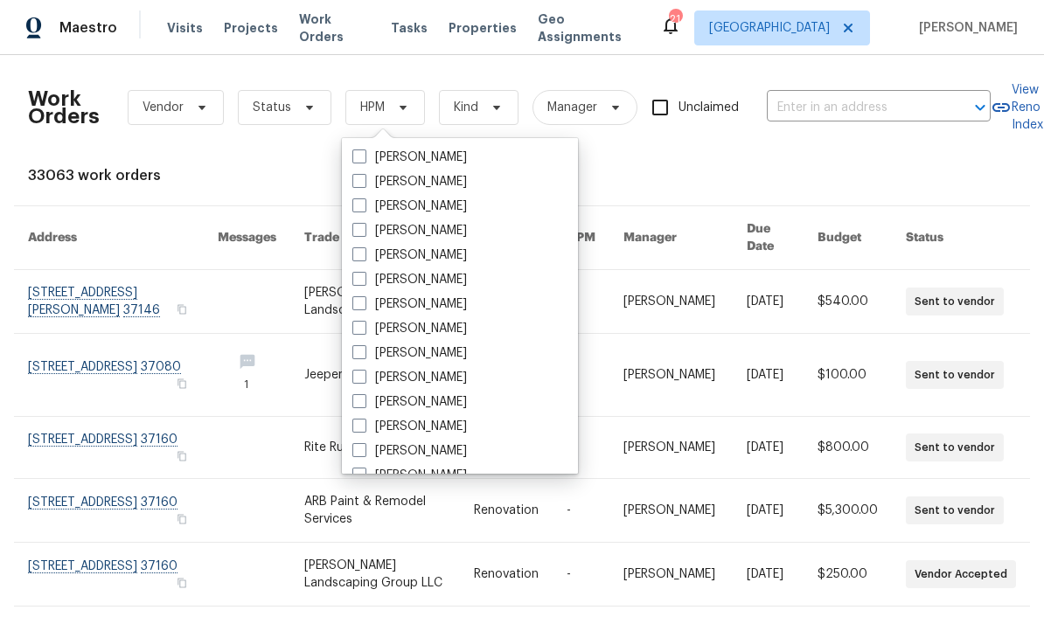
click at [448, 350] on label "[PERSON_NAME]" at bounding box center [409, 353] width 115 height 17
click at [364, 350] on input "[PERSON_NAME]" at bounding box center [357, 350] width 11 height 11
checkbox input "true"
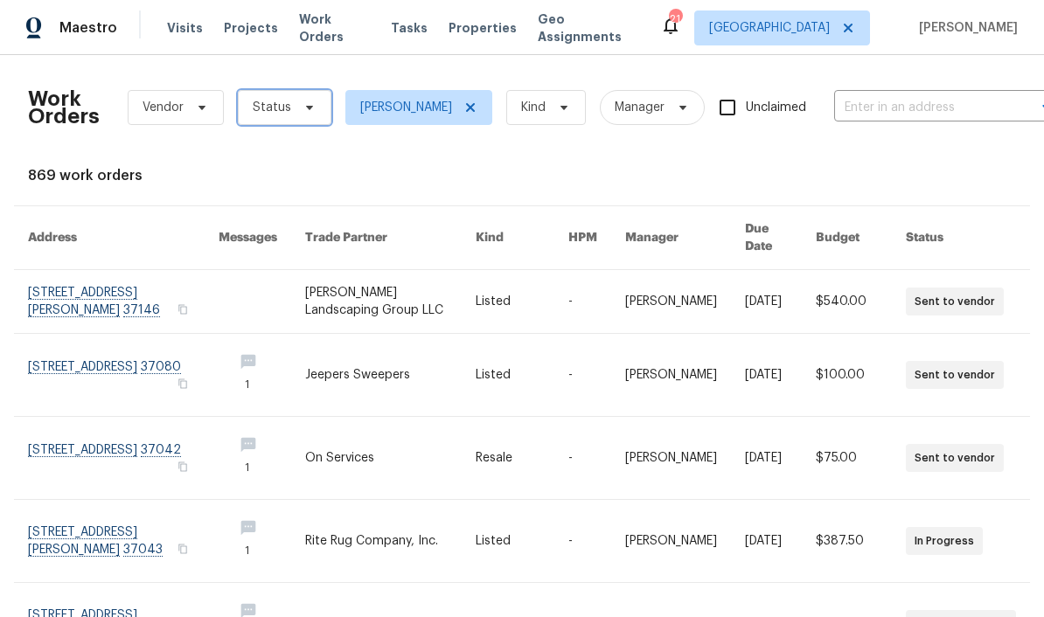
click at [297, 108] on span at bounding box center [306, 108] width 19 height 14
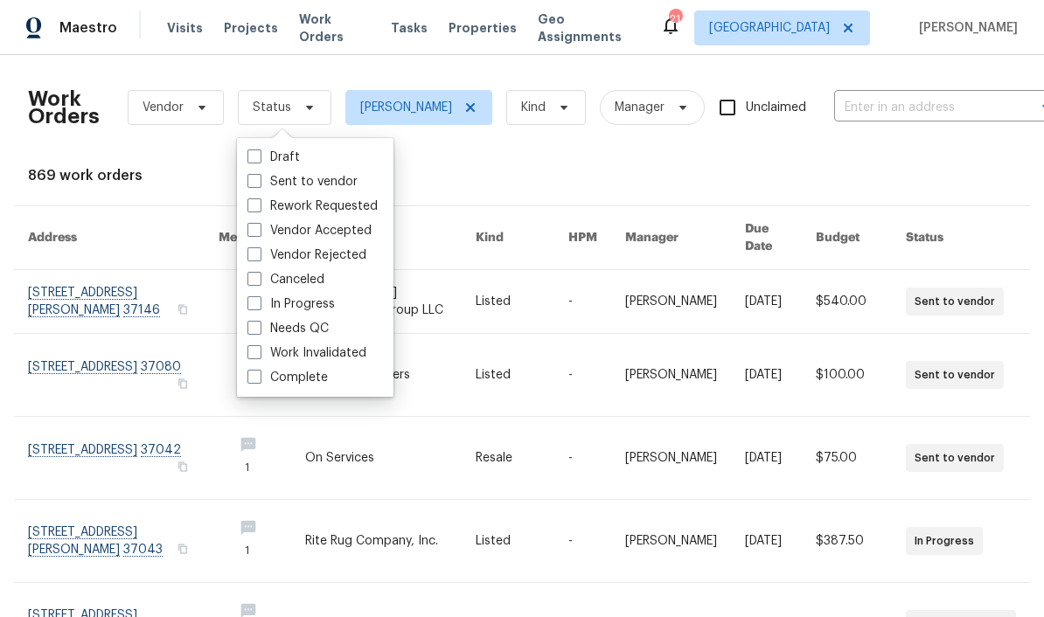
click at [324, 329] on label "Needs QC" at bounding box center [287, 328] width 81 height 17
click at [259, 329] on input "Needs QC" at bounding box center [252, 325] width 11 height 11
checkbox input "true"
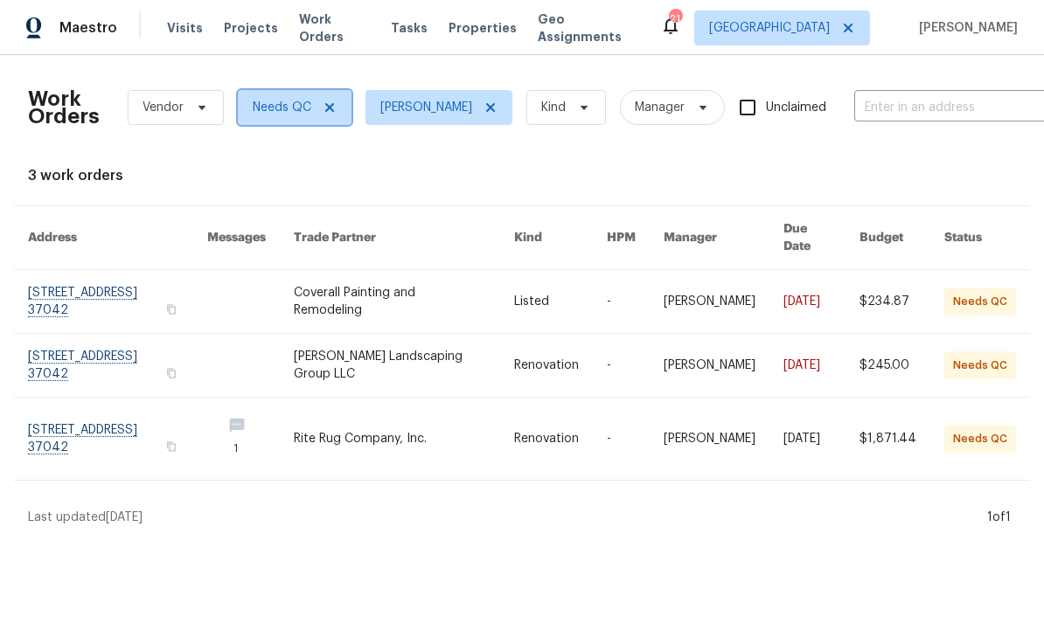
click at [334, 104] on icon at bounding box center [330, 108] width 14 height 14
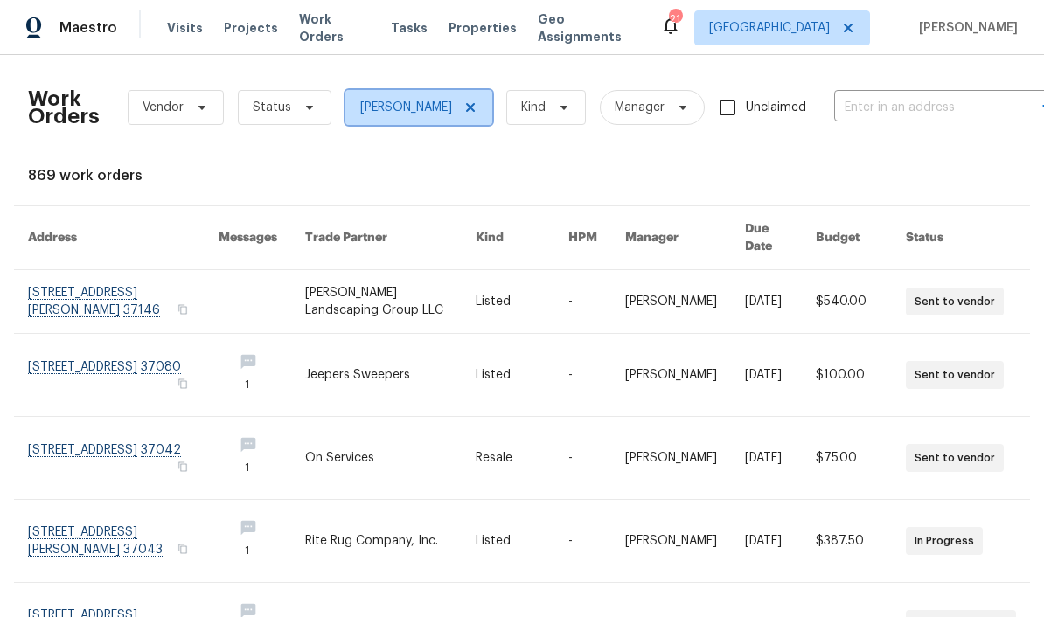
click at [463, 113] on icon at bounding box center [470, 108] width 14 height 14
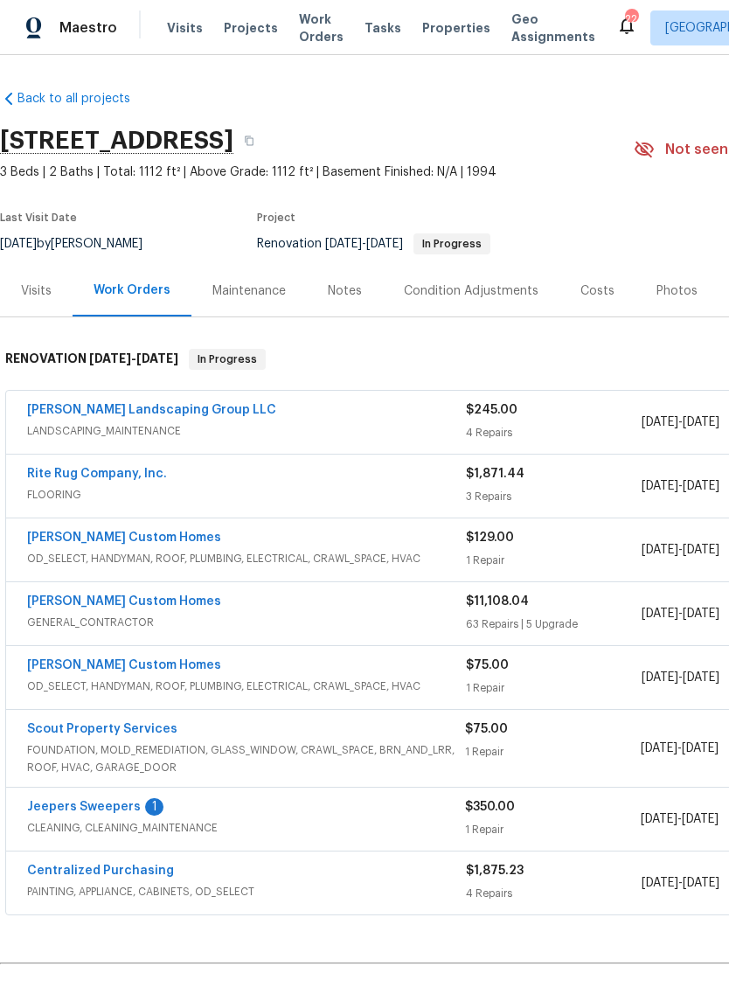
click at [118, 810] on link "Jeepers Sweepers" at bounding box center [84, 807] width 114 height 12
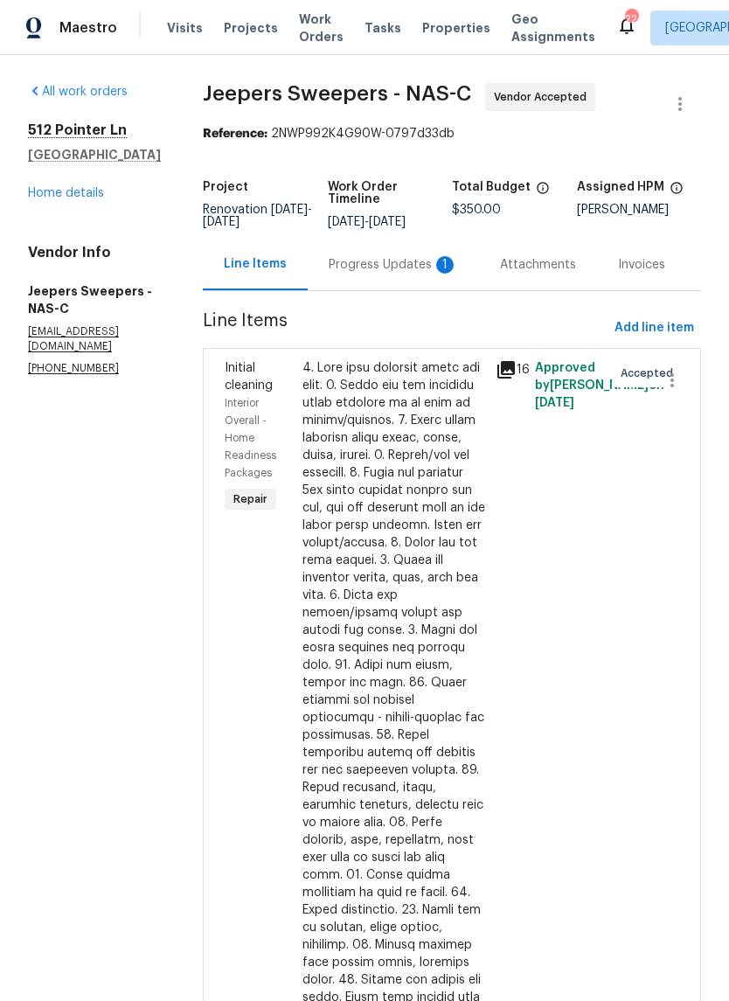
click at [393, 274] on div "Progress Updates 1" at bounding box center [393, 264] width 129 height 17
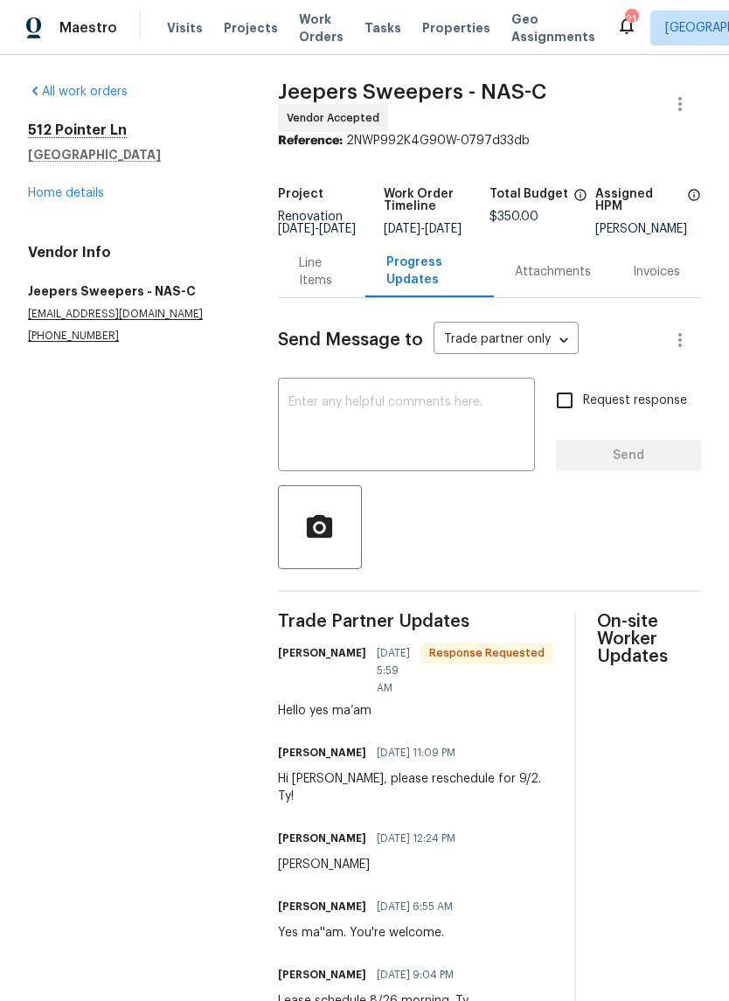
click at [87, 193] on link "Home details" at bounding box center [66, 193] width 76 height 12
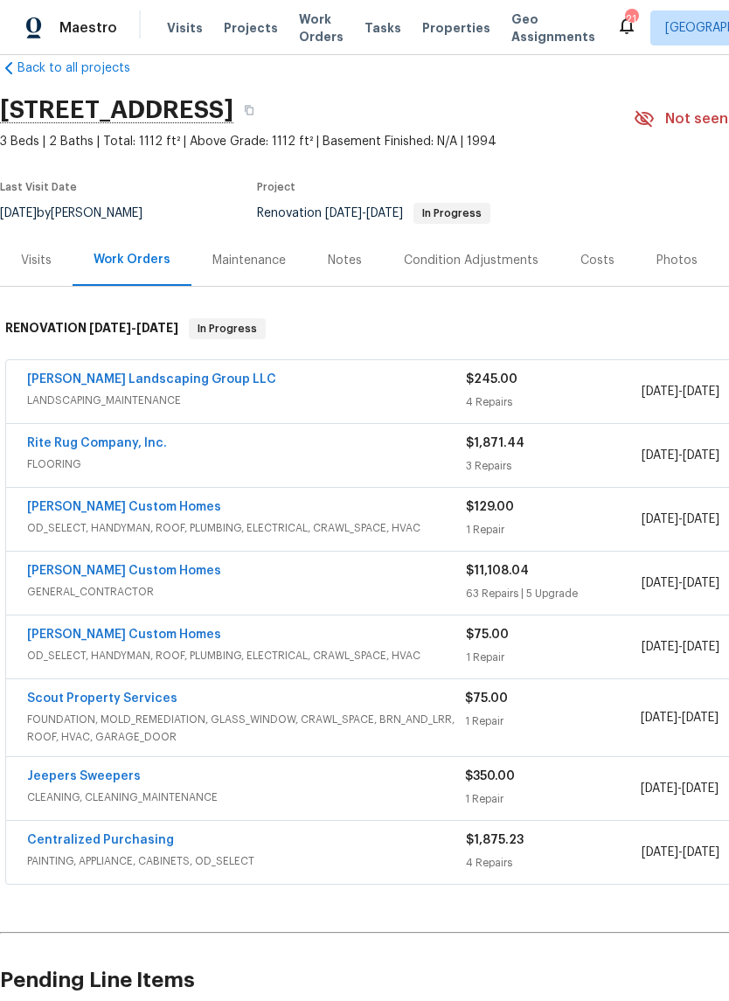
scroll to position [31, 0]
click at [157, 380] on link "[PERSON_NAME] Landscaping Group LLC" at bounding box center [151, 379] width 249 height 12
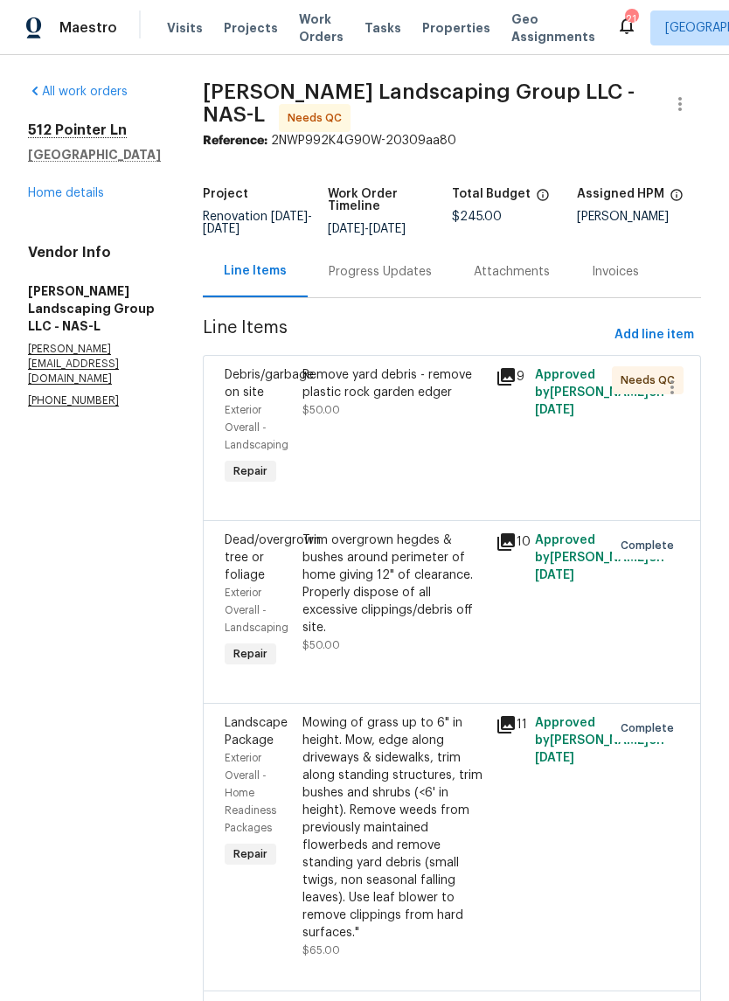
click at [467, 396] on div "Remove yard debris - remove plastic rock garden edger" at bounding box center [395, 383] width 184 height 35
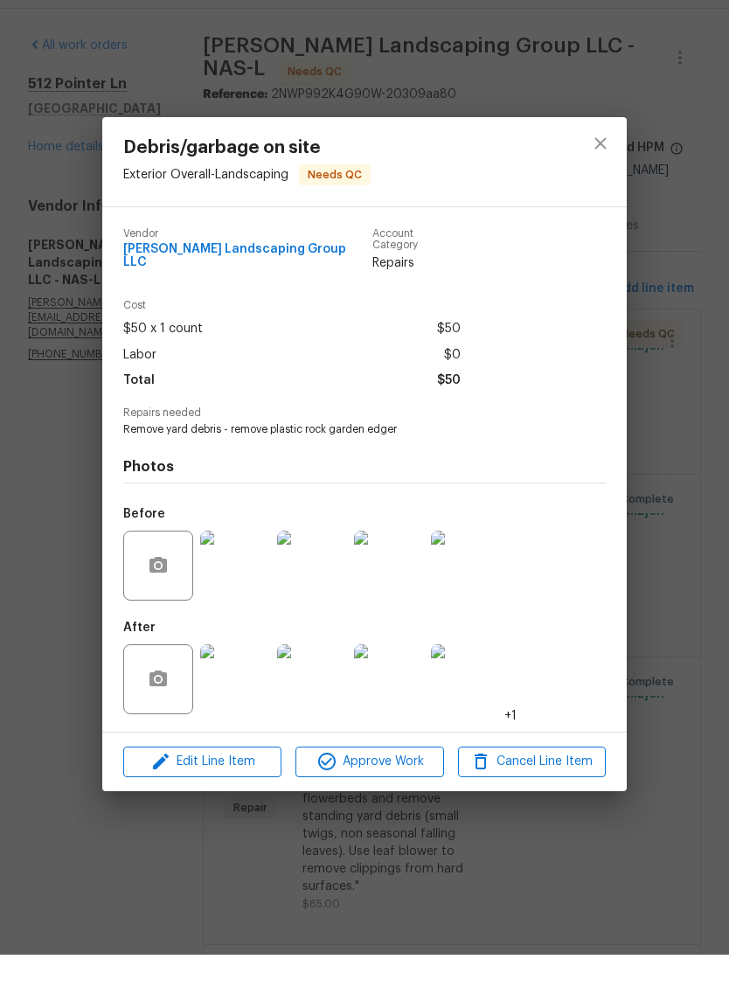
scroll to position [43, 0]
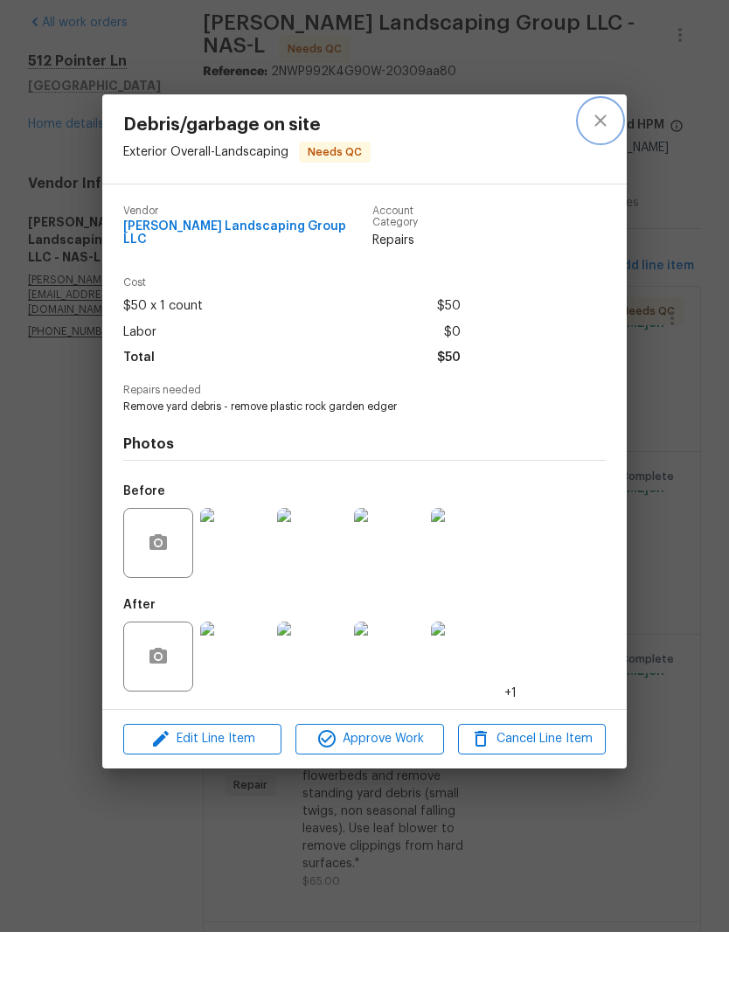
click at [602, 179] on icon "close" at bounding box center [600, 189] width 21 height 21
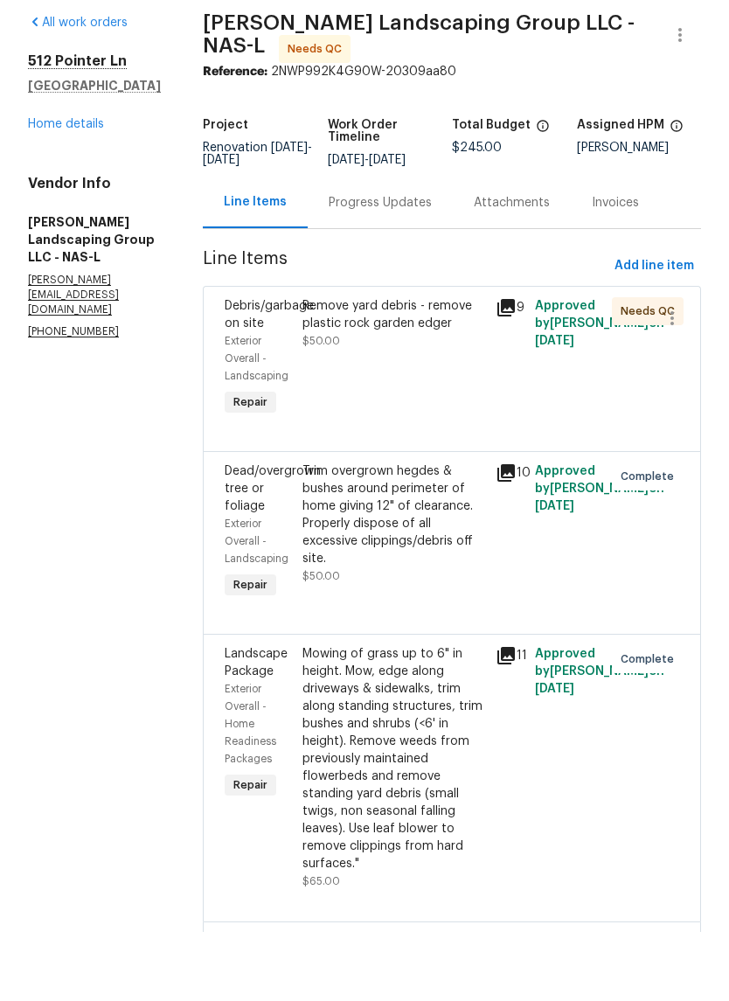
click at [85, 187] on link "Home details" at bounding box center [66, 193] width 76 height 12
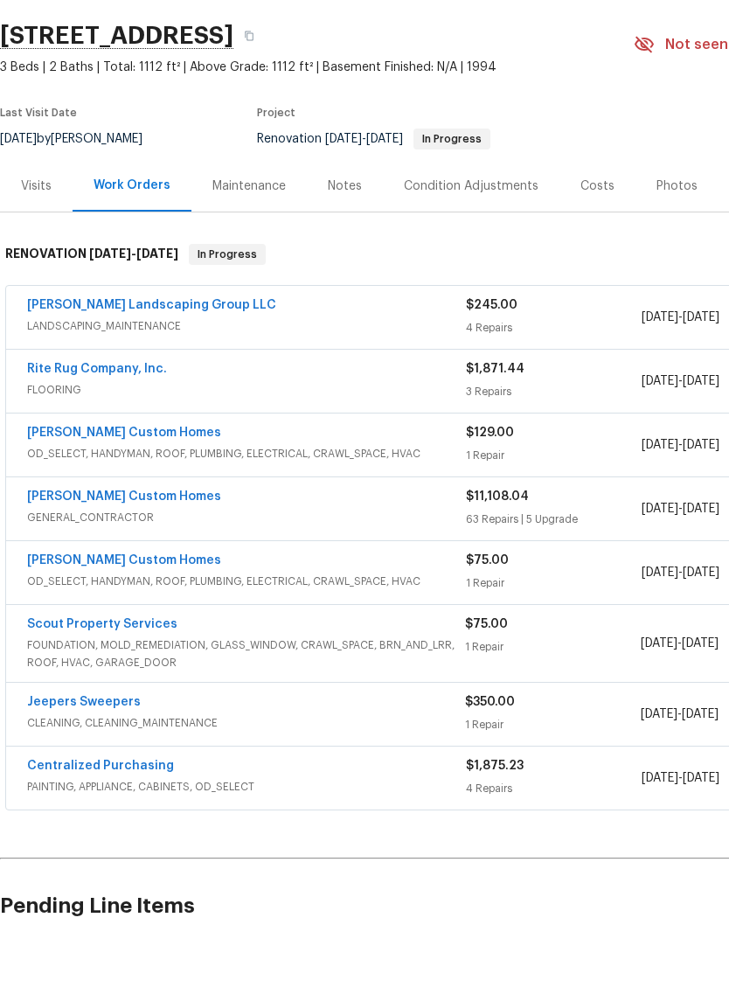
scroll to position [36, 0]
click at [131, 687] on link "Scout Property Services" at bounding box center [102, 693] width 150 height 12
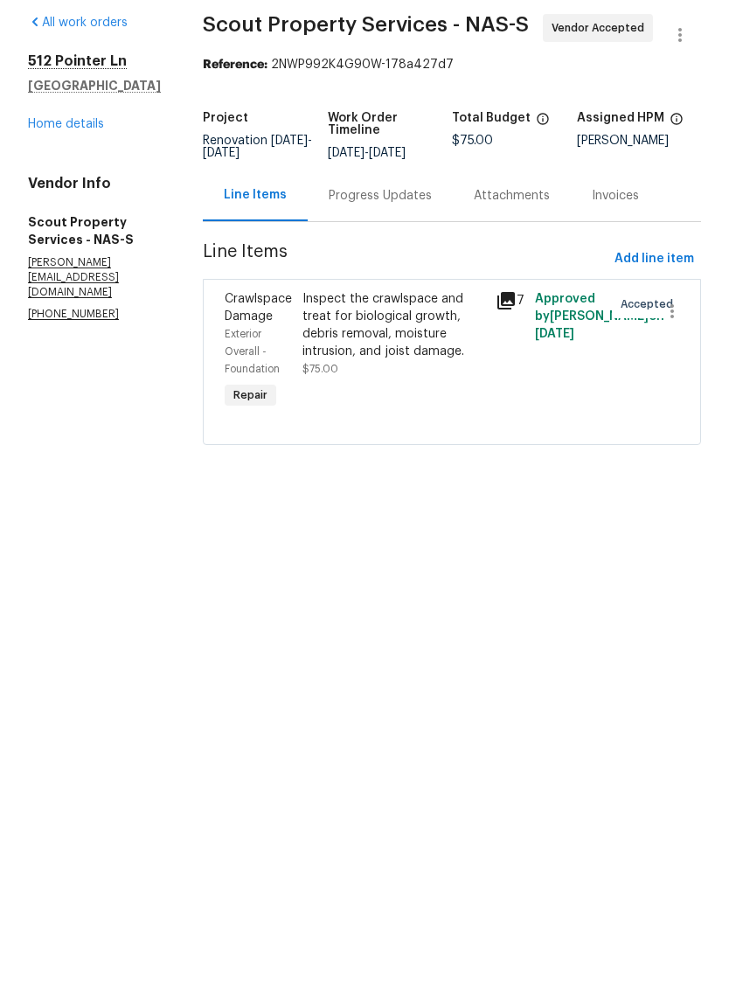
click at [386, 256] on div "Progress Updates" at bounding box center [380, 264] width 103 height 17
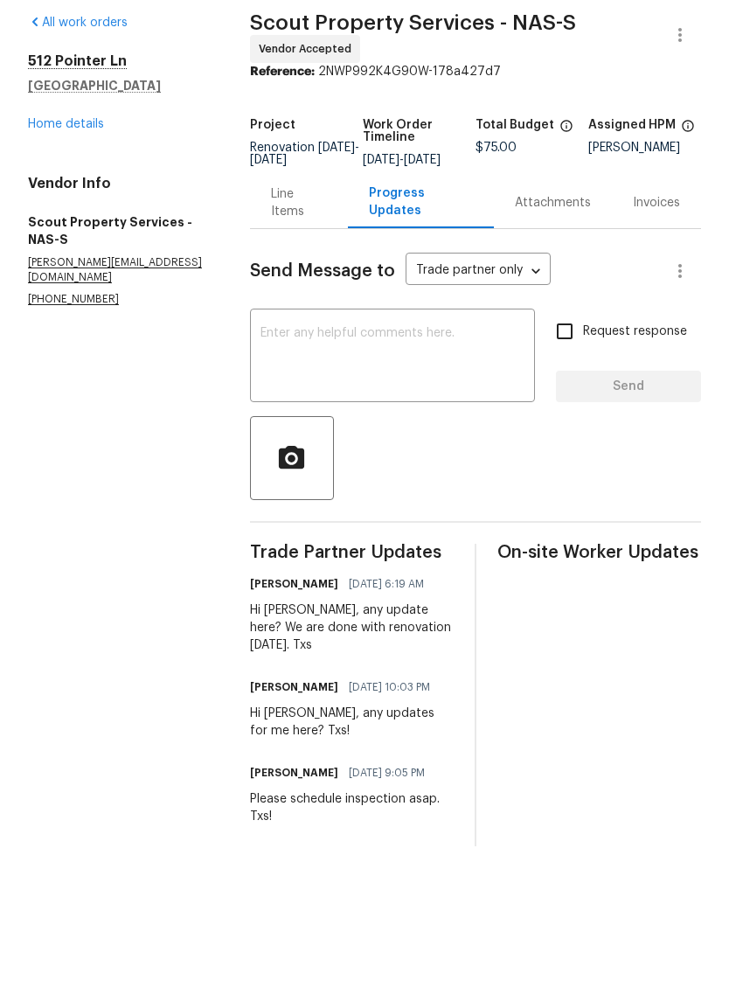
click at [401, 396] on textarea at bounding box center [393, 426] width 264 height 61
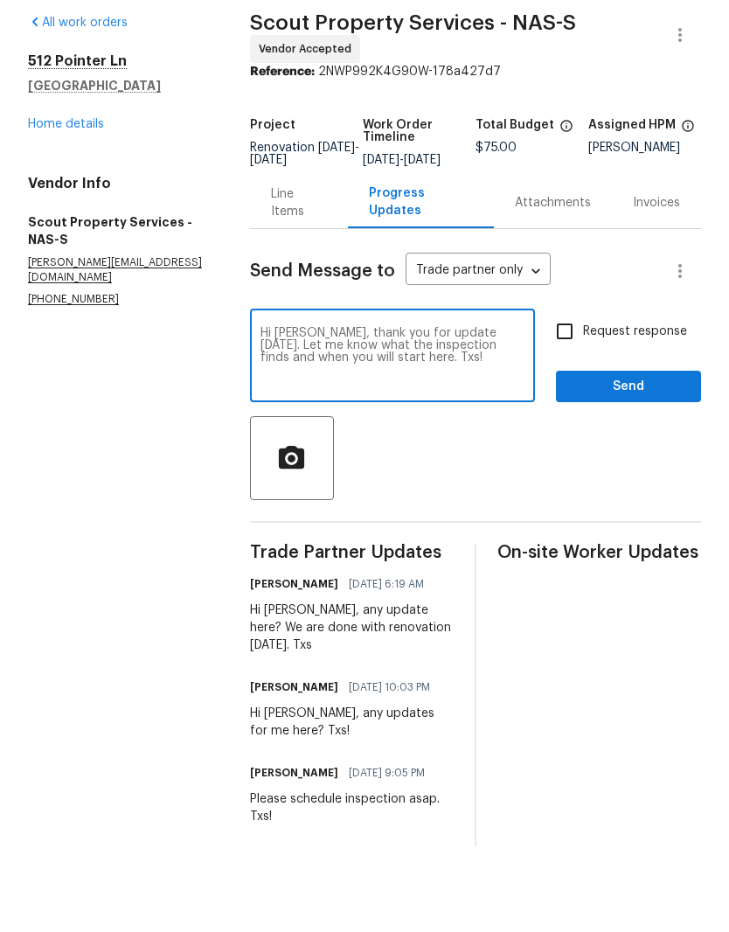
click at [386, 396] on textarea "Hi Trevor, thank you for update today. Let me know what the inspection finds an…" at bounding box center [393, 426] width 264 height 61
type textarea "Hi Trevor, txs for update today. Let me know what the inspection finds and when…"
click at [627, 445] on span "Send" at bounding box center [628, 456] width 117 height 22
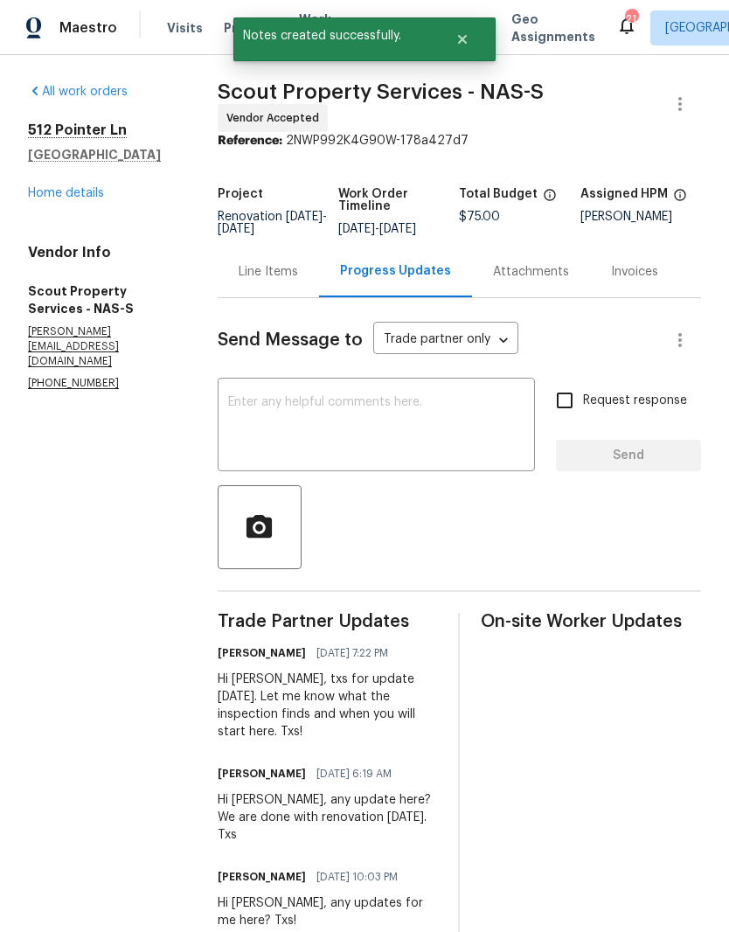
click at [92, 193] on link "Home details" at bounding box center [66, 193] width 76 height 12
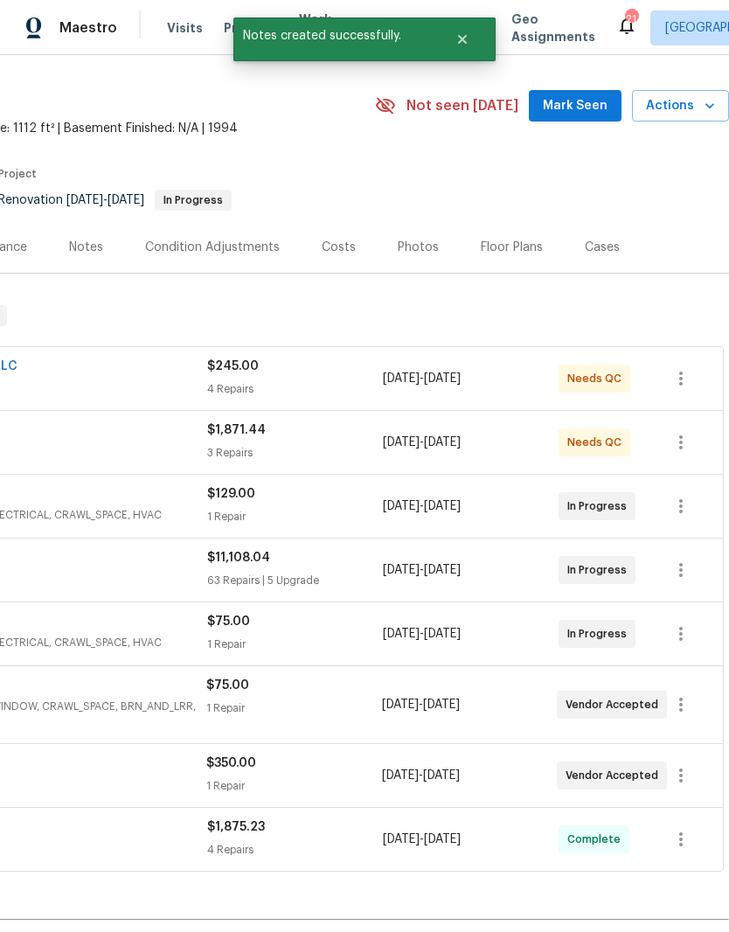
scroll to position [50, 259]
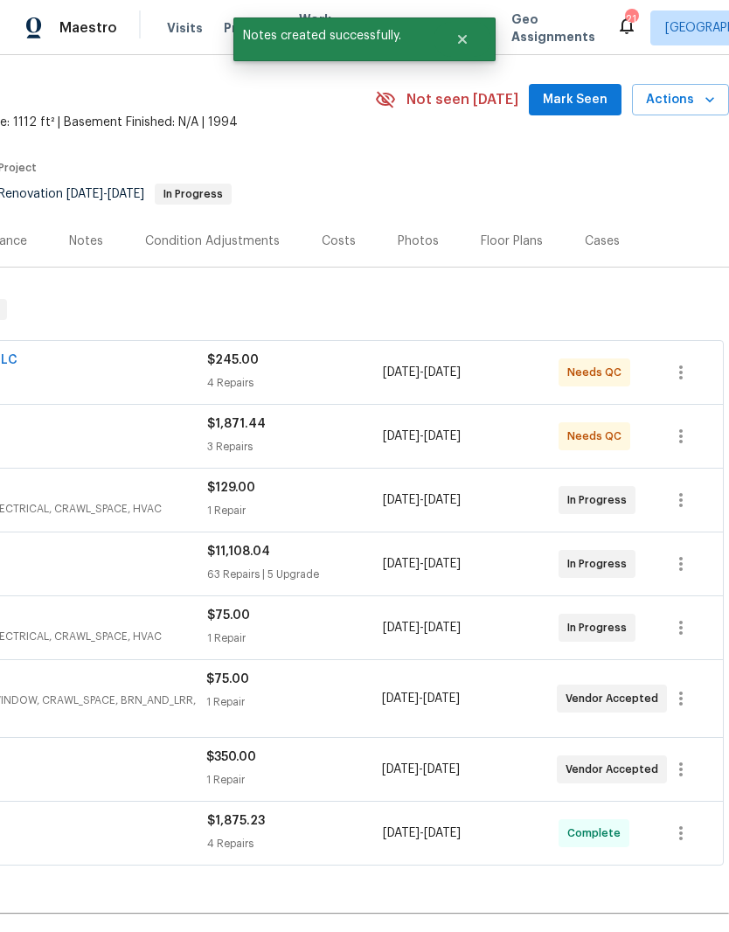
click at [588, 97] on span "Mark Seen" at bounding box center [575, 100] width 65 height 22
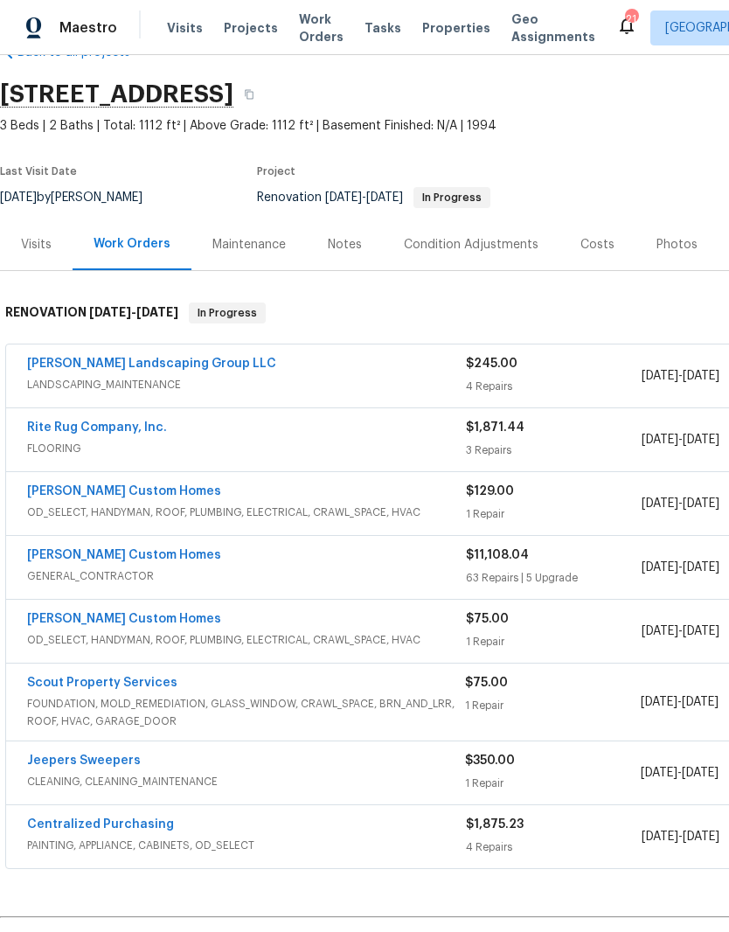
scroll to position [46, 0]
click at [350, 248] on div "Notes" at bounding box center [345, 244] width 34 height 17
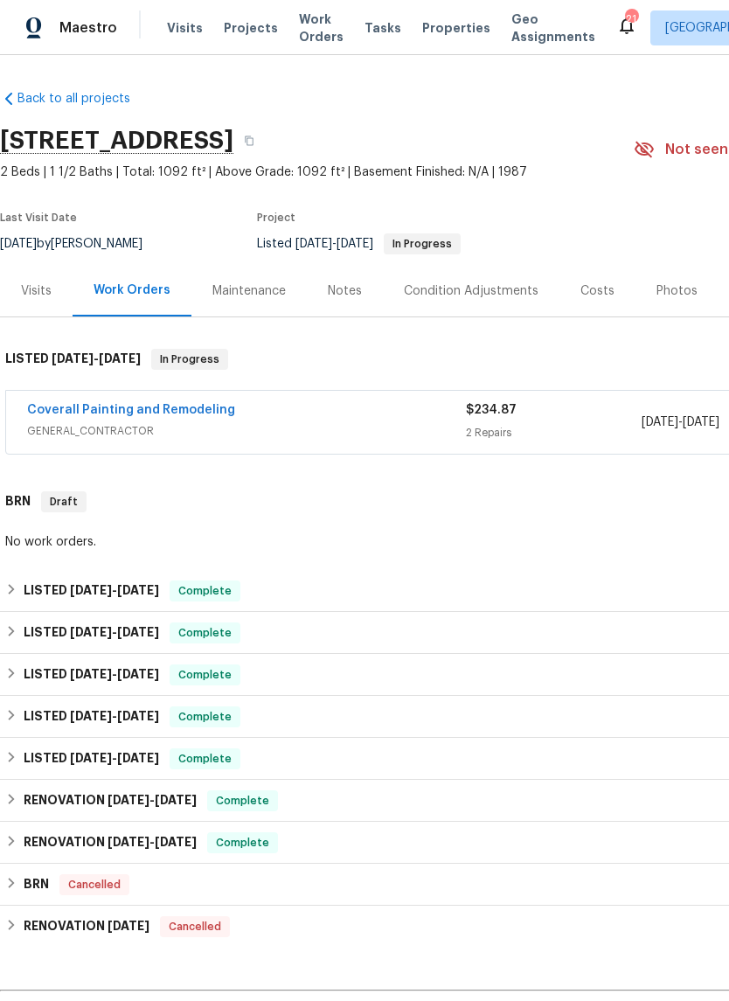
click at [197, 415] on link "Coverall Painting and Remodeling" at bounding box center [131, 410] width 208 height 12
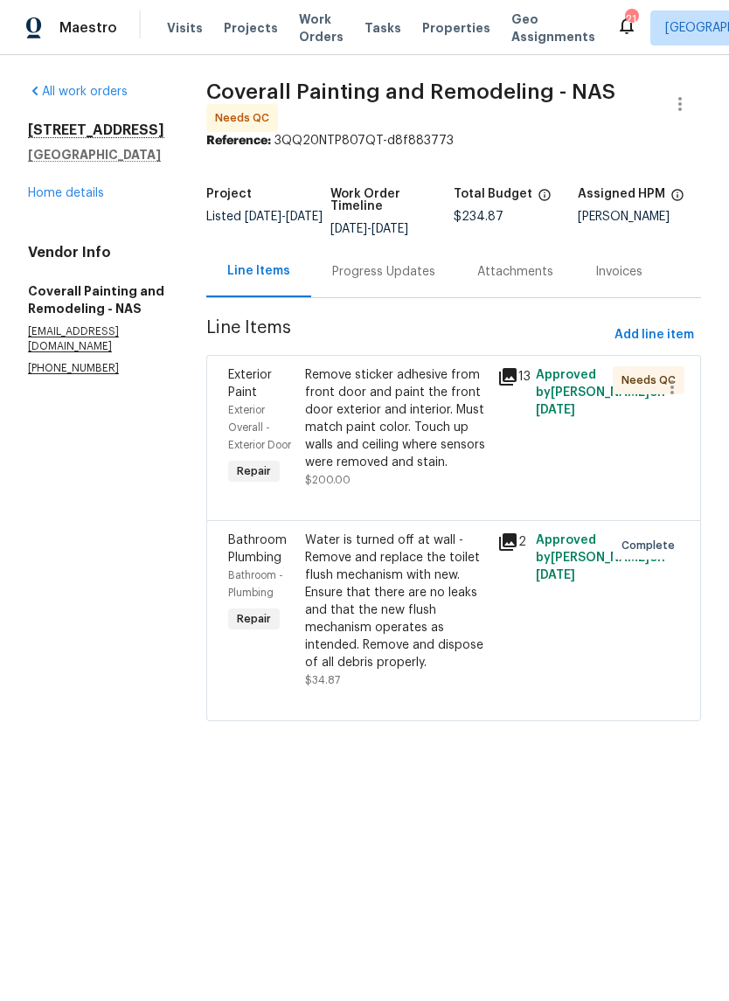
click at [479, 401] on div "Remove sticker adhesive from front door and paint the front door exterior and i…" at bounding box center [396, 418] width 182 height 105
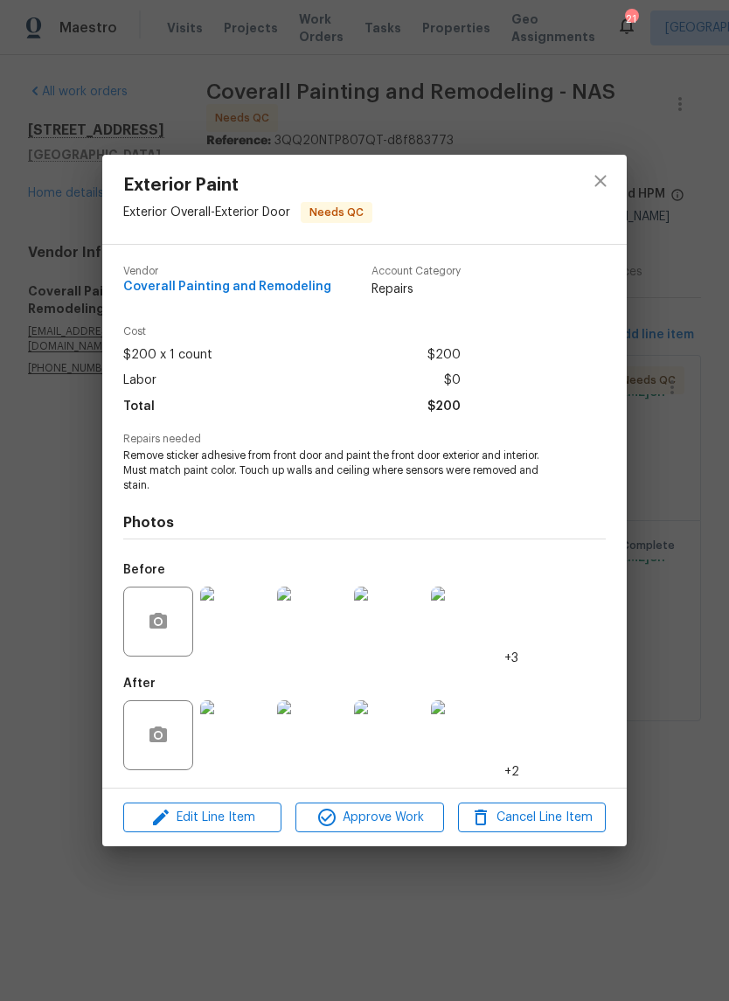
click at [400, 623] on img at bounding box center [389, 622] width 70 height 70
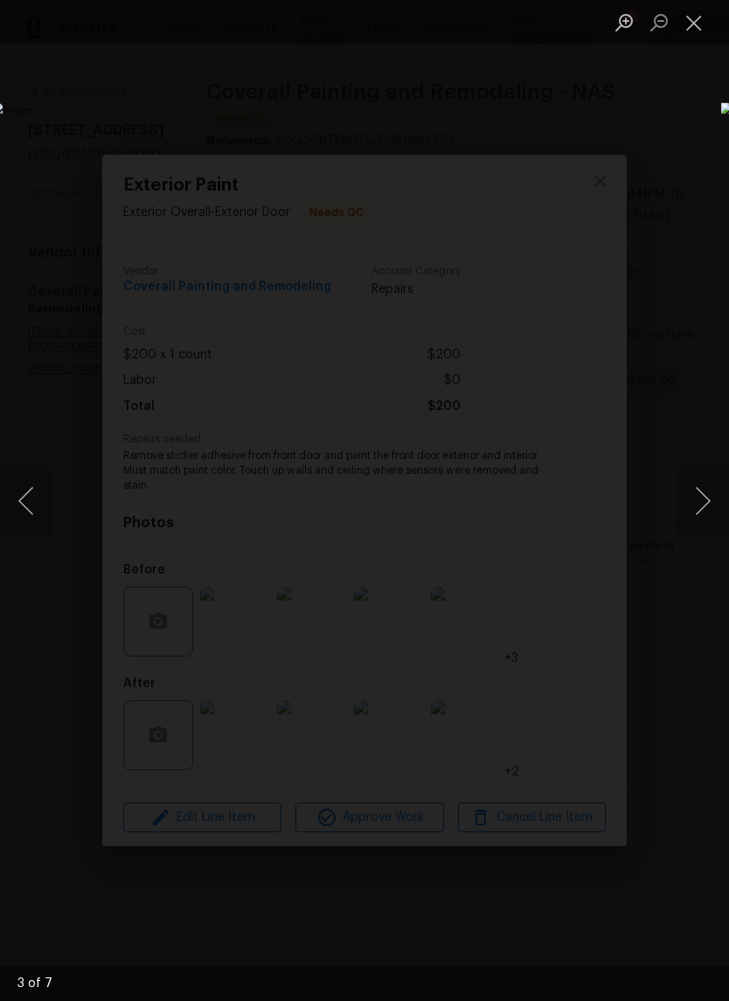
click at [708, 498] on button "Next image" at bounding box center [703, 501] width 52 height 70
click at [701, 500] on button "Next image" at bounding box center [703, 501] width 52 height 70
click at [693, 26] on button "Close lightbox" at bounding box center [694, 22] width 35 height 31
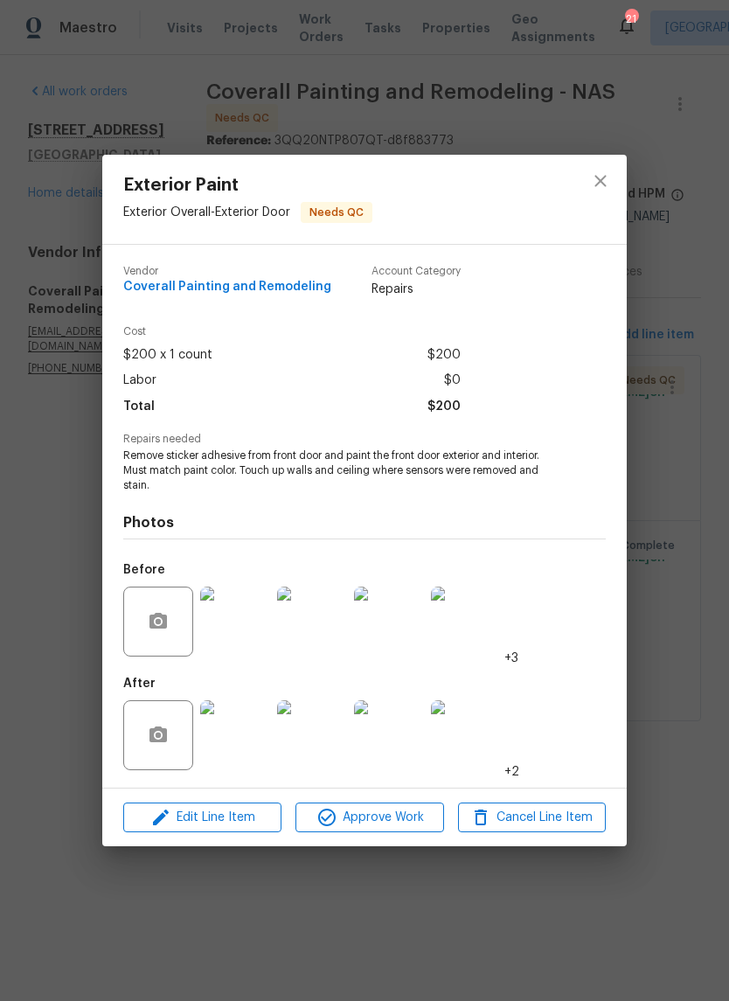
click at [250, 628] on img at bounding box center [235, 622] width 70 height 70
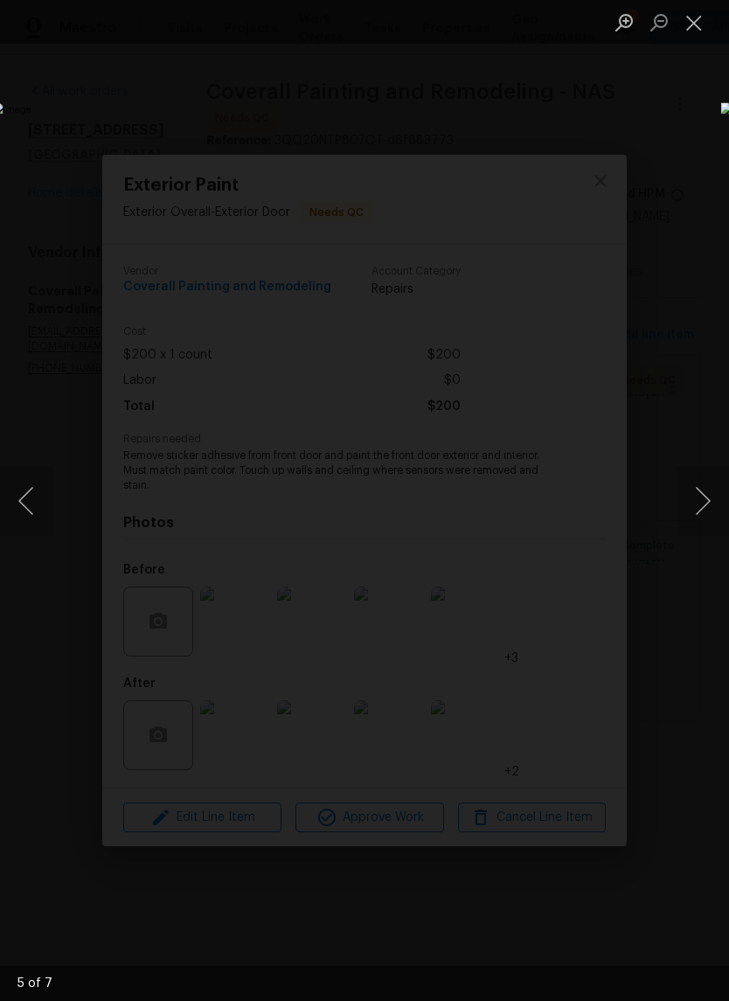
click at [706, 498] on button "Next image" at bounding box center [703, 501] width 52 height 70
click at [706, 29] on button "Close lightbox" at bounding box center [694, 22] width 35 height 31
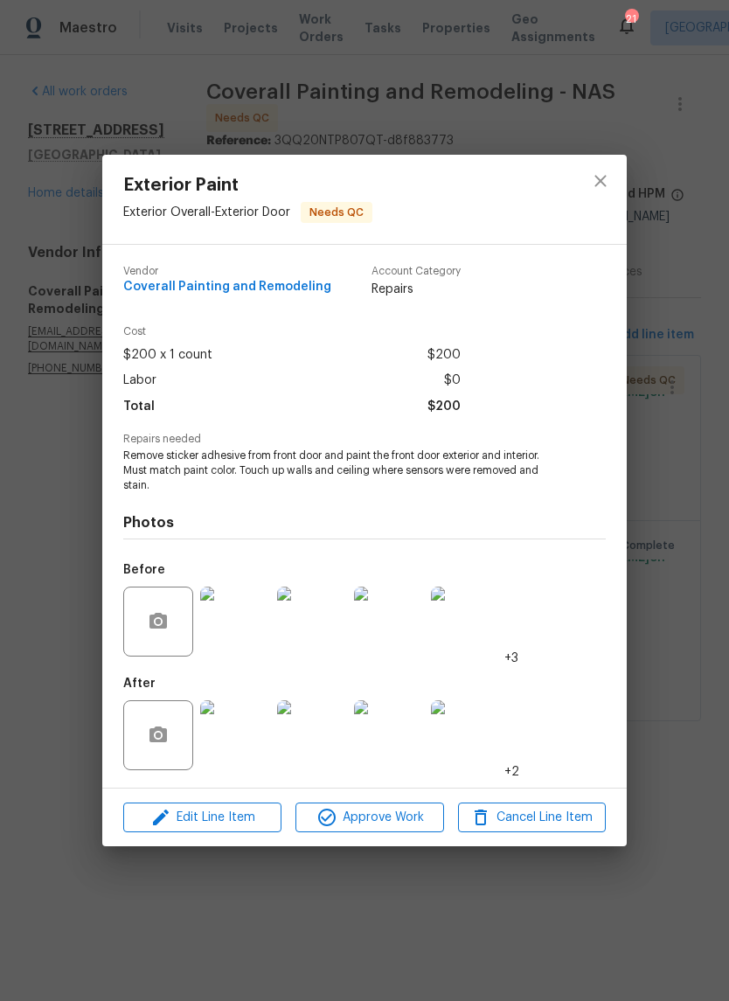
click at [251, 748] on img at bounding box center [235, 735] width 70 height 70
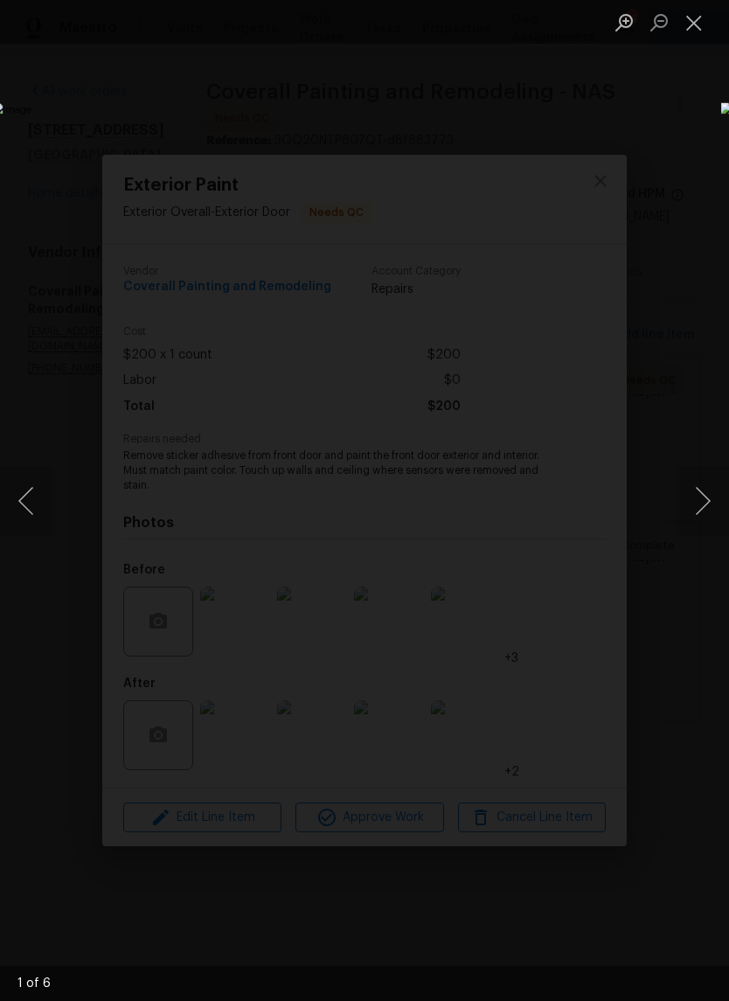
click at [718, 494] on button "Next image" at bounding box center [703, 501] width 52 height 70
click at [709, 500] on button "Next image" at bounding box center [703, 501] width 52 height 70
click at [704, 501] on button "Next image" at bounding box center [703, 501] width 52 height 70
click at [706, 506] on button "Next image" at bounding box center [703, 501] width 52 height 70
click at [705, 506] on button "Next image" at bounding box center [703, 501] width 52 height 70
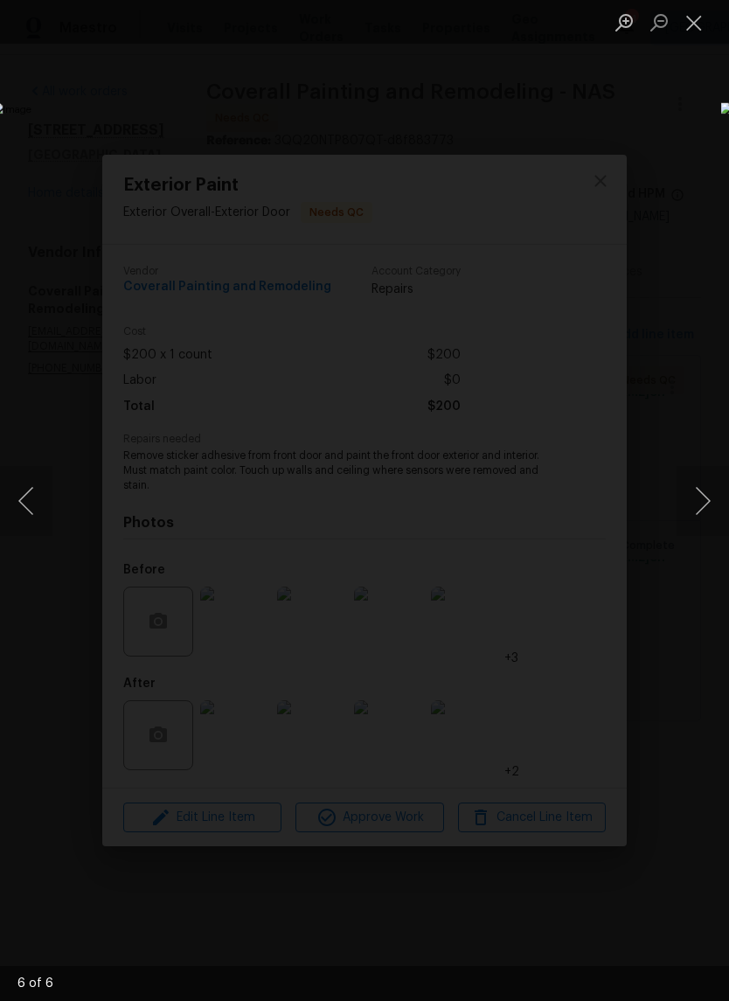
click at [696, 27] on button "Close lightbox" at bounding box center [694, 22] width 35 height 31
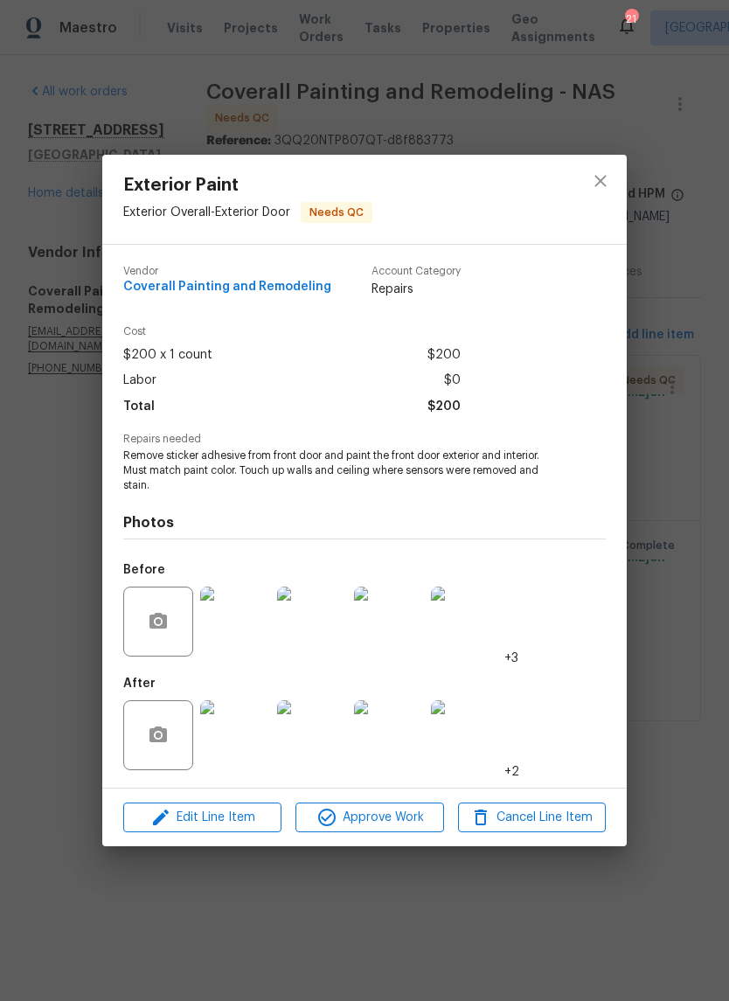
click at [478, 633] on img at bounding box center [466, 622] width 70 height 70
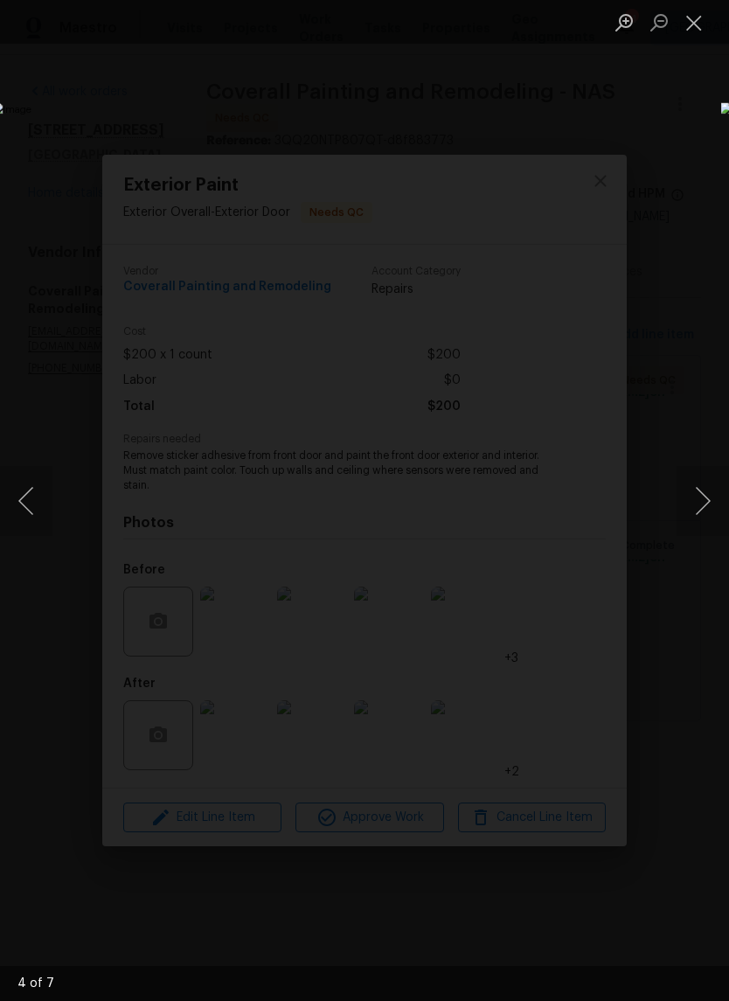
click at [701, 498] on button "Next image" at bounding box center [703, 501] width 52 height 70
click at [704, 504] on button "Next image" at bounding box center [703, 501] width 52 height 70
click at [700, 500] on button "Next image" at bounding box center [703, 501] width 52 height 70
click at [695, 32] on button "Close lightbox" at bounding box center [694, 22] width 35 height 31
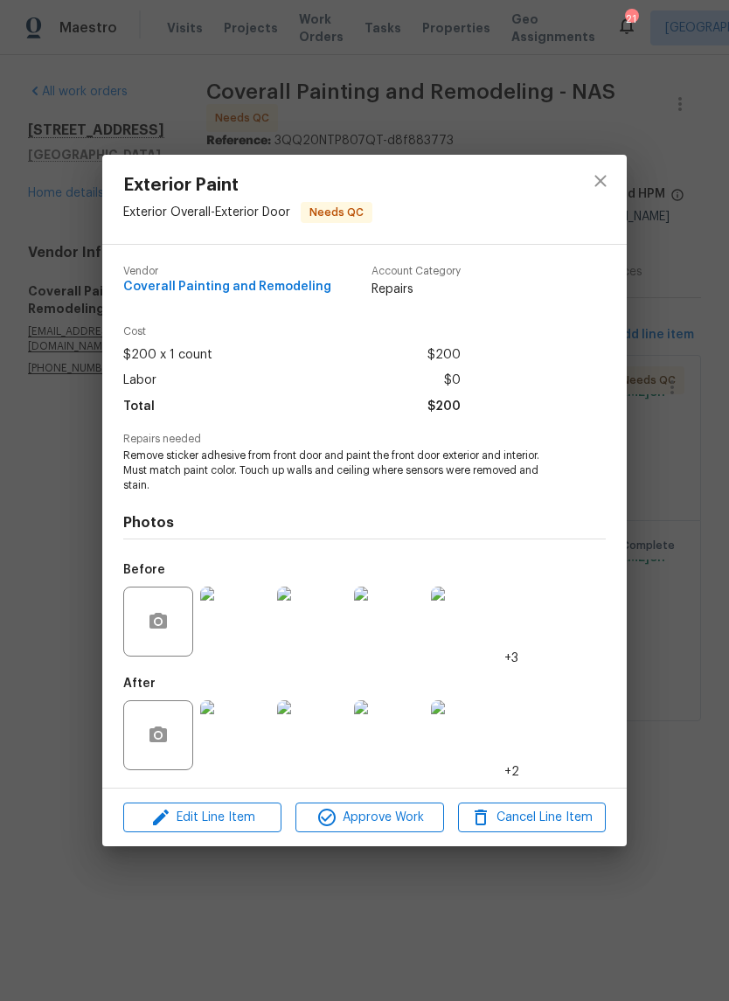
click at [401, 743] on img at bounding box center [389, 735] width 70 height 70
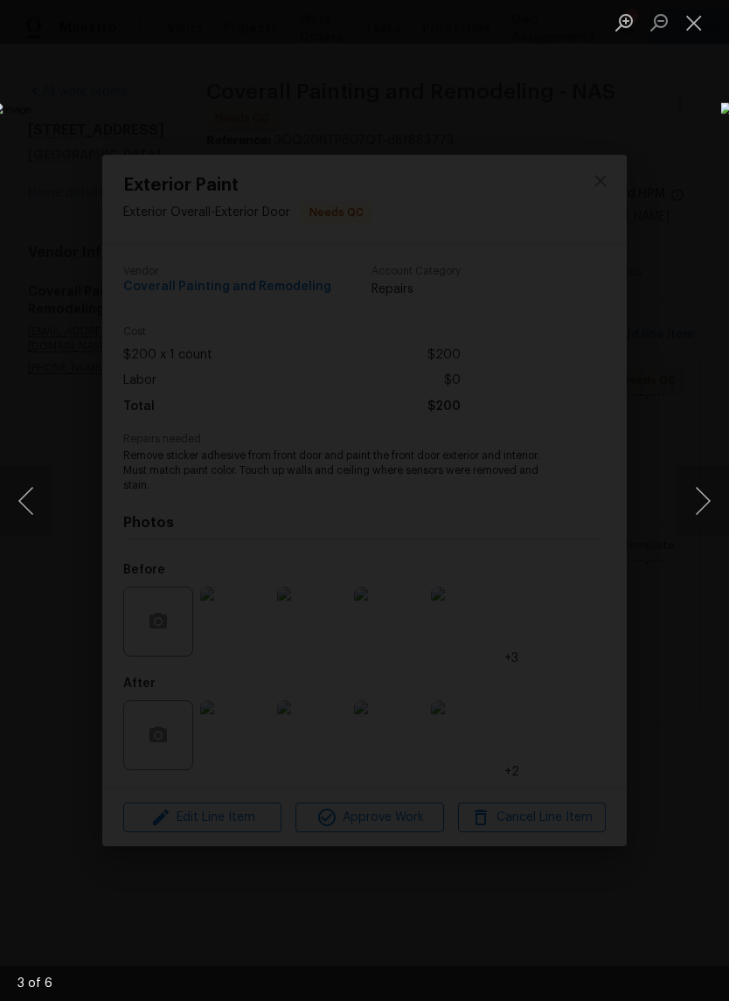
click at [706, 505] on button "Next image" at bounding box center [703, 501] width 52 height 70
click at [710, 500] on button "Next image" at bounding box center [703, 501] width 52 height 70
click at [707, 510] on button "Next image" at bounding box center [703, 501] width 52 height 70
click at [703, 502] on button "Next image" at bounding box center [703, 501] width 52 height 70
click at [703, 511] on button "Next image" at bounding box center [703, 501] width 52 height 70
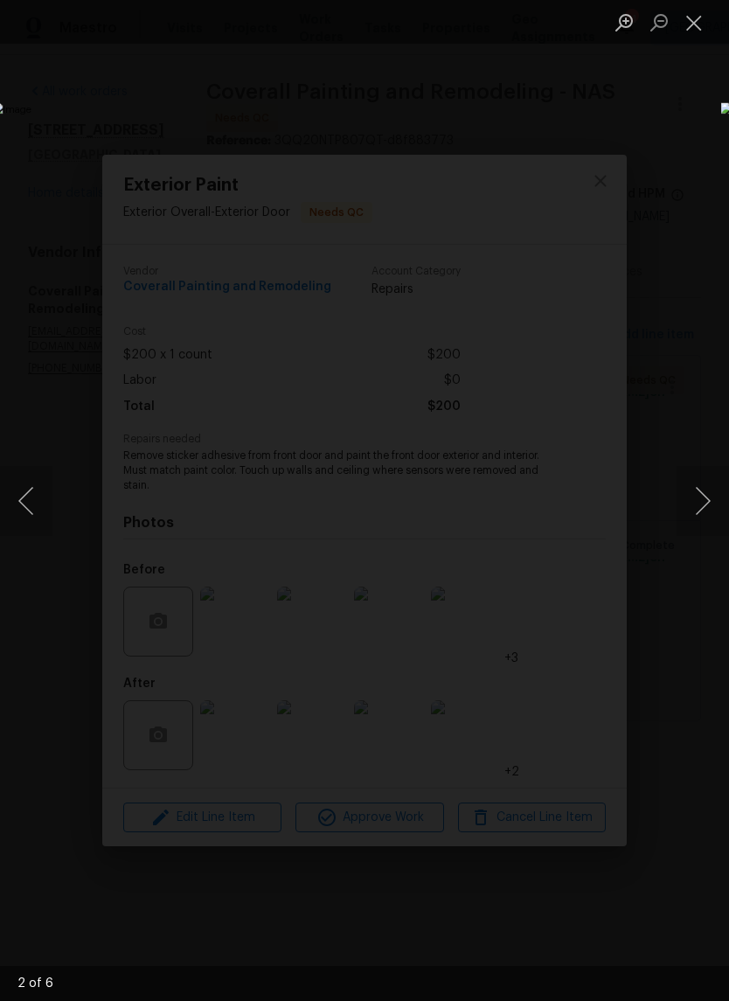
click at [704, 504] on button "Next image" at bounding box center [703, 501] width 52 height 70
click at [695, 25] on button "Close lightbox" at bounding box center [694, 22] width 35 height 31
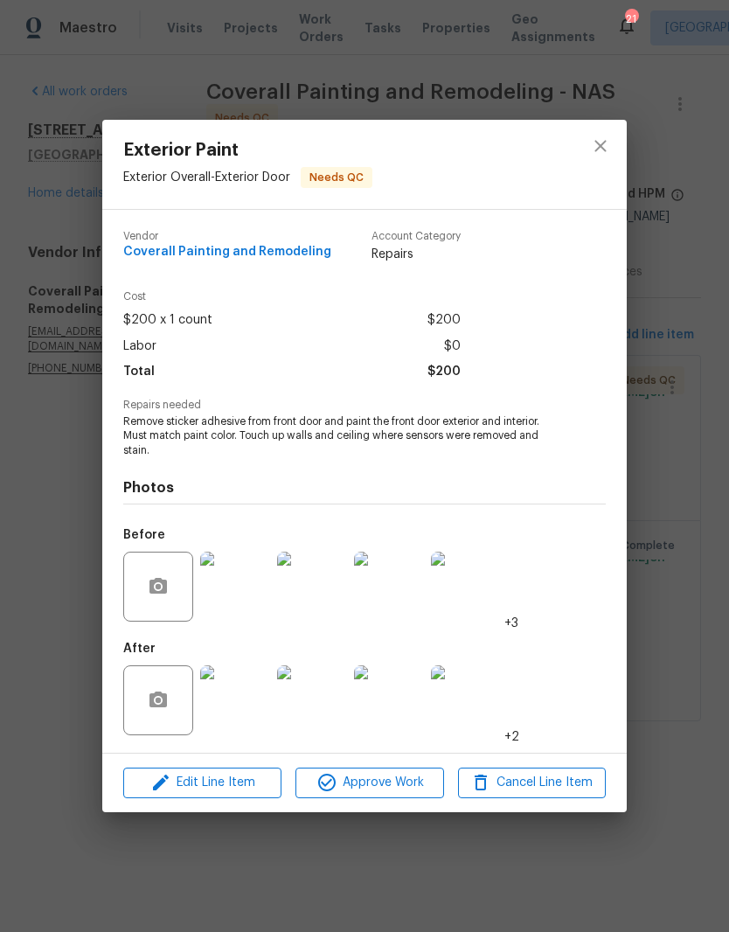
click at [472, 590] on img at bounding box center [466, 587] width 70 height 70
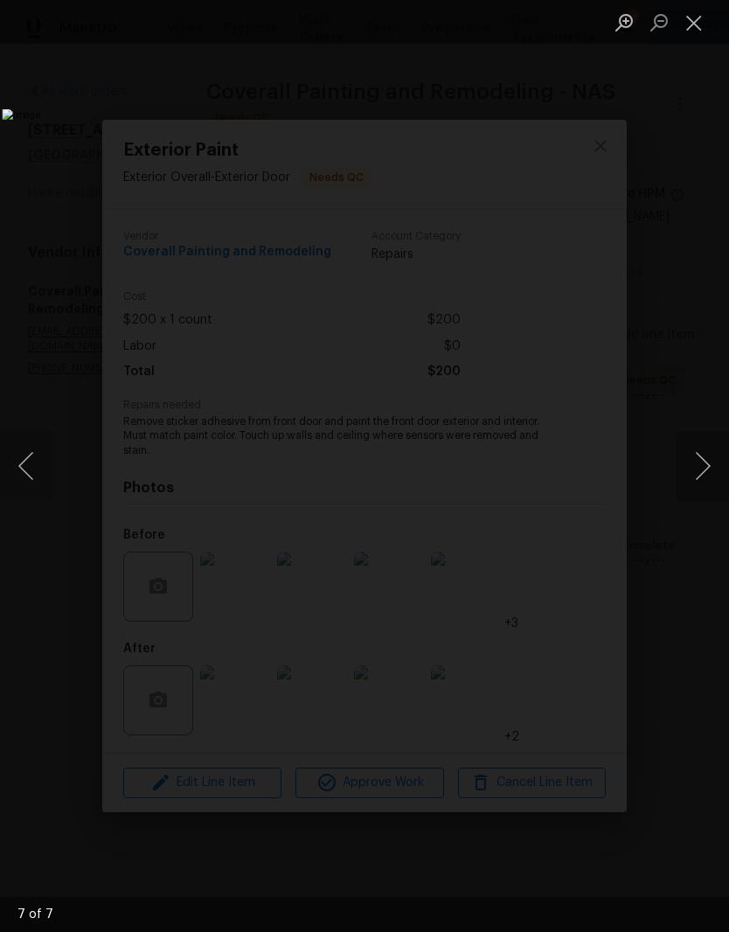
click at [707, 469] on button "Next image" at bounding box center [703, 466] width 52 height 70
click at [702, 468] on button "Next image" at bounding box center [703, 466] width 52 height 70
click at [703, 468] on button "Next image" at bounding box center [703, 466] width 52 height 70
click at [705, 468] on button "Next image" at bounding box center [703, 466] width 52 height 70
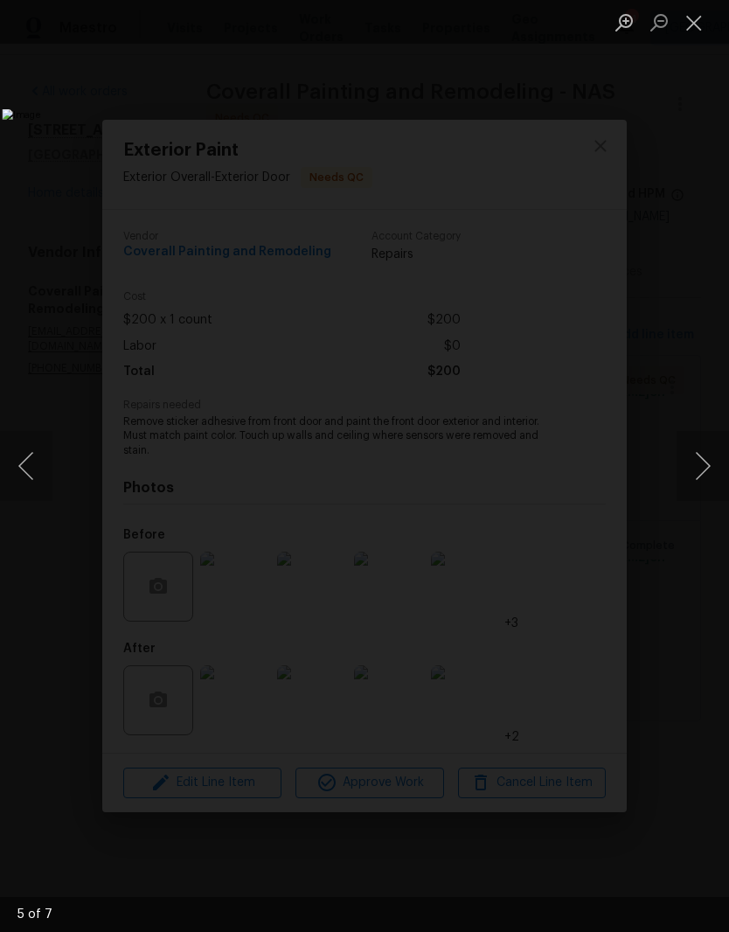
click at [535, 422] on img "Lightbox" at bounding box center [281, 466] width 559 height 714
click at [473, 468] on img "Lightbox" at bounding box center [281, 466] width 559 height 714
click at [510, 243] on img "Lightbox" at bounding box center [281, 466] width 559 height 714
click at [701, 471] on button "Next image" at bounding box center [703, 466] width 52 height 70
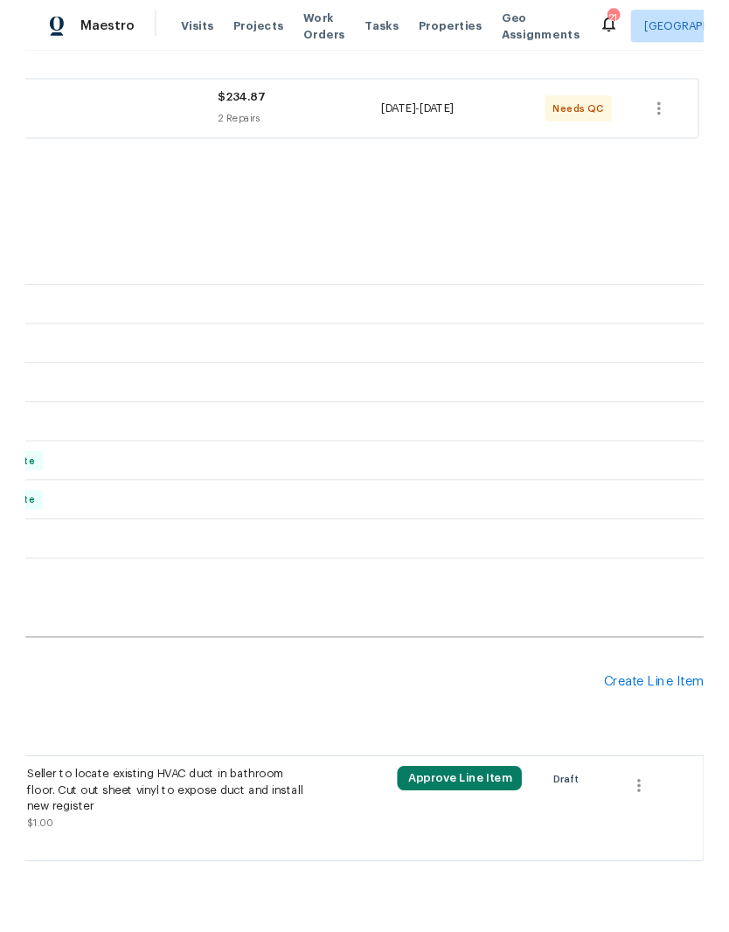
scroll to position [306, 259]
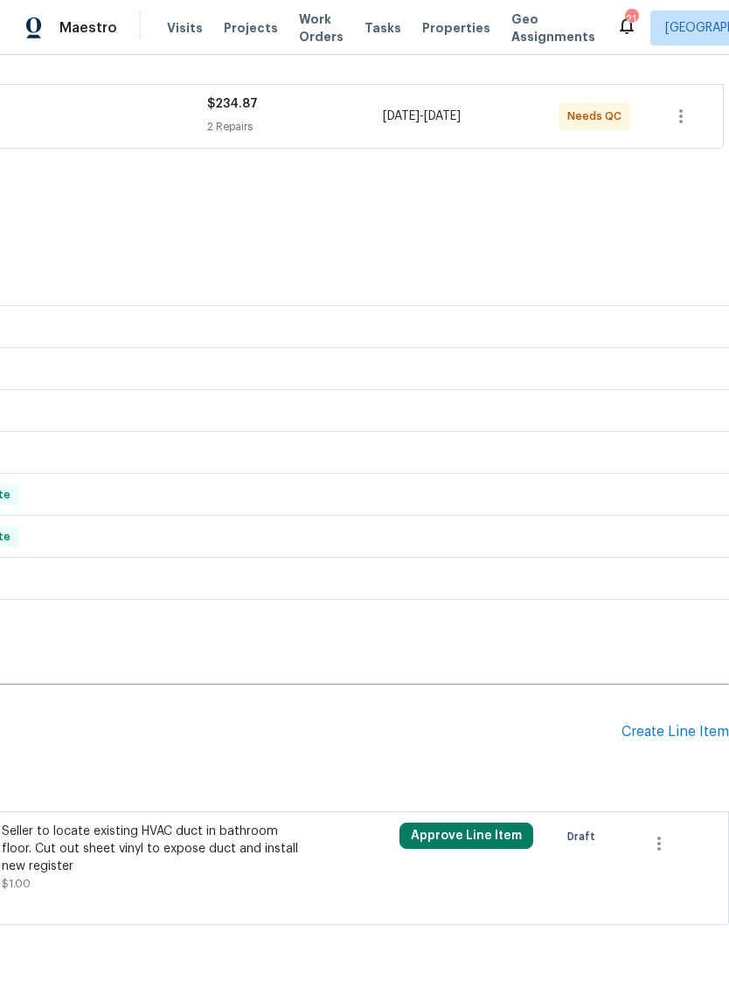
click at [686, 731] on div "Create Line Item" at bounding box center [676, 732] width 108 height 17
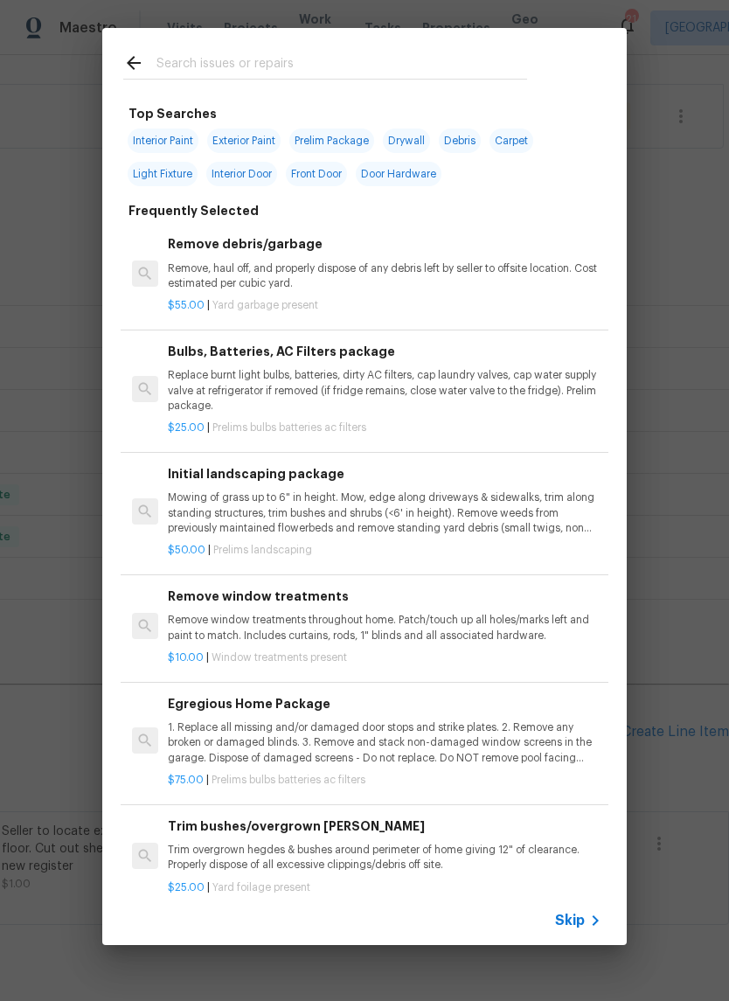
click at [284, 53] on input "text" at bounding box center [342, 65] width 371 height 26
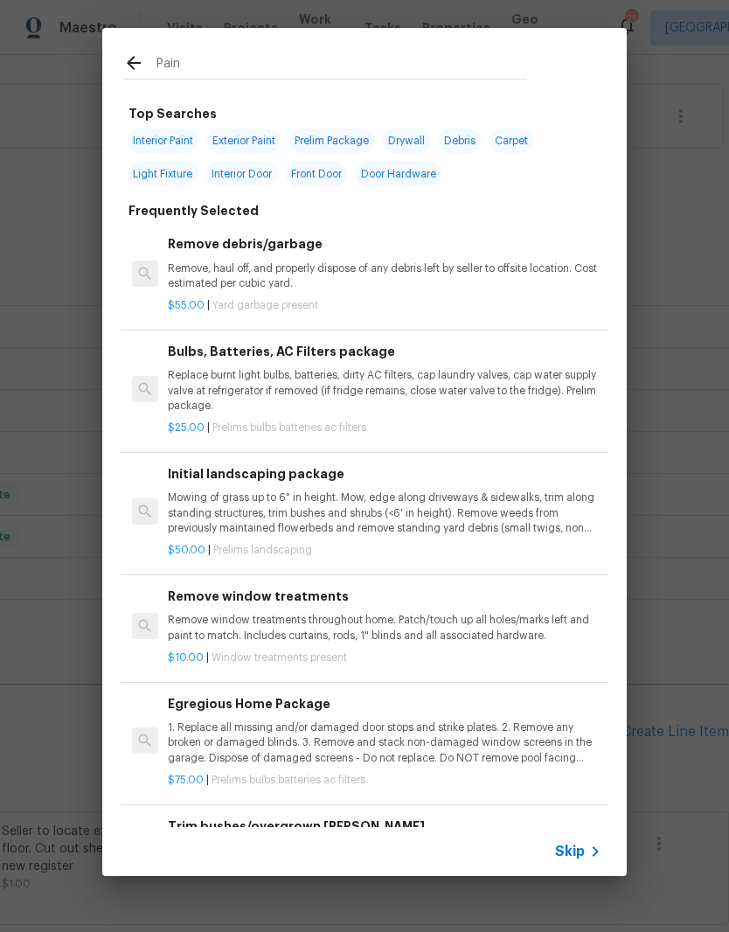
type input "Paint"
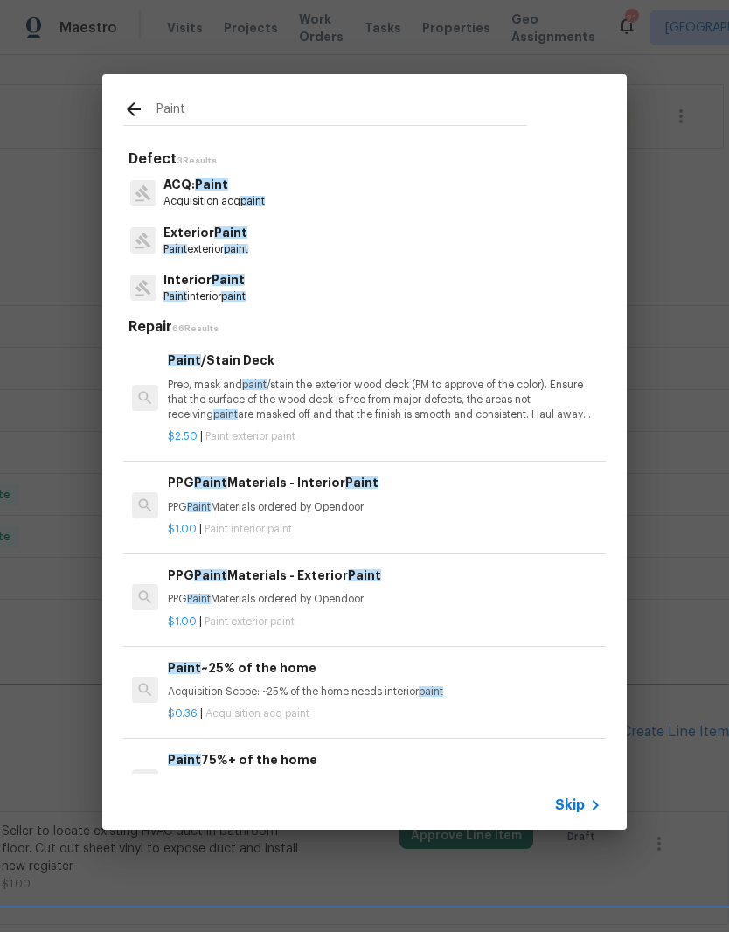
click at [233, 289] on p "Interior Paint" at bounding box center [205, 280] width 82 height 18
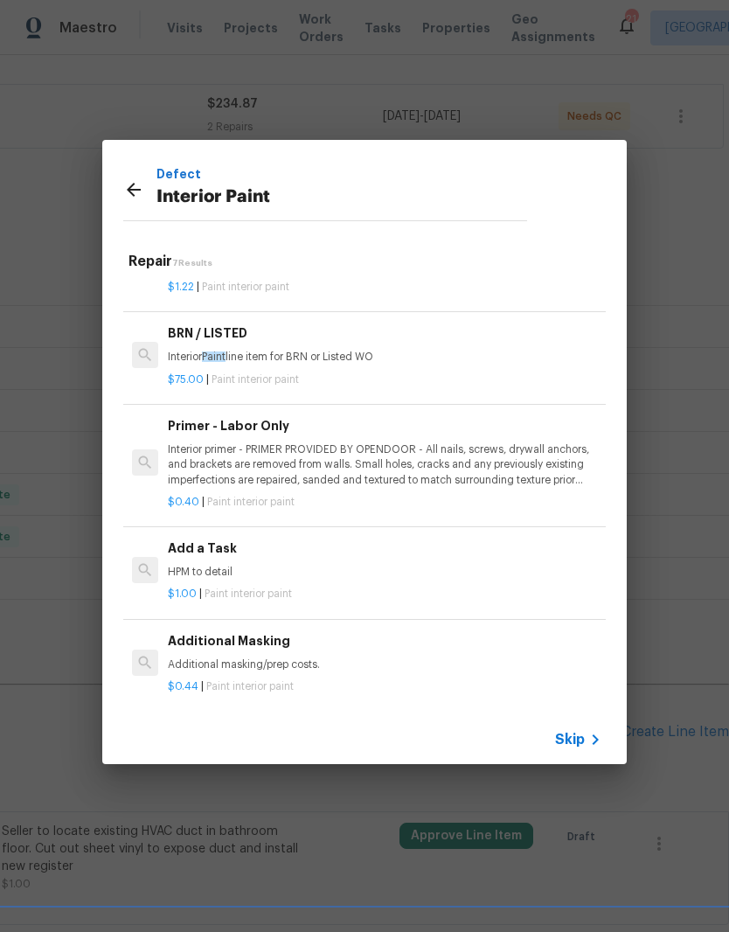
scroll to position [297, 0]
click at [223, 567] on p "HPM to detail" at bounding box center [385, 574] width 434 height 15
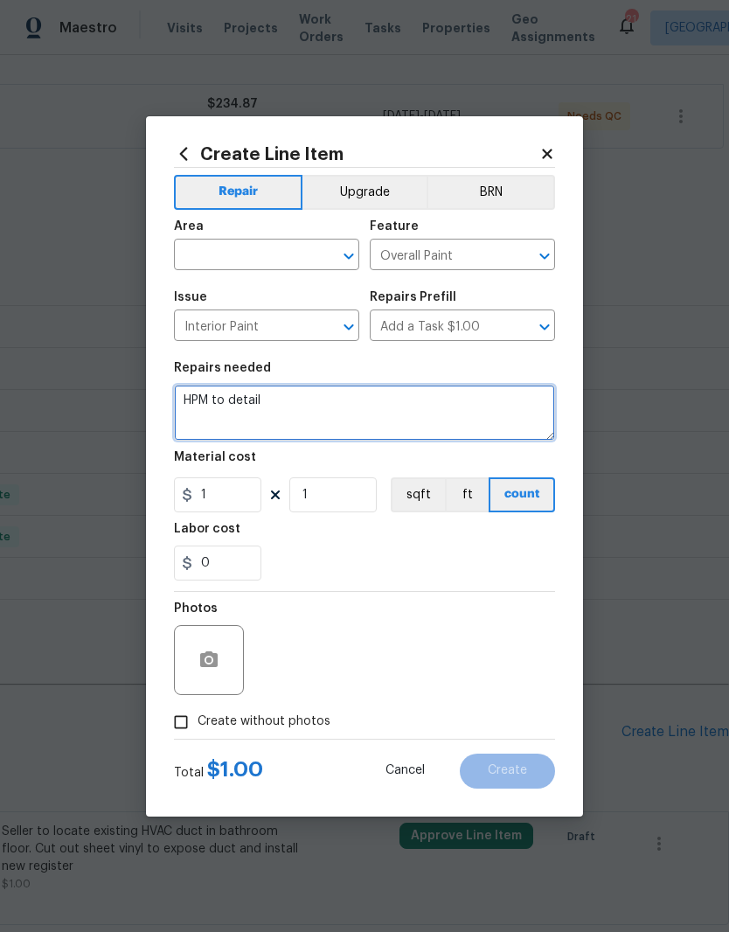
click at [304, 405] on textarea "HPM to detail" at bounding box center [364, 413] width 381 height 56
type textarea "H"
type textarea "Paint the interior side of the front door"
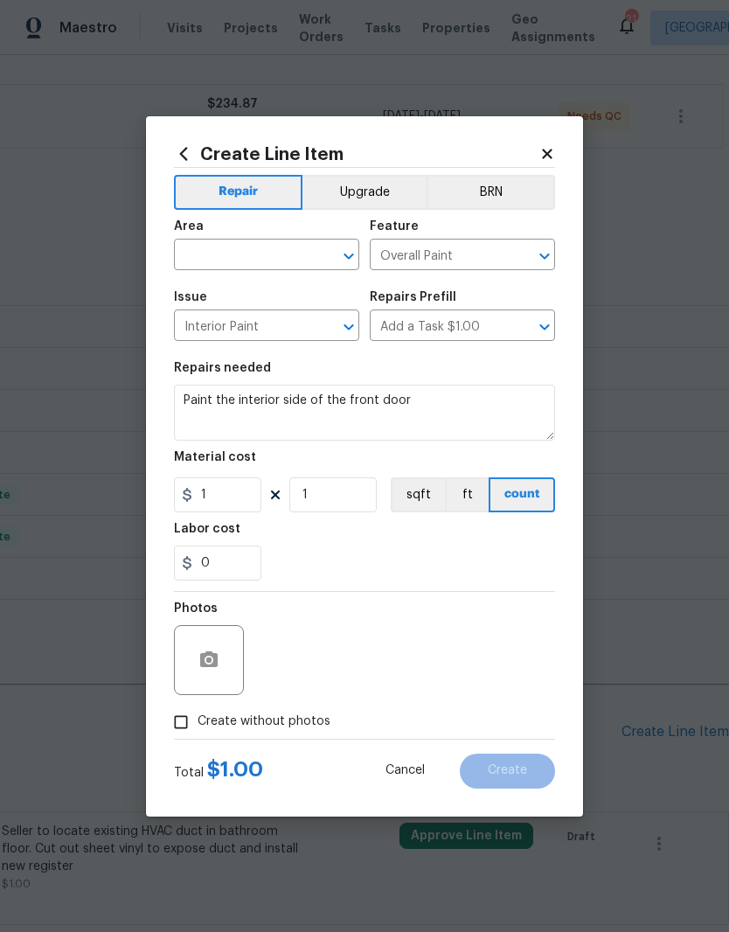
click at [299, 249] on input "text" at bounding box center [242, 256] width 136 height 27
click at [274, 327] on li "Interior Overall" at bounding box center [266, 324] width 185 height 29
type input "Interior Overall"
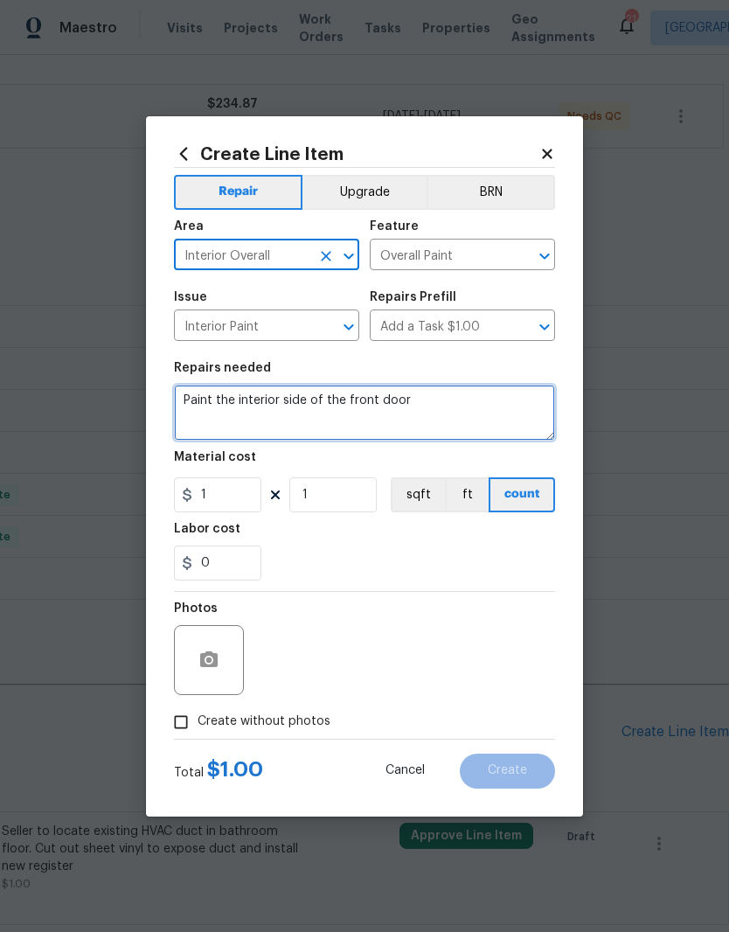
click at [446, 404] on textarea "Paint the interior side of the front door" at bounding box center [364, 413] width 381 height 56
type textarea "Paint the interior side of the front door"
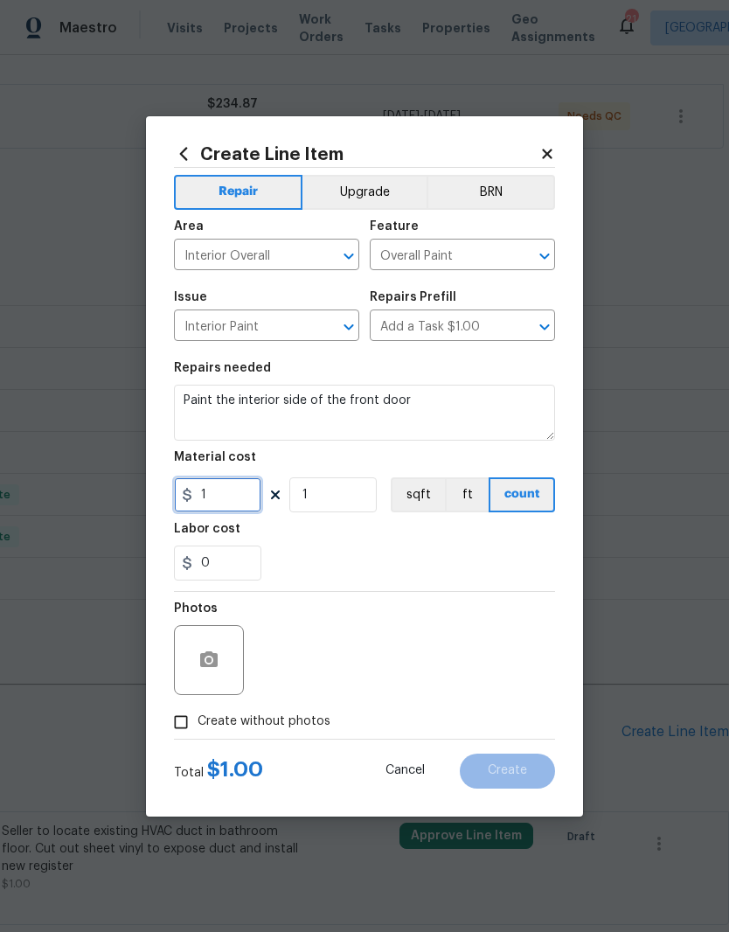
click at [238, 496] on input "1" at bounding box center [217, 494] width 87 height 35
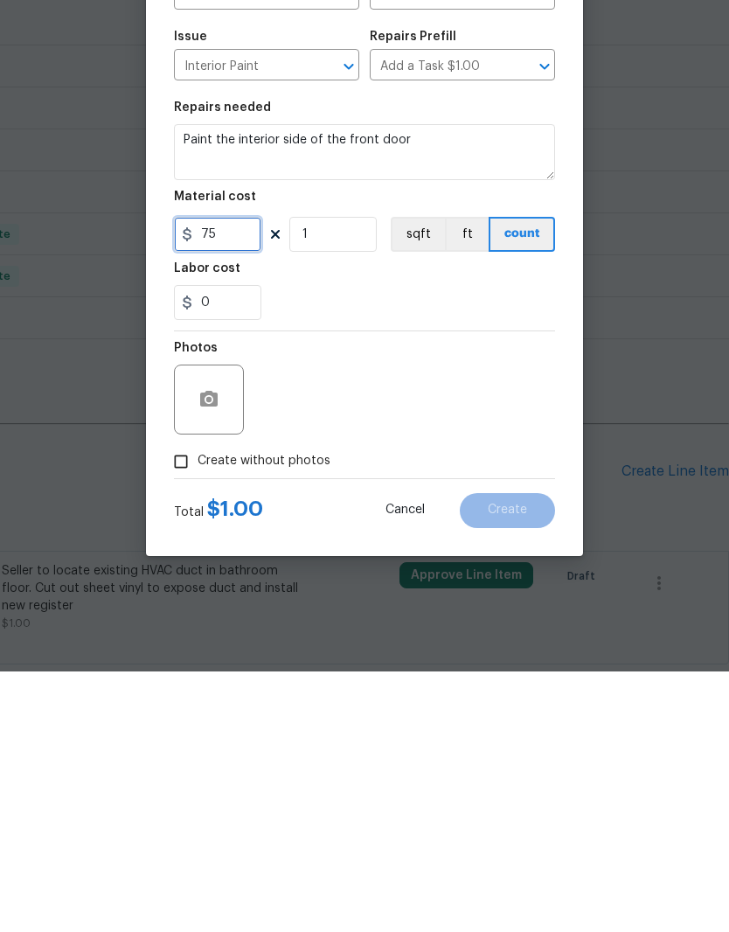
type input "75"
click at [223, 639] on button "button" at bounding box center [209, 660] width 42 height 42
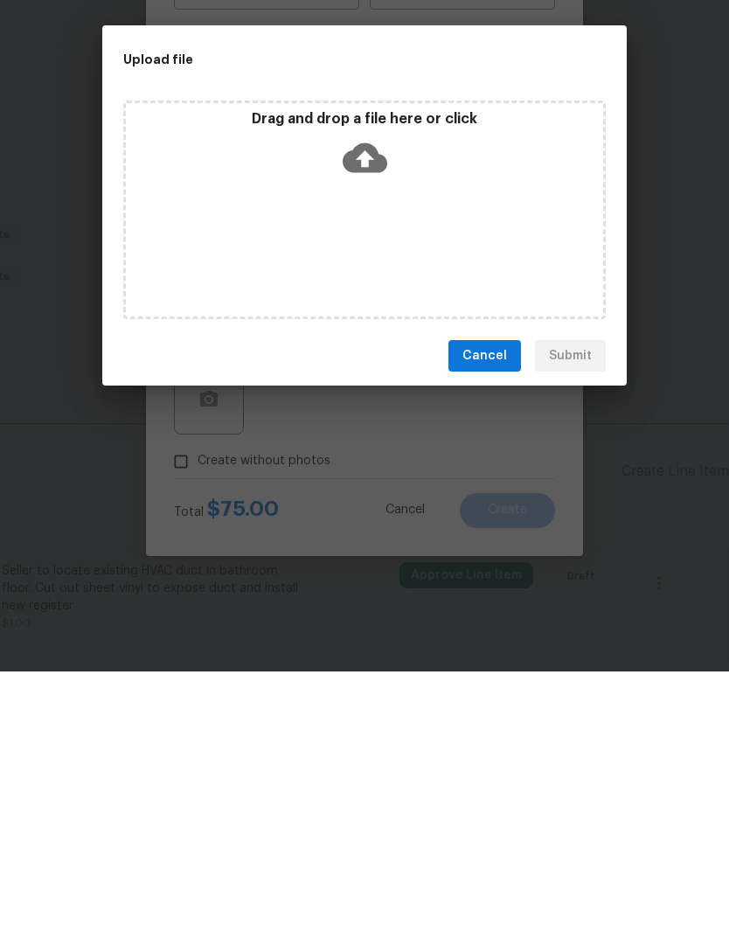
scroll to position [72, 0]
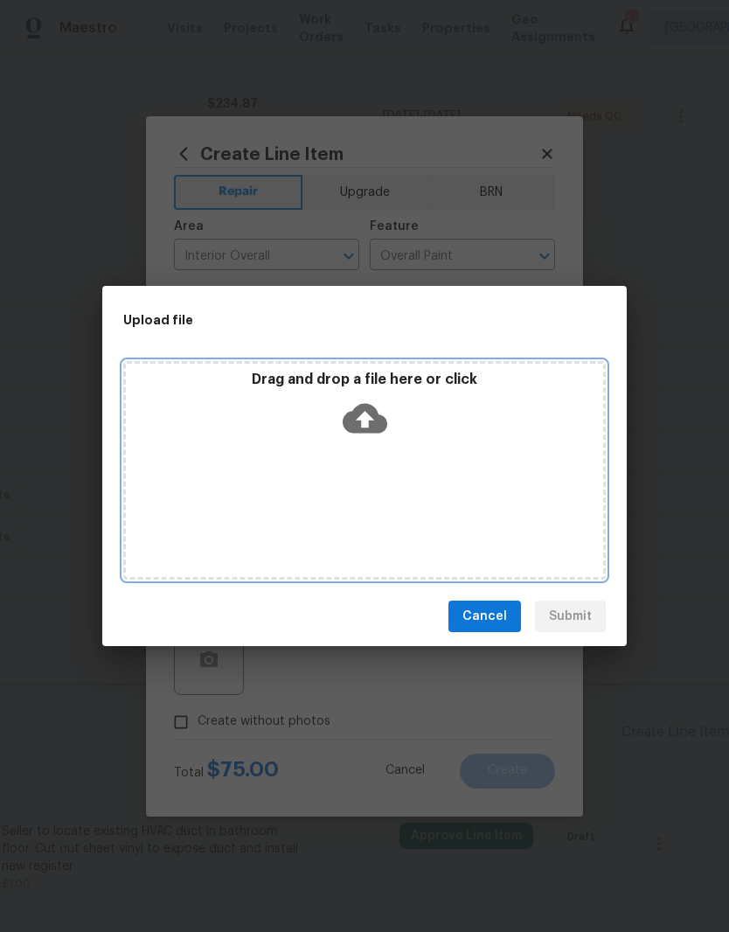
click at [456, 444] on div "Drag and drop a file here or click" at bounding box center [364, 408] width 477 height 75
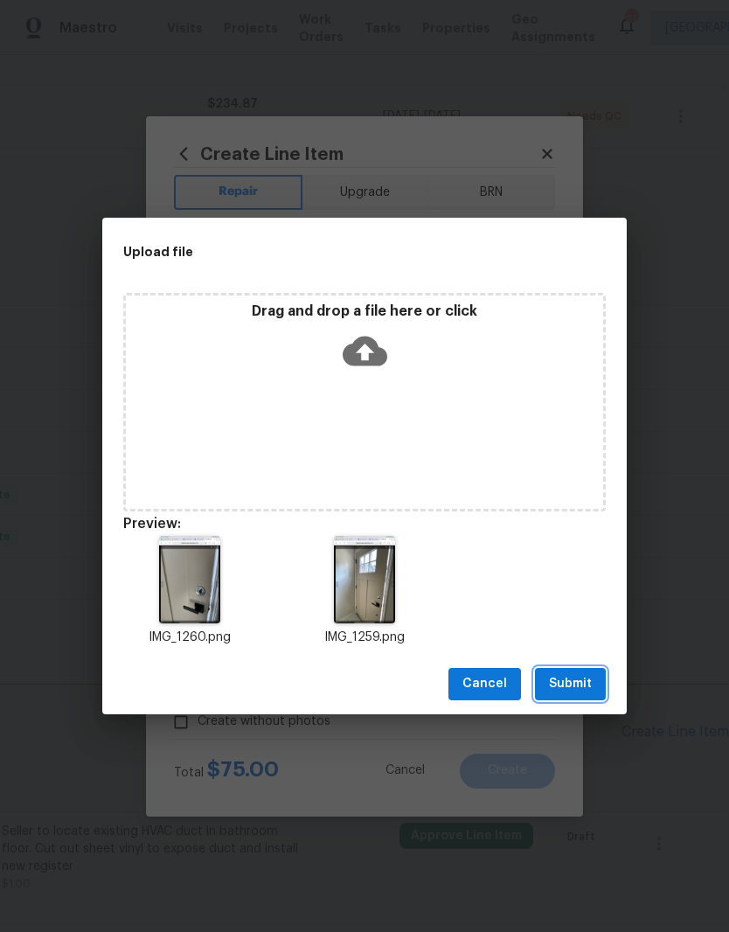
click at [591, 698] on button "Submit" at bounding box center [570, 684] width 71 height 32
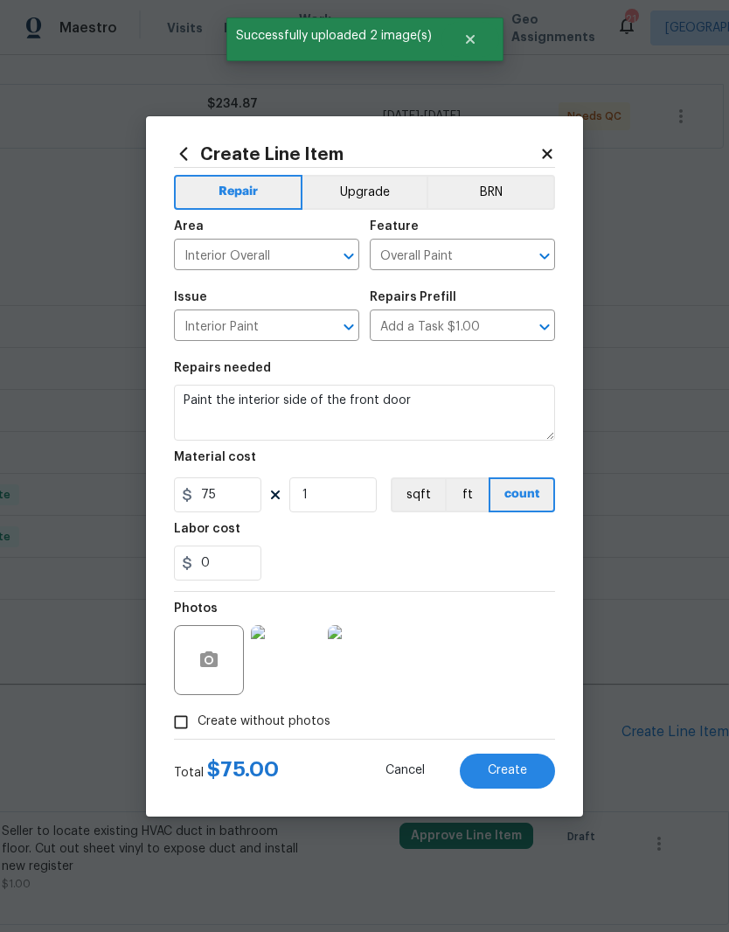
click at [516, 773] on span "Create" at bounding box center [507, 770] width 39 height 13
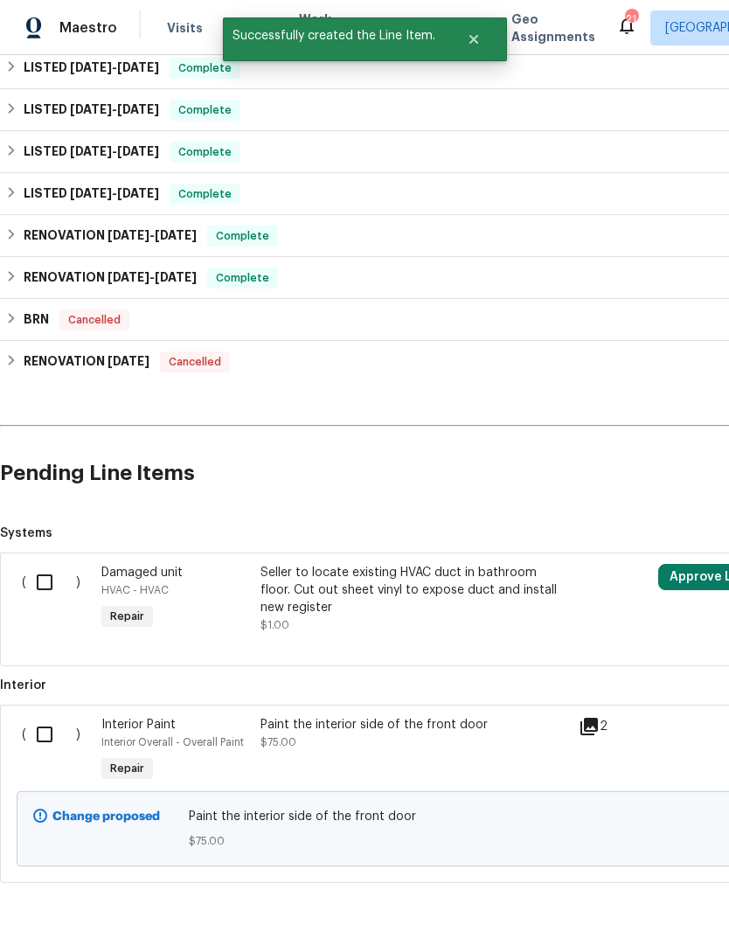
scroll to position [564, 0]
click at [54, 717] on input "checkbox" at bounding box center [51, 735] width 50 height 37
checkbox input "true"
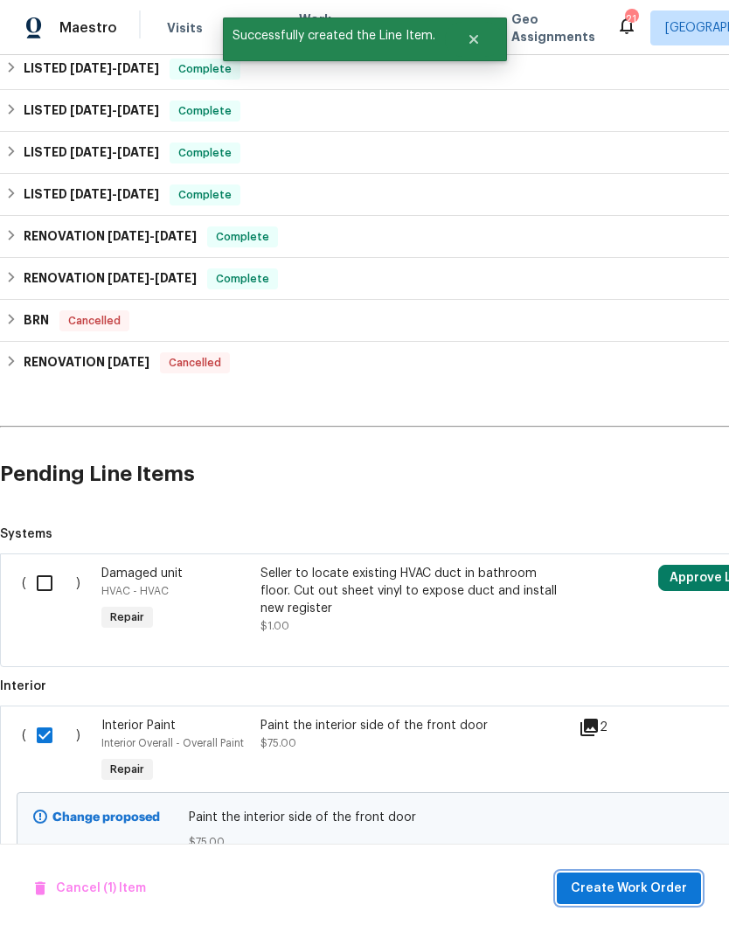
click at [660, 888] on span "Create Work Order" at bounding box center [629, 889] width 116 height 22
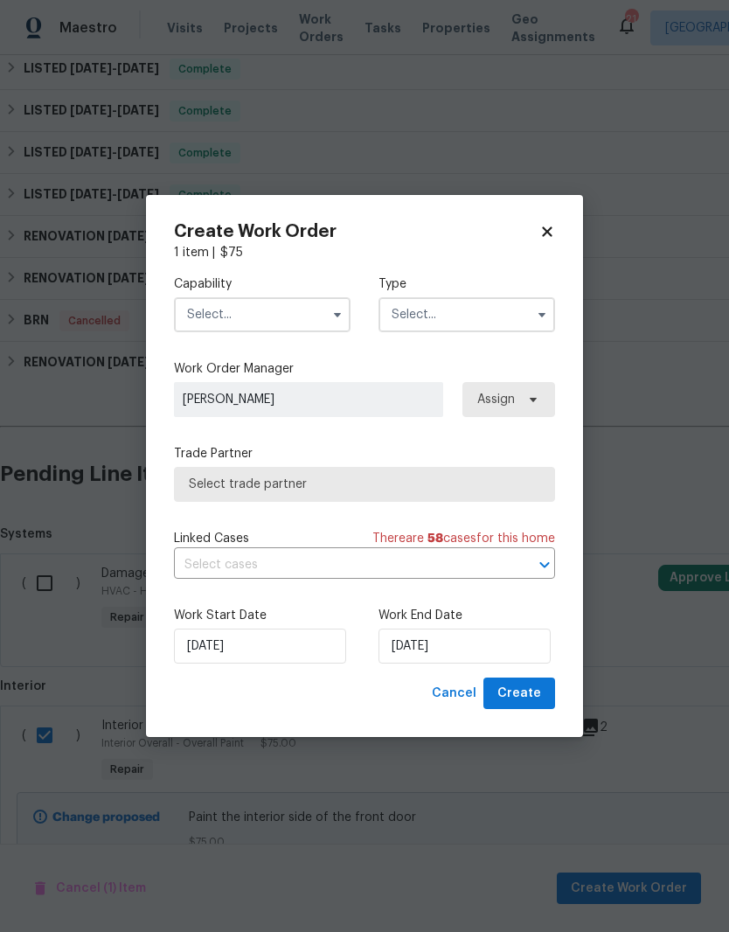
click at [311, 310] on input "text" at bounding box center [262, 314] width 177 height 35
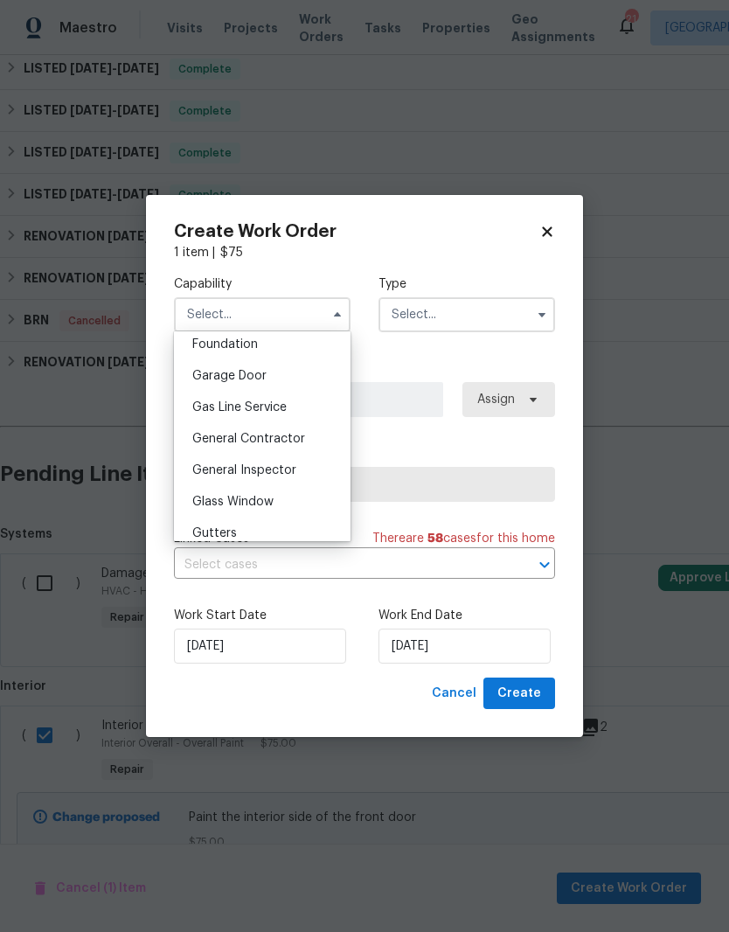
scroll to position [748, 0]
click at [295, 435] on span "General Contractor" at bounding box center [248, 440] width 113 height 12
type input "General Contractor"
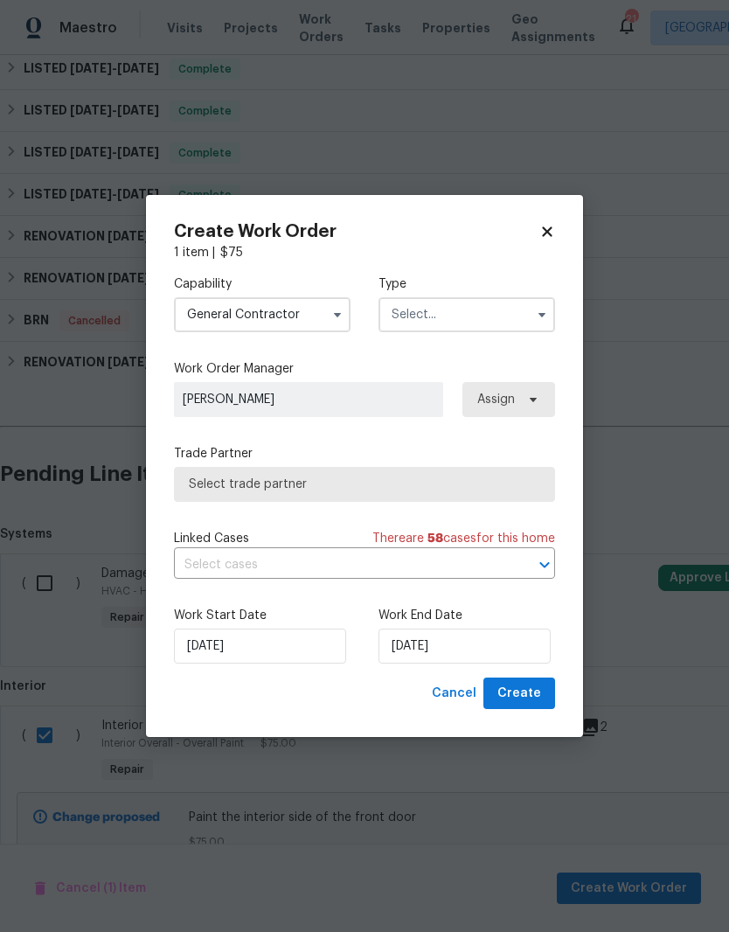
click at [479, 317] on input "text" at bounding box center [467, 314] width 177 height 35
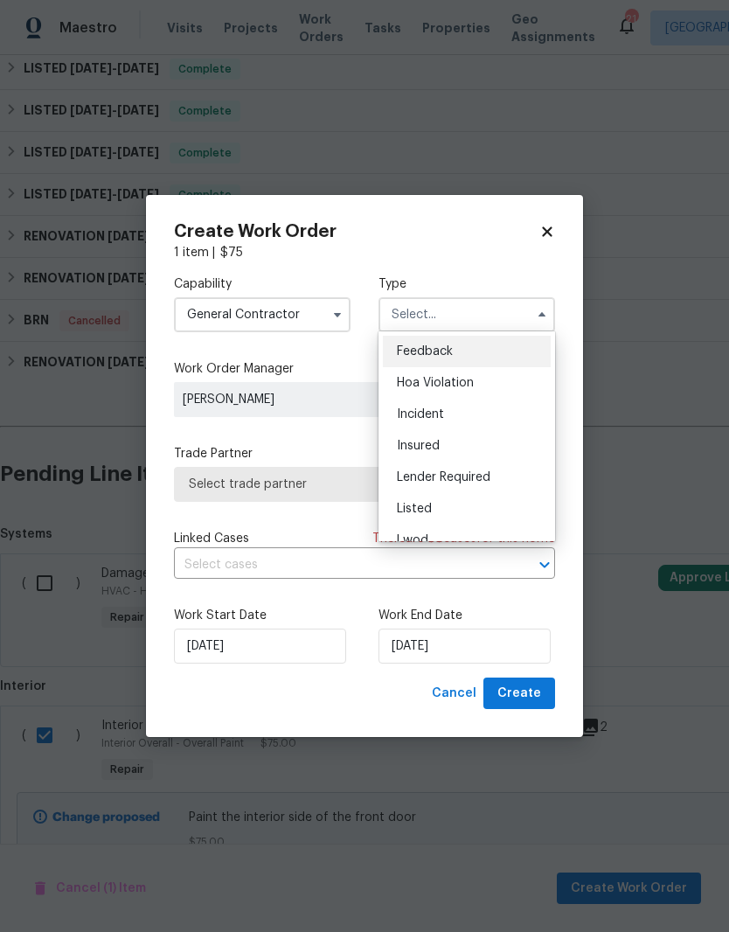
click at [427, 515] on div "Listed" at bounding box center [467, 508] width 168 height 31
type input "Listed"
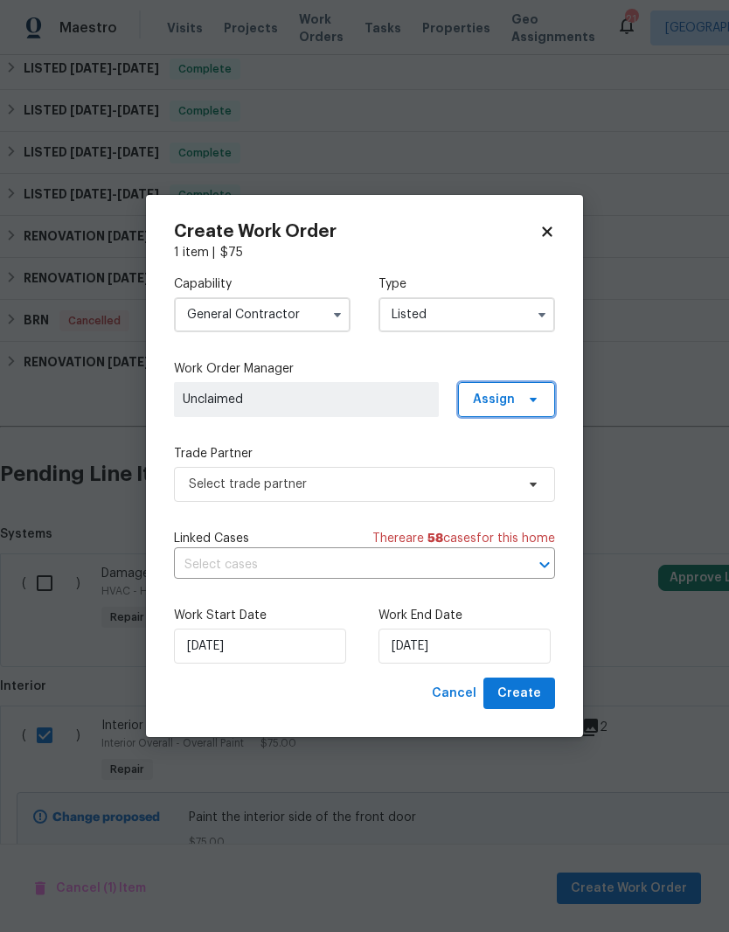
click at [533, 396] on icon at bounding box center [533, 400] width 14 height 14
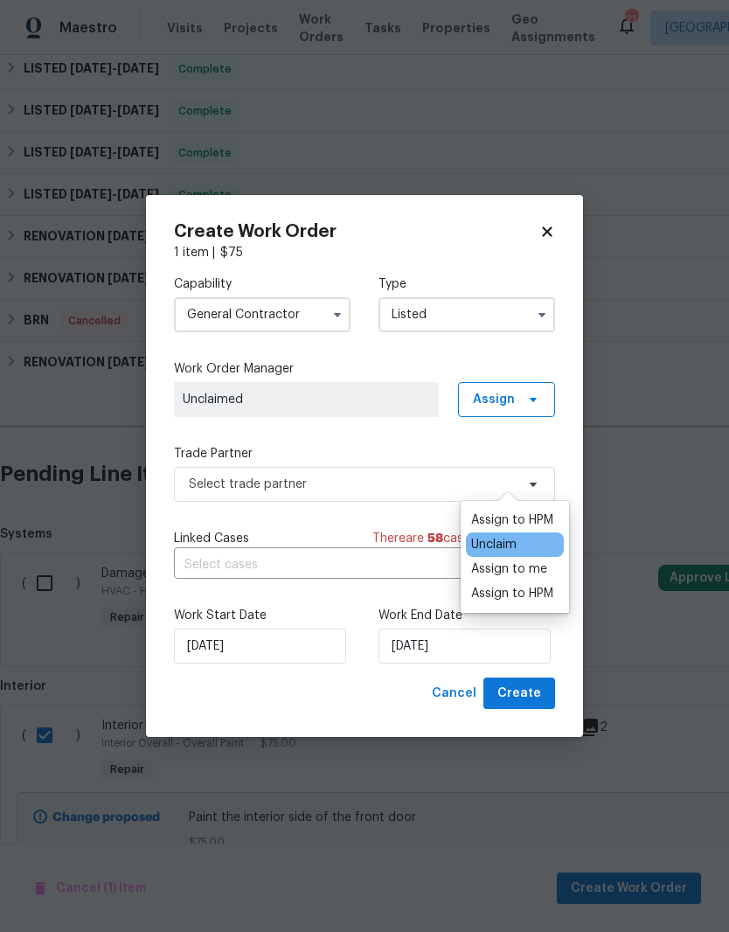
click at [519, 560] on div "Assign to me" at bounding box center [509, 568] width 76 height 17
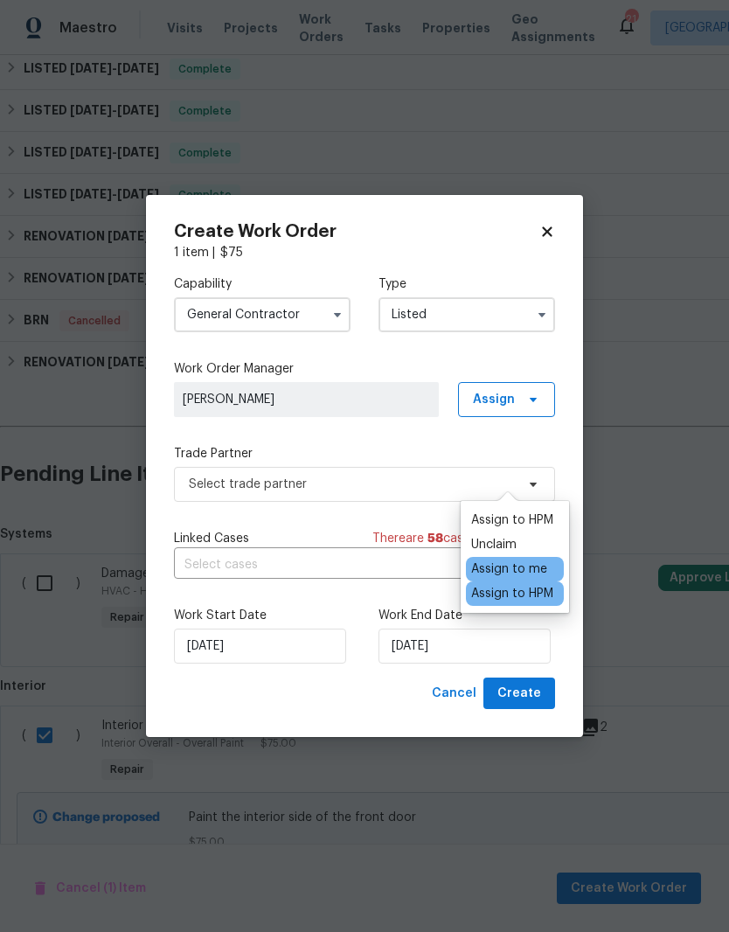
click at [386, 392] on span "[PERSON_NAME]" at bounding box center [306, 399] width 247 height 17
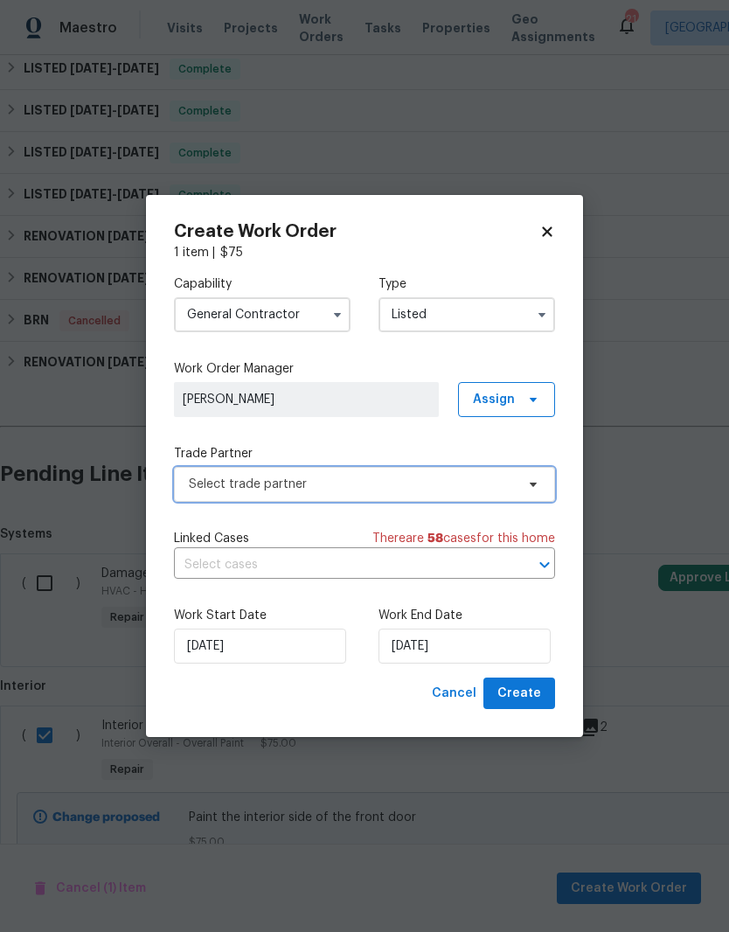
click at [527, 485] on icon at bounding box center [533, 484] width 14 height 14
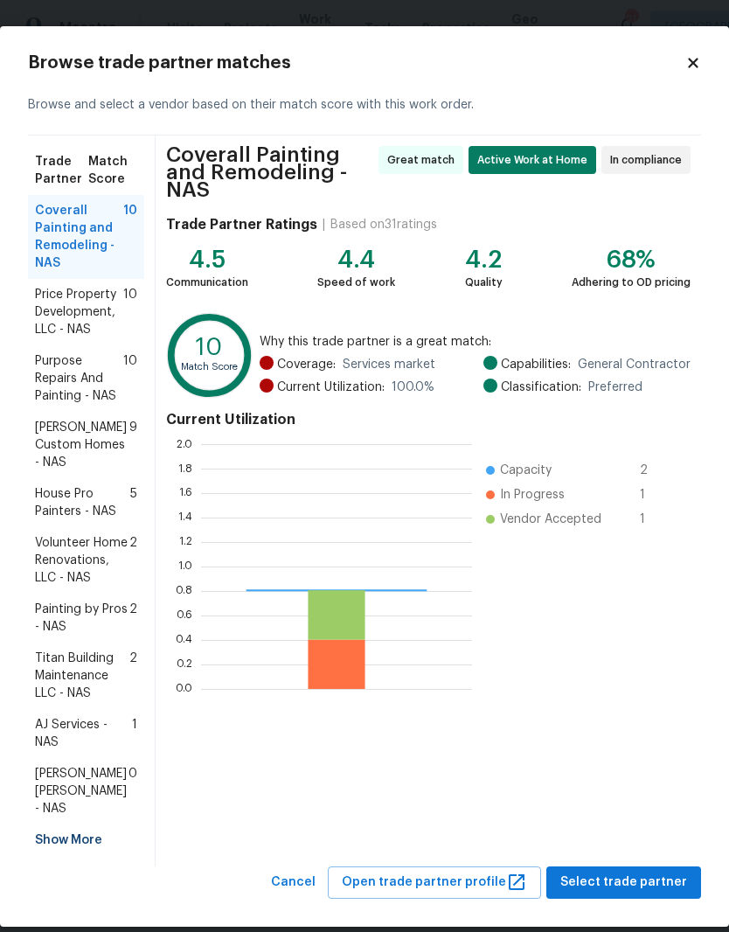
scroll to position [245, 271]
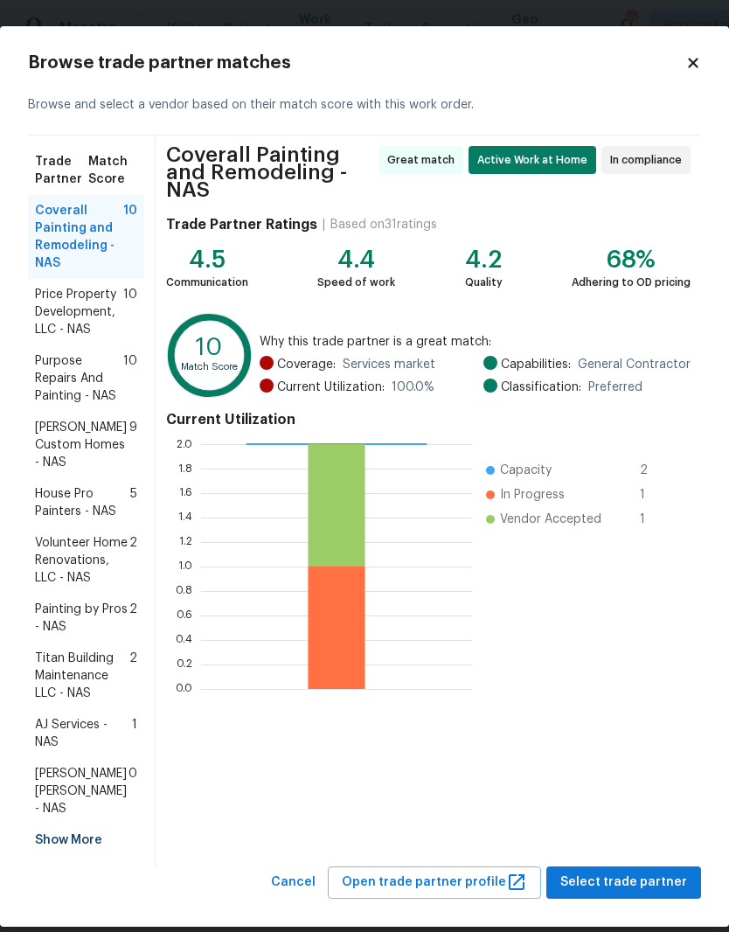
click at [107, 438] on span "[PERSON_NAME] Custom Homes - NAS" at bounding box center [82, 445] width 94 height 52
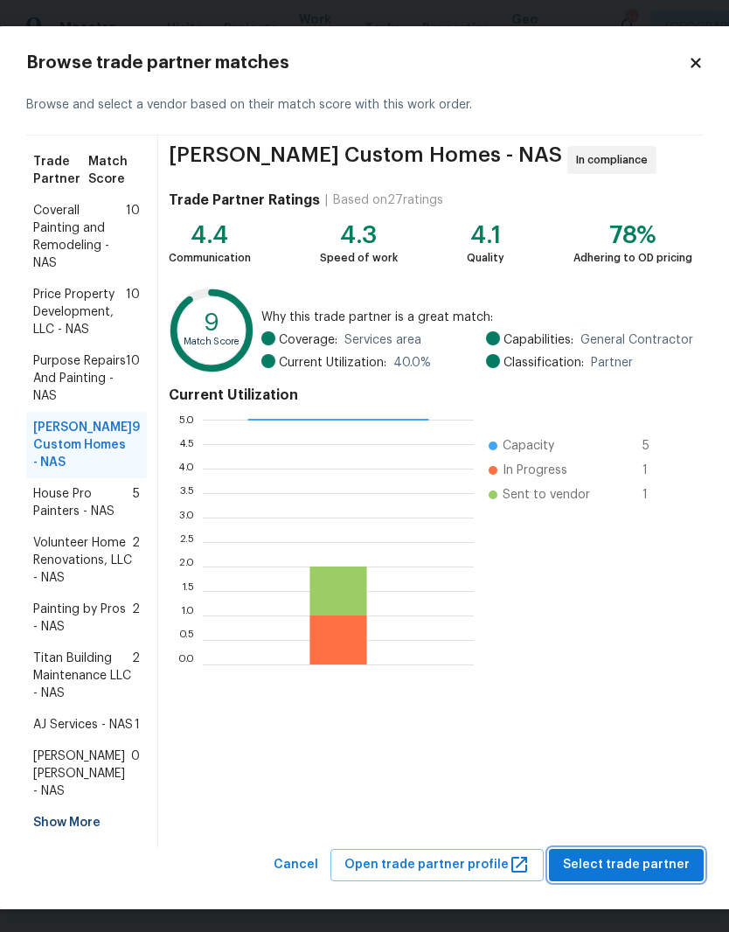
click at [661, 858] on span "Select trade partner" at bounding box center [626, 865] width 127 height 22
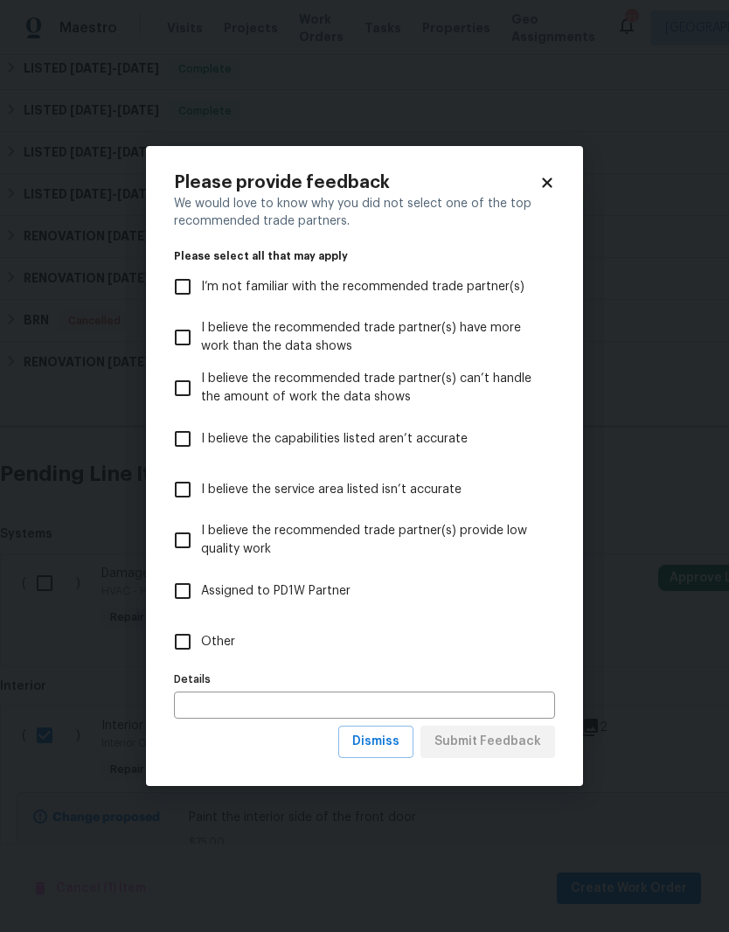
click at [190, 650] on input "Other" at bounding box center [182, 641] width 37 height 37
checkbox input "true"
click at [502, 742] on span "Submit Feedback" at bounding box center [488, 742] width 107 height 22
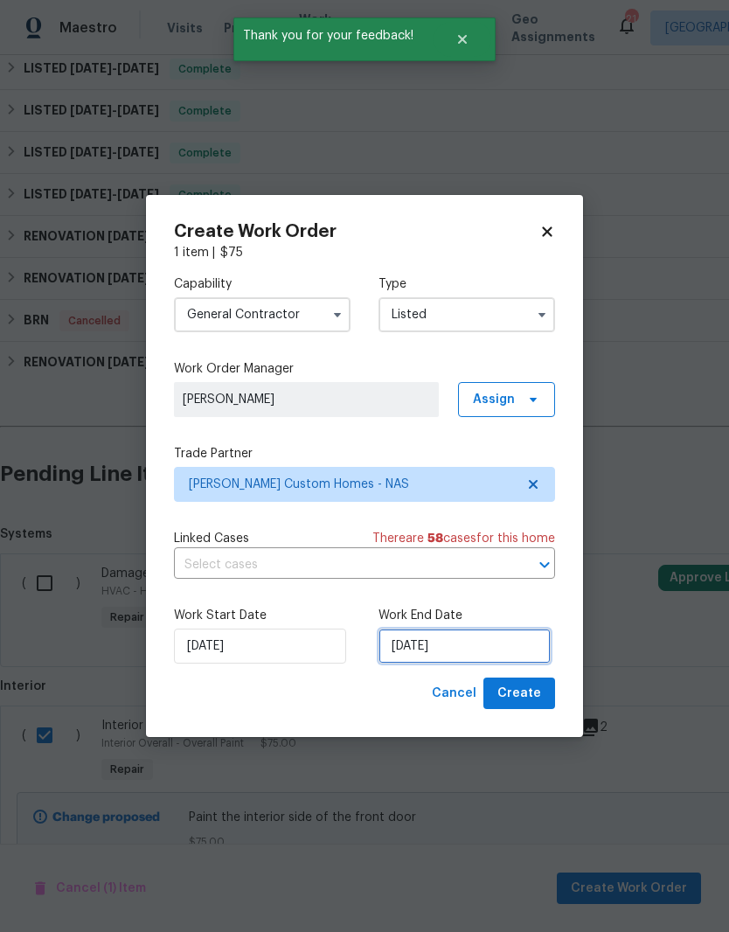
click at [494, 645] on input "[DATE]" at bounding box center [465, 646] width 172 height 35
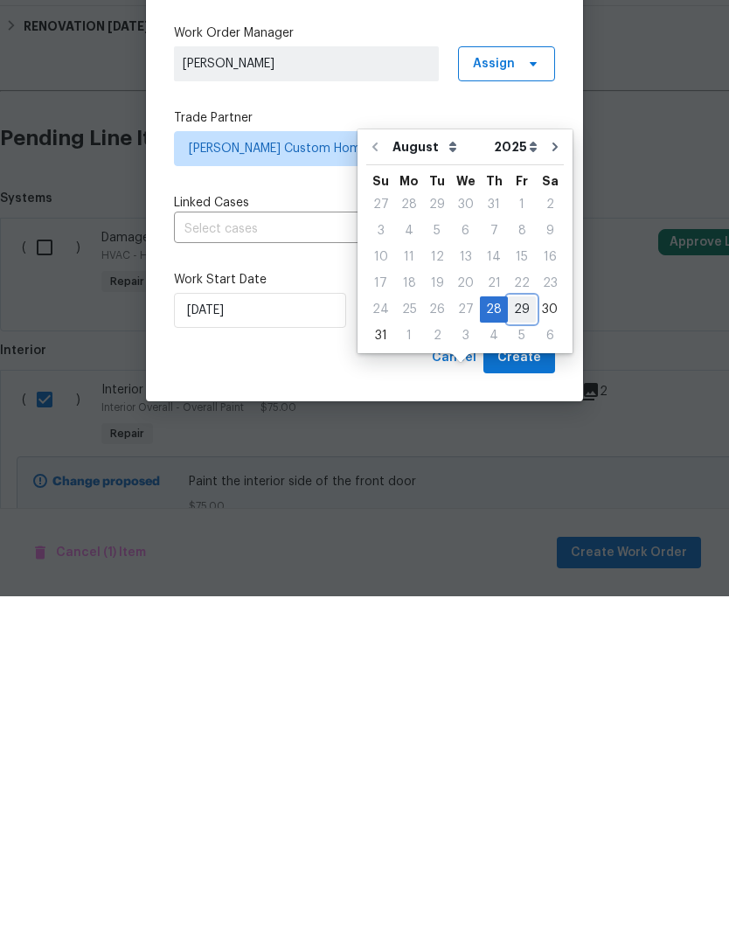
click at [518, 633] on div "29" at bounding box center [522, 645] width 28 height 24
type input "[DATE]"
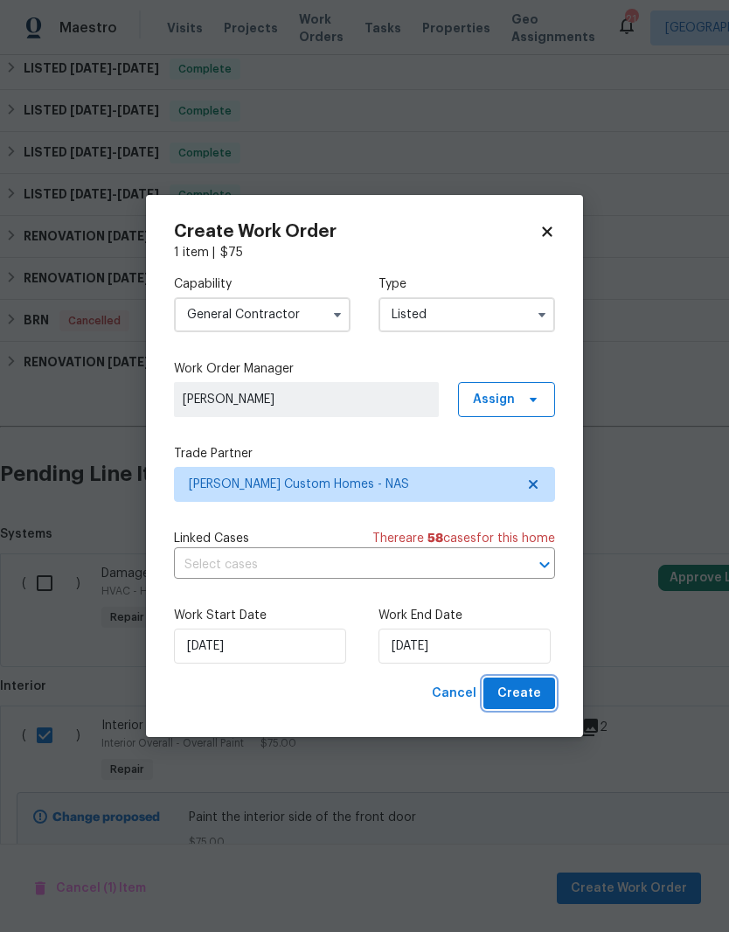
click at [528, 697] on span "Create" at bounding box center [520, 694] width 44 height 22
checkbox input "false"
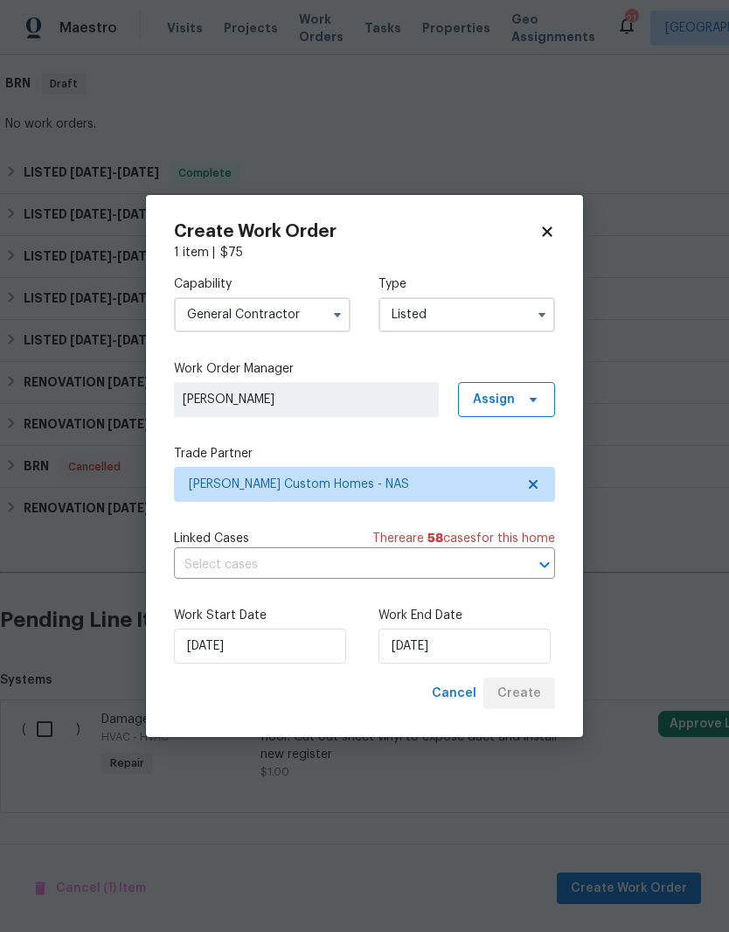
scroll to position [410, 0]
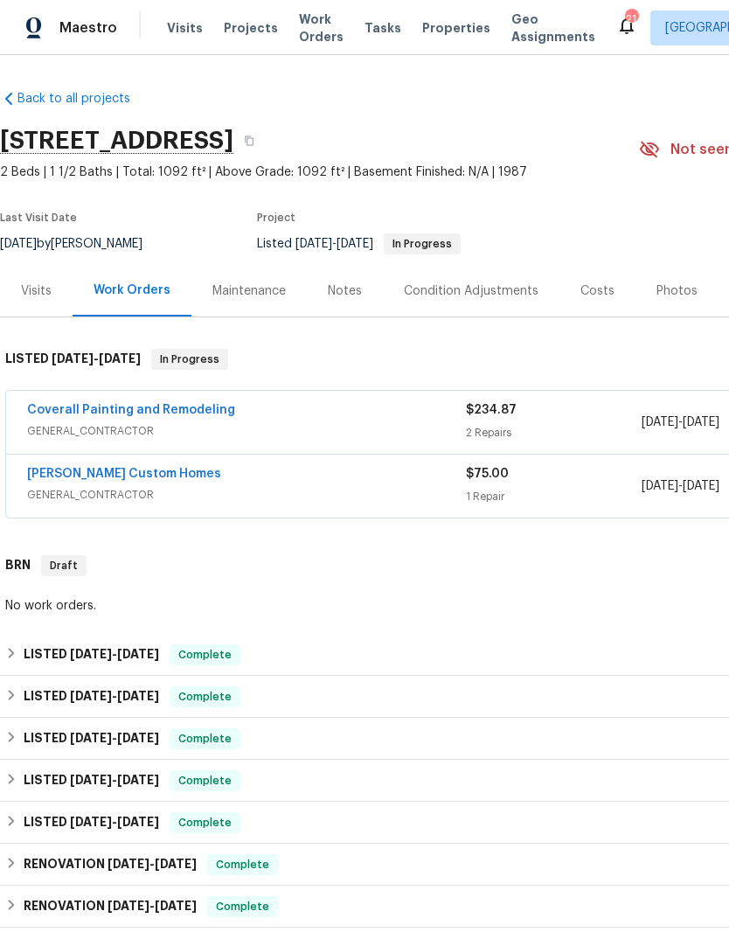
click at [128, 472] on link "[PERSON_NAME] Custom Homes" at bounding box center [124, 474] width 194 height 12
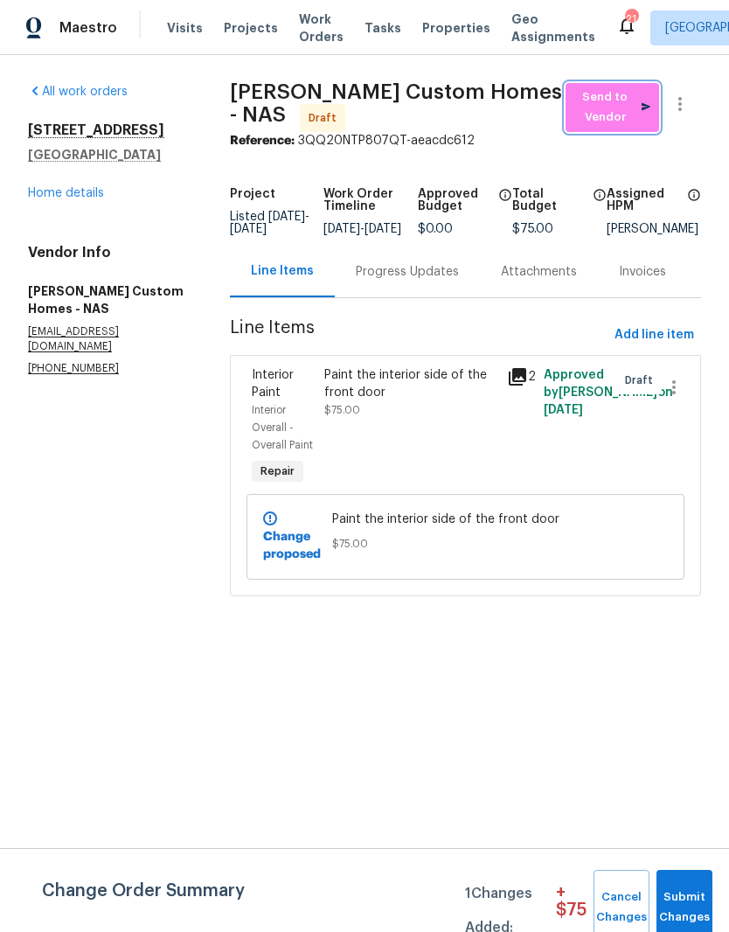
click at [616, 113] on span "Send to Vendor" at bounding box center [612, 107] width 76 height 40
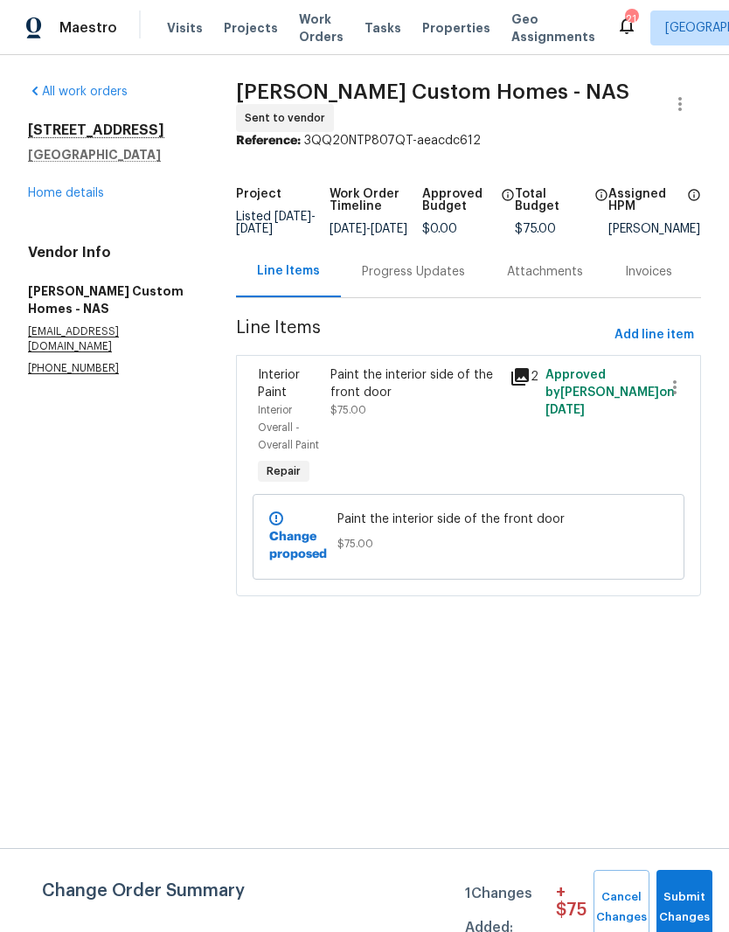
click at [437, 277] on div "Progress Updates" at bounding box center [413, 271] width 103 height 17
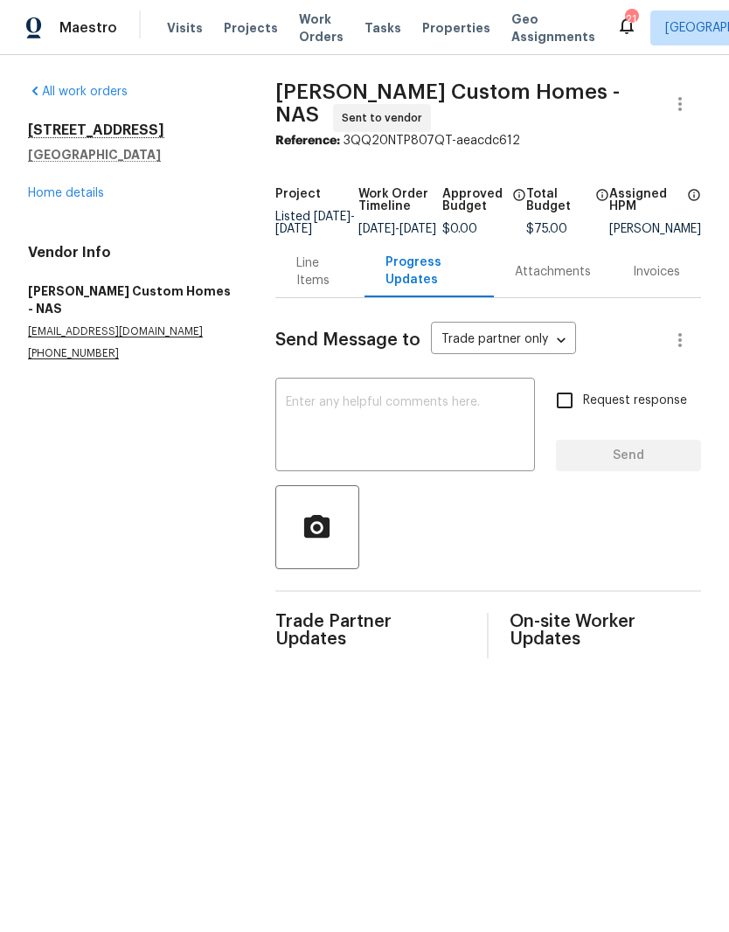
click at [395, 417] on textarea at bounding box center [405, 426] width 239 height 61
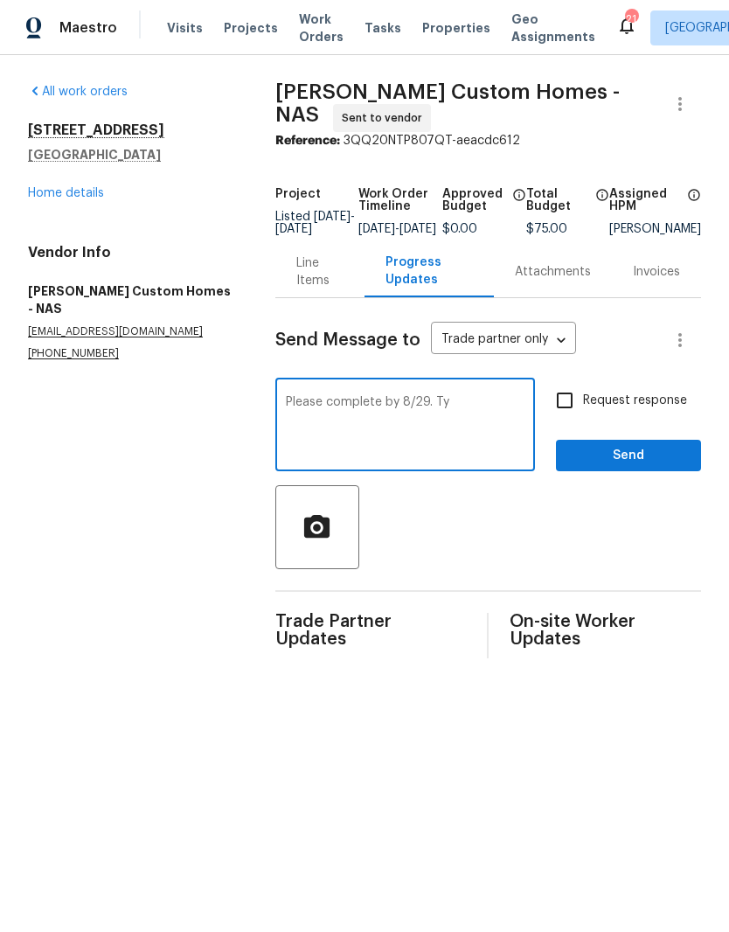
type textarea "Please complete by 8/29. Ty"
click at [658, 460] on span "Send" at bounding box center [628, 456] width 117 height 22
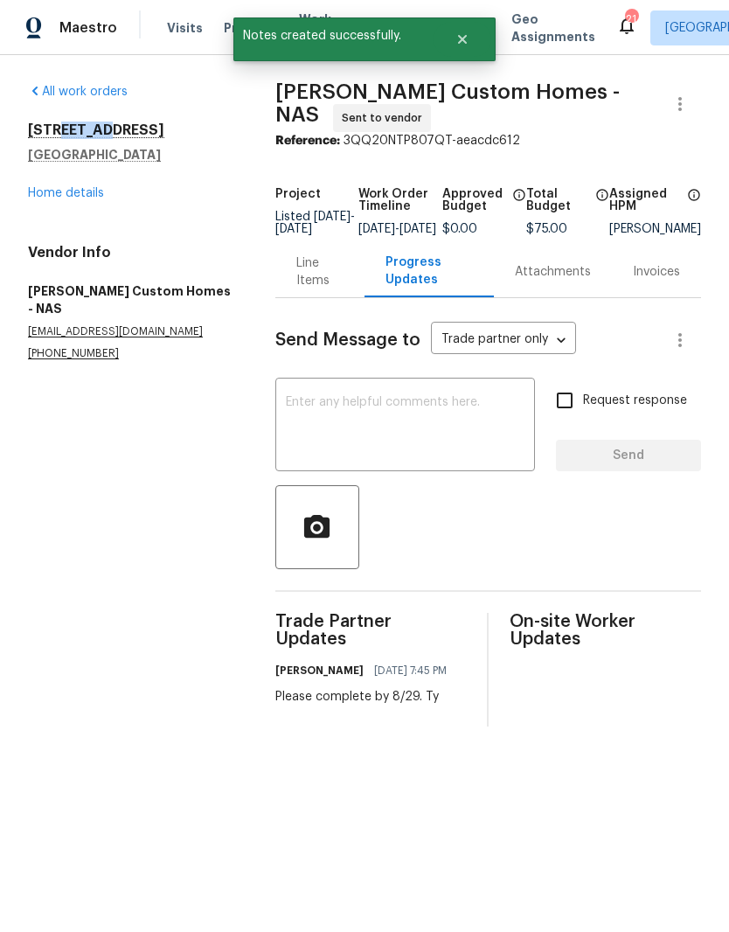
click at [194, 202] on div "All work orders [STREET_ADDRESS] Home details Vendor Info [PERSON_NAME] Custom …" at bounding box center [130, 222] width 205 height 278
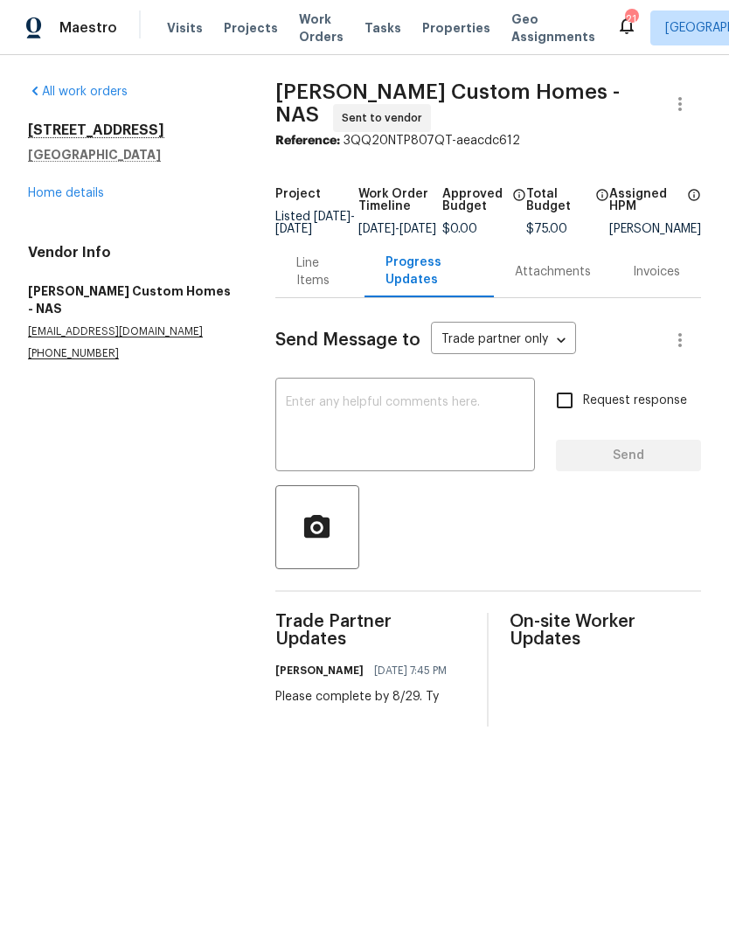
click at [82, 198] on link "Home details" at bounding box center [66, 193] width 76 height 12
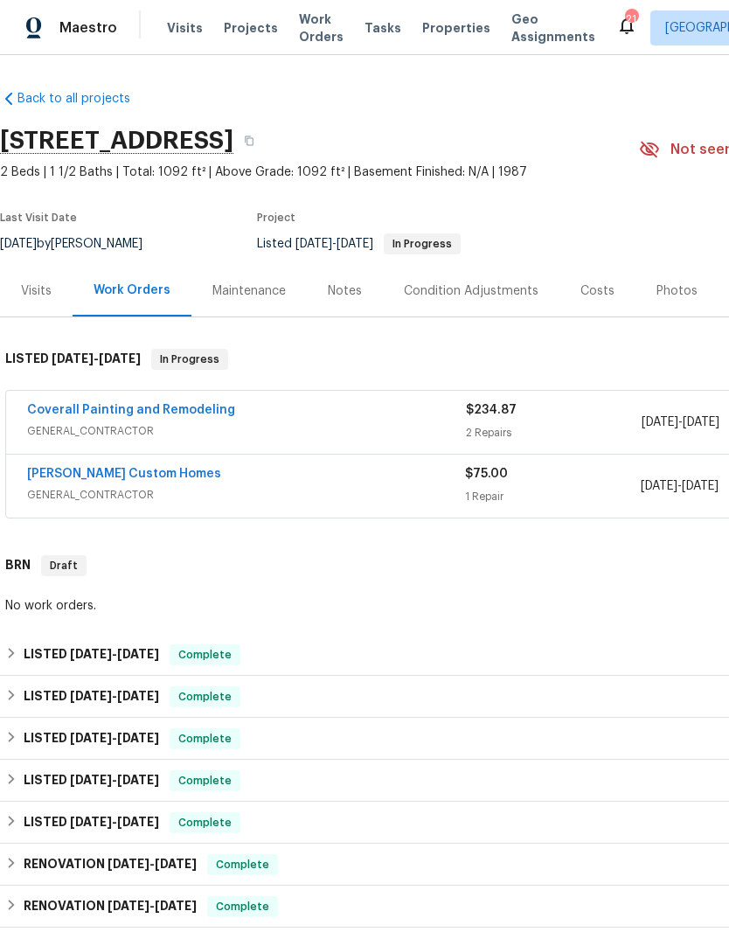
click at [352, 290] on div "Notes" at bounding box center [345, 290] width 34 height 17
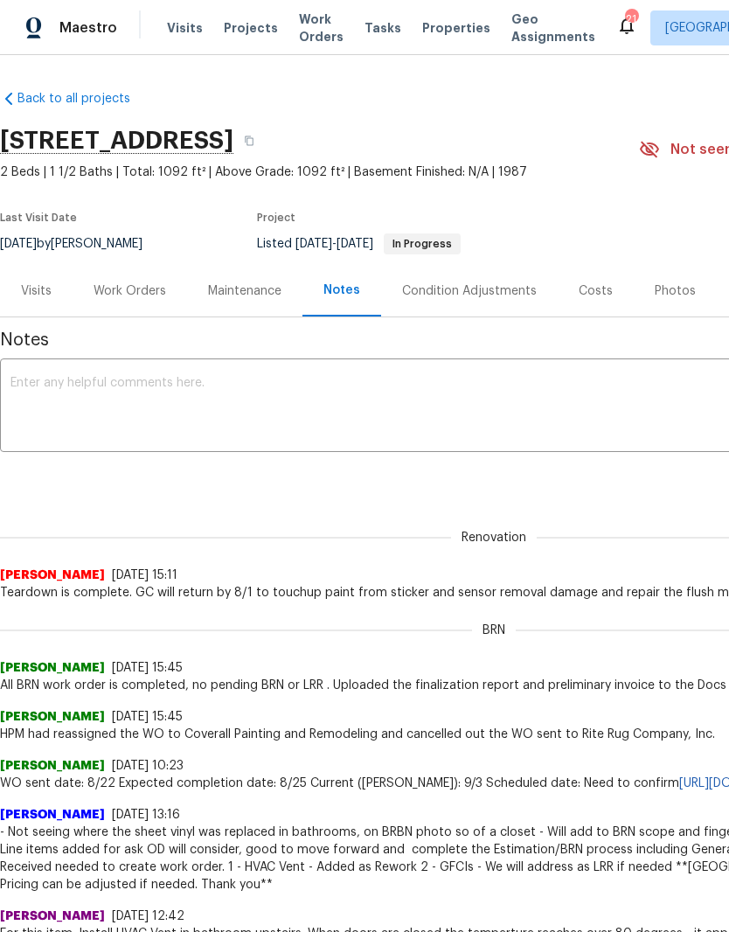
click at [330, 386] on textarea at bounding box center [493, 407] width 967 height 61
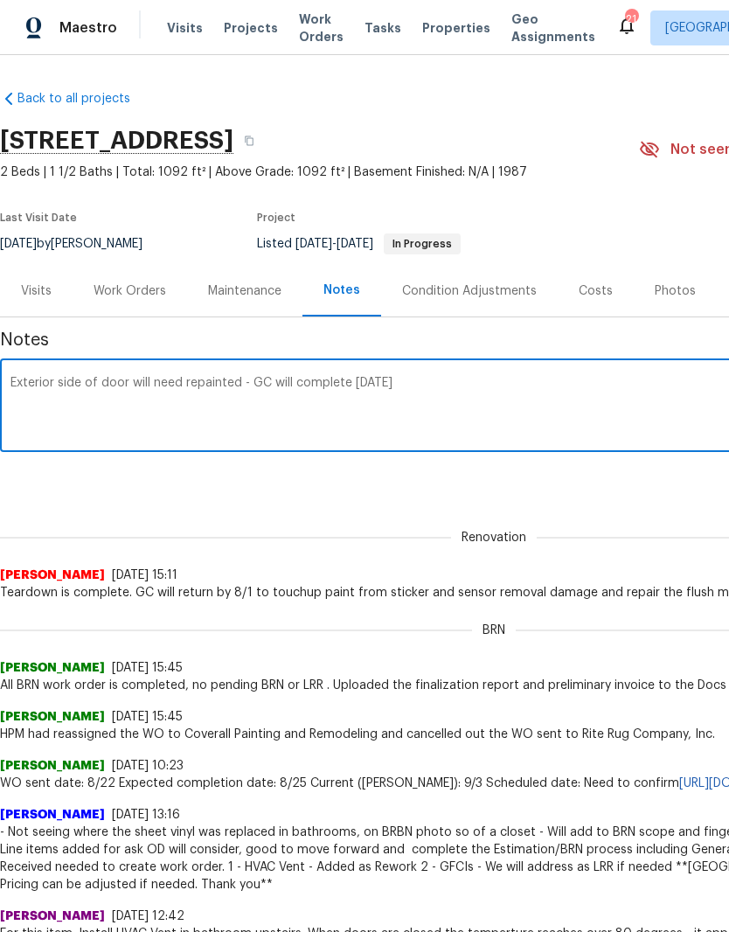
click at [276, 381] on textarea "Exterior side of door will need repainted - GC will complete [DATE]" at bounding box center [493, 407] width 967 height 61
click at [467, 382] on textarea "Exterior side of door will need repainted - GC will complete [DATE]" at bounding box center [493, 407] width 967 height 61
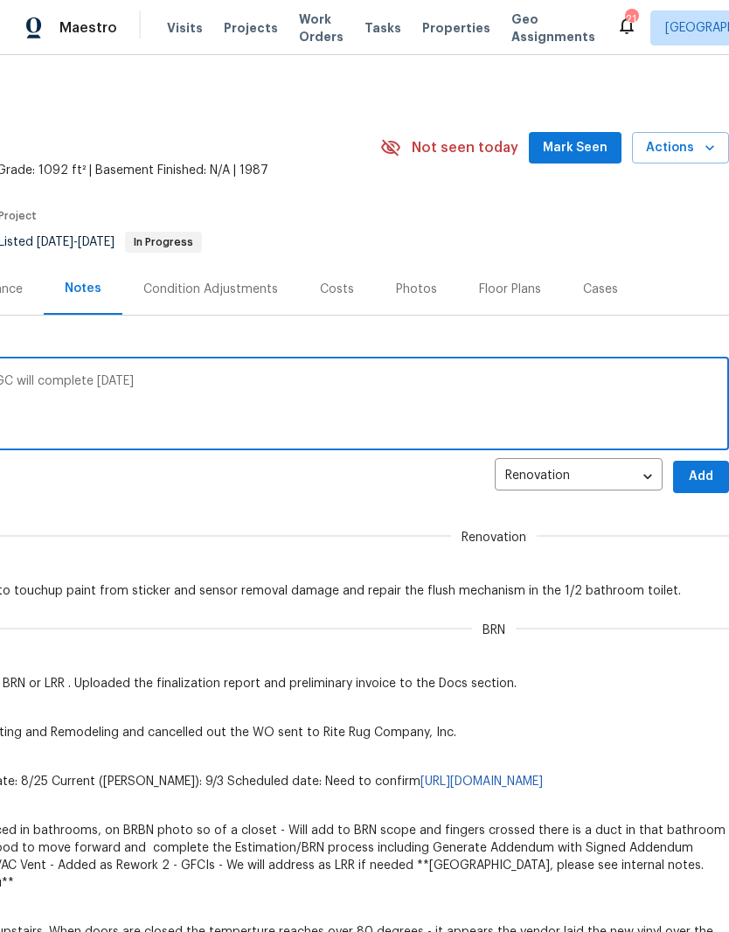
scroll to position [2, 259]
type textarea "Exterior side of door will need repainted - GC will complete tomorrow 8/29"
click at [708, 475] on span "Add" at bounding box center [701, 477] width 28 height 22
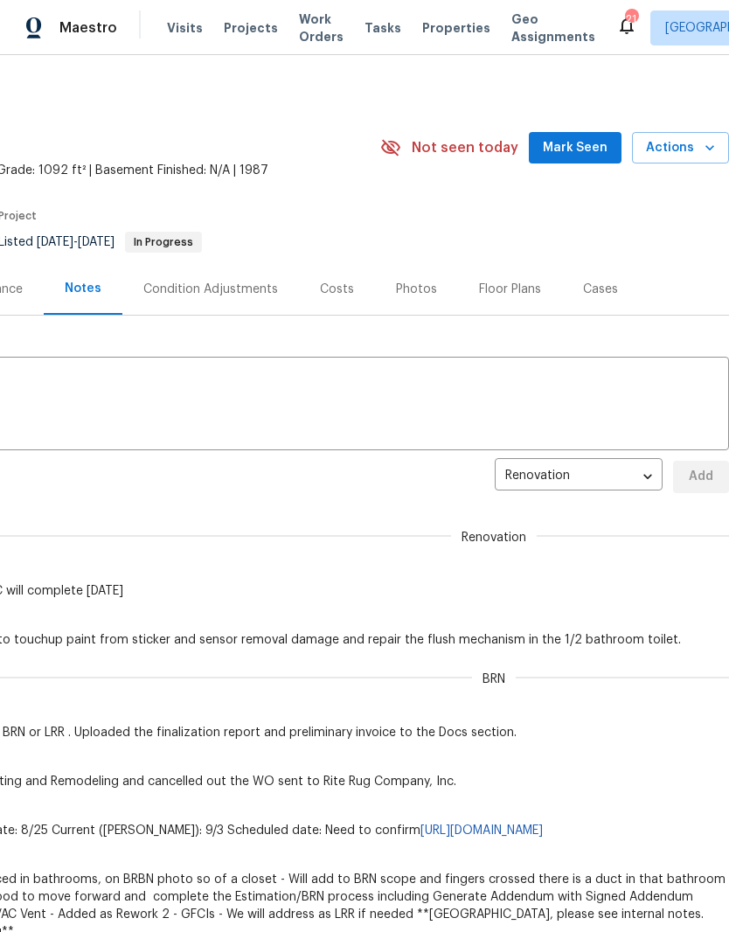
click at [593, 153] on span "Mark Seen" at bounding box center [575, 148] width 65 height 22
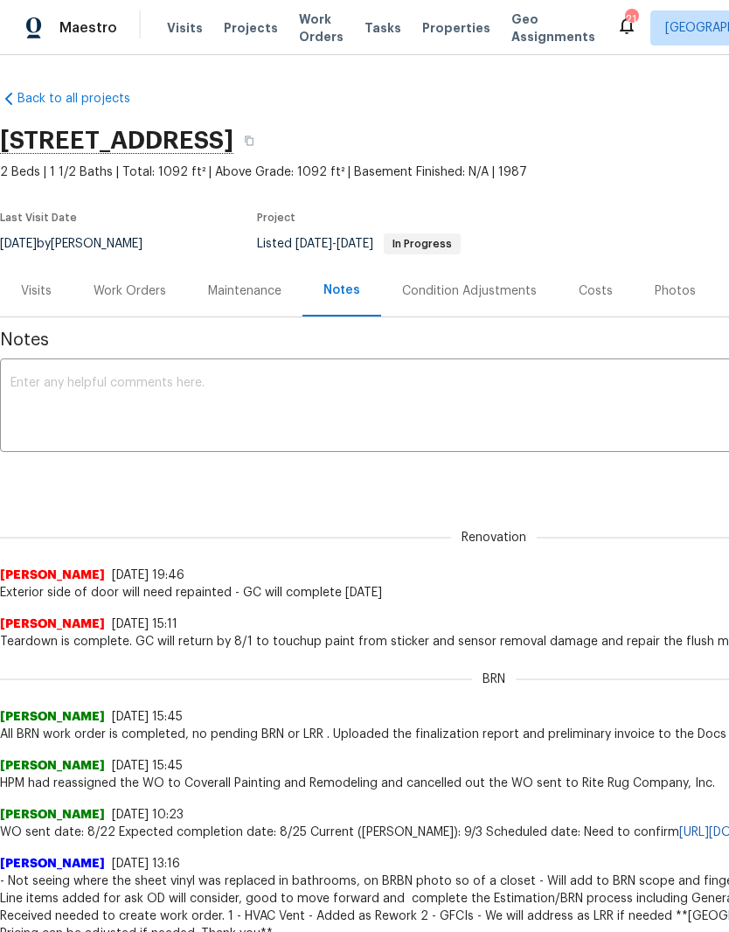
scroll to position [0, 0]
click at [47, 291] on div "Visits" at bounding box center [36, 290] width 31 height 17
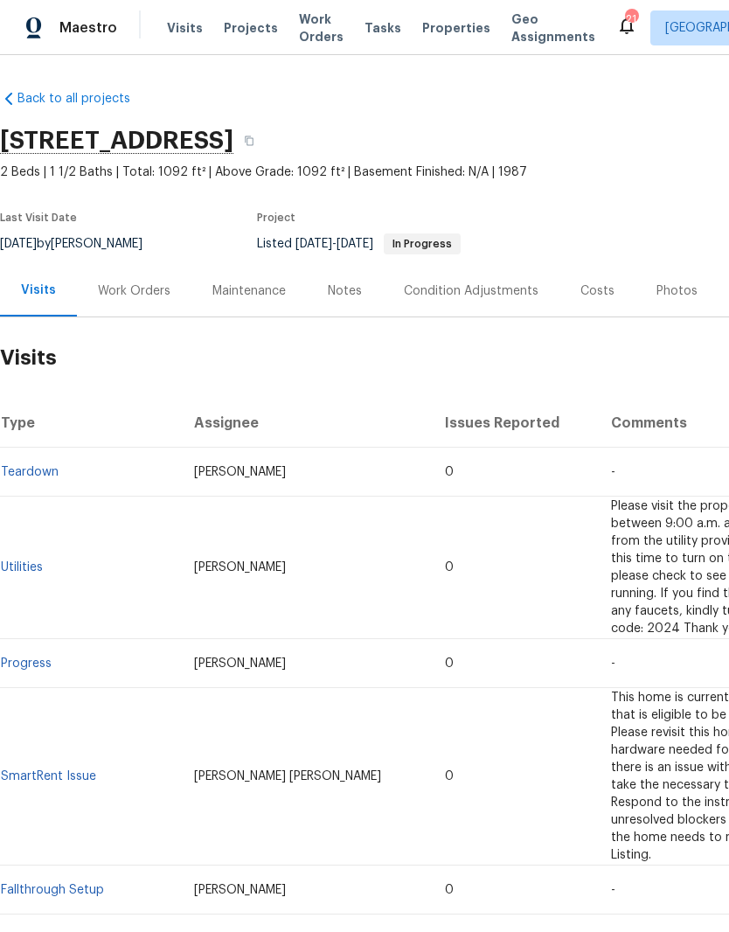
click at [50, 472] on link "Teardown" at bounding box center [30, 472] width 58 height 12
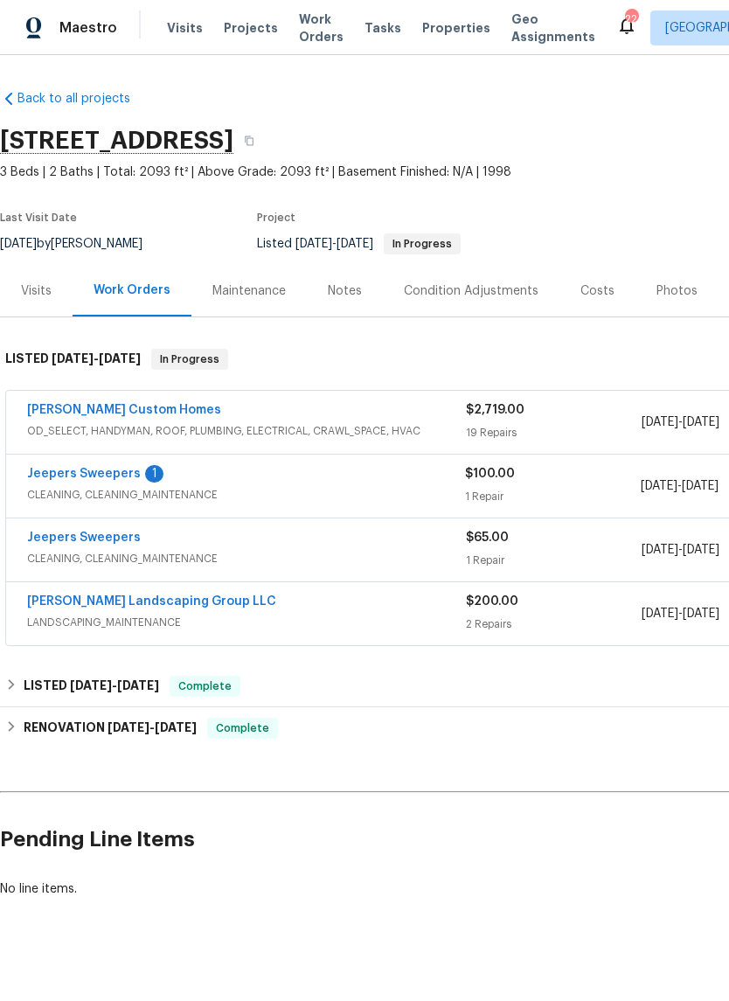
click at [116, 478] on link "Jeepers Sweepers" at bounding box center [84, 474] width 114 height 12
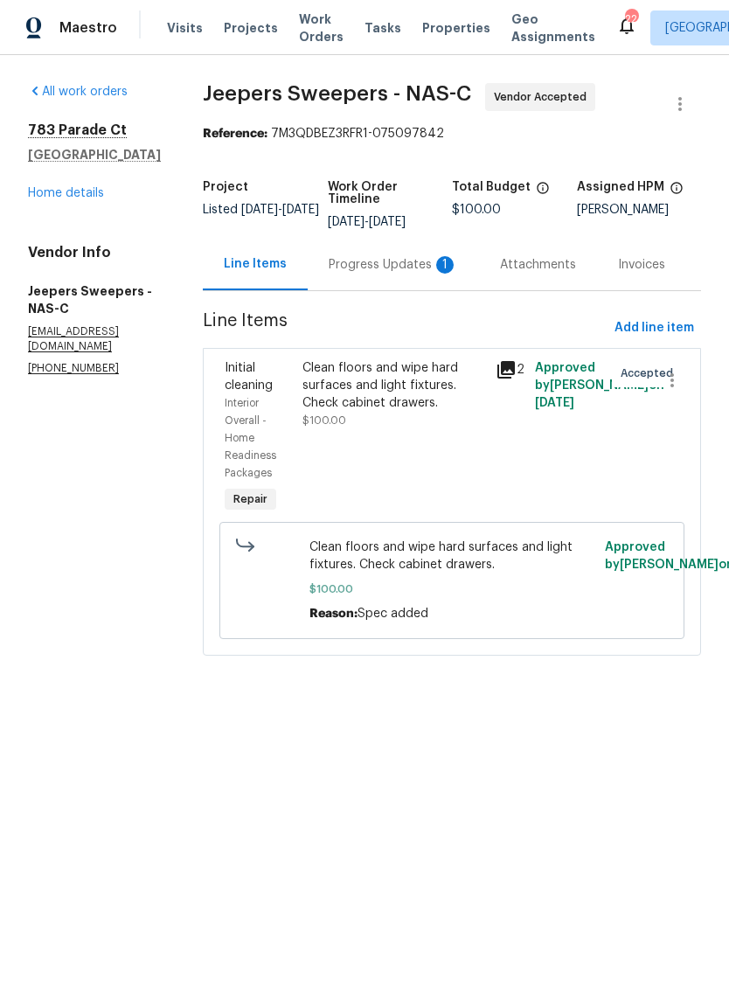
click at [407, 274] on div "Progress Updates 1" at bounding box center [393, 264] width 129 height 17
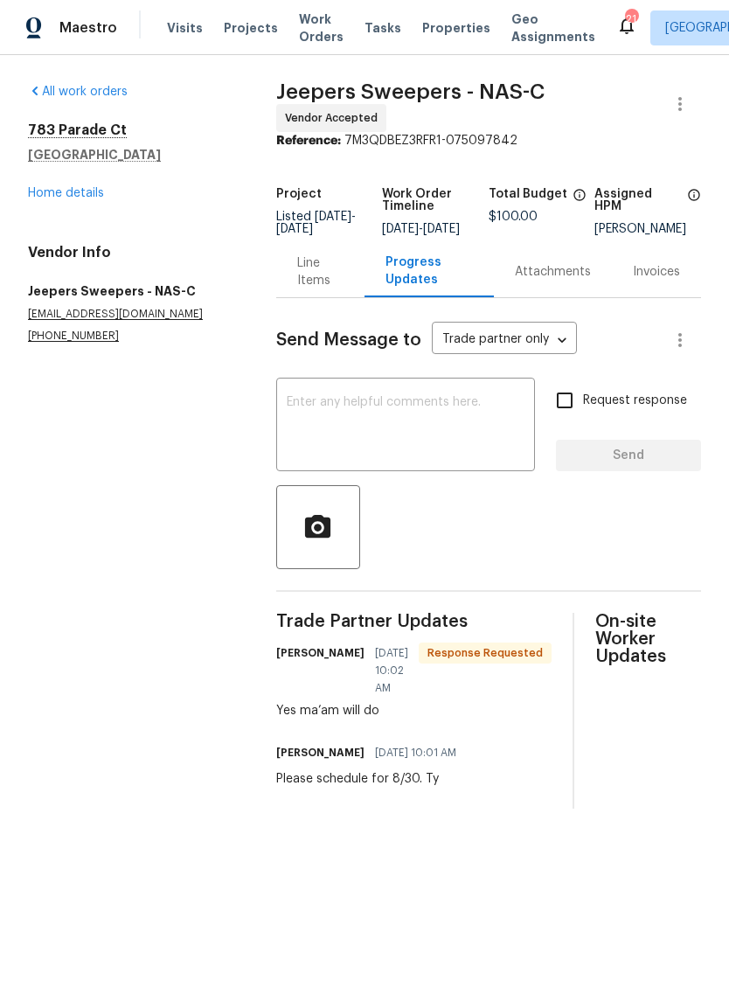
click at [380, 415] on textarea at bounding box center [406, 426] width 238 height 61
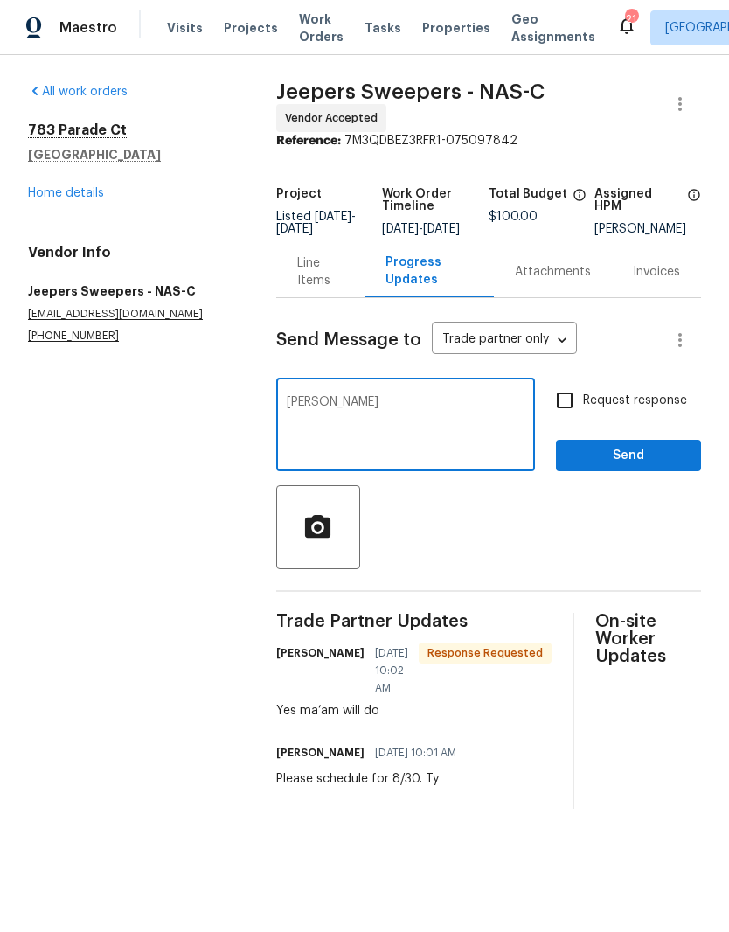
type textarea "[PERSON_NAME]"
click at [637, 463] on span "Send" at bounding box center [628, 456] width 117 height 22
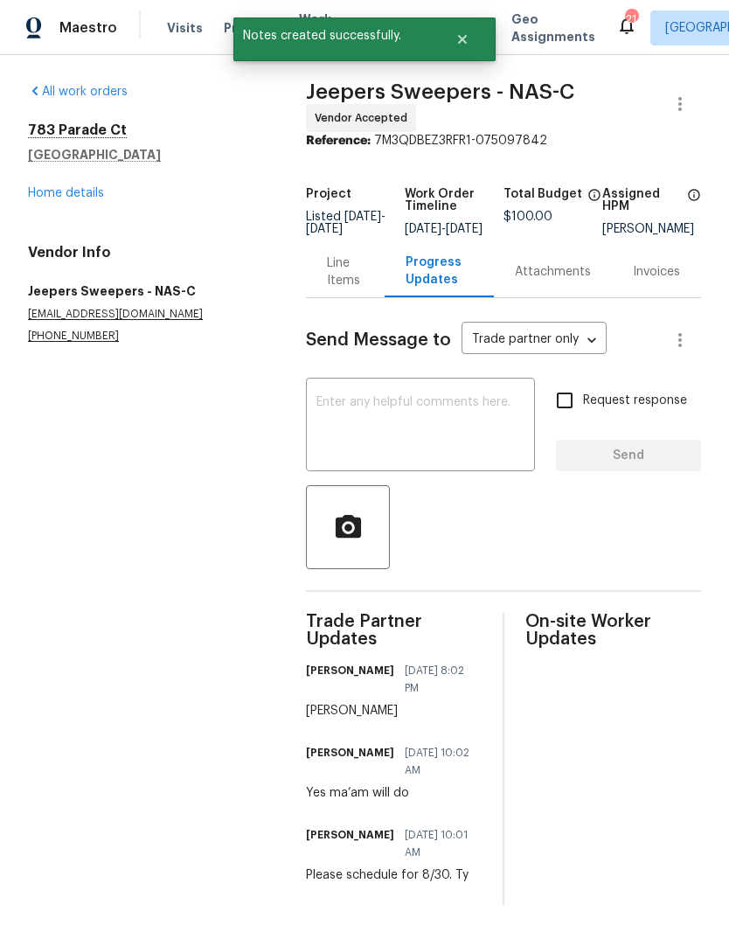
click at [94, 198] on link "Home details" at bounding box center [66, 193] width 76 height 12
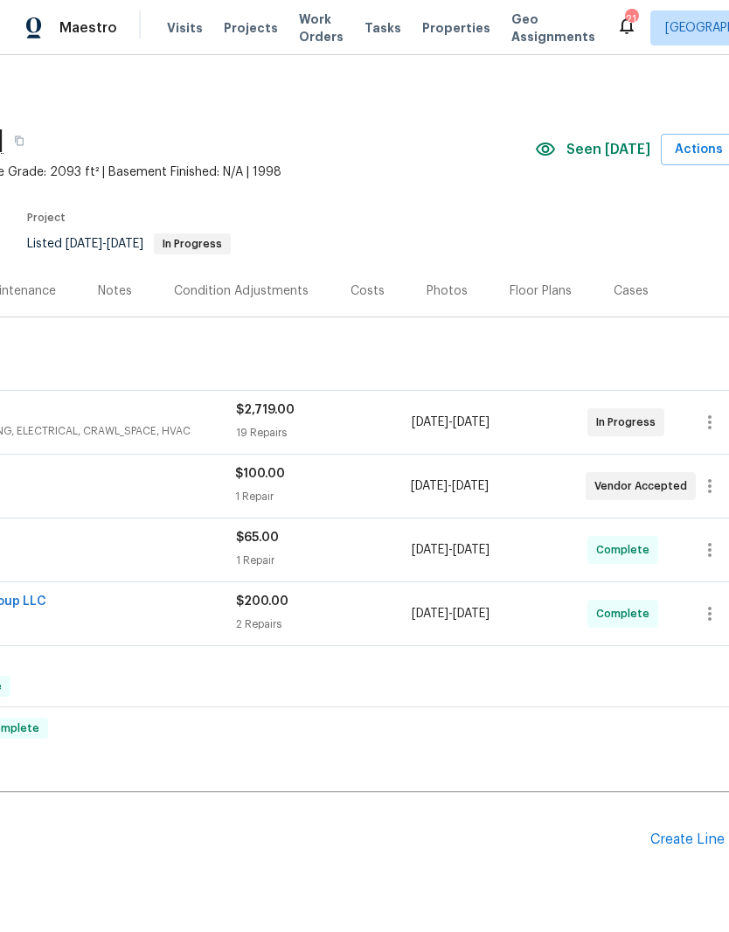
scroll to position [0, 231]
click at [440, 291] on div "Photos" at bounding box center [446, 290] width 41 height 17
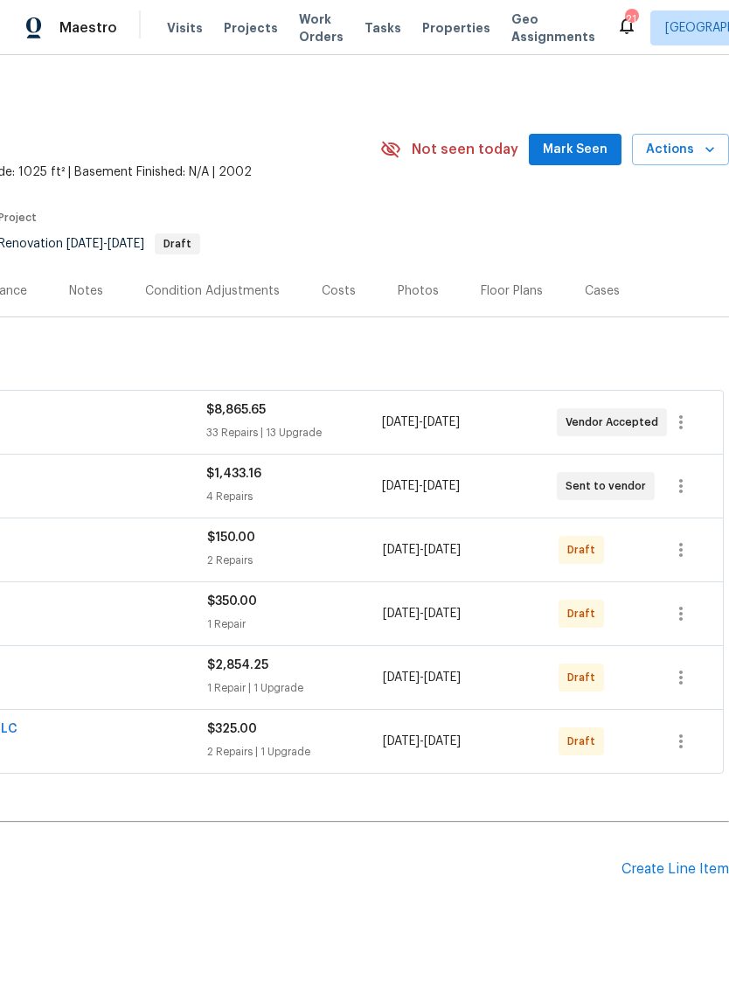
scroll to position [0, 259]
click at [591, 152] on span "Mark Seen" at bounding box center [575, 150] width 65 height 22
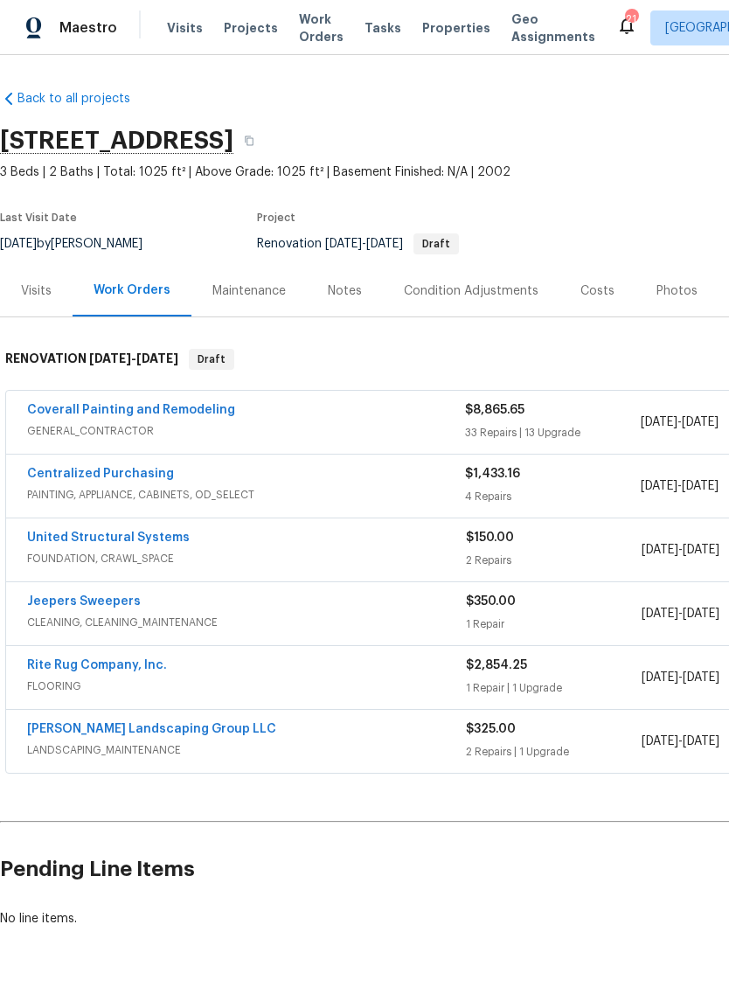
scroll to position [0, 0]
click at [351, 295] on div "Notes" at bounding box center [345, 290] width 34 height 17
